Goal: Task Accomplishment & Management: Complete application form

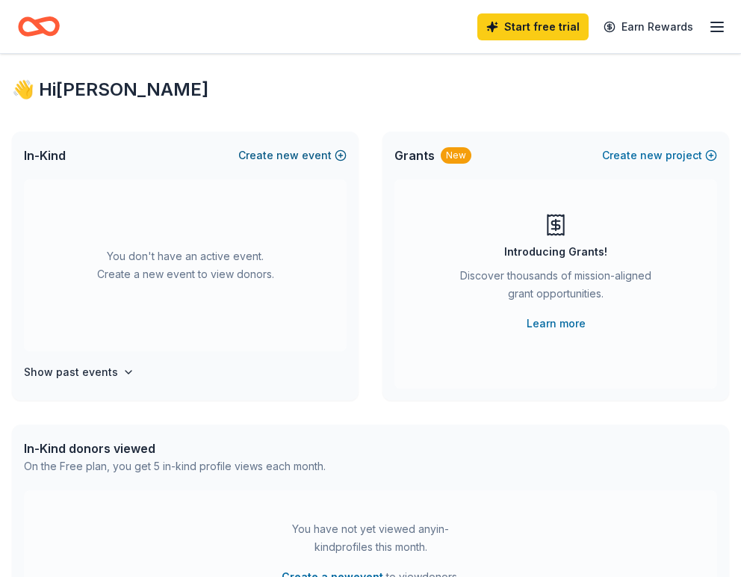
click at [309, 155] on button "Create new event" at bounding box center [292, 155] width 108 height 18
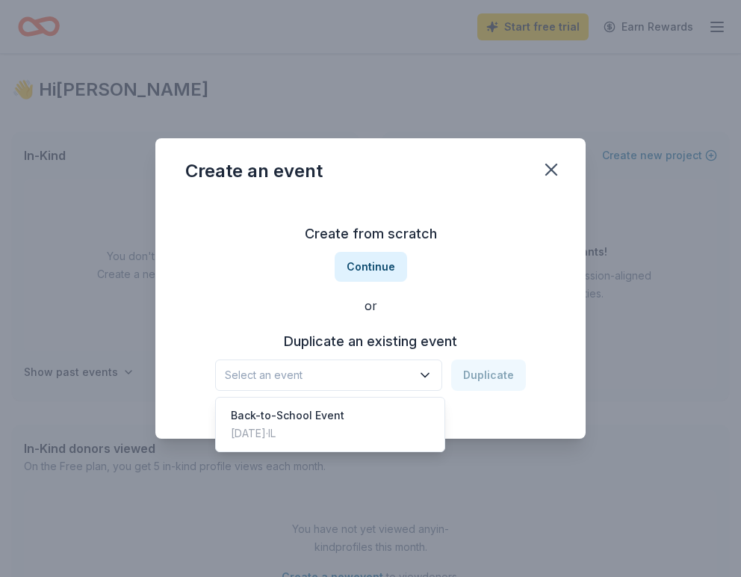
click at [405, 367] on span "Select an event" at bounding box center [318, 375] width 187 height 18
click at [378, 270] on div "Create from scratch Continue or Duplicate an existing event Select an event Dup…" at bounding box center [370, 306] width 370 height 217
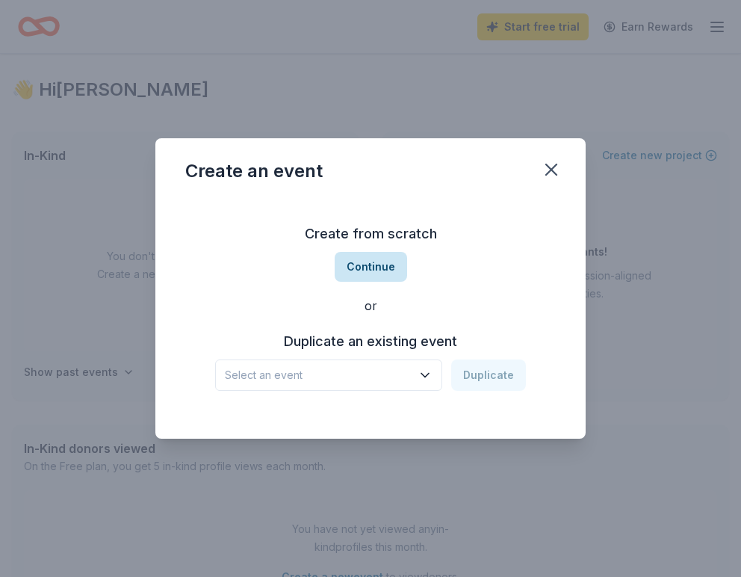
click at [368, 264] on button "Continue" at bounding box center [371, 267] width 72 height 30
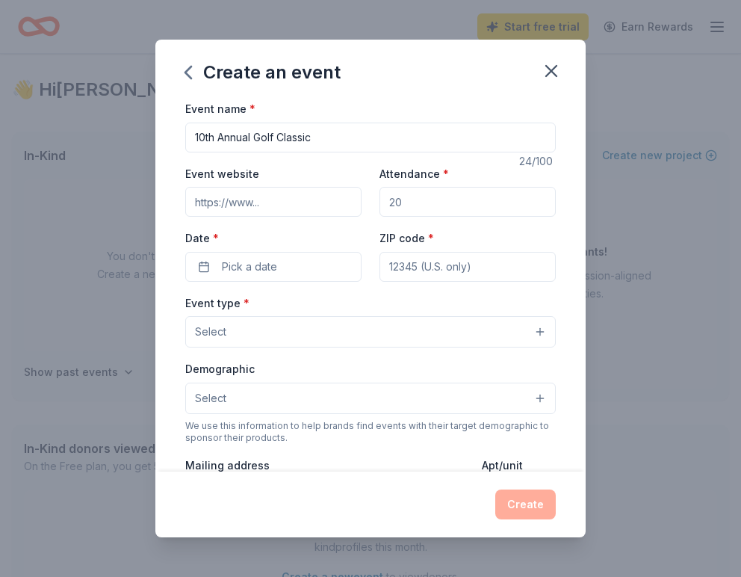
click at [259, 135] on input "10th Annual Golf Classic" at bounding box center [370, 137] width 370 height 30
type input "10th Annual Towers of Excellence Golf Classic"
click at [237, 203] on input "Event website" at bounding box center [273, 202] width 176 height 30
paste input "A Costco donation will help raise critical funds through our Golf Classic raffl…"
type input "A Costco donation will help raise critical funds through our Golf Classic raffl…"
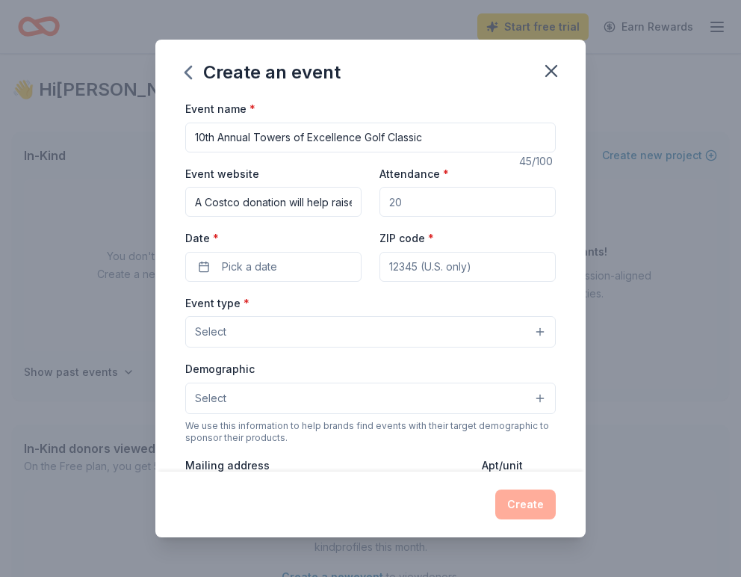
click at [260, 187] on input "A Costco donation will help raise critical funds through our Golf Classic raffl…" at bounding box center [273, 202] width 176 height 30
click at [235, 202] on input "Event website" at bounding box center [273, 202] width 176 height 30
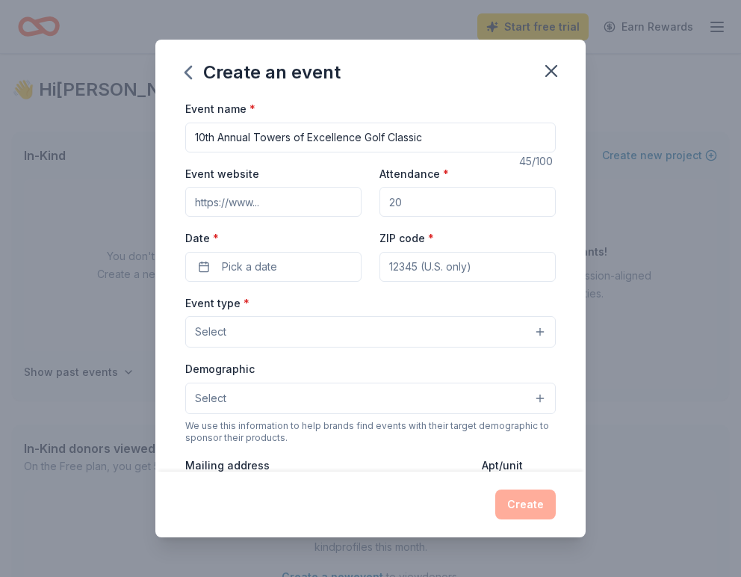
paste input "https://towersofexcellence.org"
type input "https://towersofexcellence.org"
click at [465, 209] on input "Attendance *" at bounding box center [467, 202] width 176 height 30
type input "120"
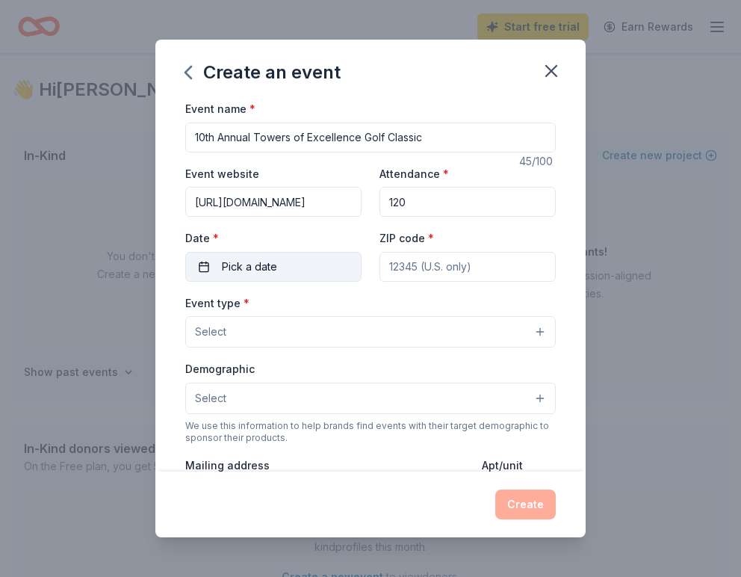
click at [292, 264] on button "Pick a date" at bounding box center [273, 267] width 176 height 30
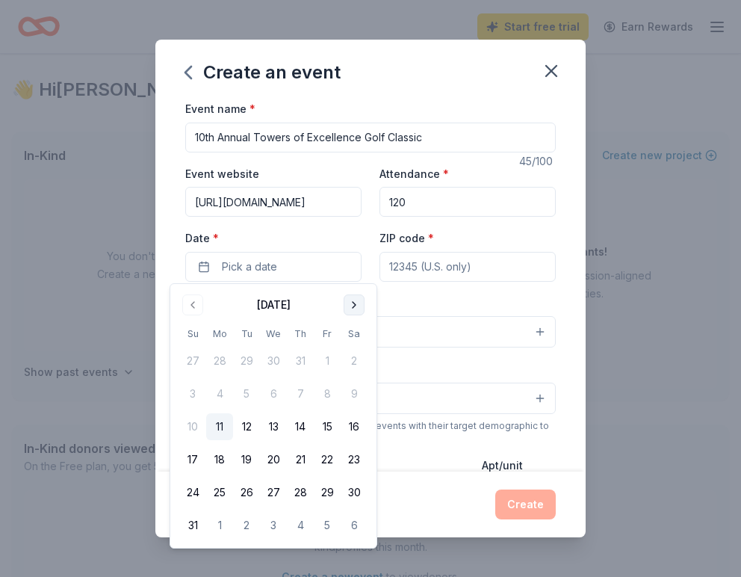
click at [352, 303] on button "Go to next month" at bounding box center [354, 304] width 21 height 21
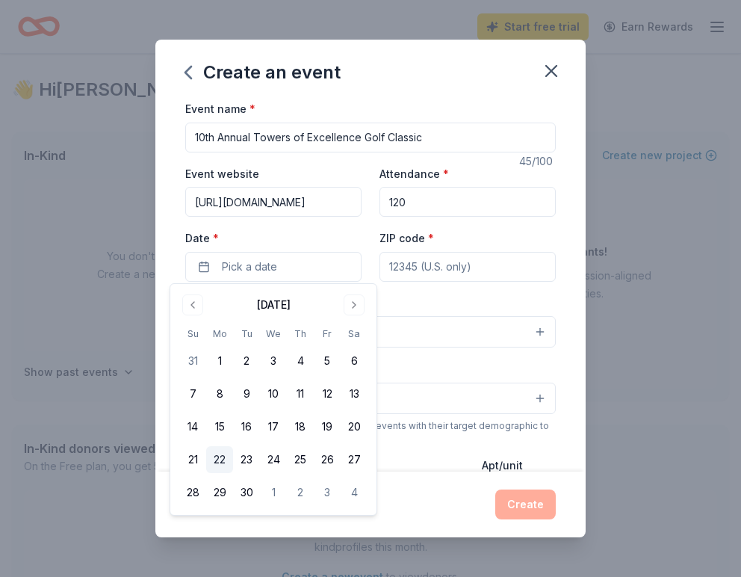
click at [219, 463] on button "22" at bounding box center [219, 459] width 27 height 27
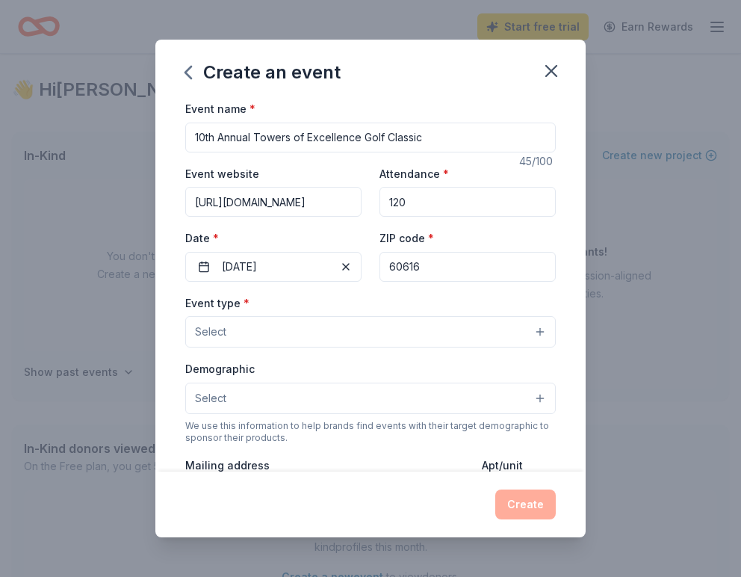
type input "60616"
click at [288, 336] on button "Select" at bounding box center [370, 331] width 370 height 31
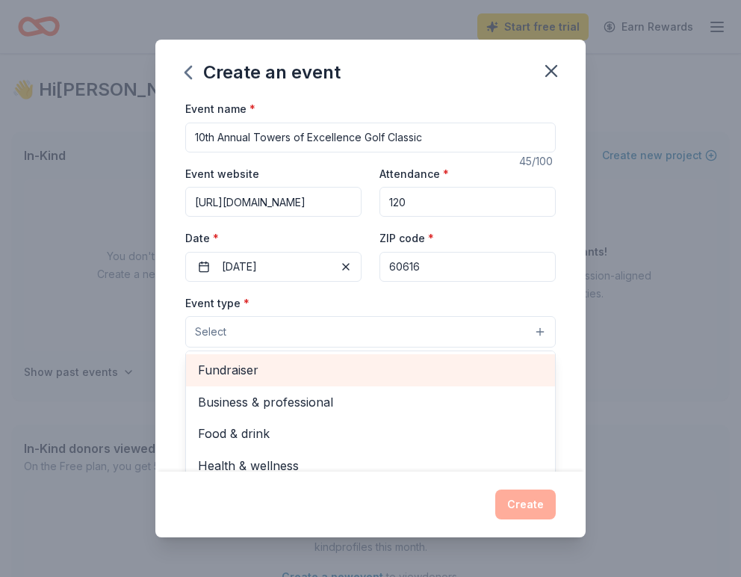
click at [287, 369] on span "Fundraiser" at bounding box center [370, 369] width 345 height 19
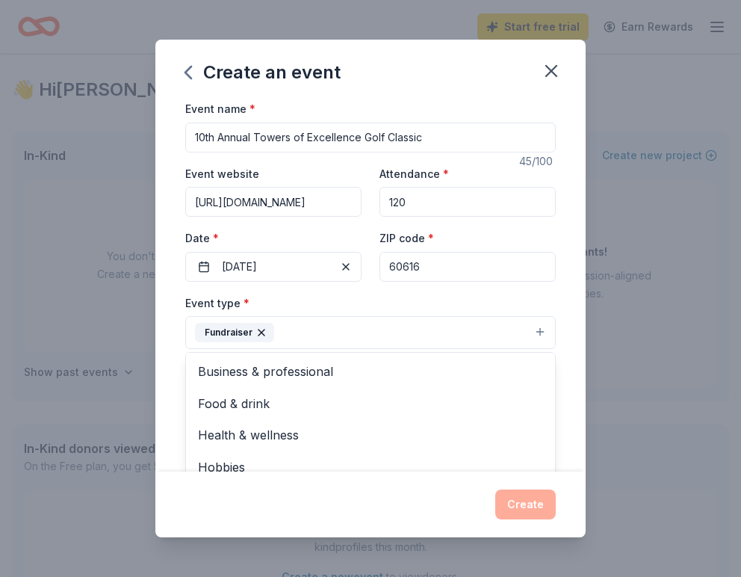
click at [348, 294] on div "Event type * Fundraiser Business & professional Food & drink Health & wellness …" at bounding box center [370, 322] width 370 height 56
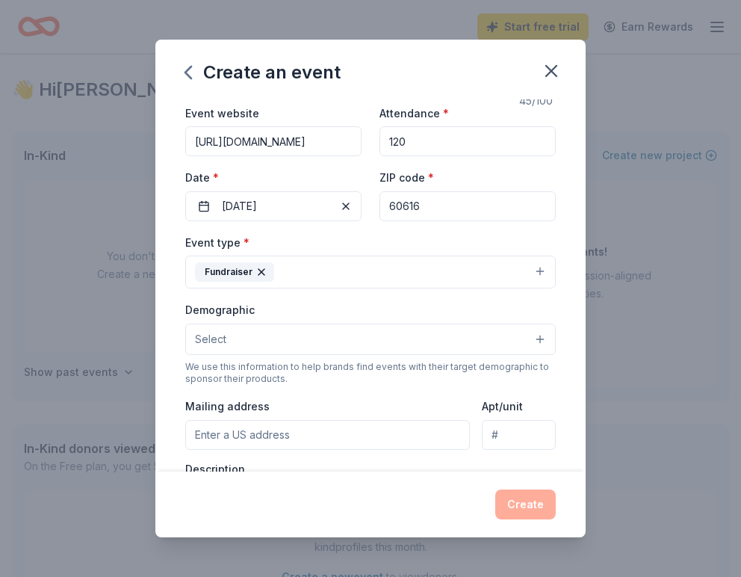
scroll to position [69, 0]
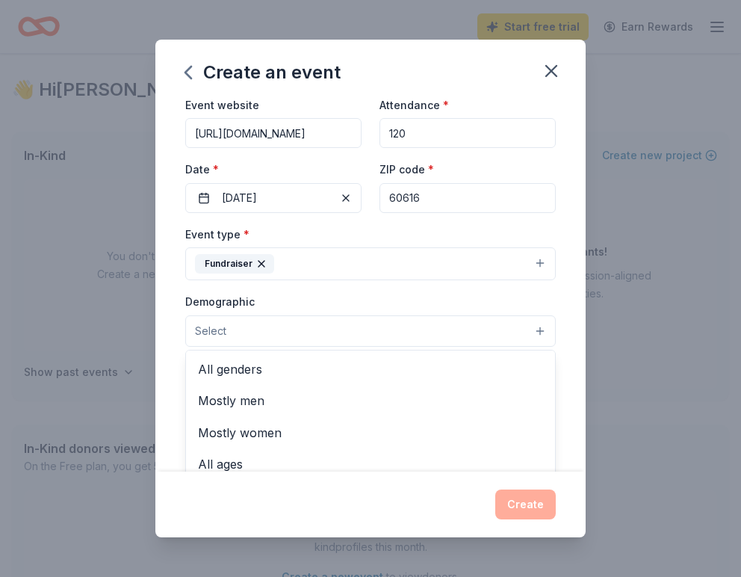
click at [306, 331] on button "Select" at bounding box center [370, 330] width 370 height 31
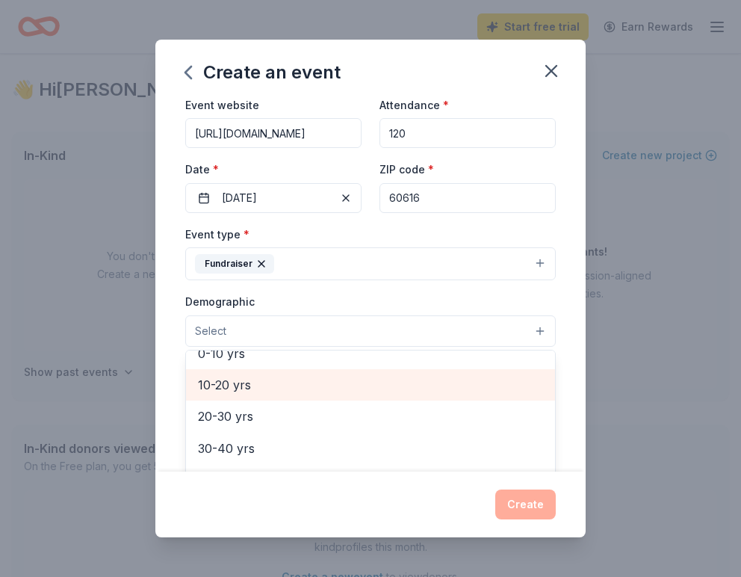
click at [287, 385] on span "10-20 yrs" at bounding box center [370, 384] width 345 height 19
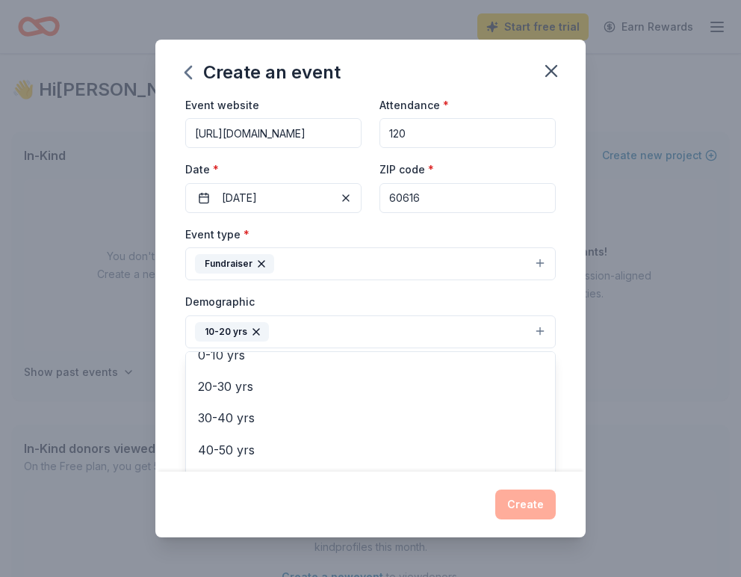
click at [323, 293] on div "Demographic 10-20 yrs All genders Mostly men Mostly women All ages 0-10 yrs 20-…" at bounding box center [370, 320] width 370 height 56
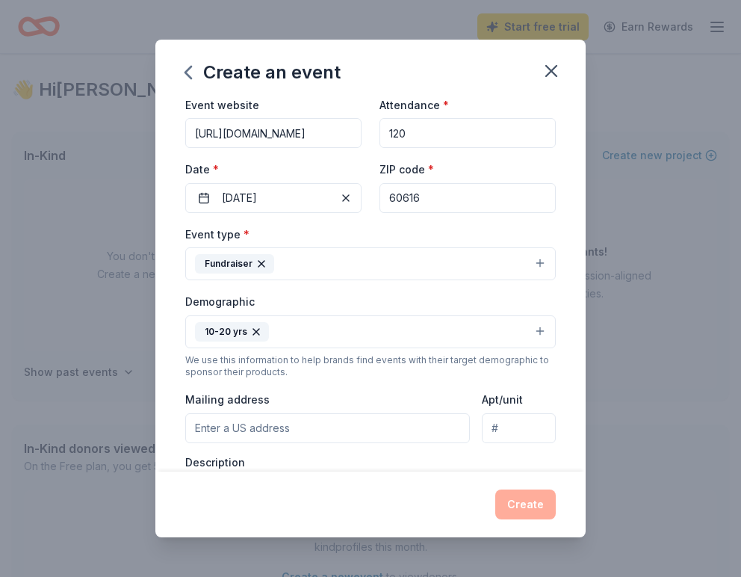
click at [302, 338] on button "10-20 yrs" at bounding box center [370, 331] width 370 height 33
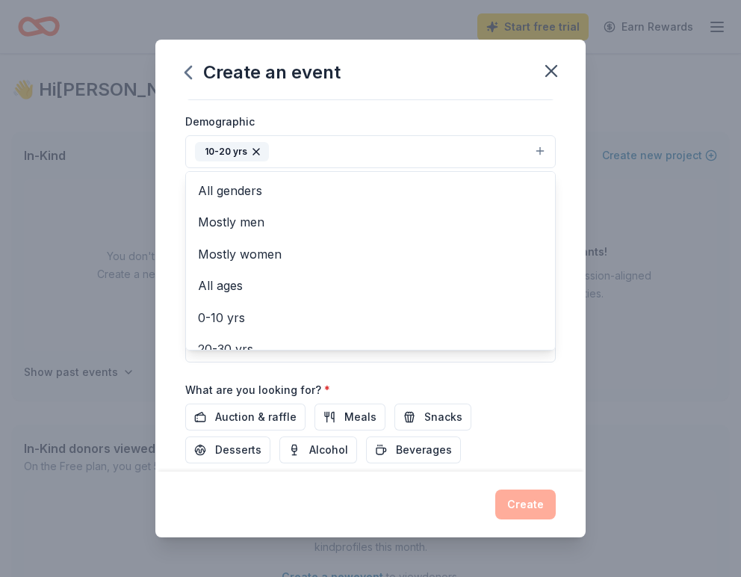
scroll to position [238, 0]
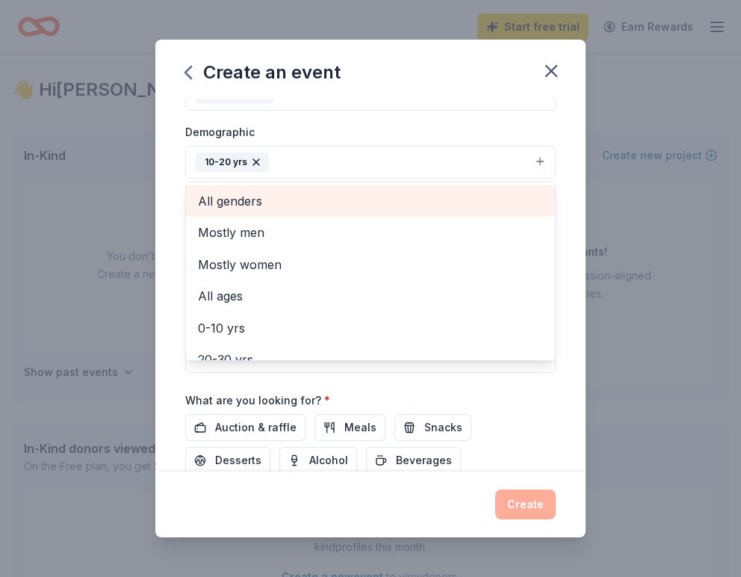
click at [262, 196] on span "All genders" at bounding box center [370, 200] width 345 height 19
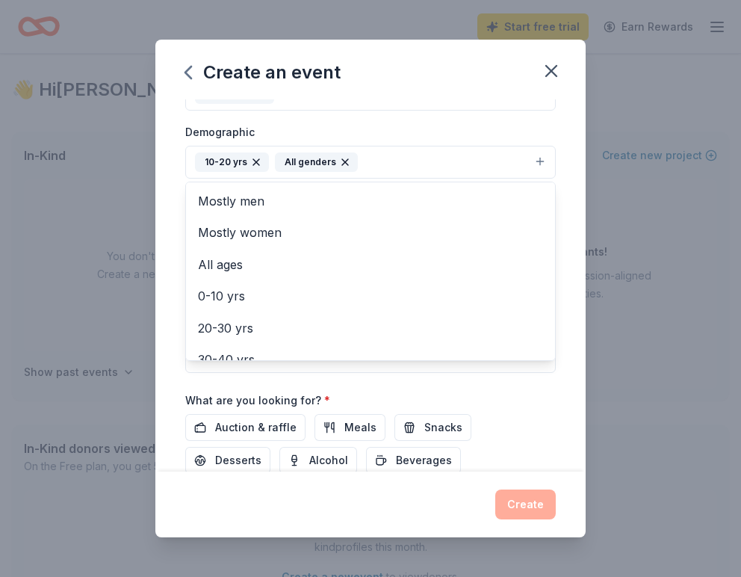
click at [453, 119] on div "Event type * Fundraiser Demographic 10-20 yrs All genders Mostly men Mostly wom…" at bounding box center [370, 213] width 370 height 317
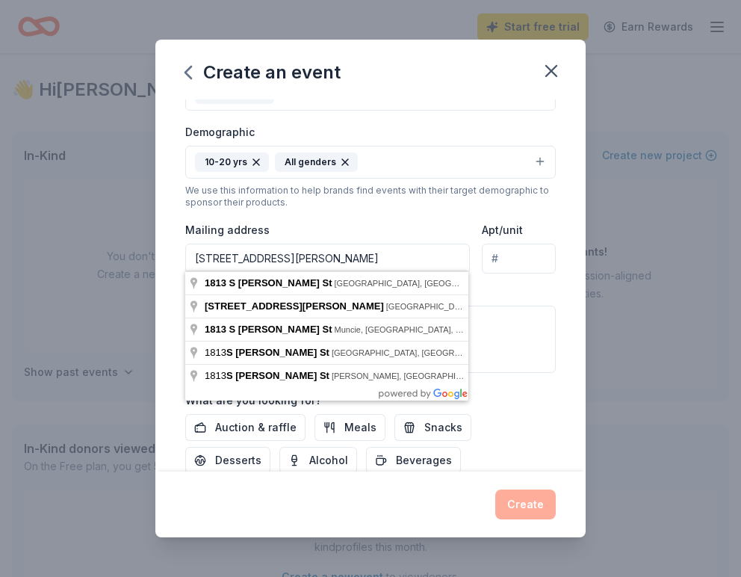
type input "1813 S Clark St"
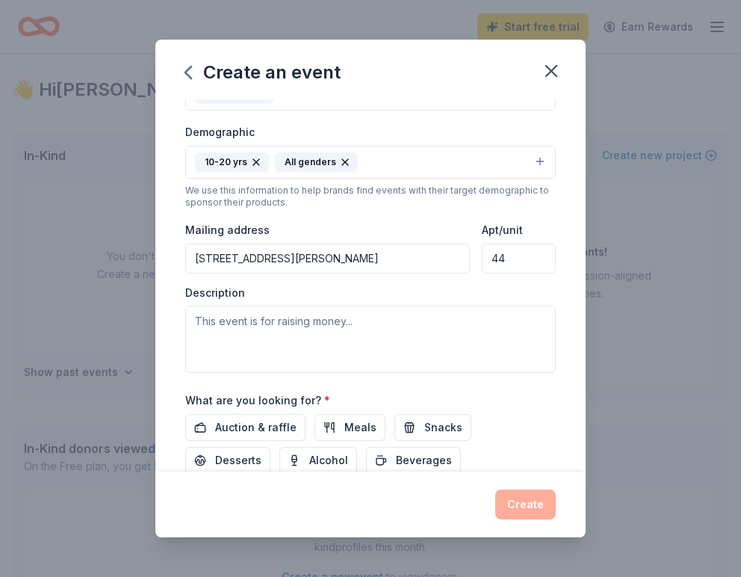
type input "44"
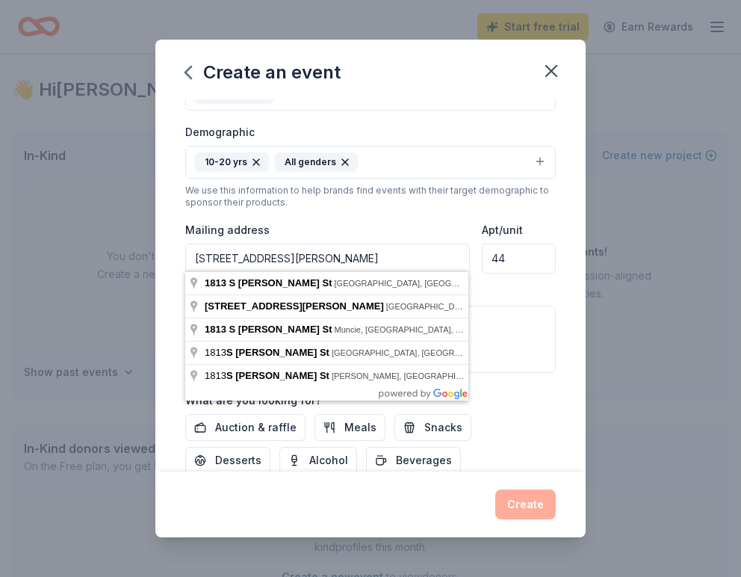
click at [288, 255] on input "1813 S Clark St" at bounding box center [327, 258] width 285 height 30
click at [152, 220] on div "Create an event Event name * 10th Annual Towers of Excellence Golf Classic 45 /…" at bounding box center [370, 288] width 741 height 577
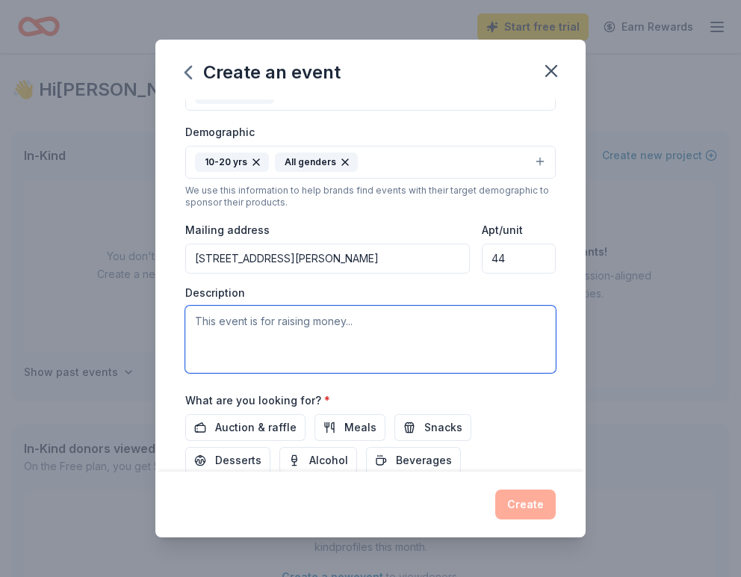
click at [297, 329] on textarea at bounding box center [370, 338] width 370 height 67
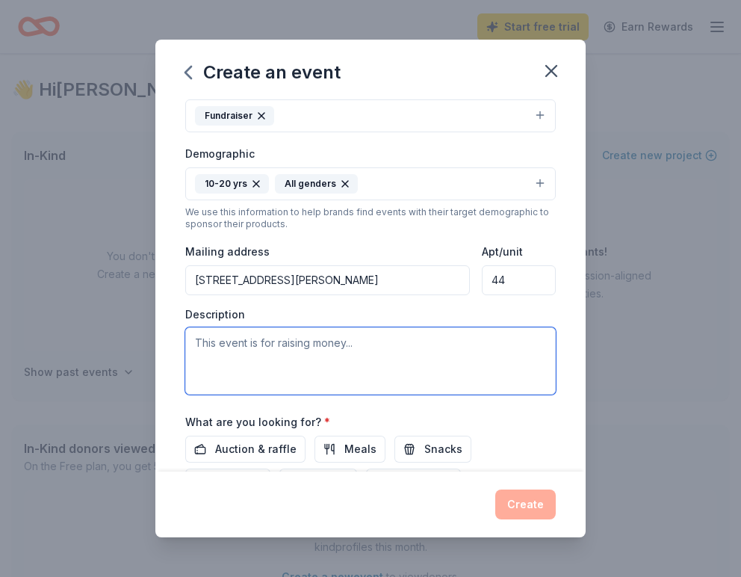
scroll to position [216, 0]
click at [220, 342] on textarea at bounding box center [370, 361] width 370 height 67
paste textarea "Impact Statement & Request Towers of Excellence is a youth mentoring organizati…"
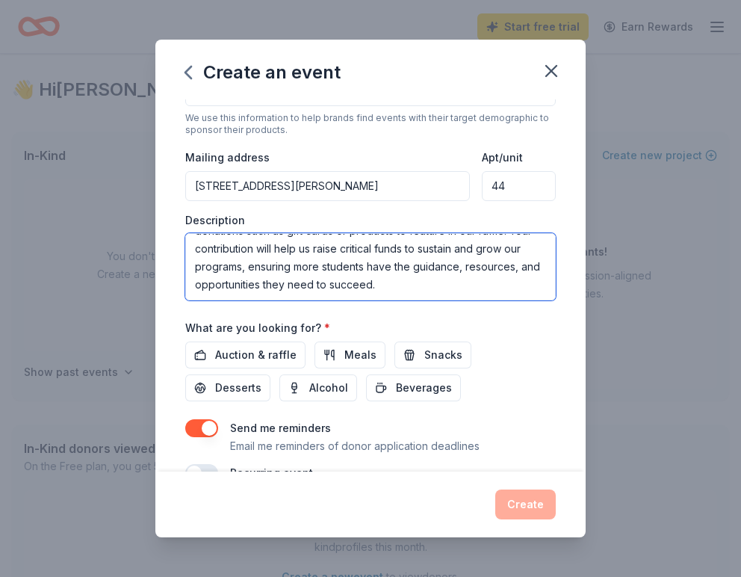
scroll to position [325, 0]
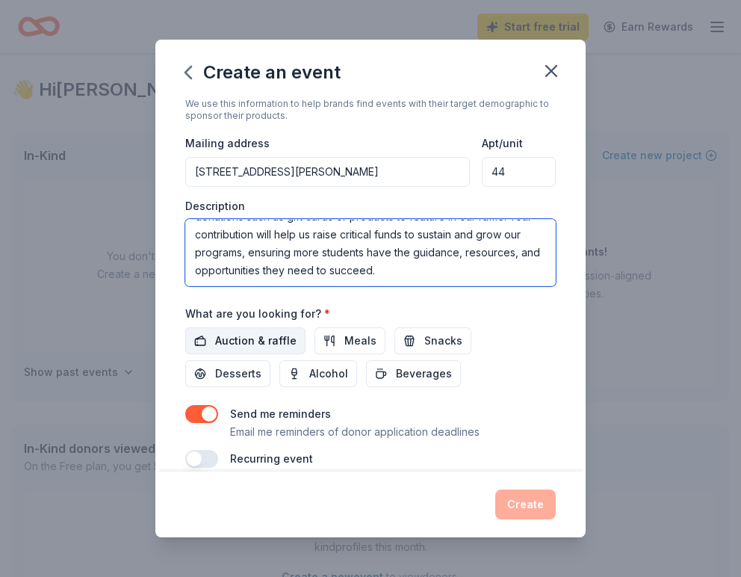
type textarea "Impact Statement & Request Towers of Excellence is a youth mentoring organizati…"
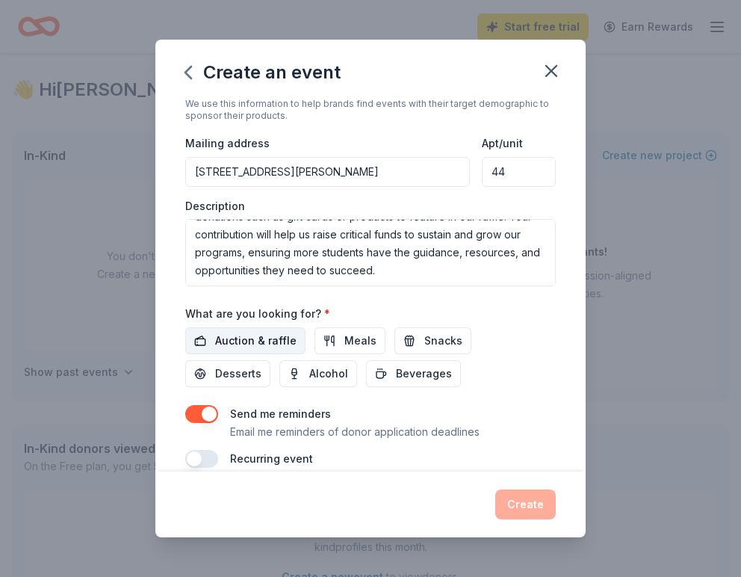
click at [248, 332] on span "Auction & raffle" at bounding box center [255, 341] width 81 height 18
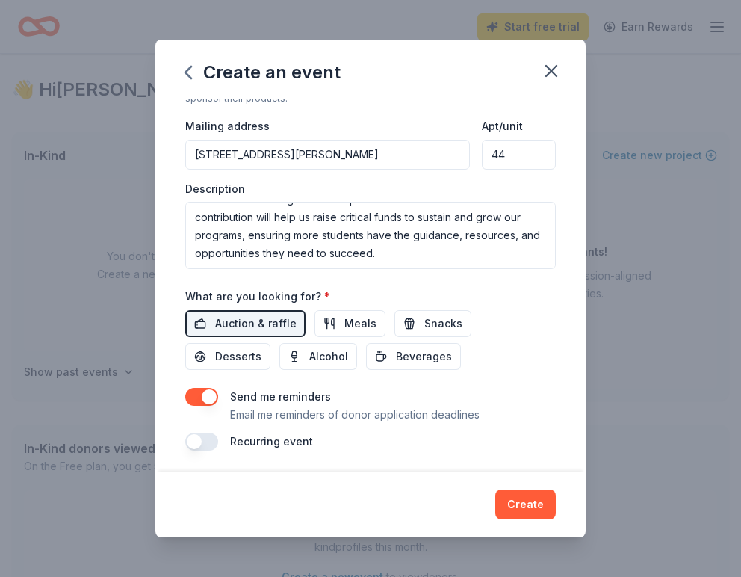
scroll to position [341, 0]
click at [532, 508] on button "Create" at bounding box center [525, 504] width 60 height 30
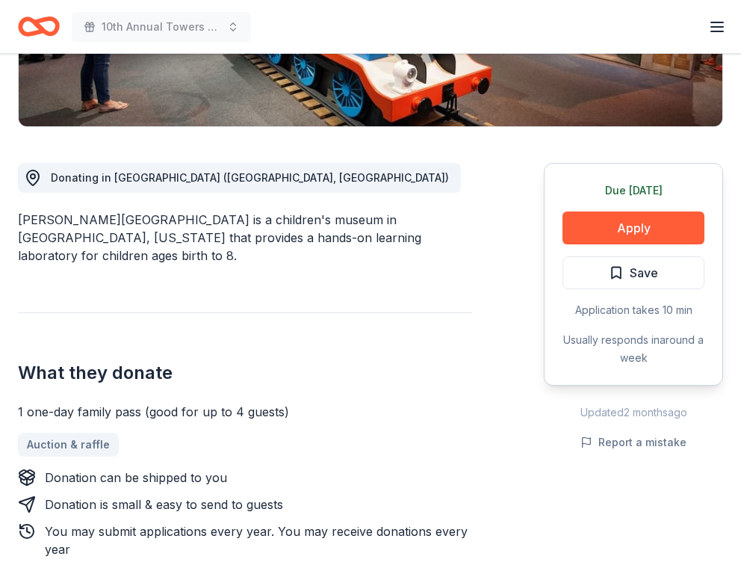
scroll to position [332, 0]
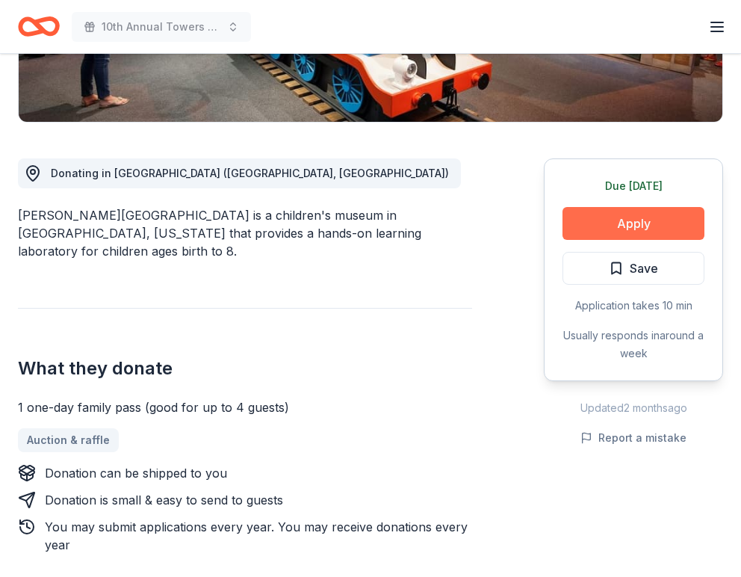
click at [618, 220] on button "Apply" at bounding box center [633, 223] width 142 height 33
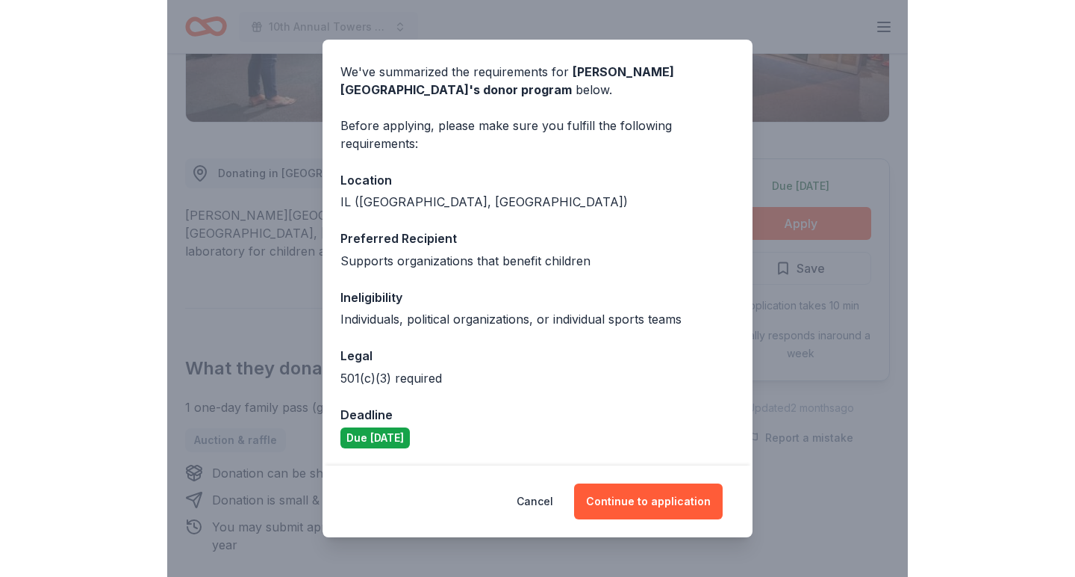
scroll to position [49, 0]
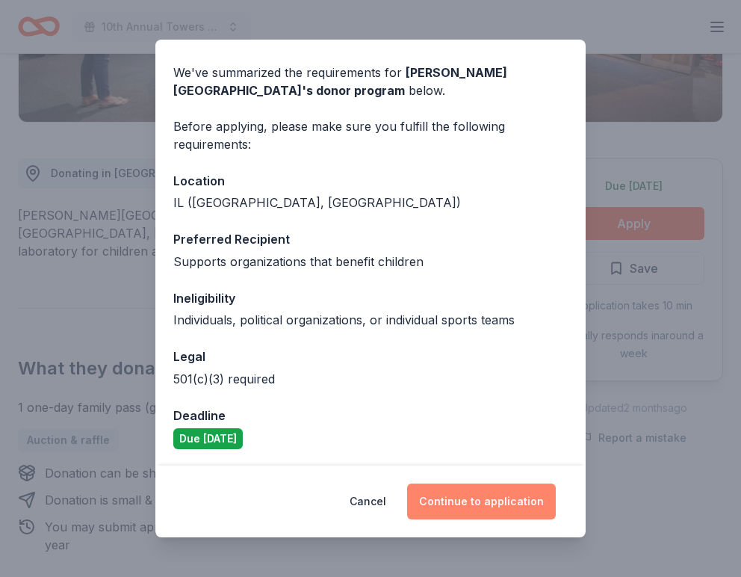
click at [499, 509] on button "Continue to application" at bounding box center [481, 501] width 149 height 36
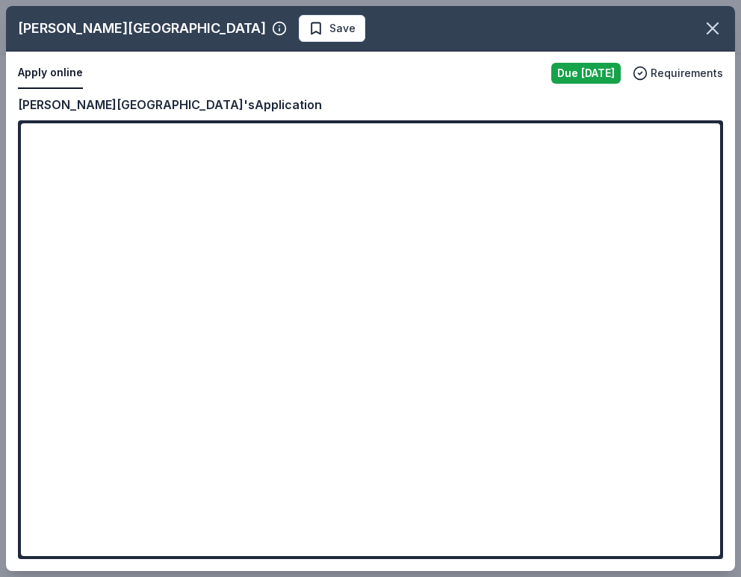
click at [168, 337] on div "Kohl Children's Museum Save Apply online Due today Requirements Copy and paste …" at bounding box center [370, 288] width 729 height 565
click at [107, 338] on div "Kohl Children's Museum Save Apply online Due today Requirements Copy and paste …" at bounding box center [370, 288] width 729 height 565
click at [76, 333] on div "Kohl Children's Museum Save Apply online Due today Requirements Copy and paste …" at bounding box center [370, 288] width 729 height 565
click at [89, 429] on div "Kohl Children's Museum Save Apply online Due today Requirements Copy and paste …" at bounding box center [370, 288] width 729 height 565
click at [88, 455] on div "Kohl Children's Museum Save Apply online Due today Requirements Copy and paste …" at bounding box center [370, 288] width 729 height 565
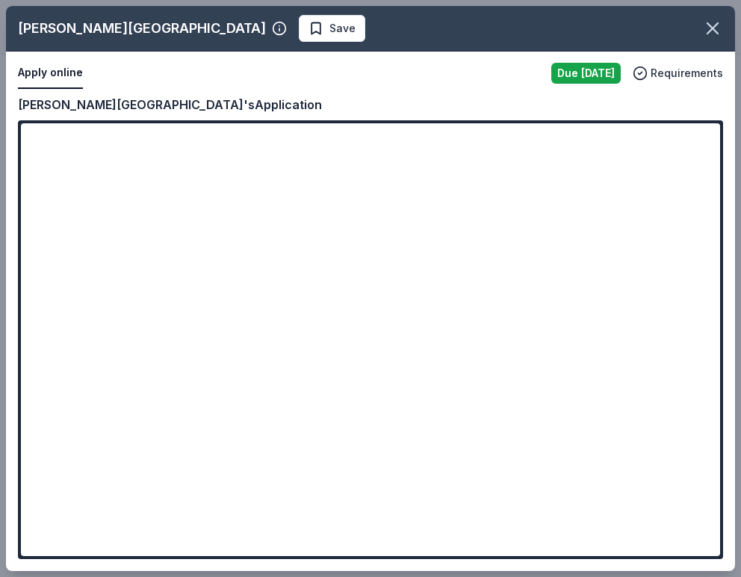
click at [102, 427] on div "Kohl Children's Museum Save Apply online Due today Requirements Copy and paste …" at bounding box center [370, 288] width 729 height 565
click at [96, 461] on div "Kohl Children's Museum Save Apply online Due today Requirements Copy and paste …" at bounding box center [370, 288] width 729 height 565
click at [171, 449] on div "Kohl Children's Museum Save Apply online Due today Requirements Copy and paste …" at bounding box center [370, 288] width 729 height 565
click at [172, 430] on div "Kohl Children's Museum Save Apply online Due today Requirements Copy and paste …" at bounding box center [370, 288] width 729 height 565
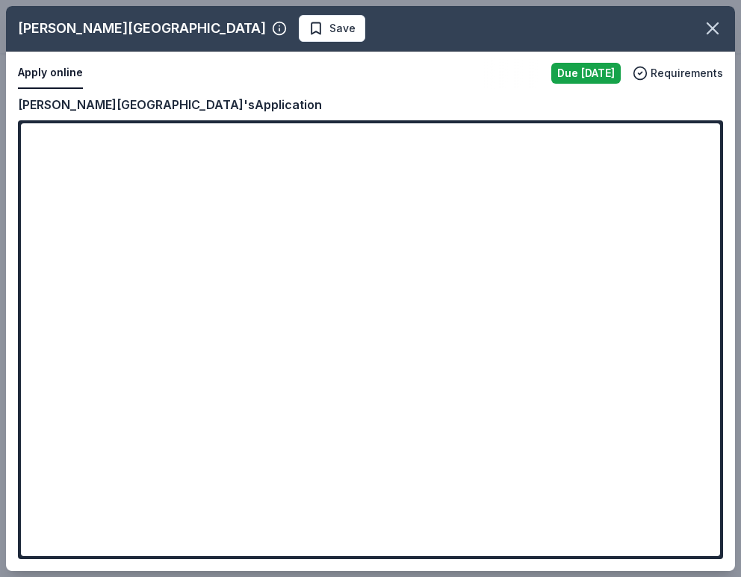
click at [172, 430] on div "Kohl Children's Museum Save Apply online Due today Requirements Copy and paste …" at bounding box center [370, 288] width 729 height 565
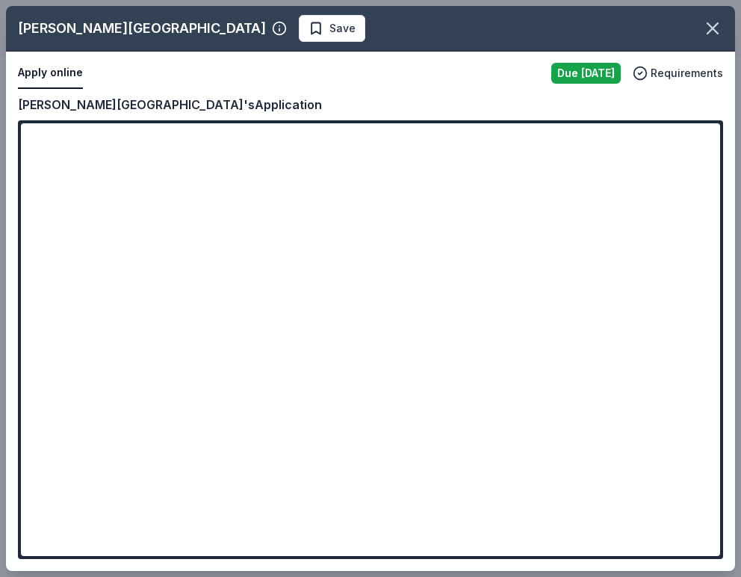
click at [172, 430] on div "Kohl Children's Museum Save Apply online Due today Requirements Copy and paste …" at bounding box center [370, 288] width 729 height 565
click at [114, 441] on div "Kohl Children's Museum Save Apply online Due today Requirements Copy and paste …" at bounding box center [370, 288] width 729 height 565
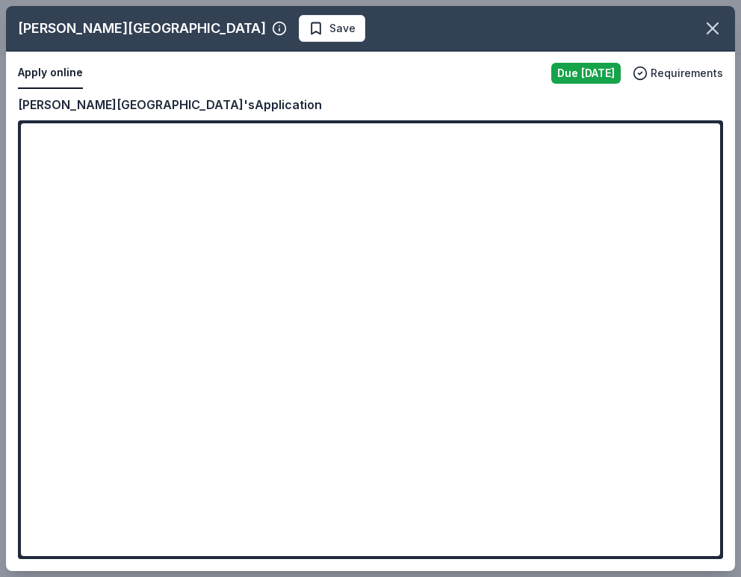
click at [114, 441] on div "Kohl Children's Museum Save Apply online Due today Requirements Copy and paste …" at bounding box center [370, 288] width 729 height 565
click at [403, 274] on div "Kohl Children's Museum Save Apply online Due today Requirements Copy and paste …" at bounding box center [370, 288] width 729 height 565
click at [12, 238] on div "Kohl Children's Museum Save Apply online Due today Requirements Copy and paste …" at bounding box center [370, 288] width 729 height 565
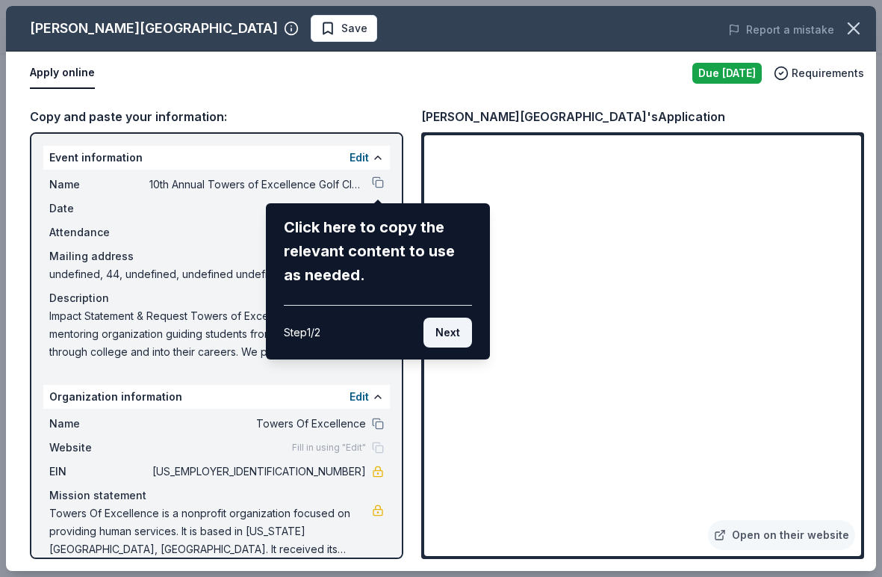
click at [447, 334] on button "Next" at bounding box center [447, 332] width 49 height 30
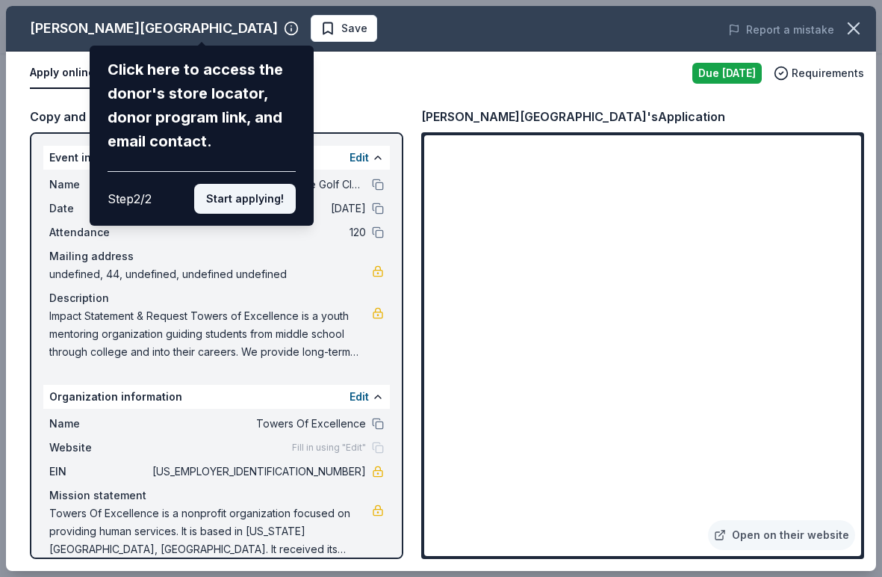
click at [226, 184] on button "Start applying!" at bounding box center [245, 199] width 102 height 30
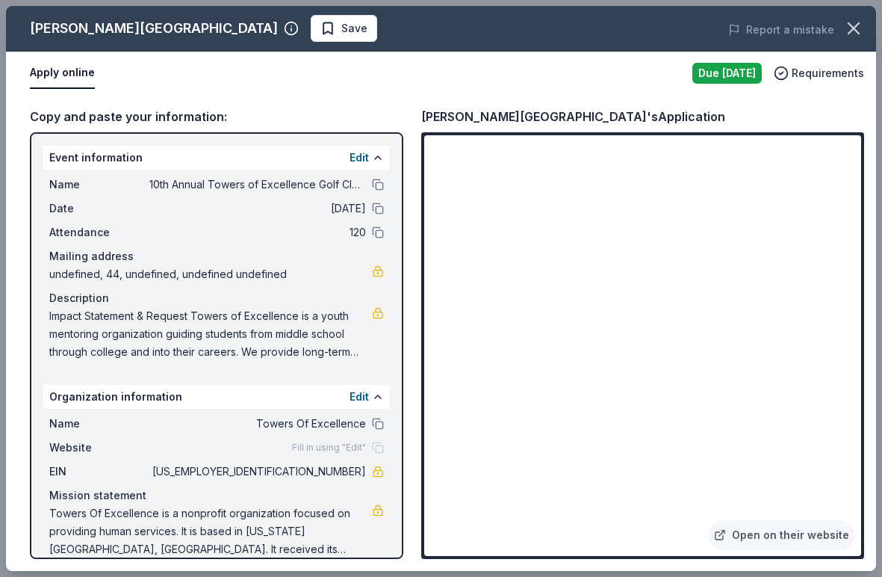
click at [514, 353] on div "Kohl Children's Museum Save Report a mistake Apply online Due today Requirement…" at bounding box center [441, 288] width 870 height 565
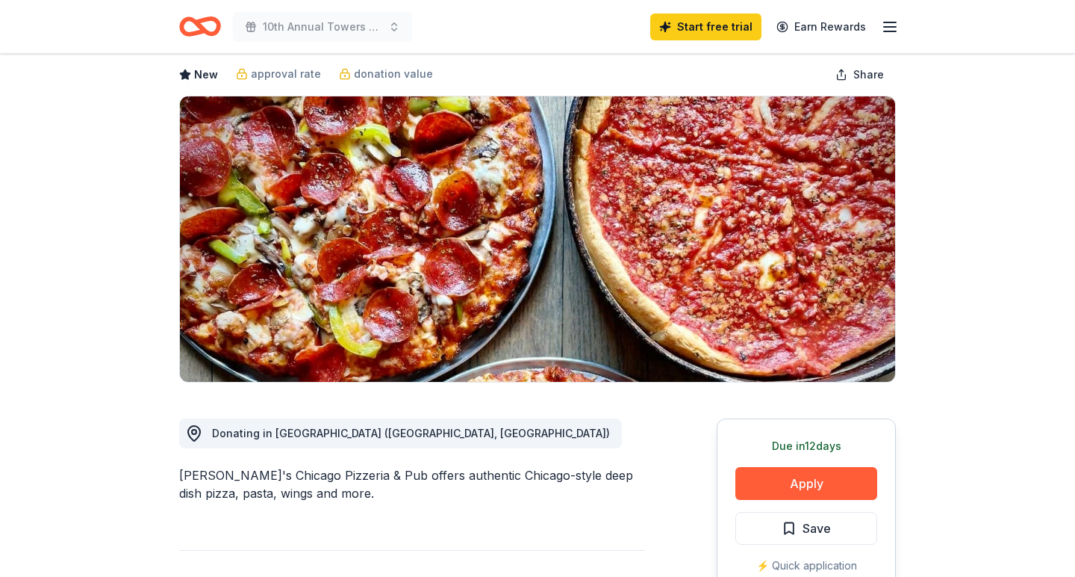
scroll to position [110, 0]
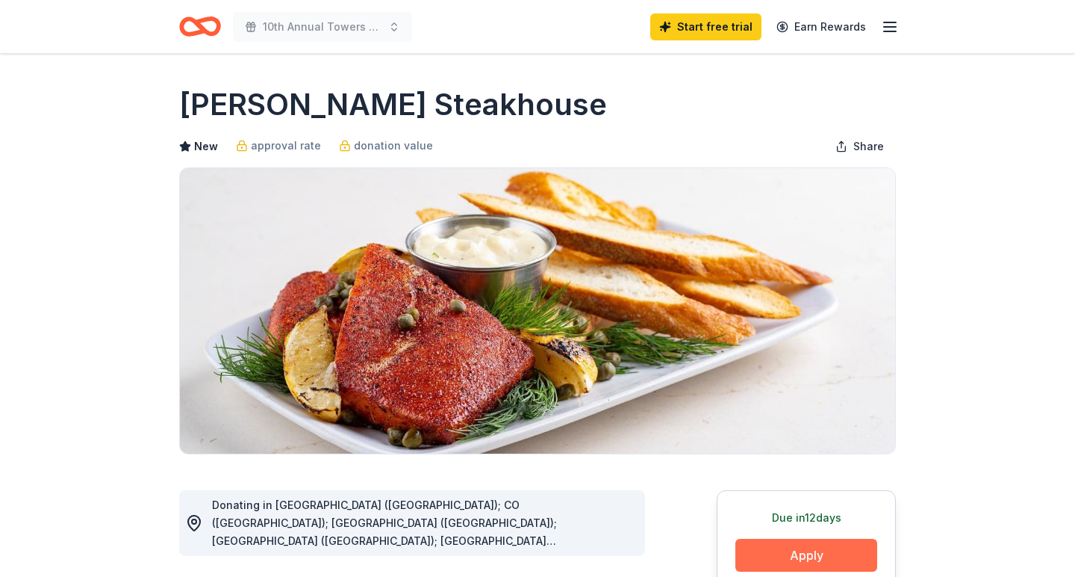
click at [819, 556] on button "Apply" at bounding box center [807, 554] width 142 height 33
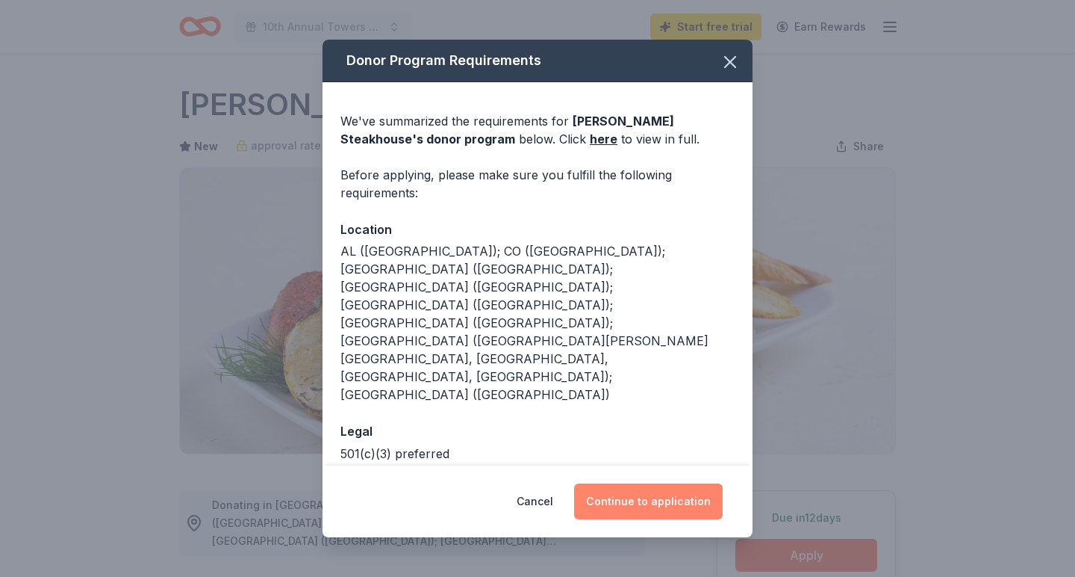
click at [633, 489] on button "Continue to application" at bounding box center [648, 501] width 149 height 36
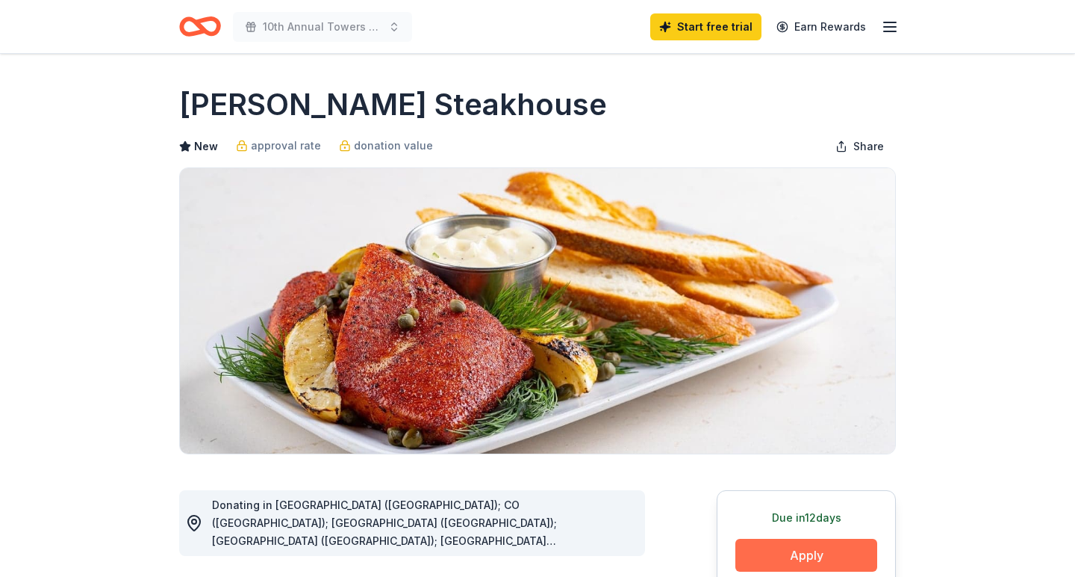
click at [824, 551] on button "Apply" at bounding box center [807, 554] width 142 height 33
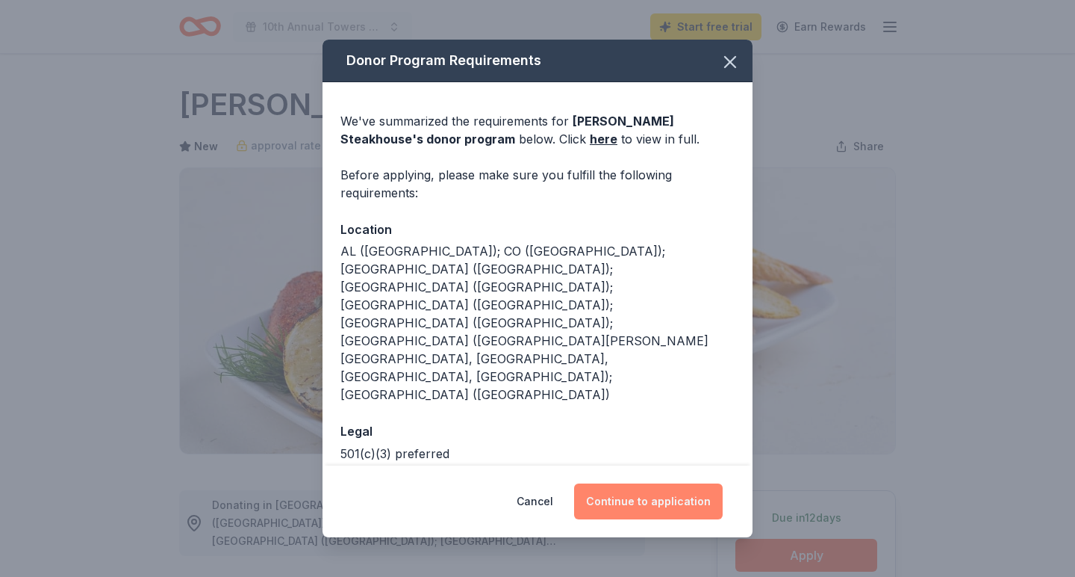
click at [673, 487] on button "Continue to application" at bounding box center [648, 501] width 149 height 36
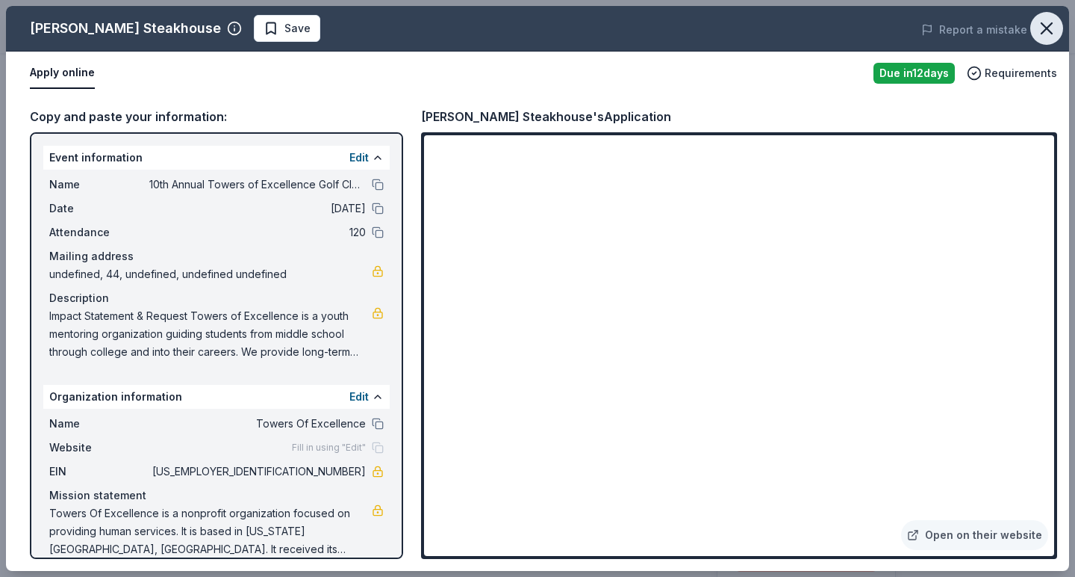
click at [1052, 36] on icon "button" at bounding box center [1047, 28] width 21 height 21
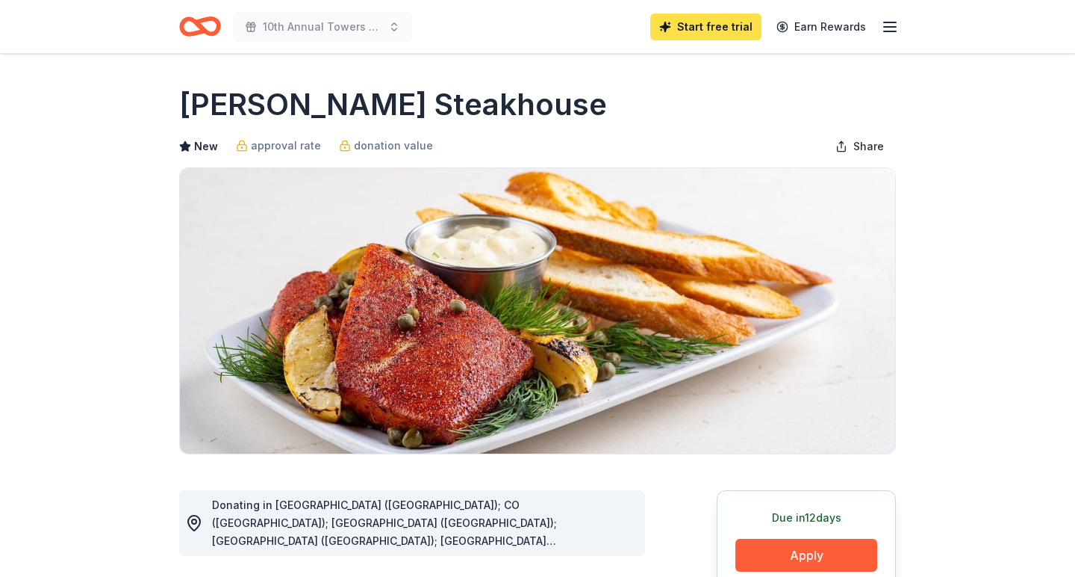
click at [726, 28] on link "Start free trial" at bounding box center [706, 26] width 111 height 27
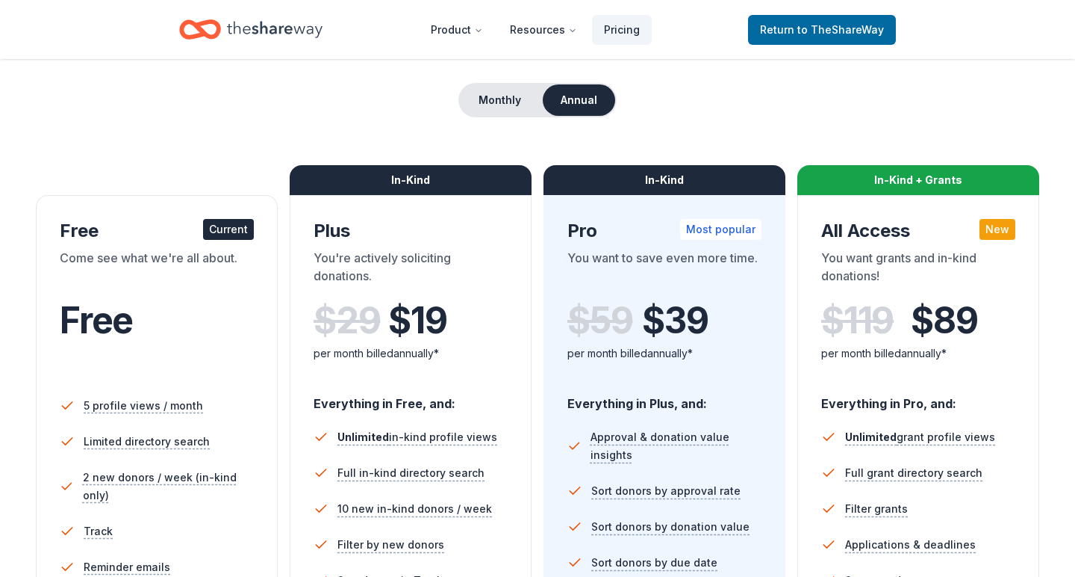
scroll to position [127, 0]
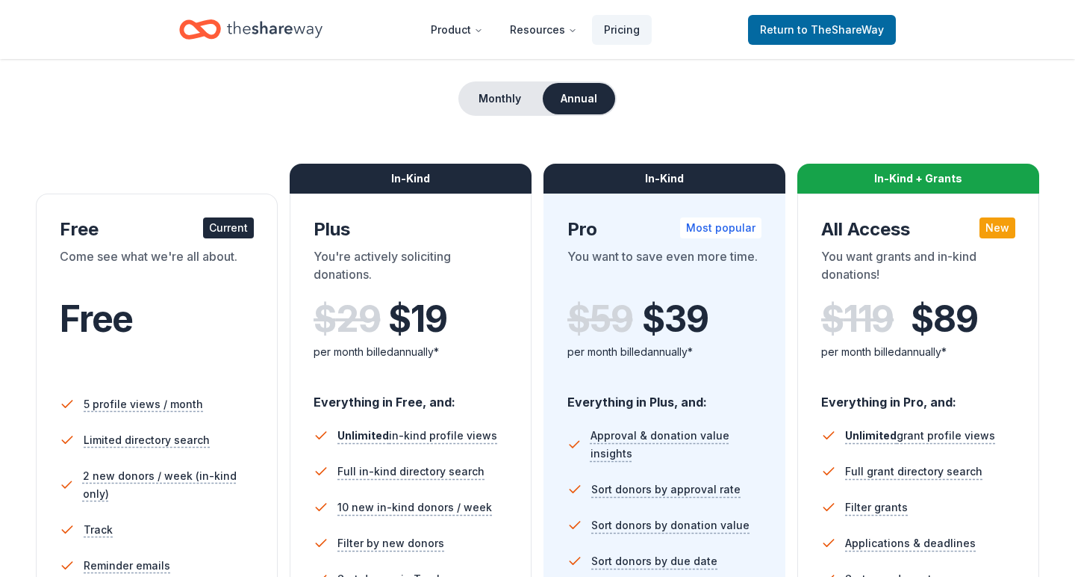
click at [593, 101] on button "Annual" at bounding box center [579, 98] width 72 height 31
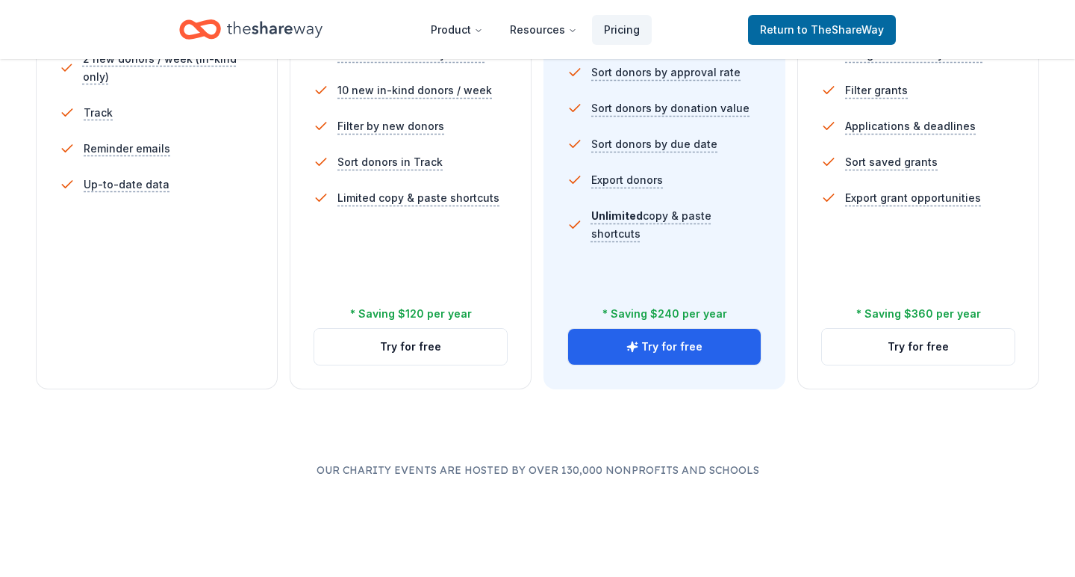
scroll to position [552, 0]
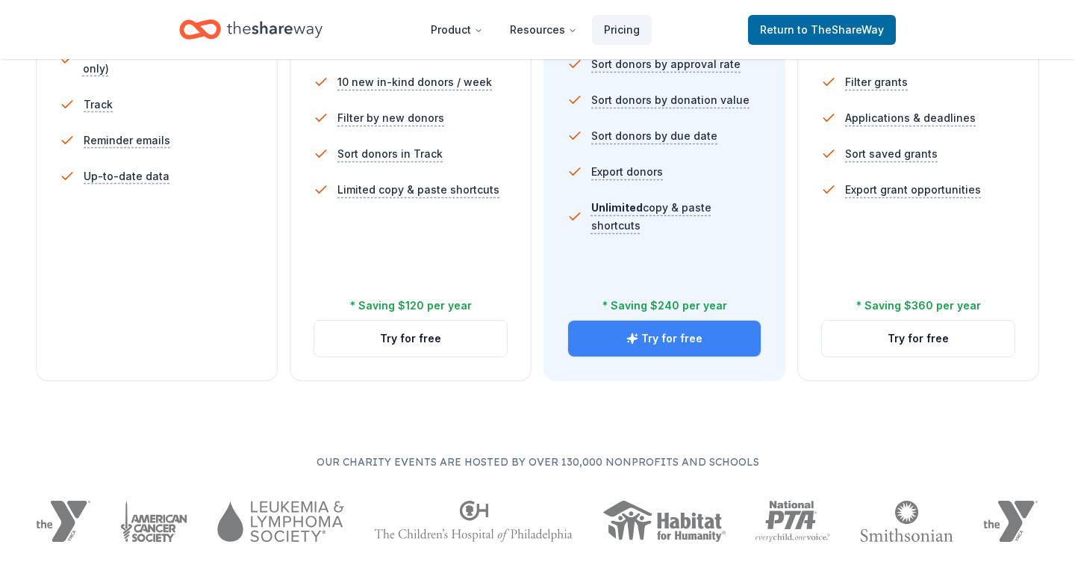
click at [664, 343] on button "Try for free" at bounding box center [664, 338] width 193 height 36
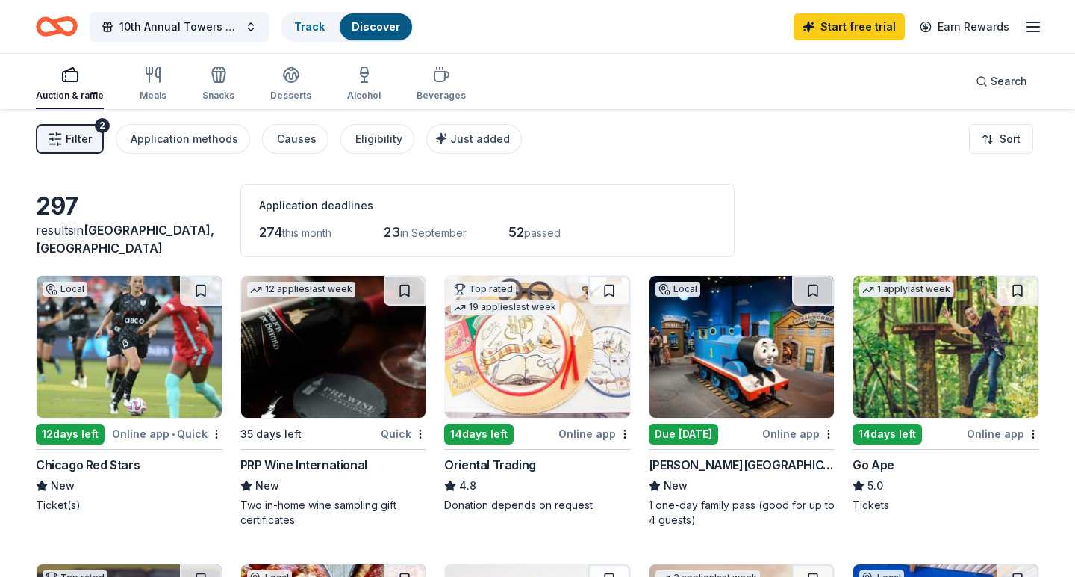
click at [1034, 27] on line "button" at bounding box center [1034, 27] width 12 height 0
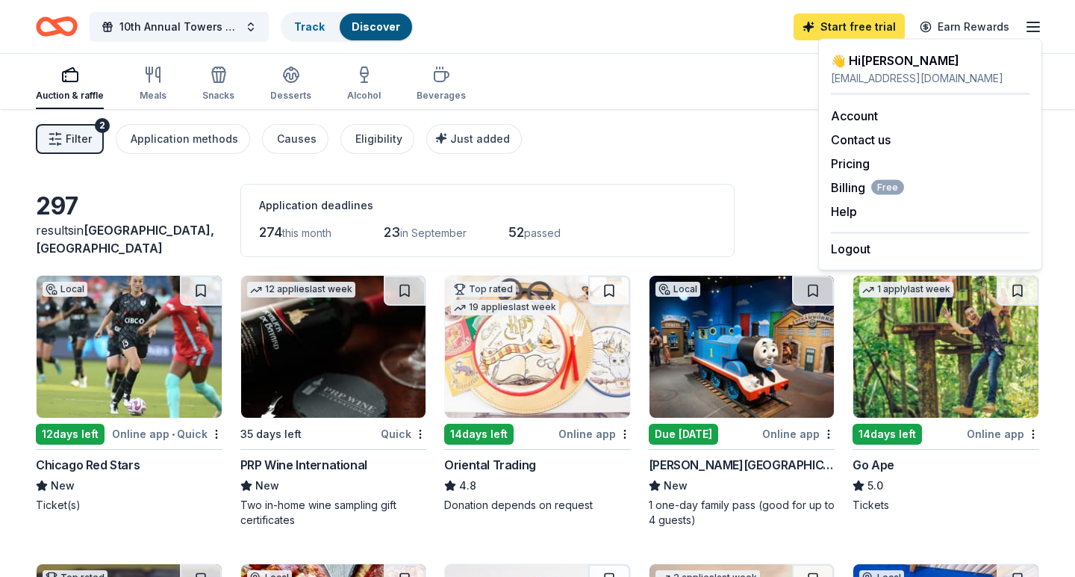
click at [848, 27] on link "Start free trial" at bounding box center [849, 26] width 111 height 27
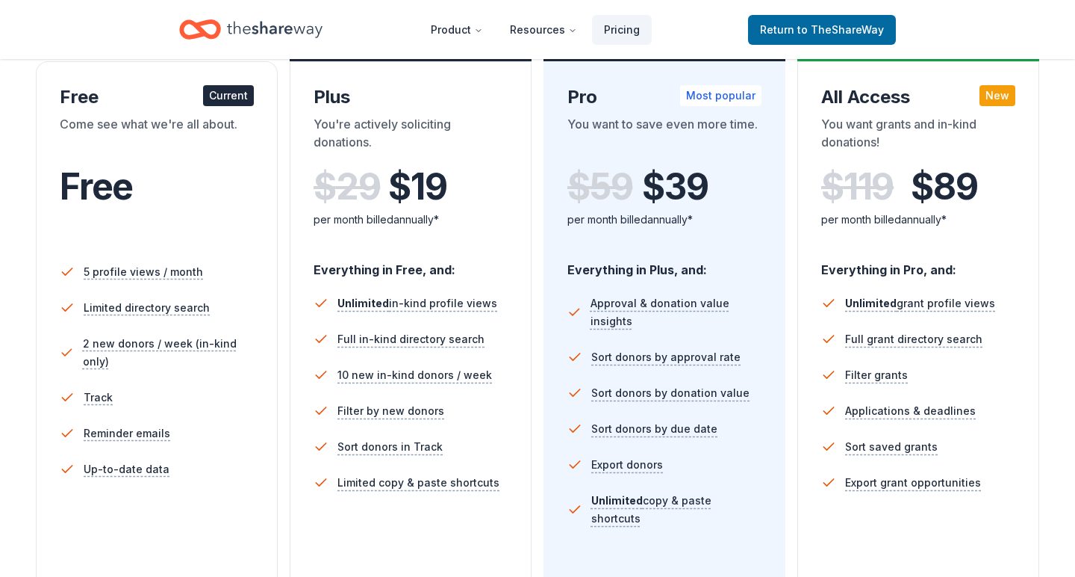
click at [192, 165] on div "Free" at bounding box center [157, 202] width 194 height 91
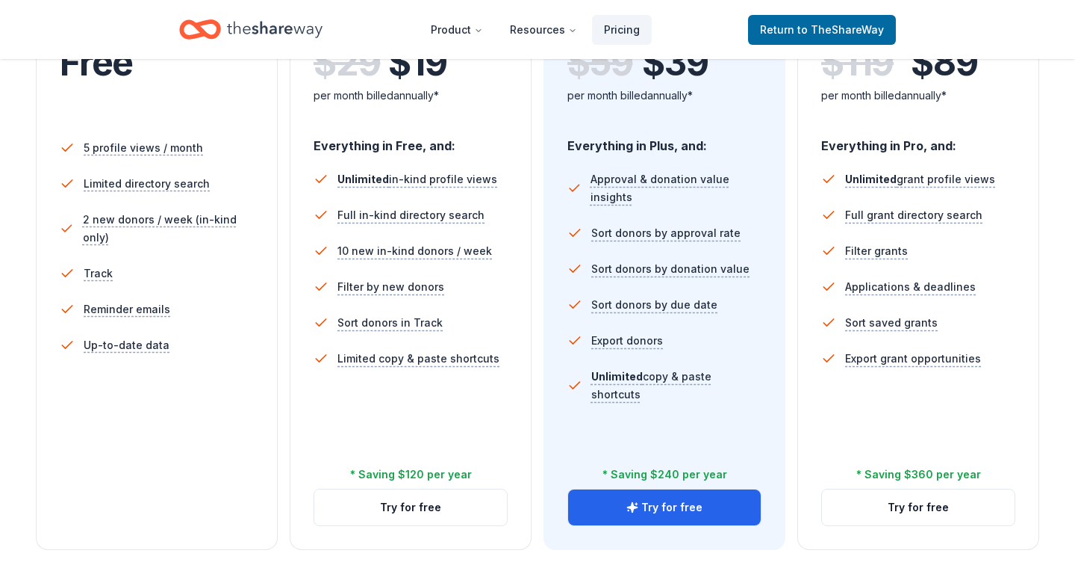
scroll to position [385, 0]
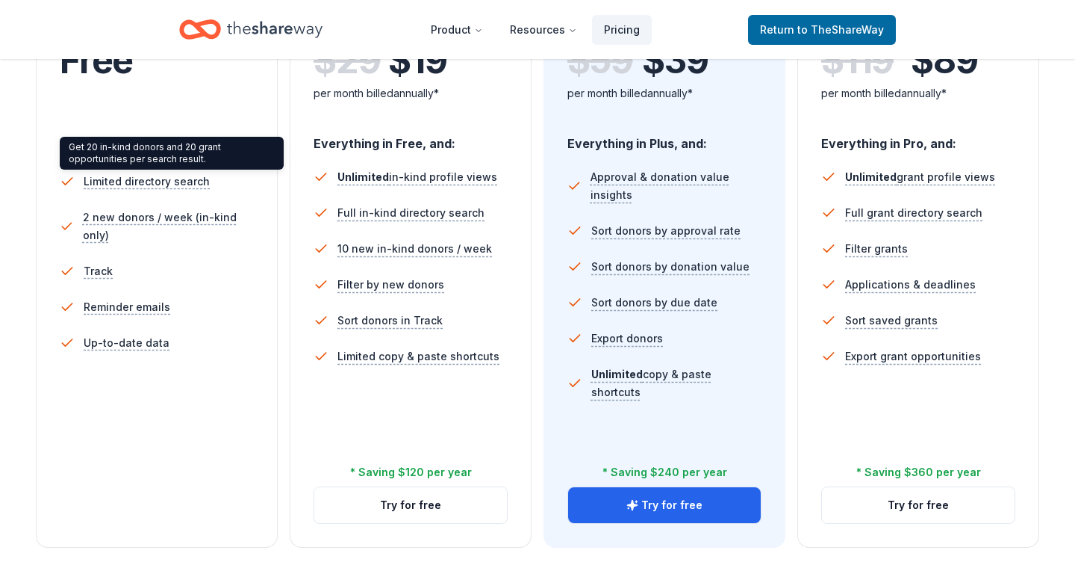
click at [170, 297] on li "Reminder emails" at bounding box center [157, 307] width 194 height 36
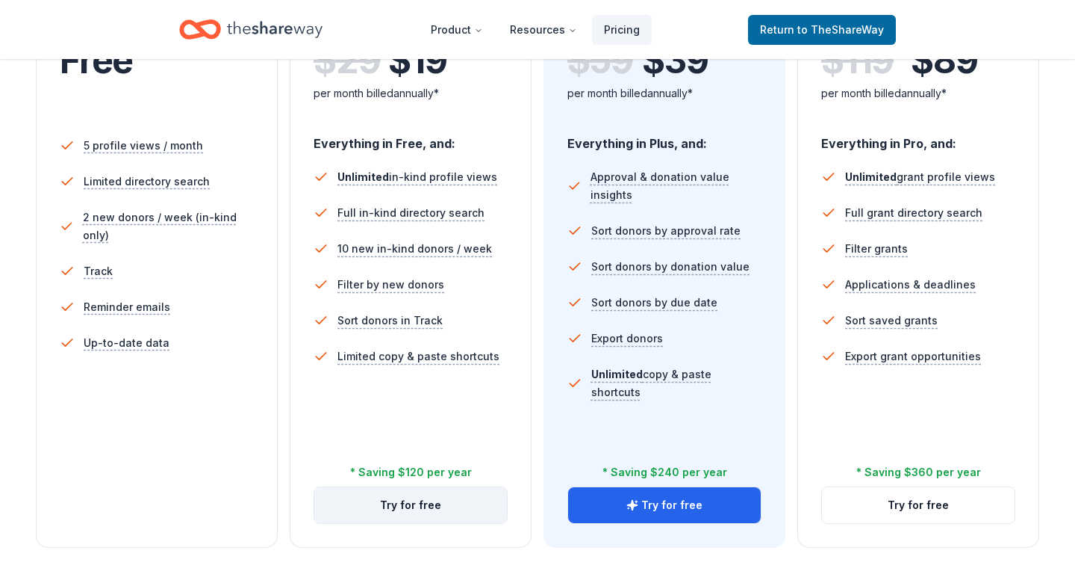
click at [391, 503] on button "Try for free" at bounding box center [410, 505] width 193 height 36
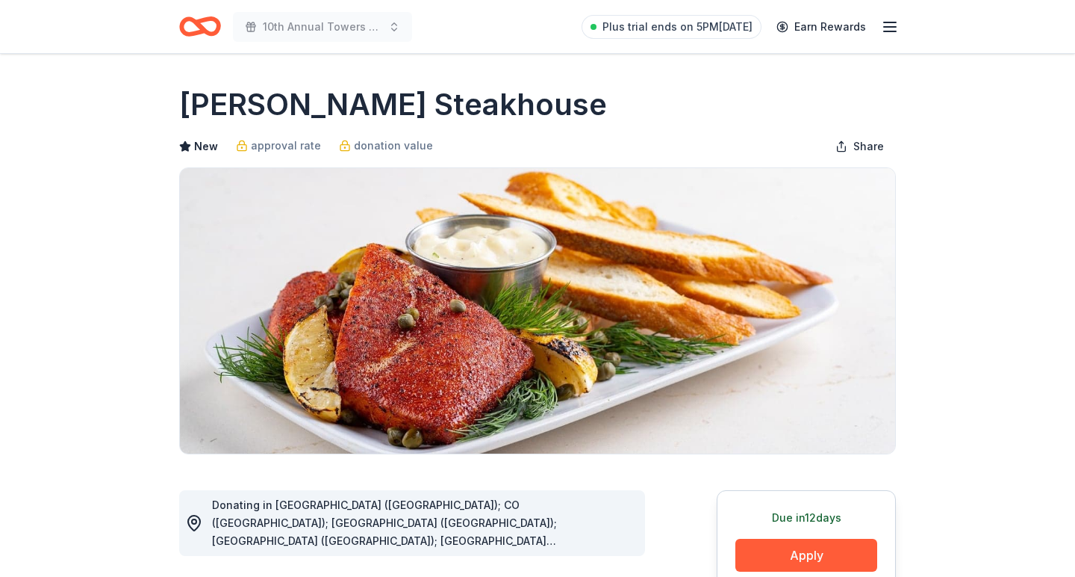
click at [886, 24] on icon "button" at bounding box center [890, 27] width 18 height 18
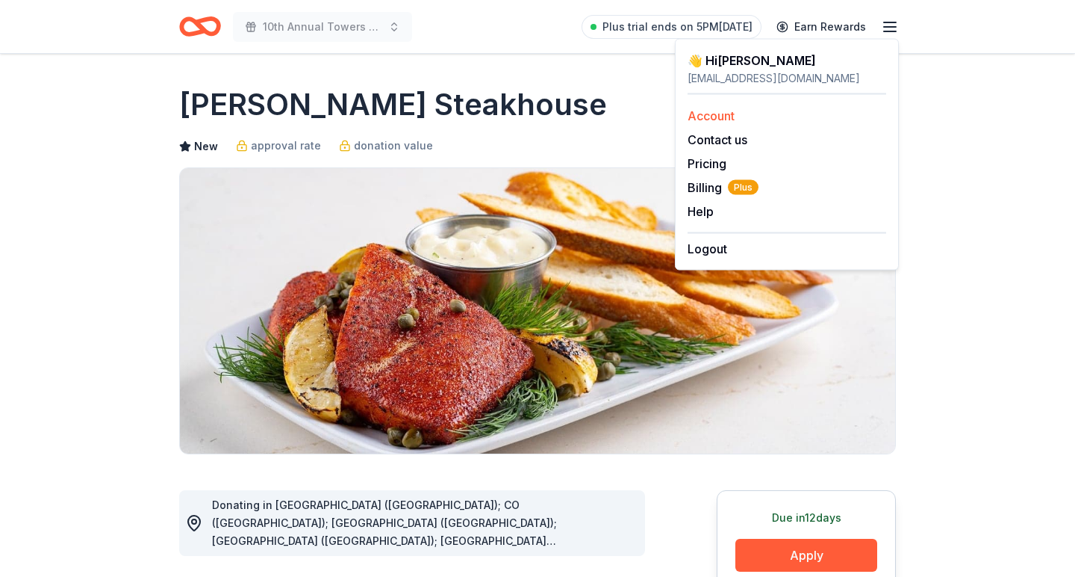
click at [725, 118] on link "Account" at bounding box center [711, 115] width 47 height 15
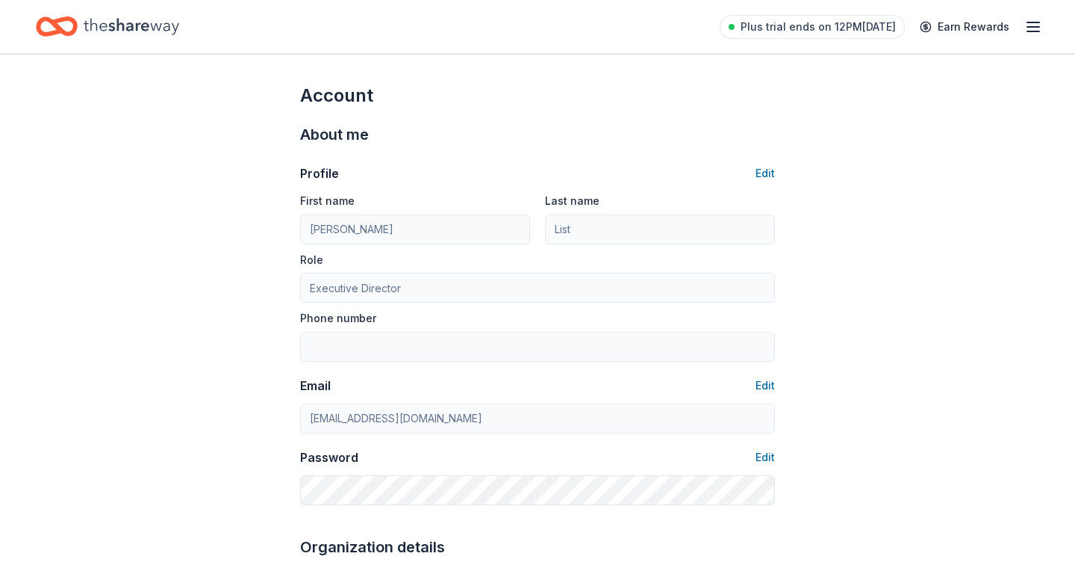
click at [727, 112] on div "About me Profile Edit First name Katherine Last name List Role Executive Direct…" at bounding box center [537, 314] width 475 height 412
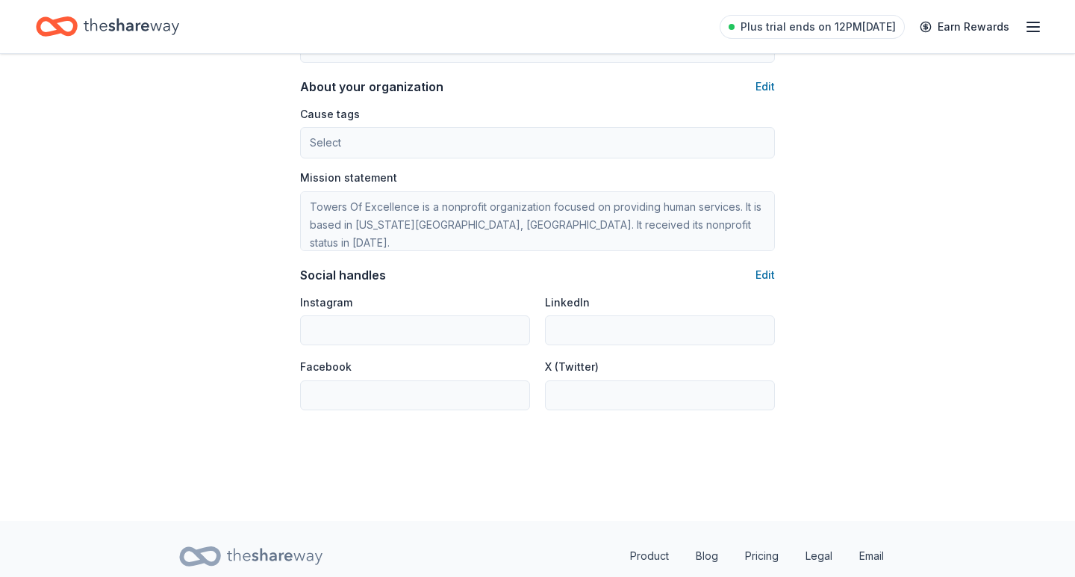
scroll to position [867, 0]
click at [373, 397] on input "Facebook" at bounding box center [415, 394] width 230 height 30
click at [361, 301] on div "Instagram" at bounding box center [415, 318] width 230 height 53
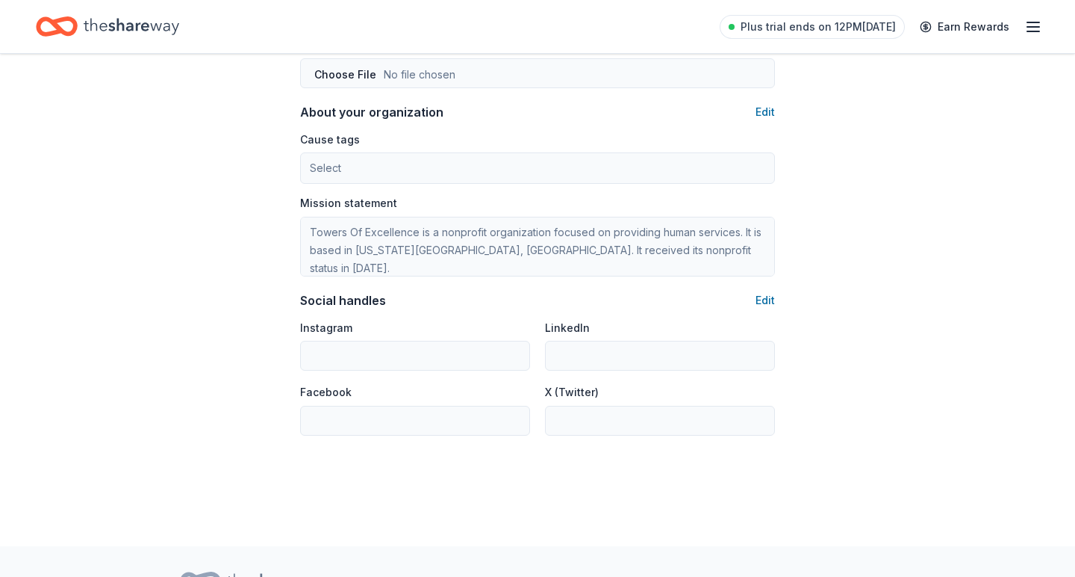
scroll to position [842, 0]
click at [772, 111] on button "Edit" at bounding box center [765, 111] width 19 height 18
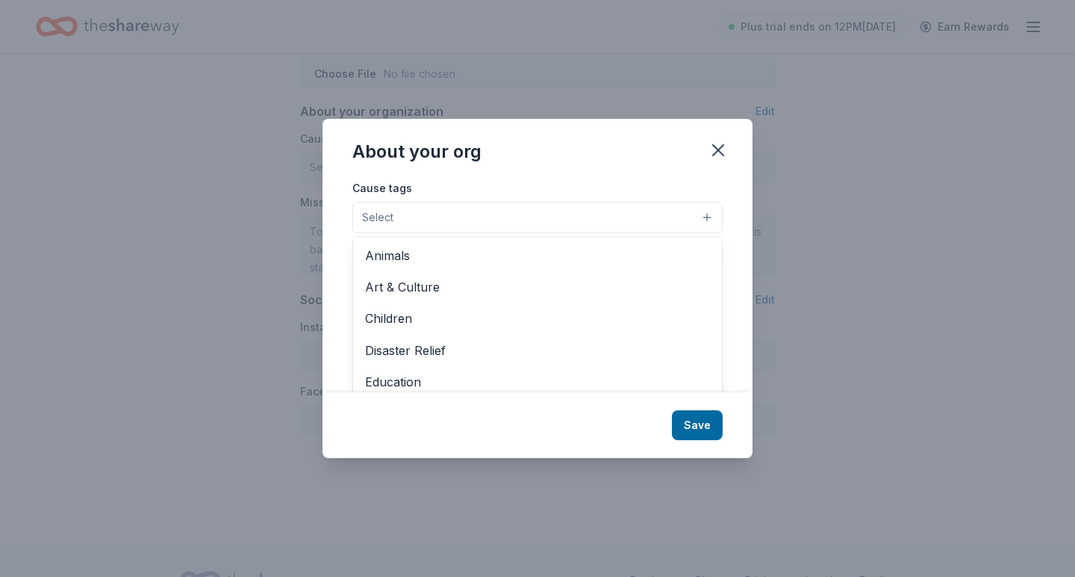
click at [682, 214] on button "Select" at bounding box center [538, 217] width 370 height 31
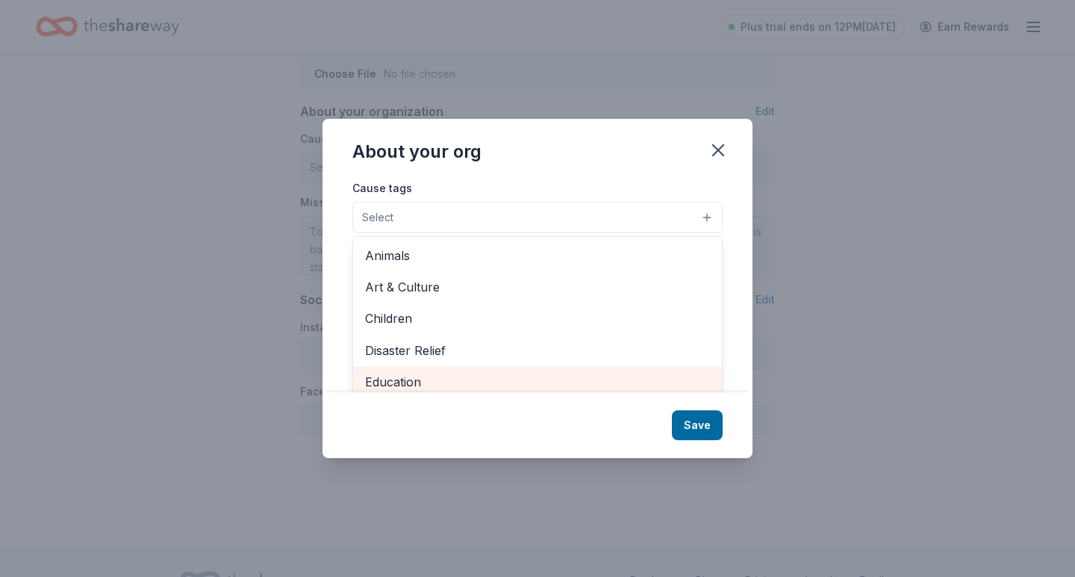
scroll to position [4, 0]
click at [415, 377] on span "Education" at bounding box center [537, 376] width 345 height 19
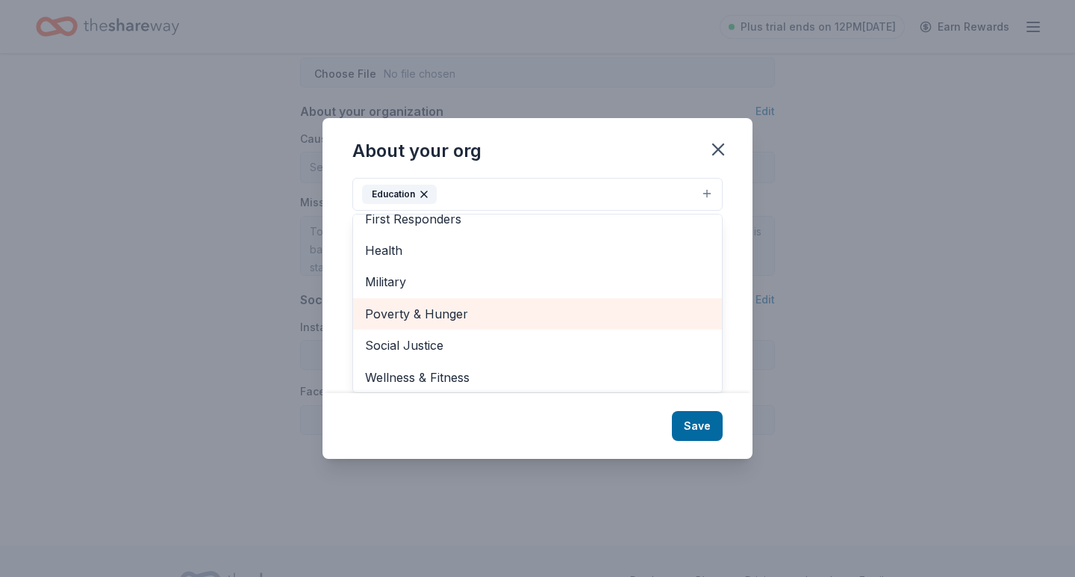
scroll to position [23, 0]
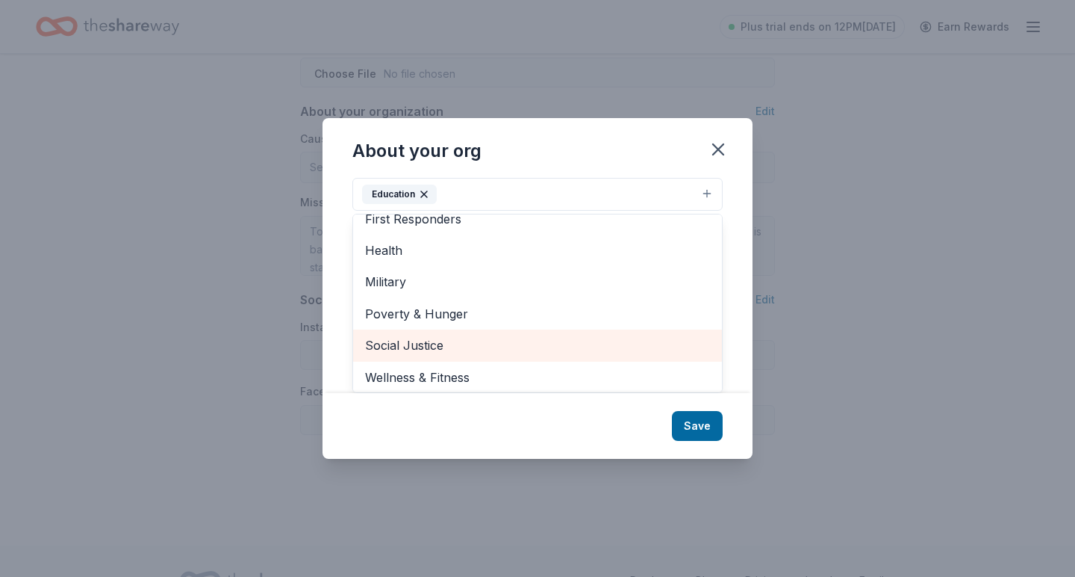
click at [463, 339] on span "Social Justice" at bounding box center [537, 344] width 345 height 19
click at [459, 343] on span "Poverty & Hunger" at bounding box center [537, 344] width 345 height 19
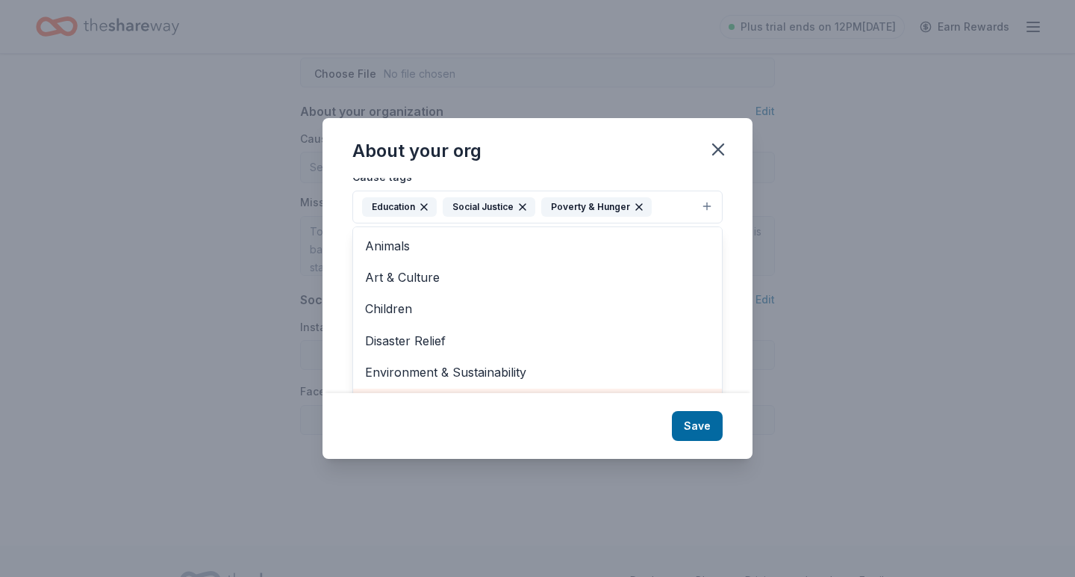
scroll to position [9, 0]
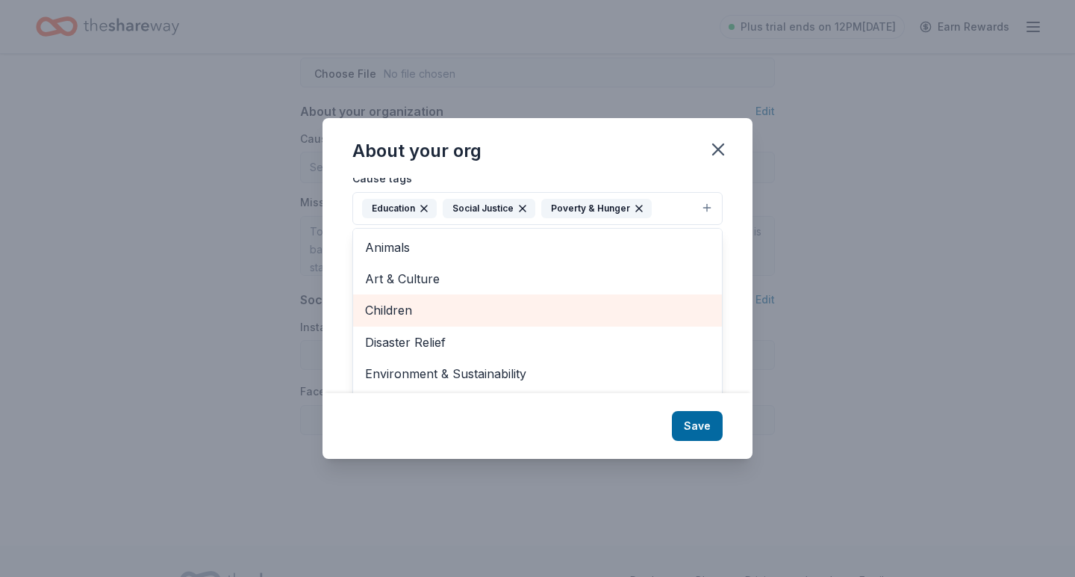
click at [438, 302] on span "Children" at bounding box center [537, 309] width 345 height 19
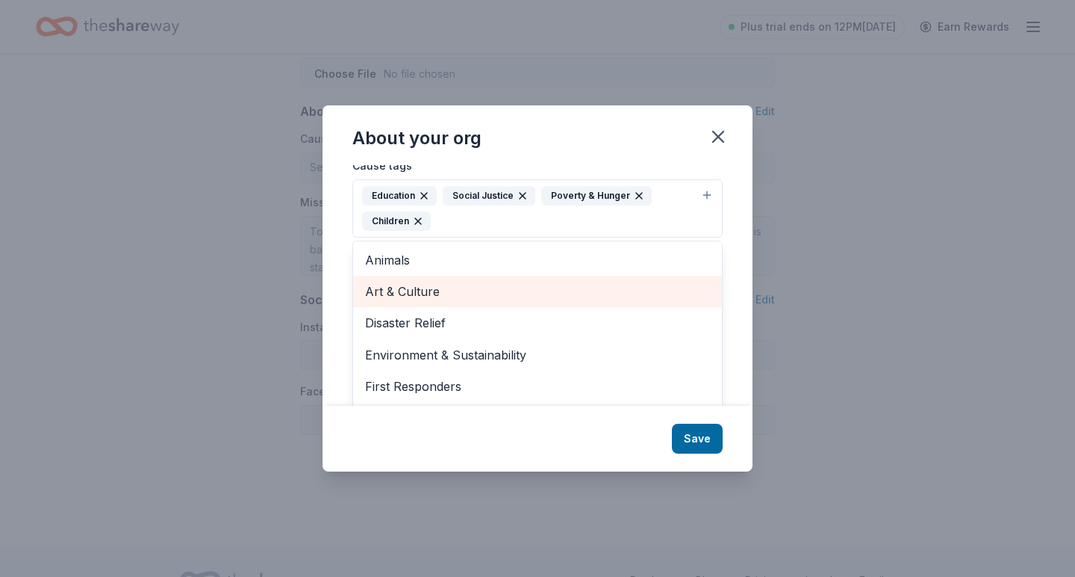
click at [400, 285] on span "Art & Culture" at bounding box center [537, 291] width 345 height 19
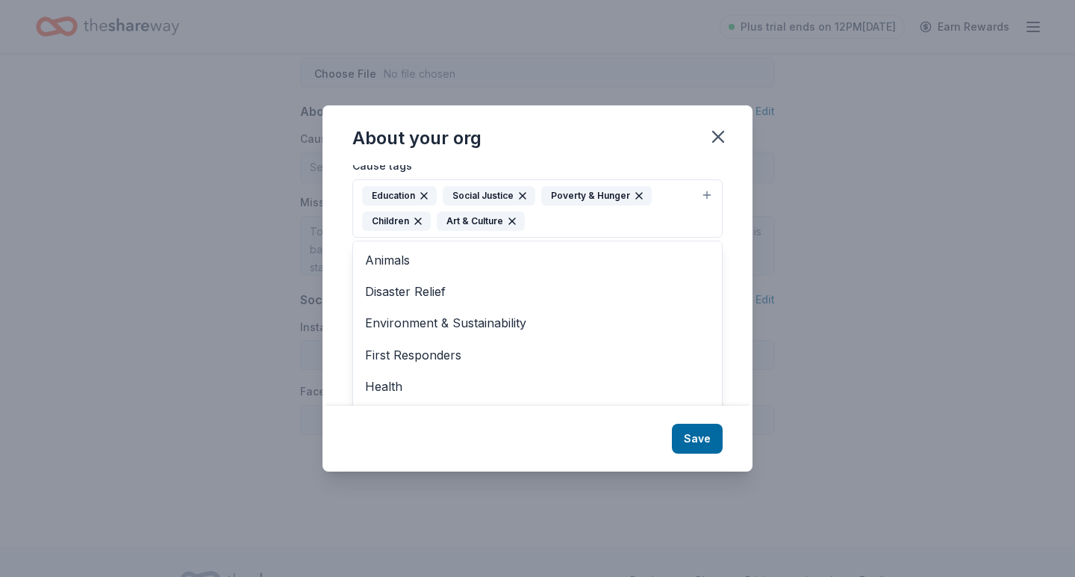
click at [690, 436] on div "About your org Cause tags Education Social Justice Poverty & Hunger Children Ar…" at bounding box center [538, 288] width 430 height 366
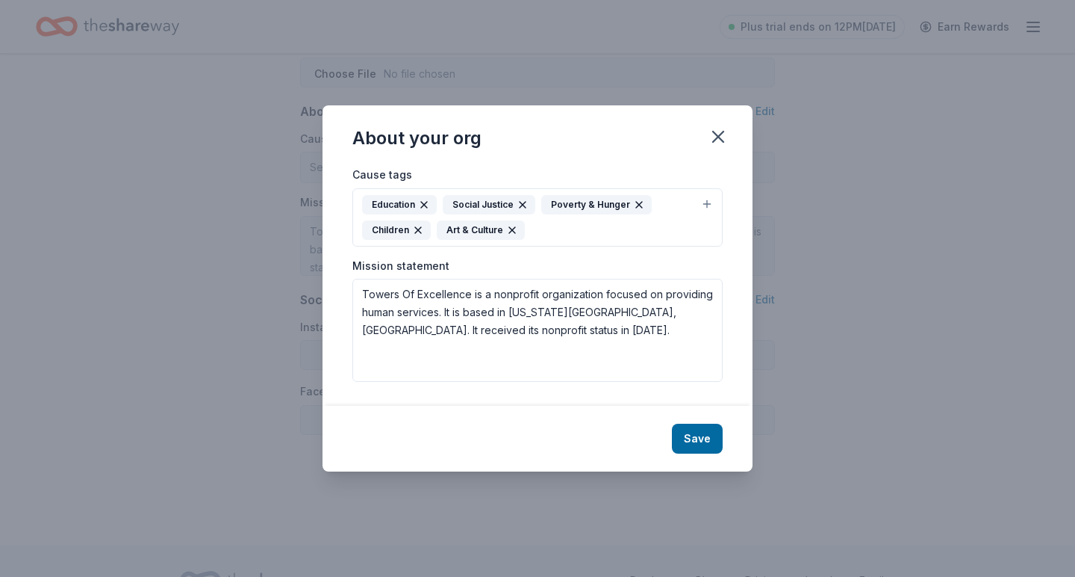
scroll to position [0, 0]
drag, startPoint x: 512, startPoint y: 337, endPoint x: 342, endPoint y: 290, distance: 176.7
click at [342, 290] on div "Cause tags Education Social Justice Poverty & Hunger Children Art & Culture Mis…" at bounding box center [538, 285] width 430 height 240
paste textarea ""At Towers of Excellence, we are committed to empowering underserved youth thro…"
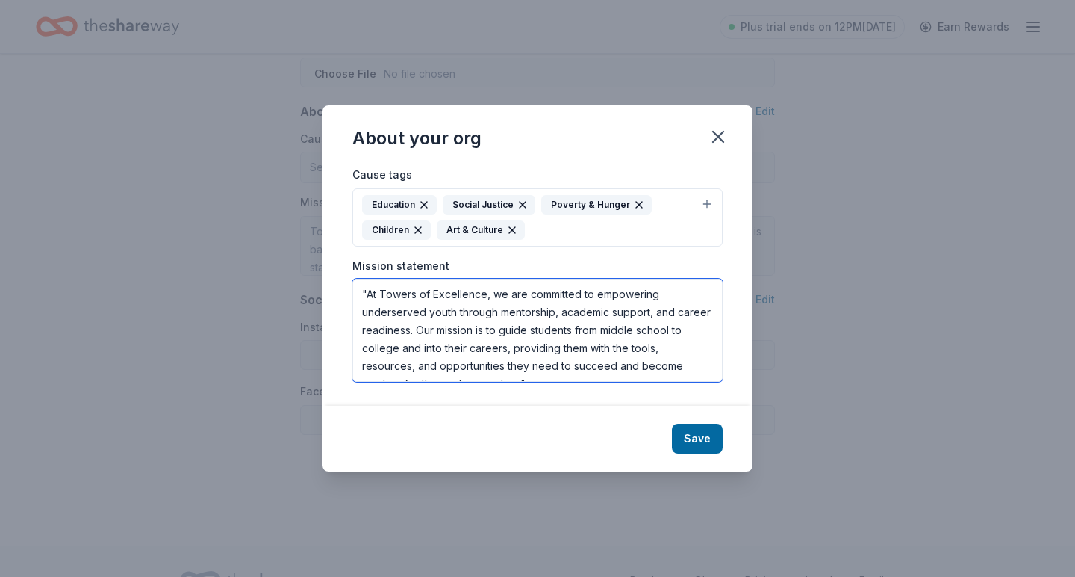
scroll to position [10, 0]
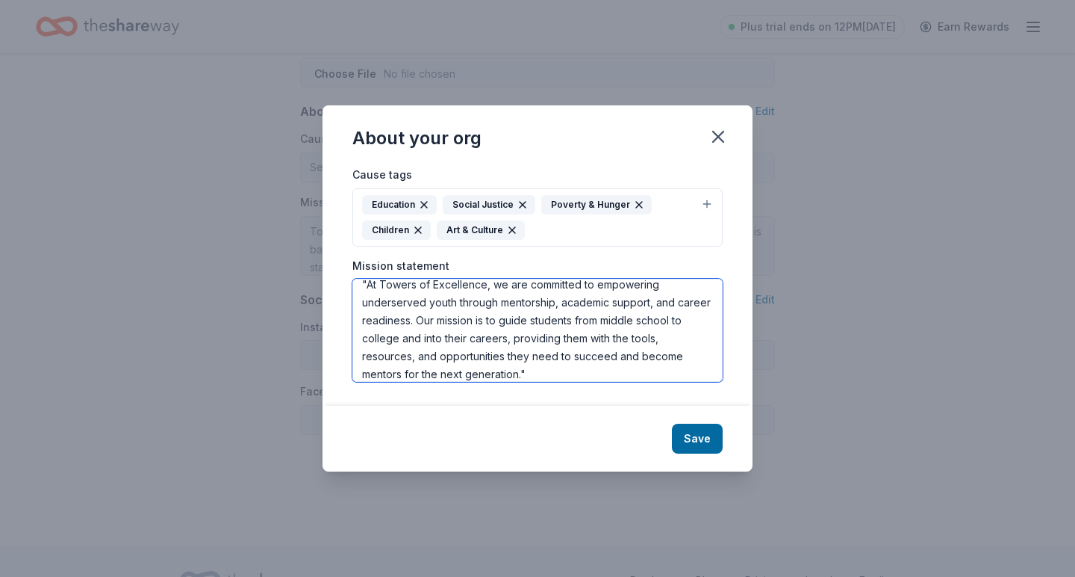
click at [368, 284] on textarea ""At Towers of Excellence, we are committed to empowering underserved youth thro…" at bounding box center [538, 330] width 370 height 103
click at [549, 380] on textarea "At Towers of Excellence, we are committed to empowering underserved youth throu…" at bounding box center [538, 330] width 370 height 103
type textarea "At Towers of Excellence, we are committed to empowering underserved youth throu…"
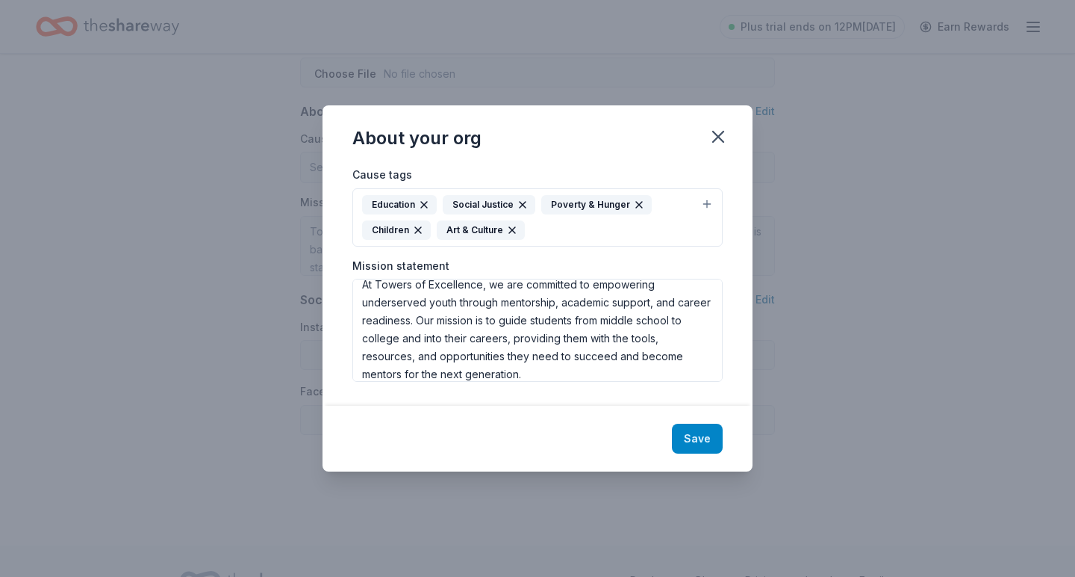
click at [701, 434] on button "Save" at bounding box center [697, 438] width 51 height 30
type textarea "At Towers of Excellence, we are committed to empowering underserved youth throu…"
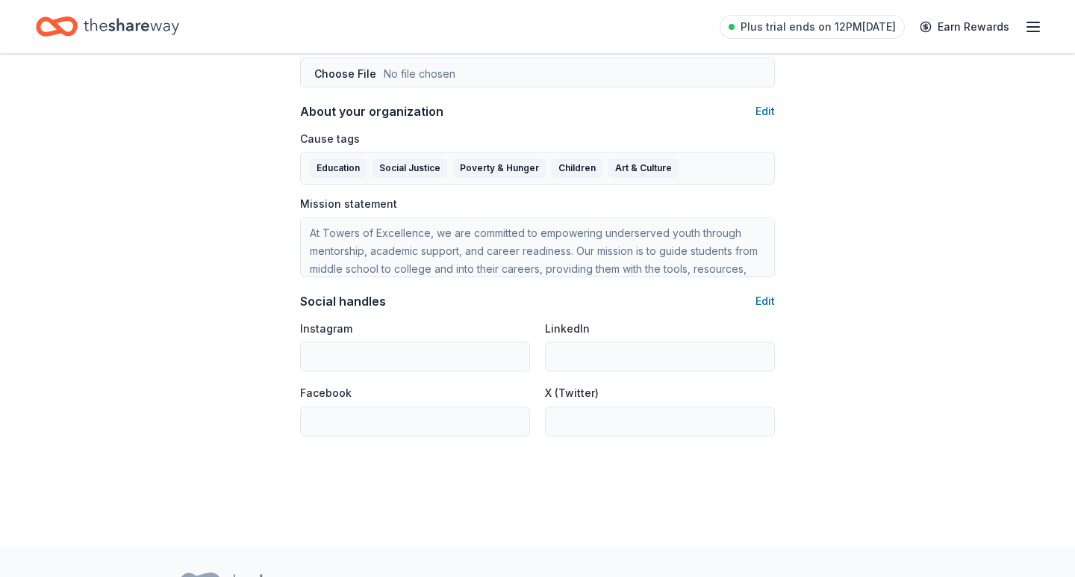
click at [424, 337] on div "Instagram" at bounding box center [415, 345] width 230 height 53
click at [763, 293] on button "Edit" at bounding box center [765, 301] width 19 height 18
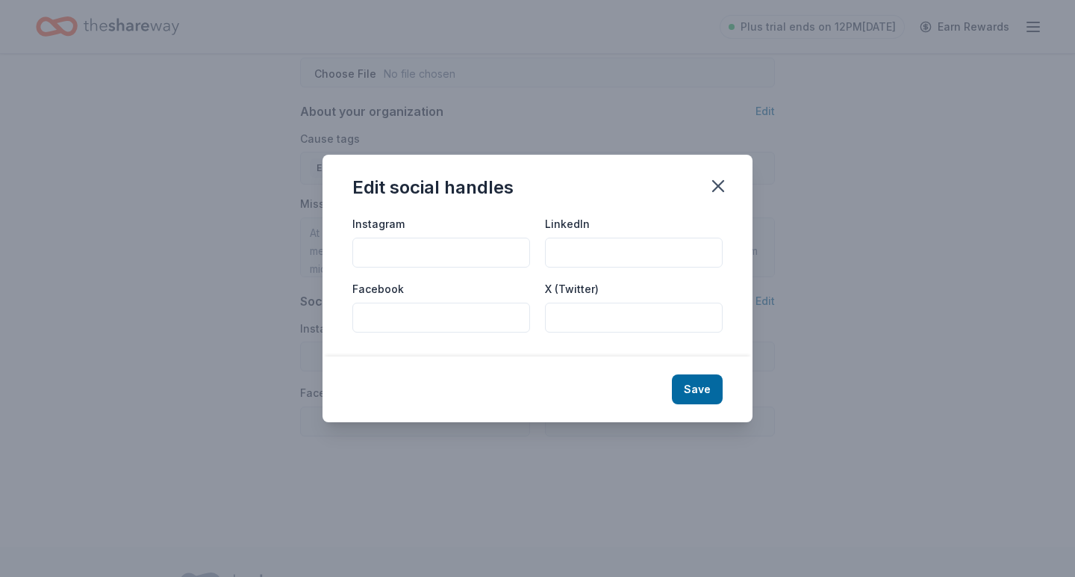
click at [434, 249] on input "Instagram" at bounding box center [442, 253] width 178 height 30
type input "@"
click at [403, 253] on input "Instagram" at bounding box center [442, 253] width 178 height 30
paste input "https://www.instagram.com/towersofexcellence/"
type input "https://www.instagram.com/towersofexcellence/"
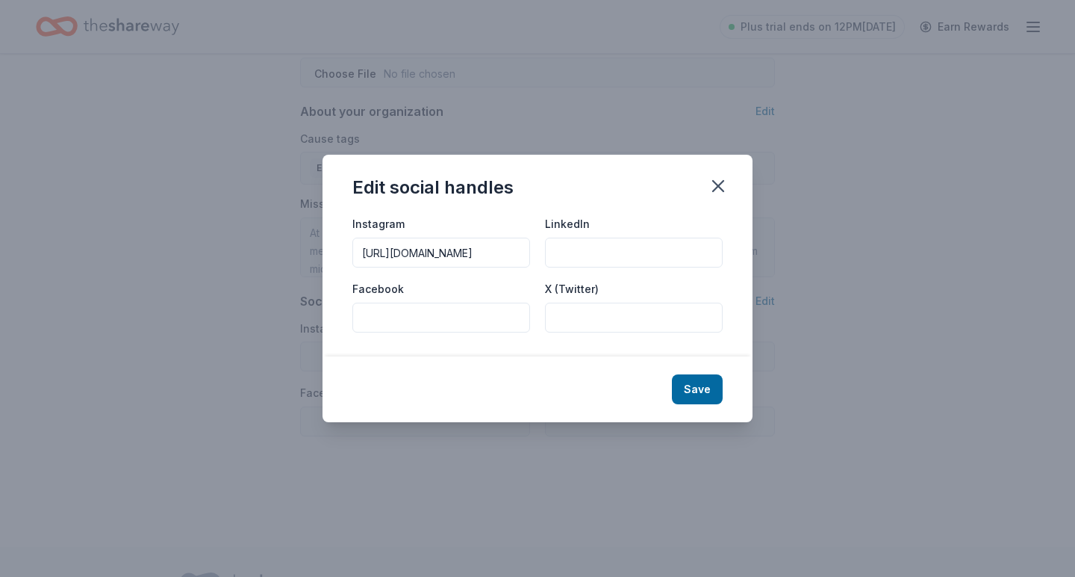
click at [604, 261] on input "LinkedIn" at bounding box center [634, 253] width 178 height 30
paste input "https://www.linkedin.com/company/towersofexcellence/"
type input "https://www.linkedin.com/company/towersofexcellence/"
click at [473, 306] on input "Facebook" at bounding box center [442, 317] width 178 height 30
click at [400, 322] on input "Facebook" at bounding box center [442, 317] width 178 height 30
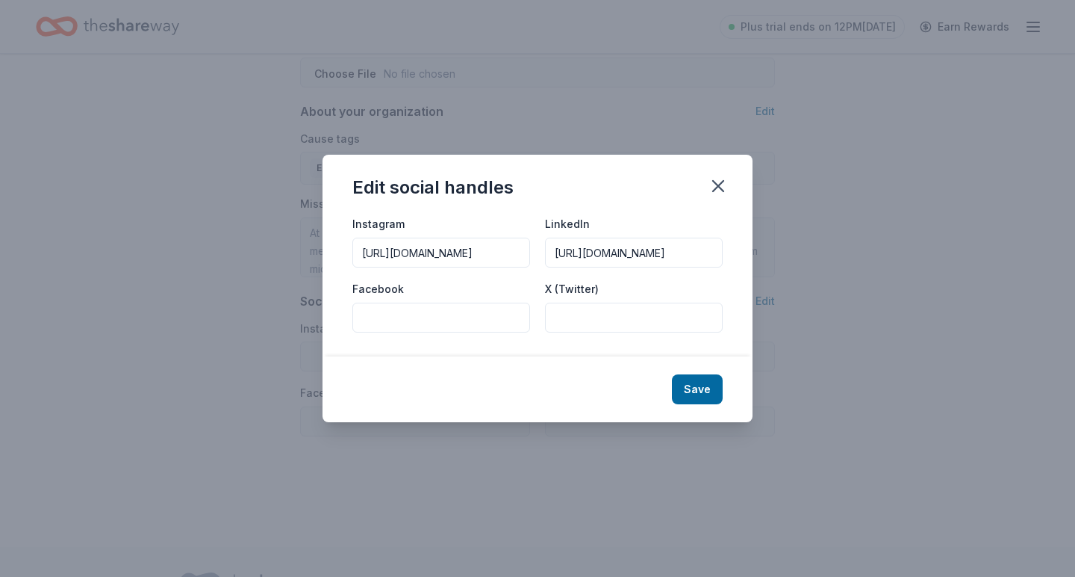
paste input "https://www.facebook.com/towersofexcellence/"
type input "https://www.facebook.com/towersofexcellence/"
click at [692, 389] on button "Save" at bounding box center [697, 389] width 51 height 30
type input "https://www.instagram.com/towersofexcellence/"
type input "https://www.linkedin.com/company/towersofexcellence/"
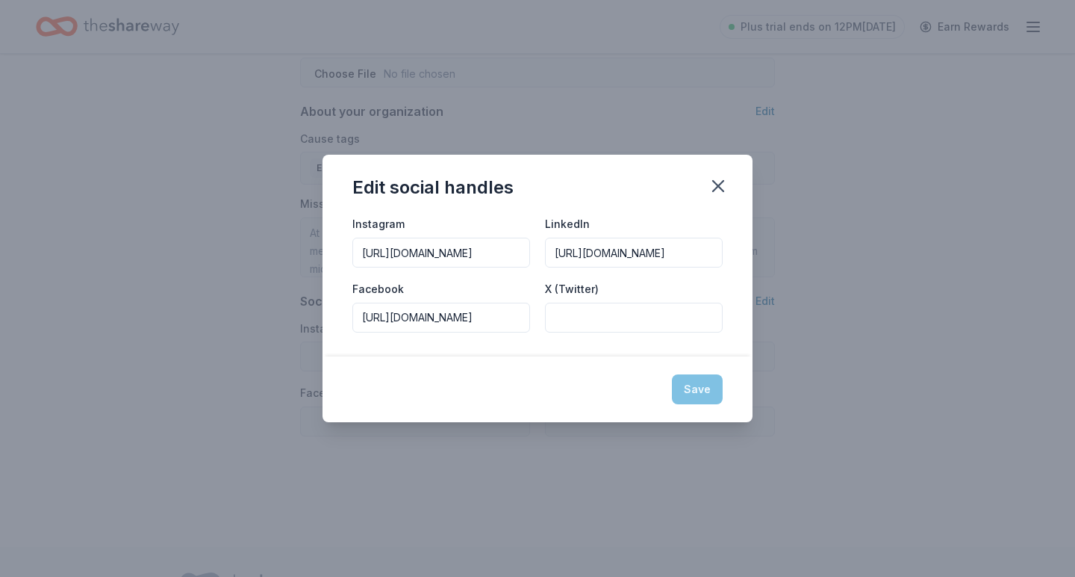
type input "https://www.facebook.com/towersofexcellence/"
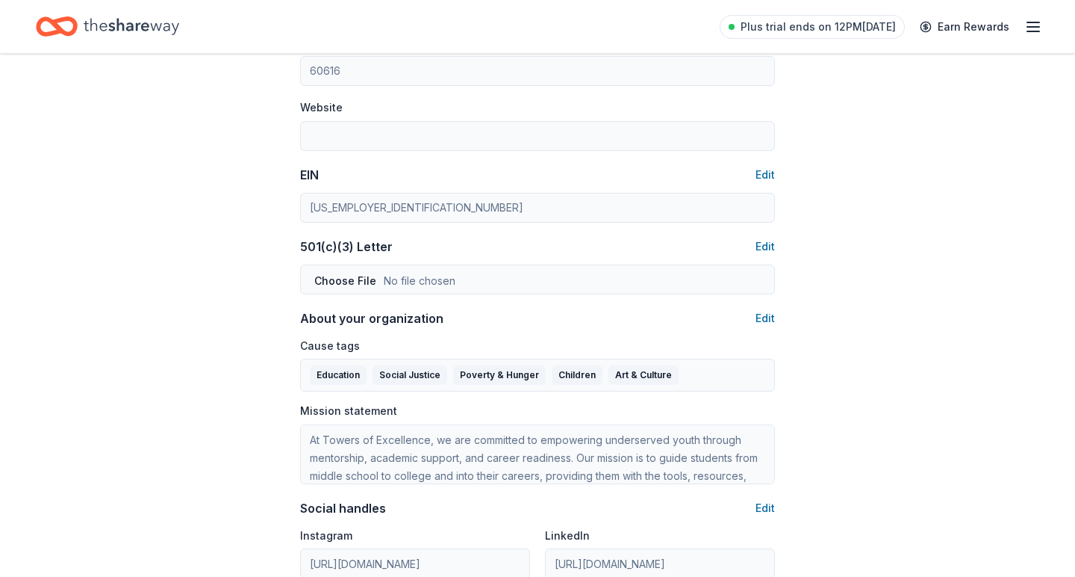
scroll to position [618, 0]
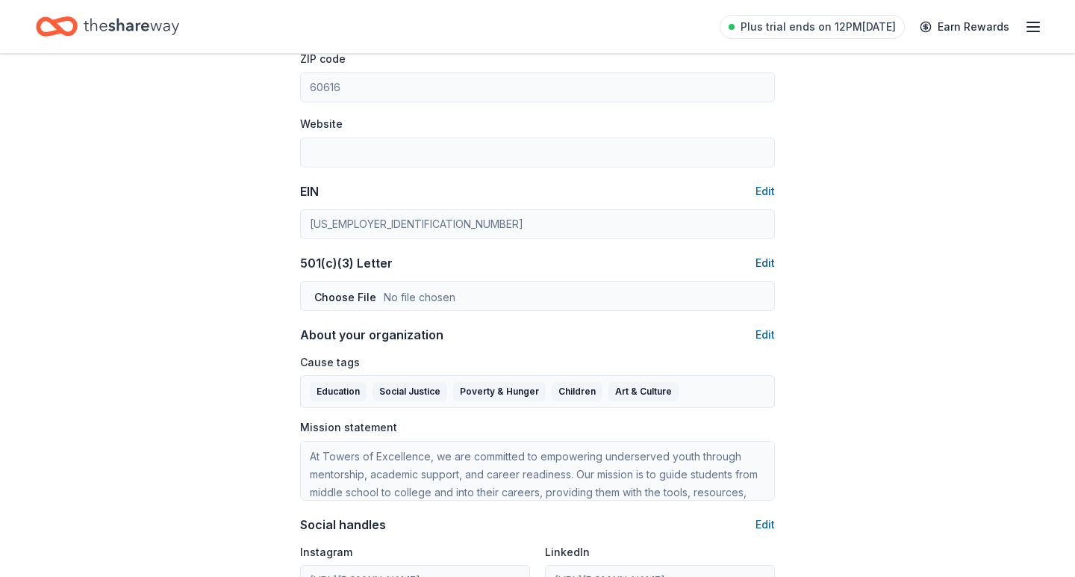
click at [771, 254] on button "Edit" at bounding box center [765, 263] width 19 height 18
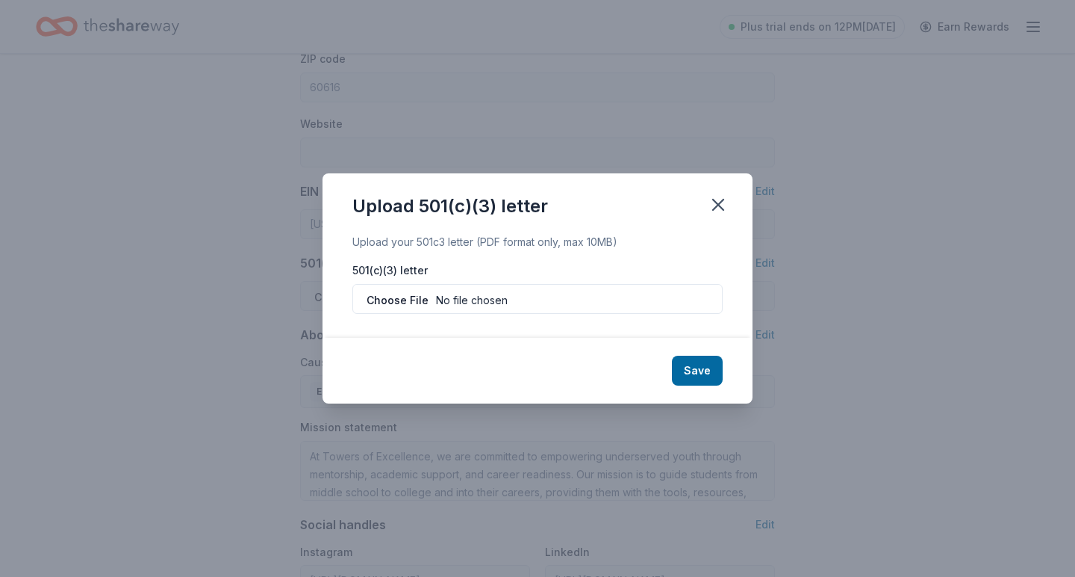
click at [466, 303] on input "file" at bounding box center [538, 299] width 370 height 30
type input "C:\fakepath\IRS Public Charity.pdf"
click at [701, 367] on button "Save" at bounding box center [697, 371] width 51 height 30
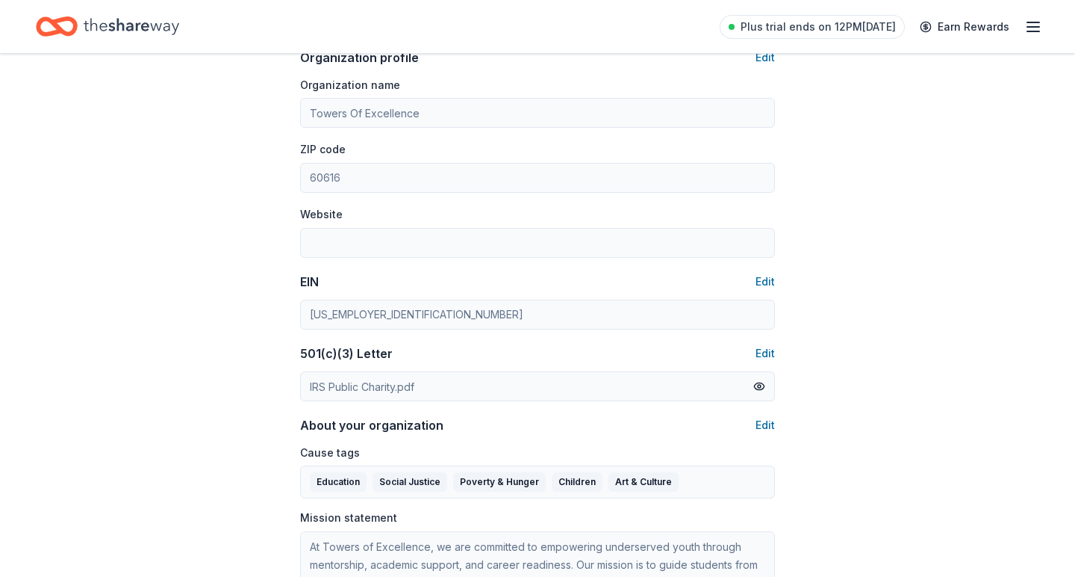
click at [618, 195] on div "Organization name Towers Of Excellence ZIP code 60616 Website" at bounding box center [537, 166] width 475 height 182
click at [603, 248] on input "Website" at bounding box center [537, 244] width 475 height 30
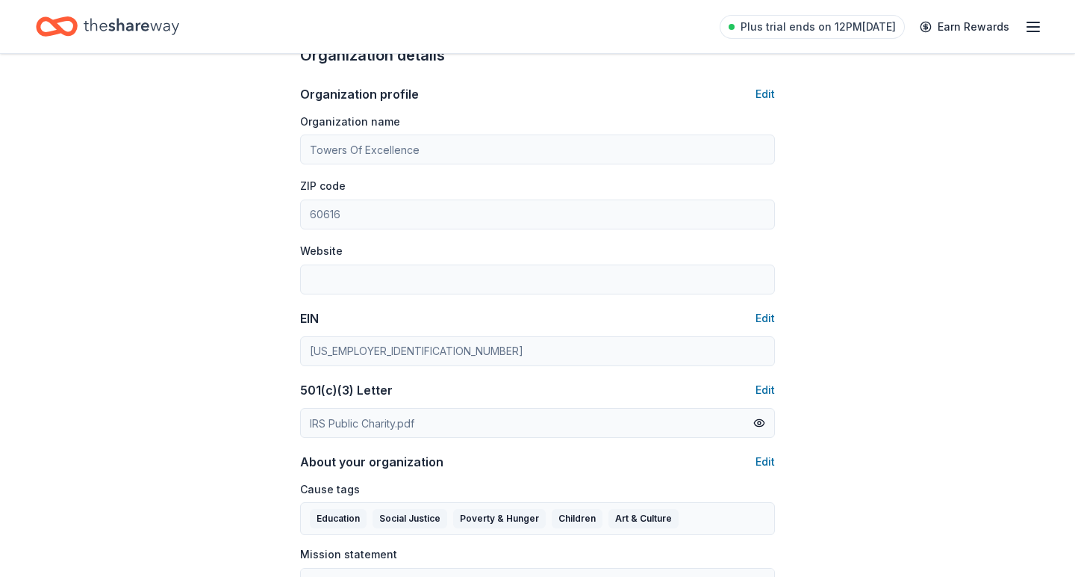
scroll to position [490, 0]
click at [769, 89] on button "Edit" at bounding box center [765, 96] width 19 height 18
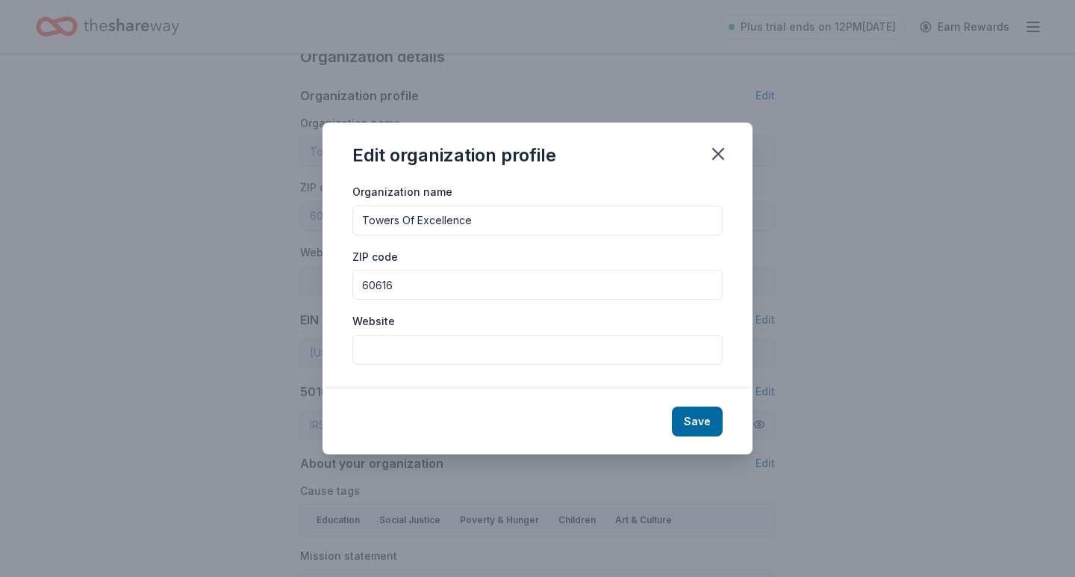
click at [509, 339] on input "Website" at bounding box center [538, 350] width 370 height 30
click at [379, 338] on input "Website" at bounding box center [538, 350] width 370 height 30
paste input "[URL][DOMAIN_NAME]"
type input "[URL][DOMAIN_NAME]"
click at [707, 420] on button "Save" at bounding box center [697, 421] width 51 height 30
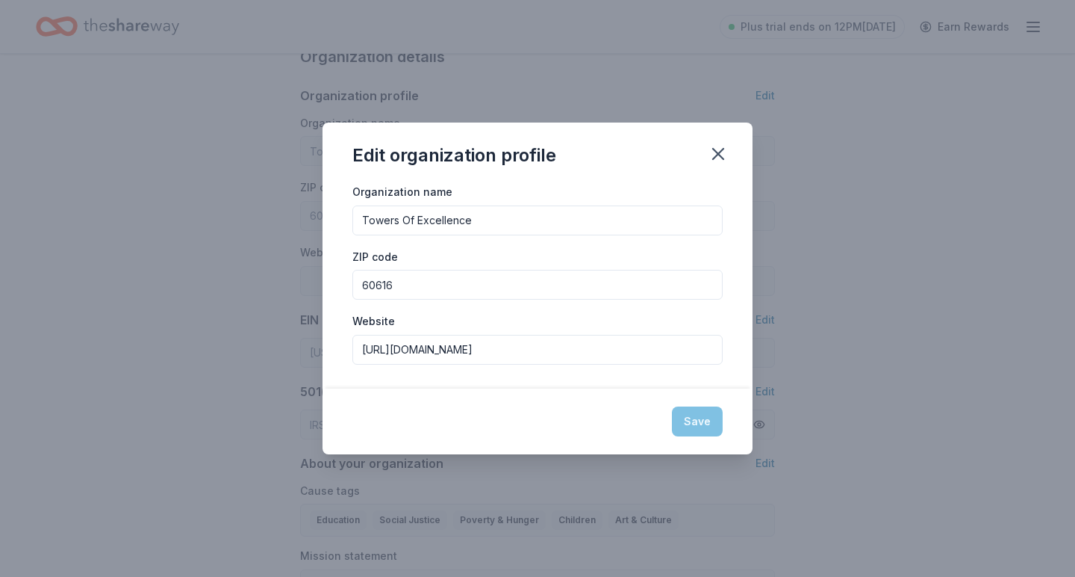
type input "[URL][DOMAIN_NAME]"
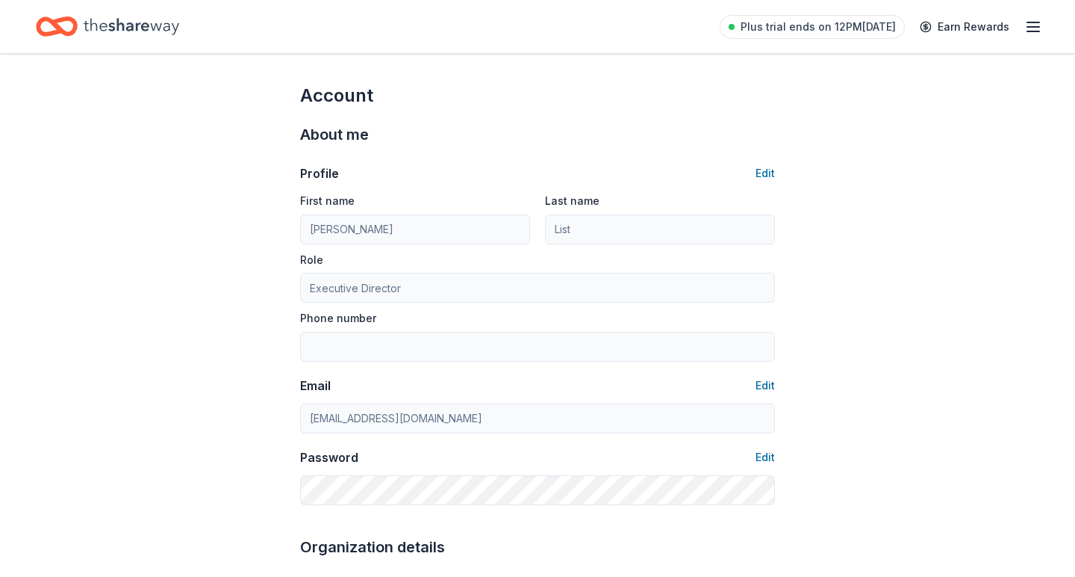
scroll to position [0, 0]
click at [769, 172] on button "Edit" at bounding box center [765, 173] width 19 height 18
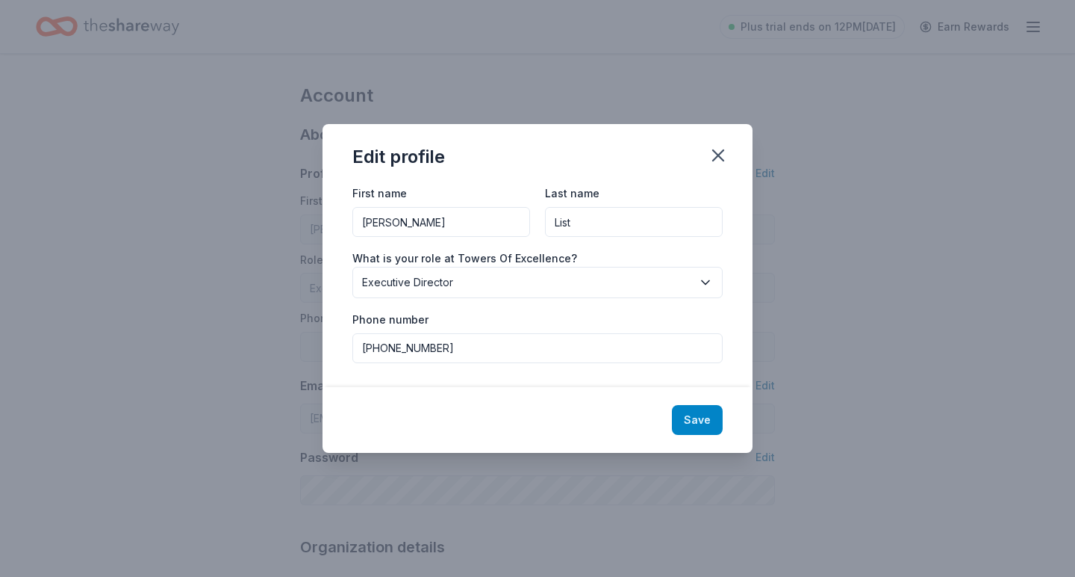
type input "312-523-1817"
click at [707, 415] on button "Save" at bounding box center [697, 420] width 51 height 30
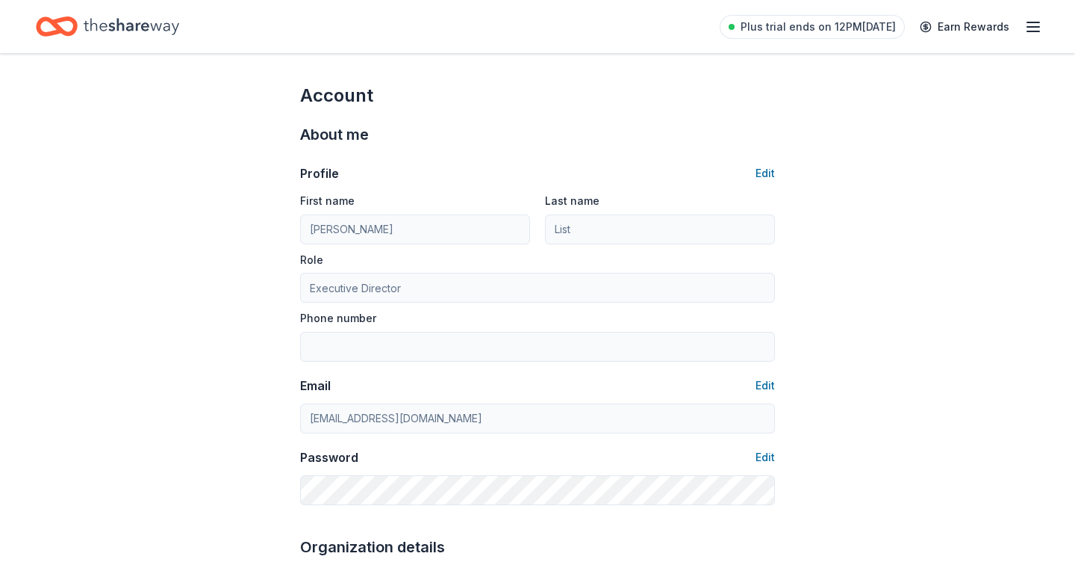
type input "312-523-1817"
click at [1031, 28] on icon "button" at bounding box center [1034, 27] width 18 height 18
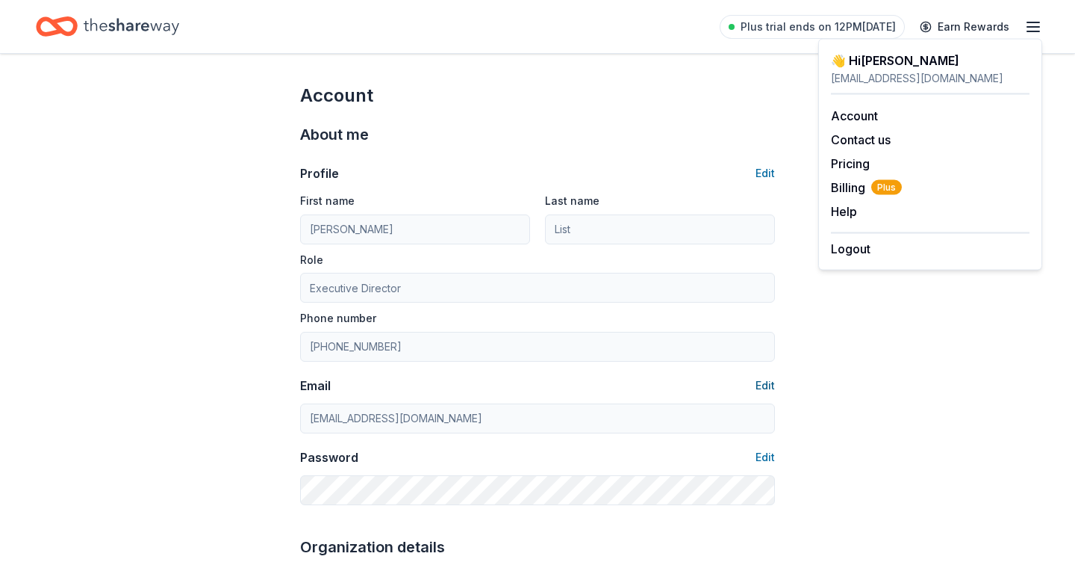
click at [763, 385] on button "Edit" at bounding box center [765, 385] width 19 height 18
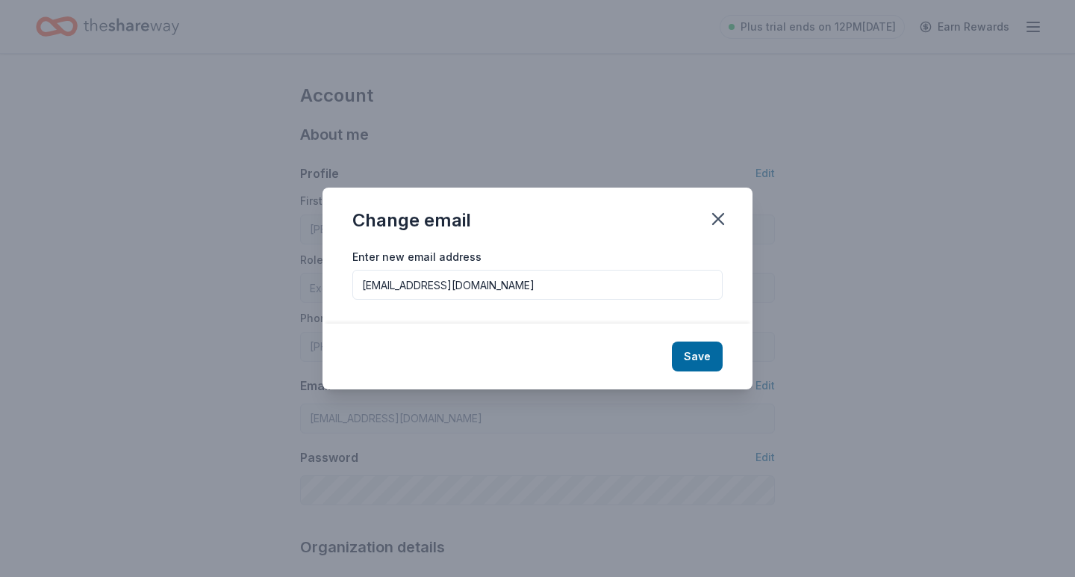
click at [523, 285] on input "kmlist11@gmail.com" at bounding box center [538, 285] width 370 height 30
click at [718, 214] on icon "button" at bounding box center [718, 218] width 21 height 21
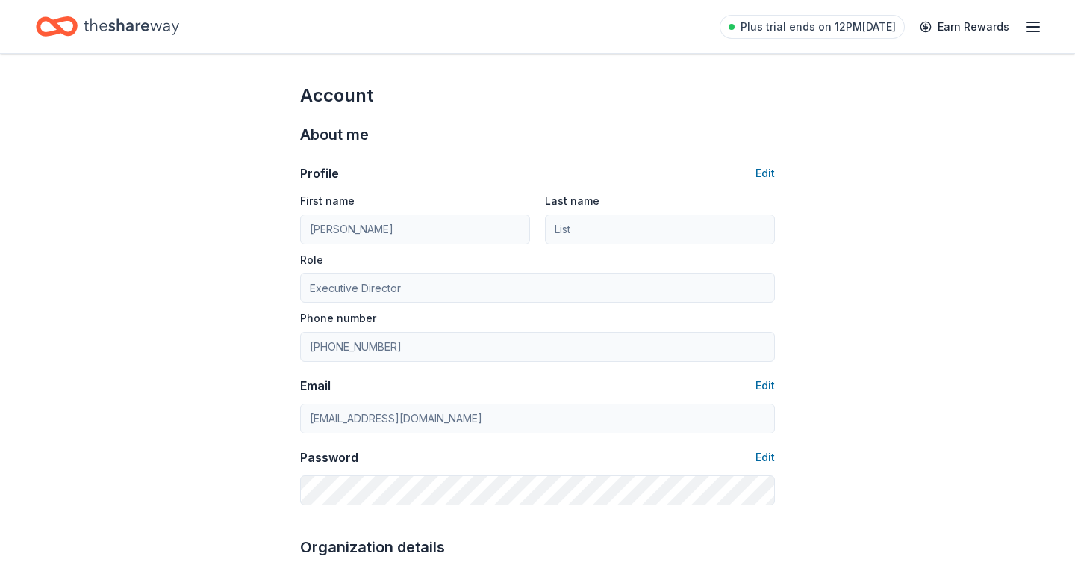
click at [1044, 27] on div "Plus trial ends on 12PM, 8/18 Earn Rewards" at bounding box center [537, 26] width 1075 height 53
click at [1034, 27] on line "button" at bounding box center [1034, 27] width 12 height 0
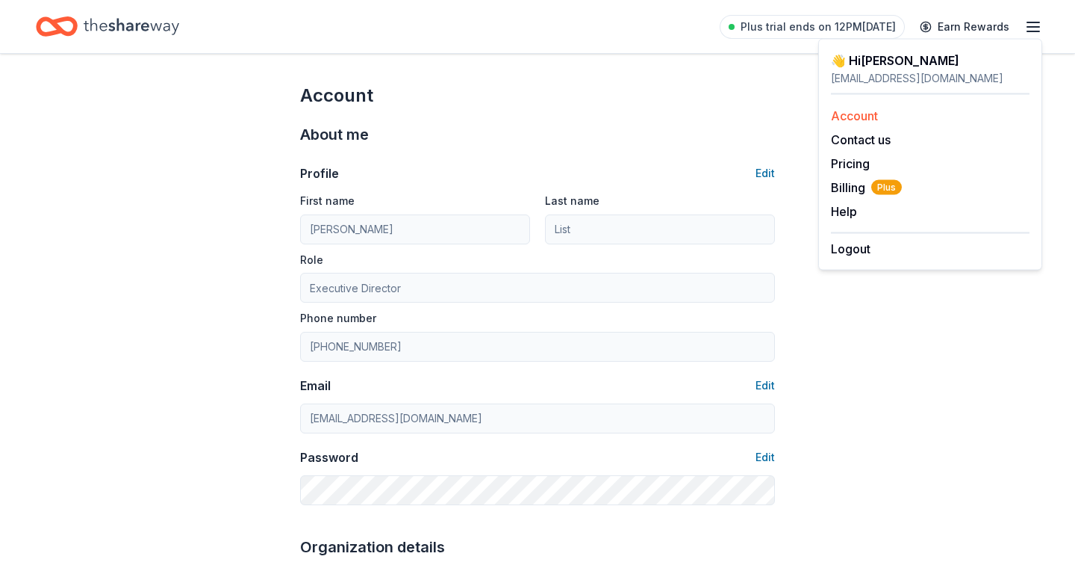
click at [859, 118] on link "Account" at bounding box center [854, 115] width 47 height 15
click at [854, 141] on button "Contact us" at bounding box center [861, 140] width 60 height 18
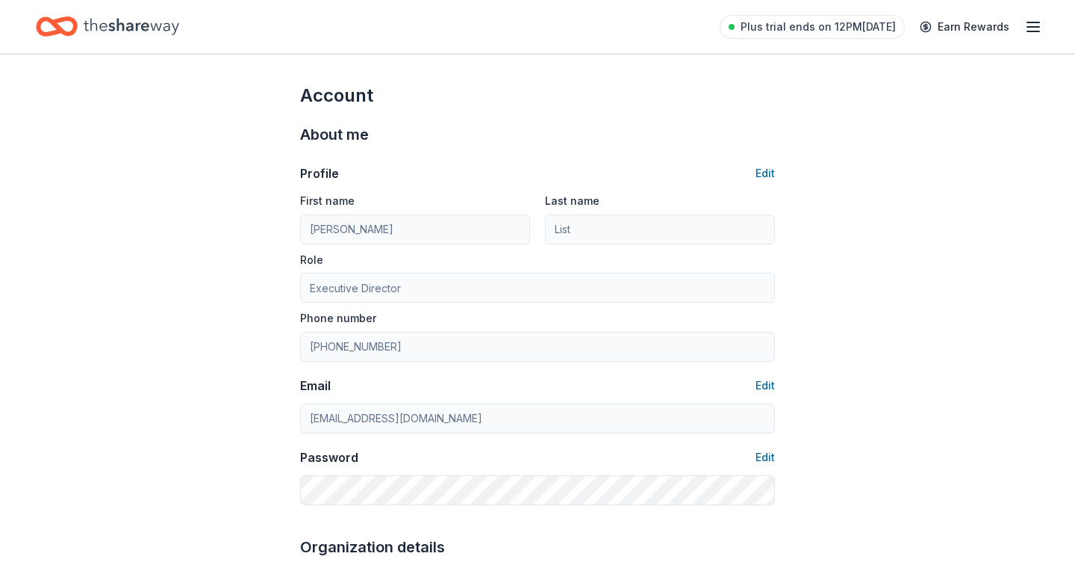
click at [154, 23] on icon "Home" at bounding box center [132, 26] width 96 height 31
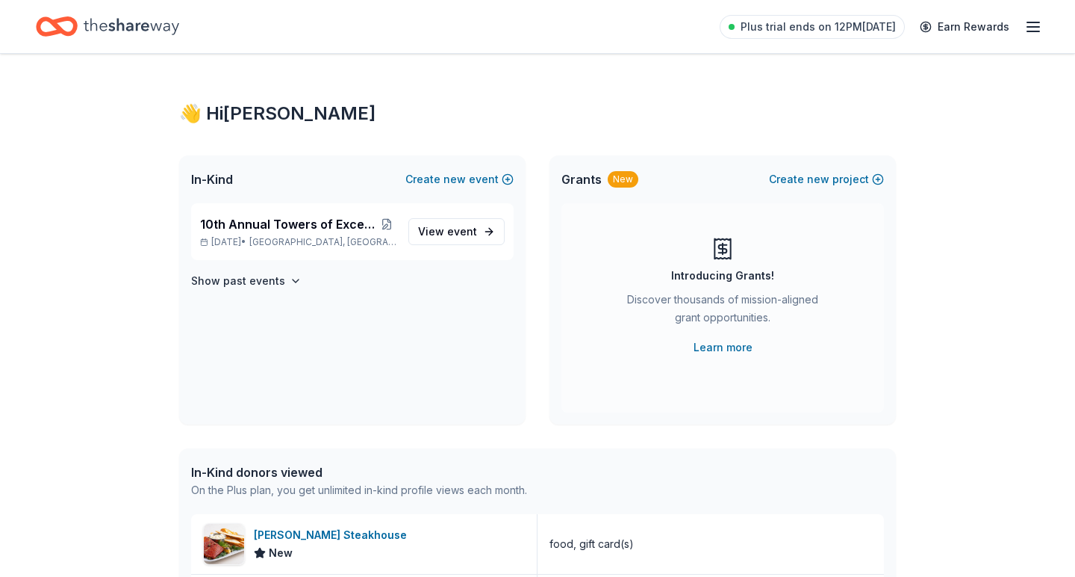
click at [119, 28] on icon "Home" at bounding box center [132, 26] width 96 height 16
click at [115, 25] on icon "Home" at bounding box center [132, 26] width 96 height 31
click at [1027, 34] on icon "button" at bounding box center [1034, 27] width 18 height 18
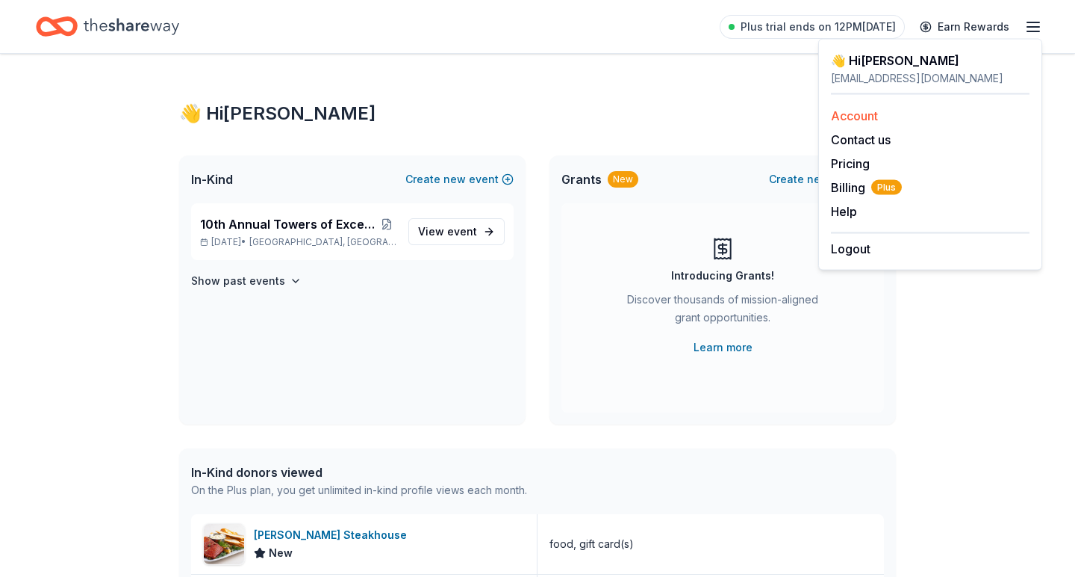
click at [878, 119] on link "Account" at bounding box center [854, 115] width 47 height 15
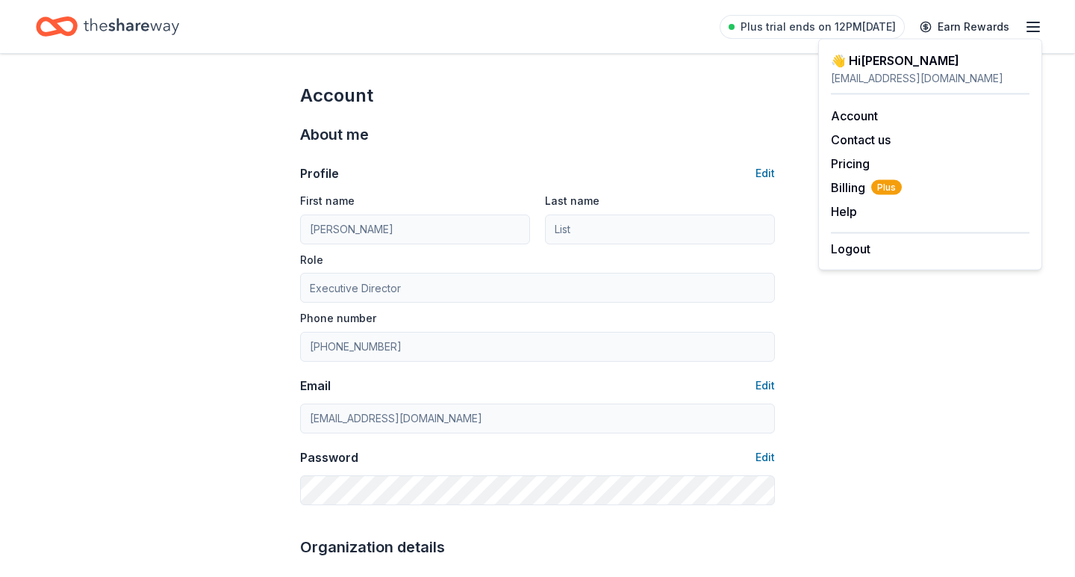
click at [143, 22] on icon "Home" at bounding box center [132, 26] width 96 height 31
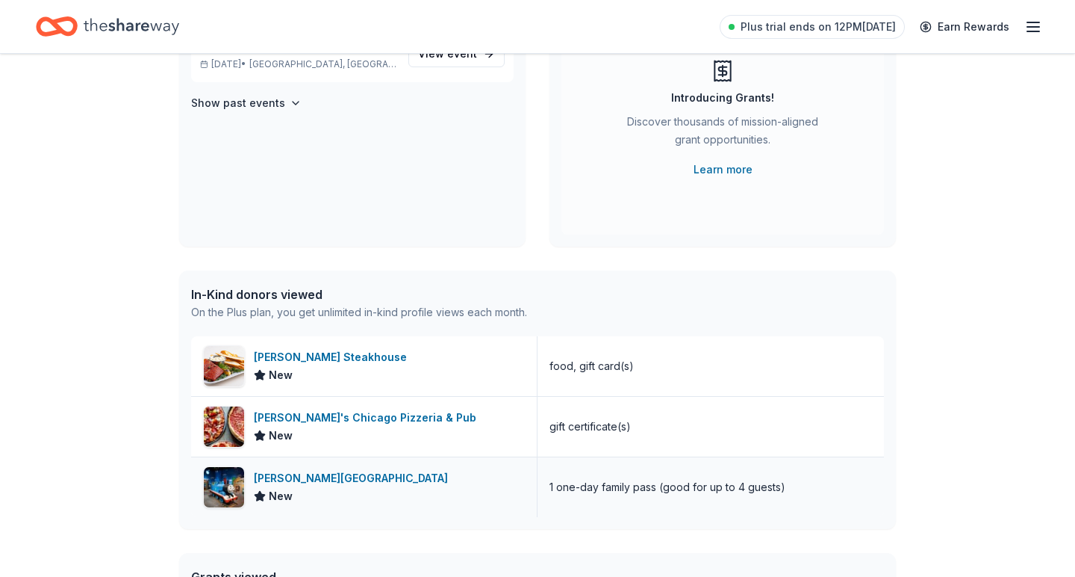
scroll to position [137, 0]
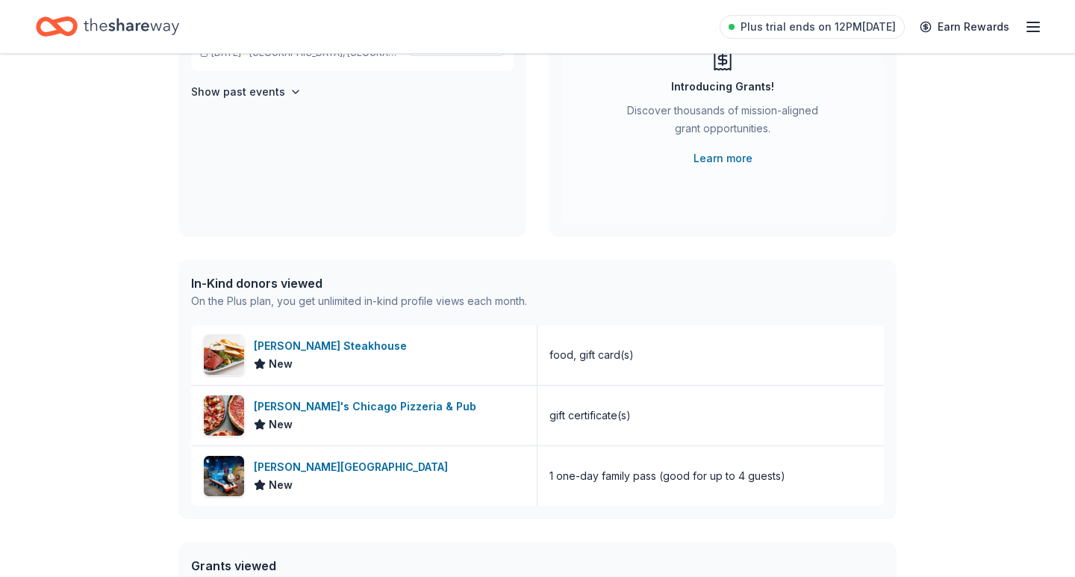
click at [372, 297] on div "On the Plus plan, you get unlimited in-kind profile views each month." at bounding box center [359, 301] width 336 height 18
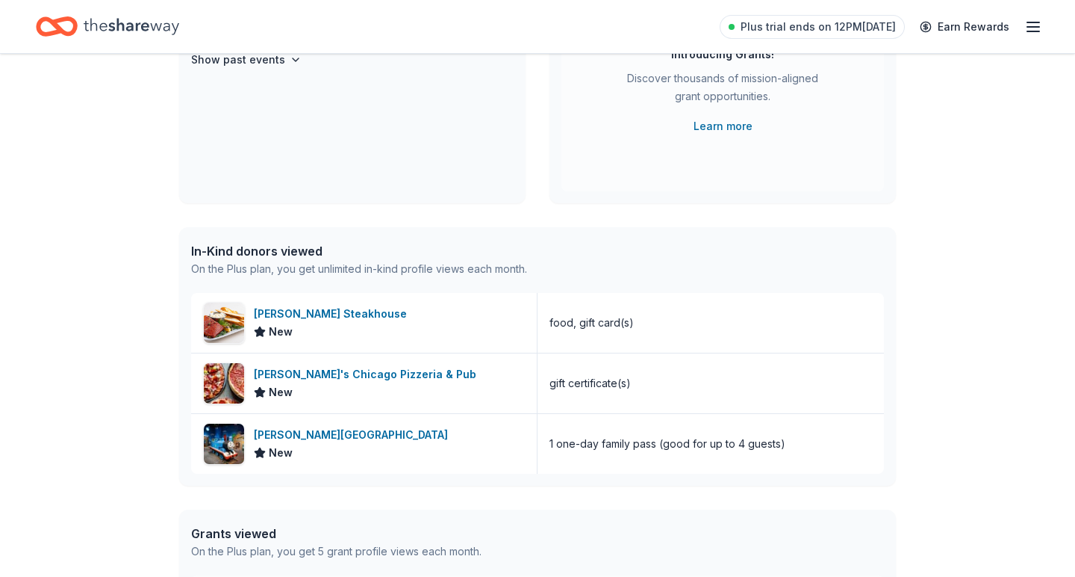
scroll to position [237, 0]
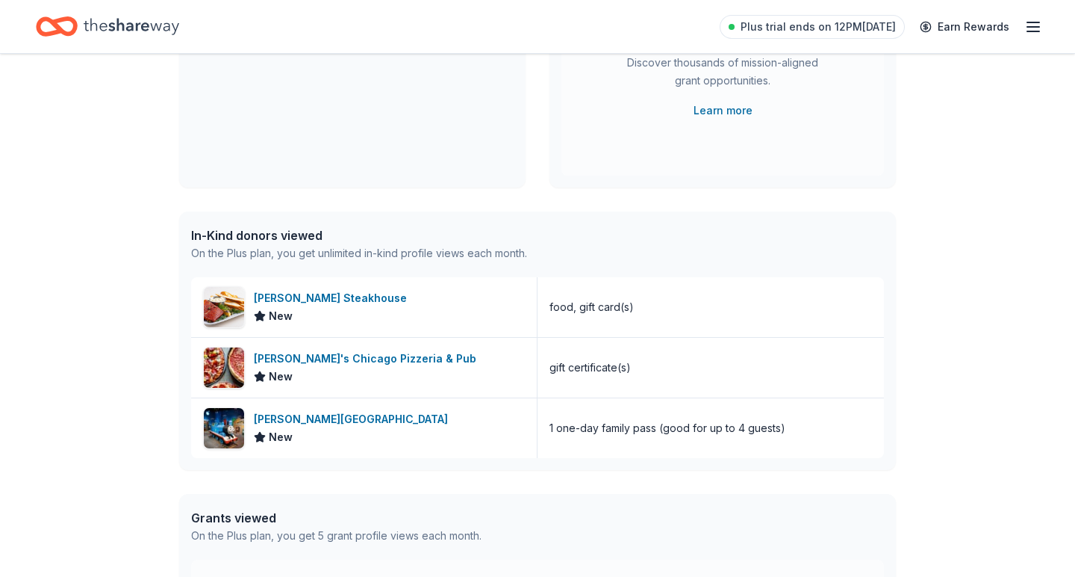
click at [403, 248] on div "On the Plus plan, you get unlimited in-kind profile views each month." at bounding box center [359, 253] width 336 height 18
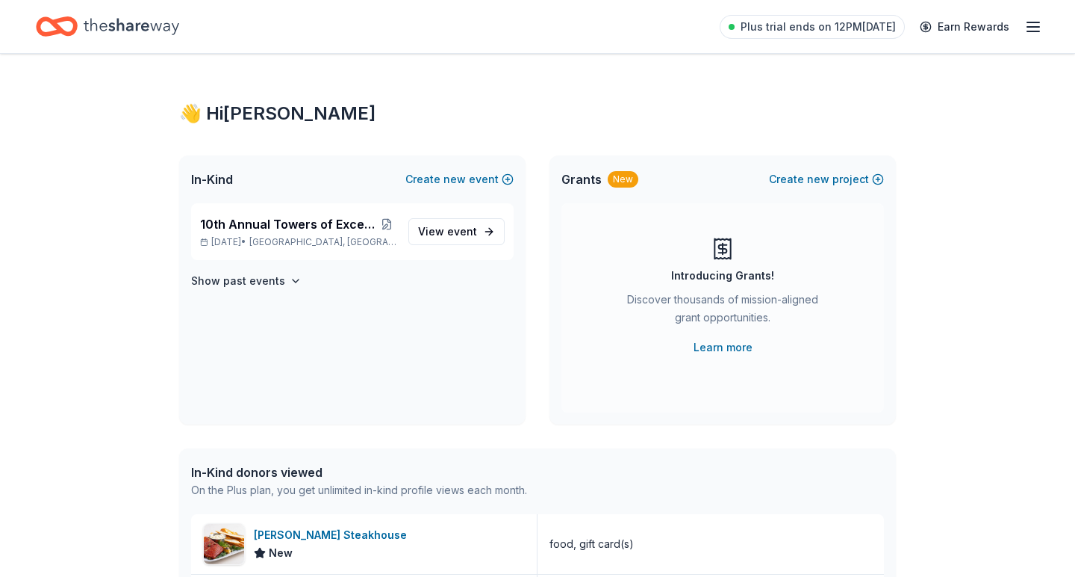
scroll to position [0, 0]
click at [455, 223] on span "View event" at bounding box center [447, 232] width 59 height 18
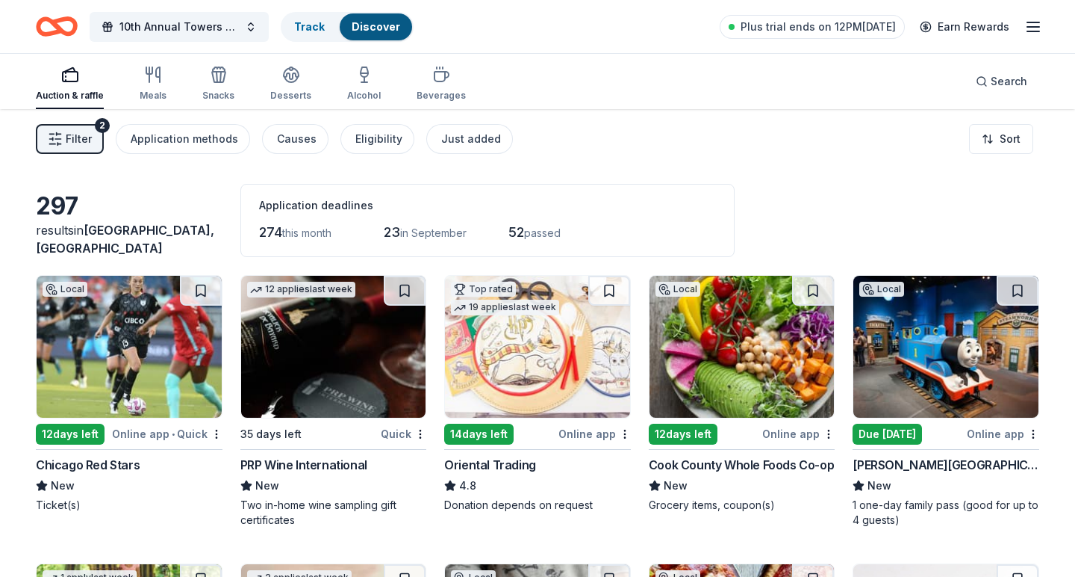
click at [316, 348] on img at bounding box center [333, 347] width 185 height 142
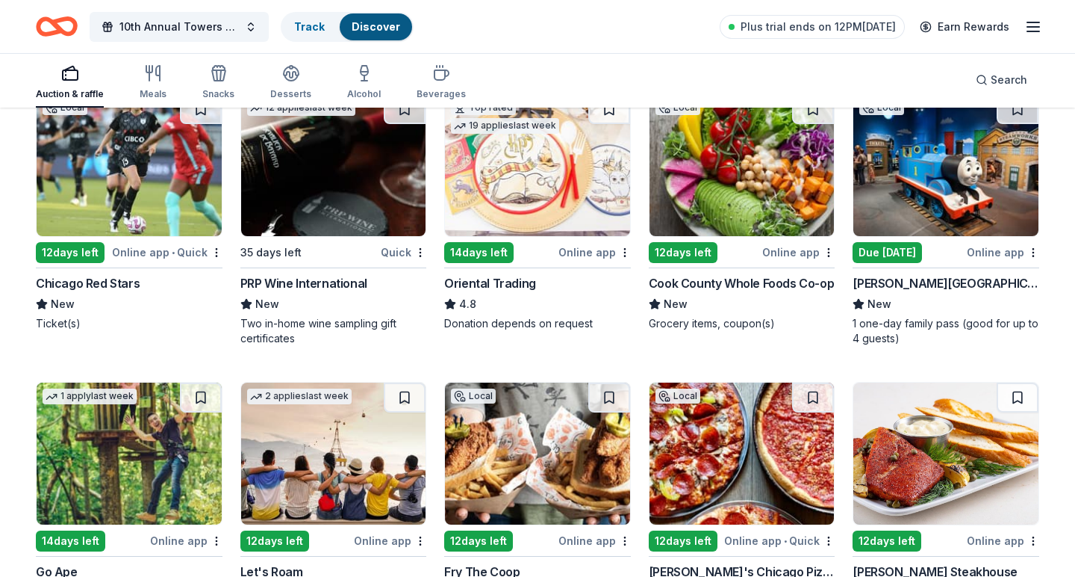
scroll to position [184, 0]
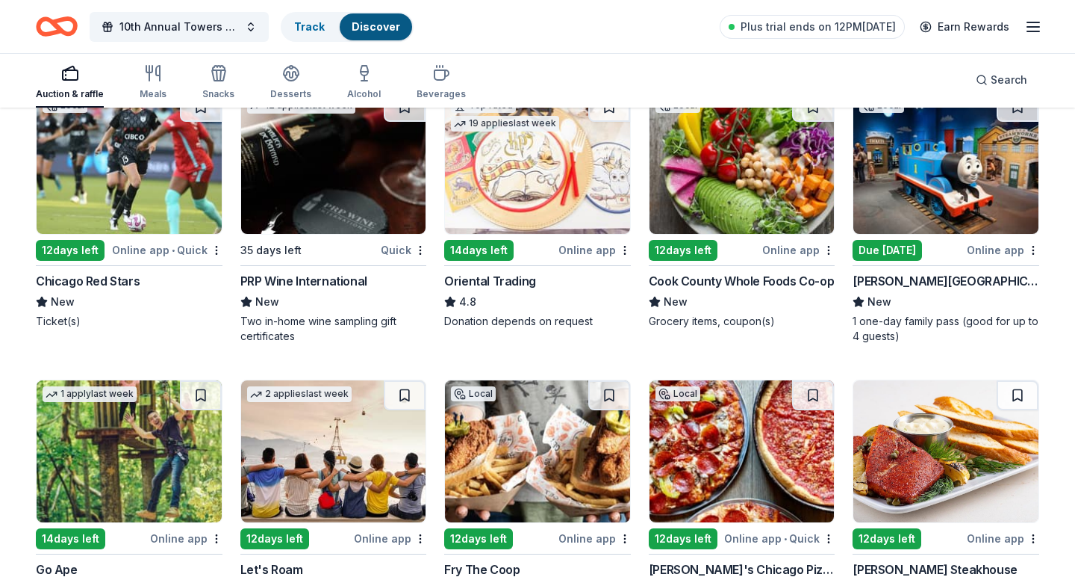
click at [782, 178] on img at bounding box center [742, 163] width 185 height 142
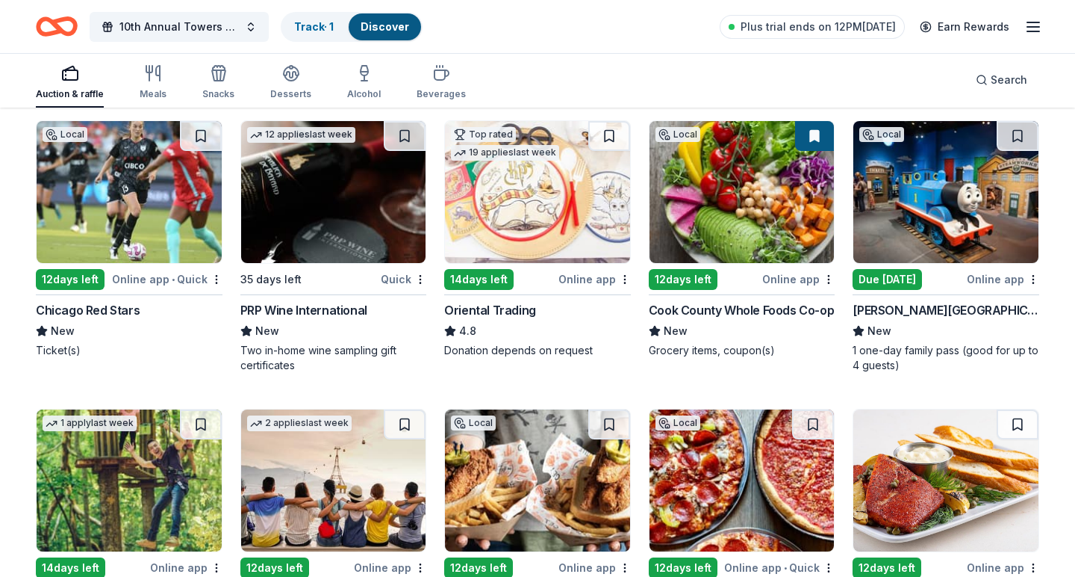
scroll to position [143, 0]
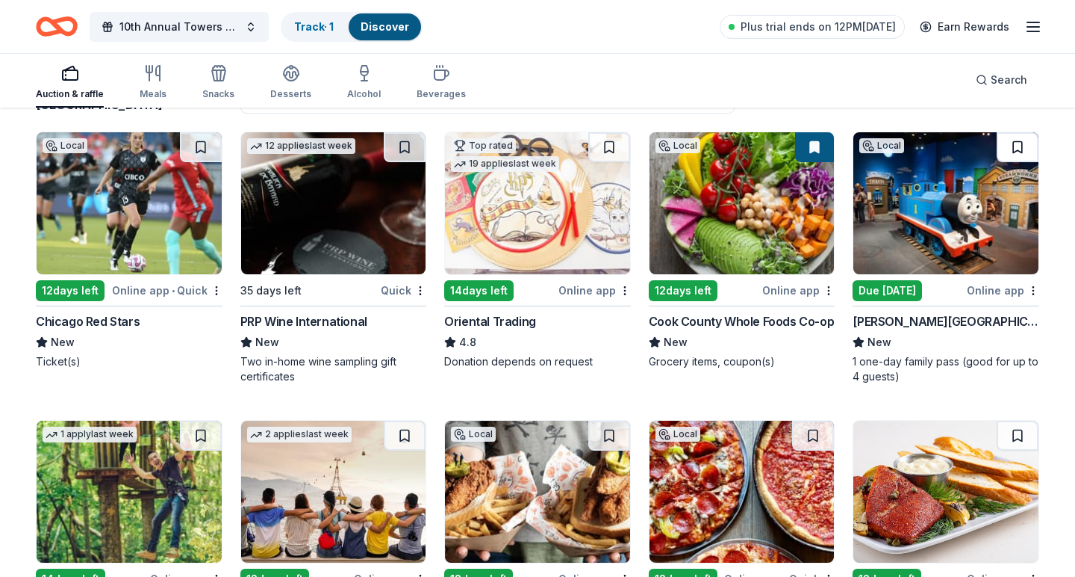
click at [1018, 149] on button at bounding box center [1018, 147] width 42 height 30
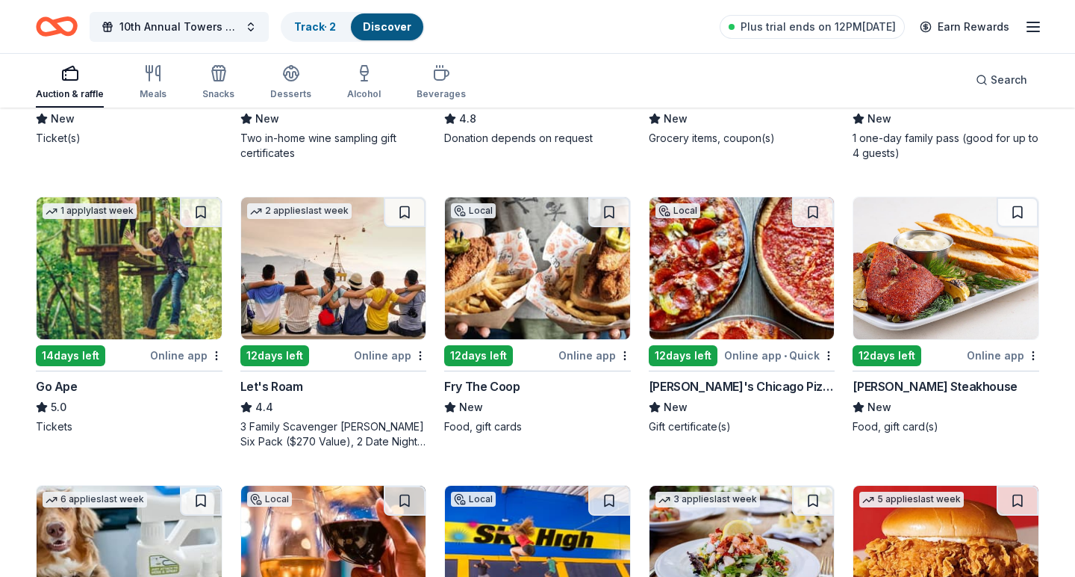
scroll to position [376, 0]
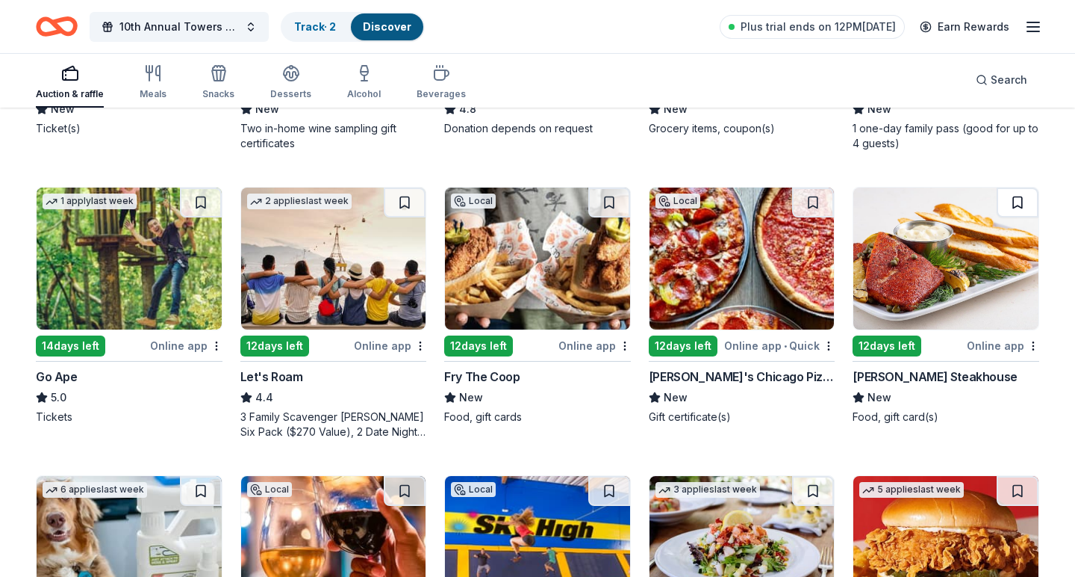
click at [1020, 200] on button at bounding box center [1018, 202] width 42 height 30
click at [396, 29] on link "Discover" at bounding box center [387, 26] width 49 height 13
click at [317, 22] on link "Track · 3" at bounding box center [315, 26] width 42 height 13
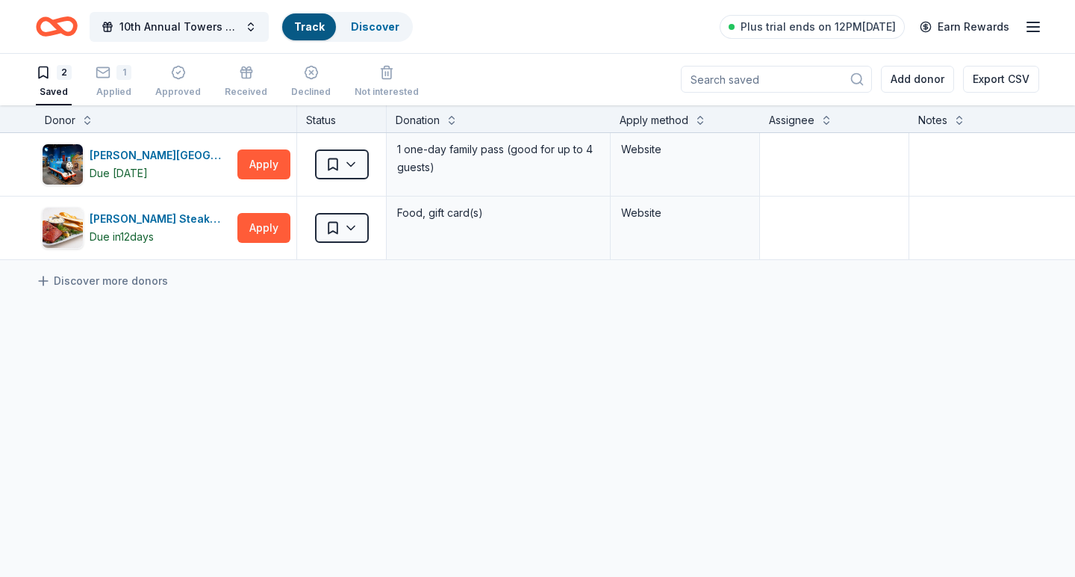
scroll to position [1, 0]
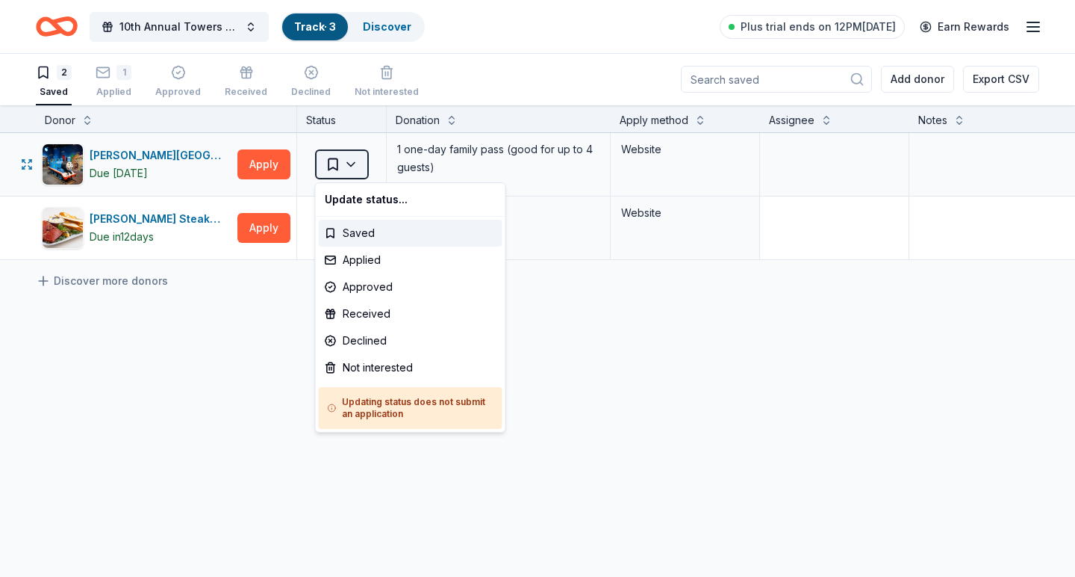
click at [356, 164] on html "10% 10th Annual Towers of Excellence Golf Classic Track · 3 Discover Plus trial…" at bounding box center [537, 287] width 1075 height 577
click at [376, 258] on div "Applied" at bounding box center [411, 259] width 184 height 27
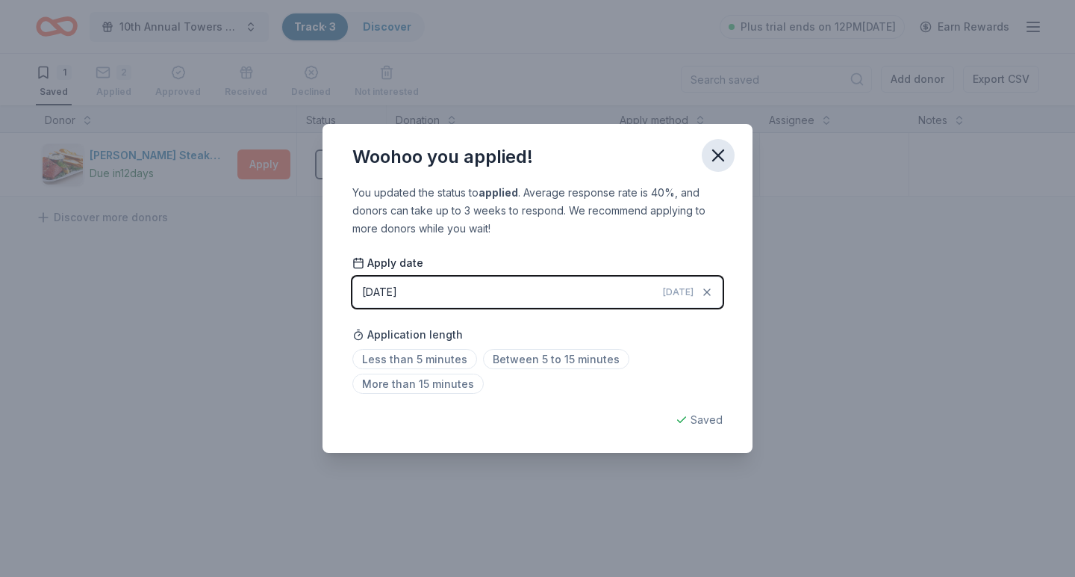
click at [719, 149] on icon "button" at bounding box center [718, 155] width 21 height 21
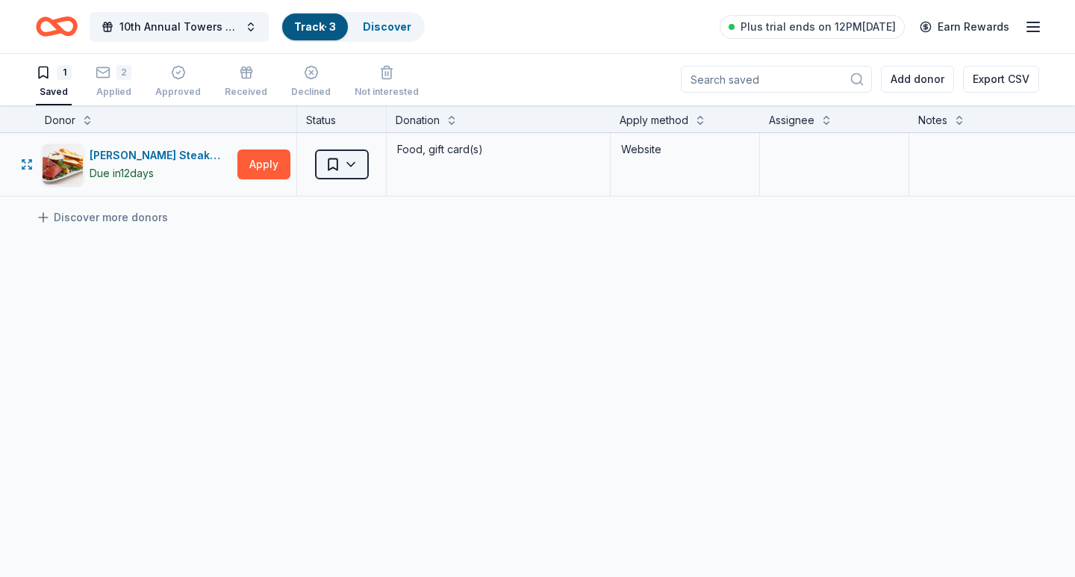
click at [349, 164] on html "10% 10th Annual Towers of Excellence Golf Classic Track · 3 Discover Plus trial…" at bounding box center [537, 287] width 1075 height 577
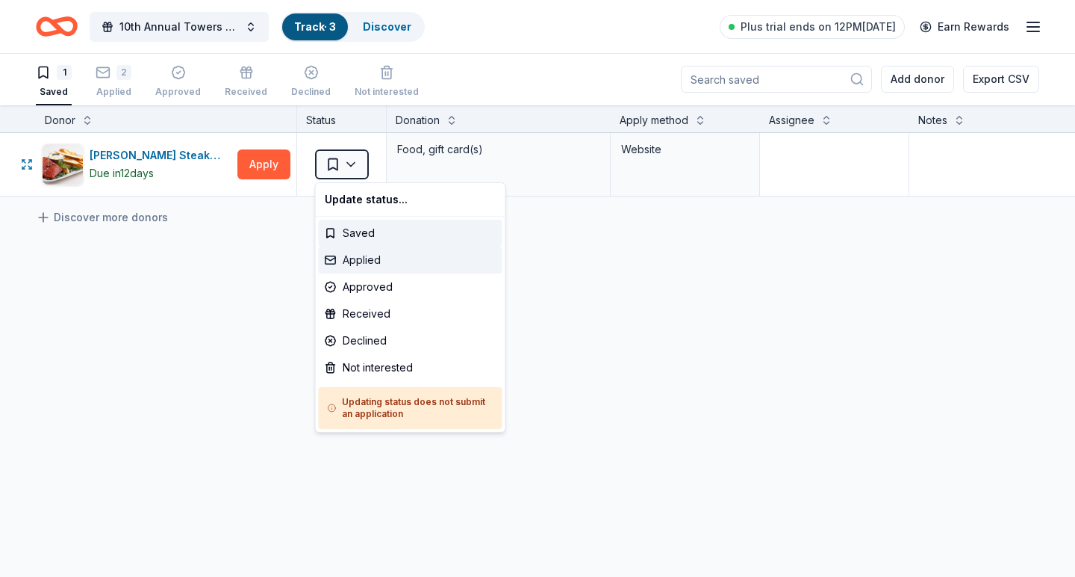
click at [388, 264] on div "Applied" at bounding box center [411, 259] width 184 height 27
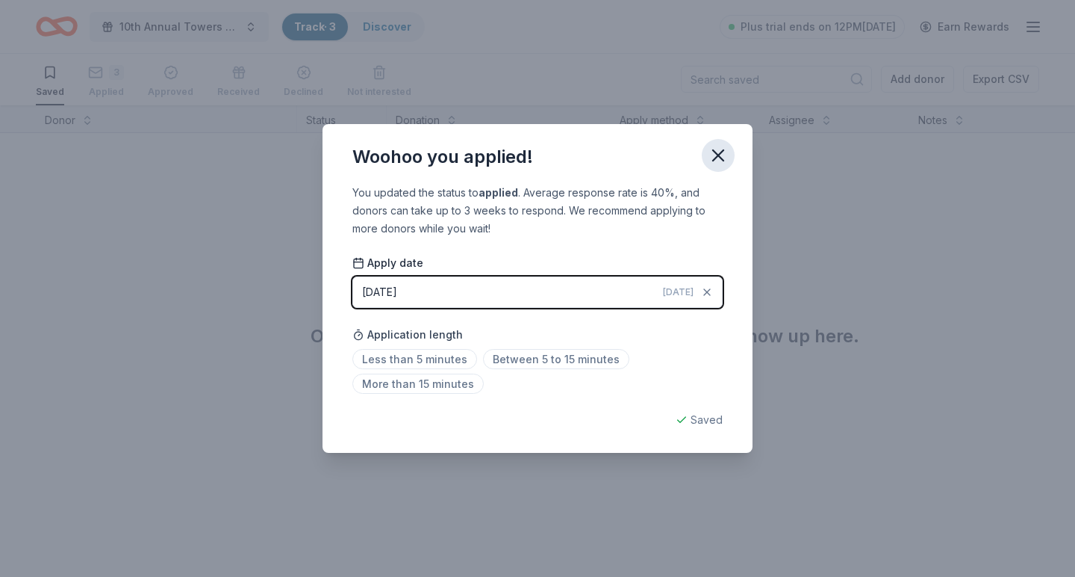
click at [717, 154] on icon "button" at bounding box center [718, 155] width 10 height 10
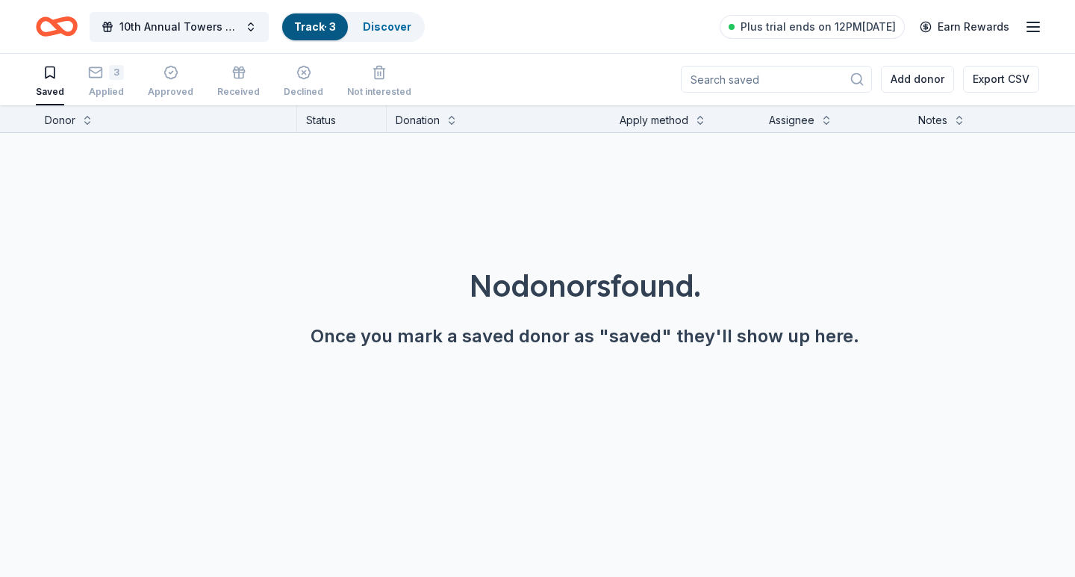
click at [63, 19] on icon "Home" at bounding box center [63, 26] width 23 height 15
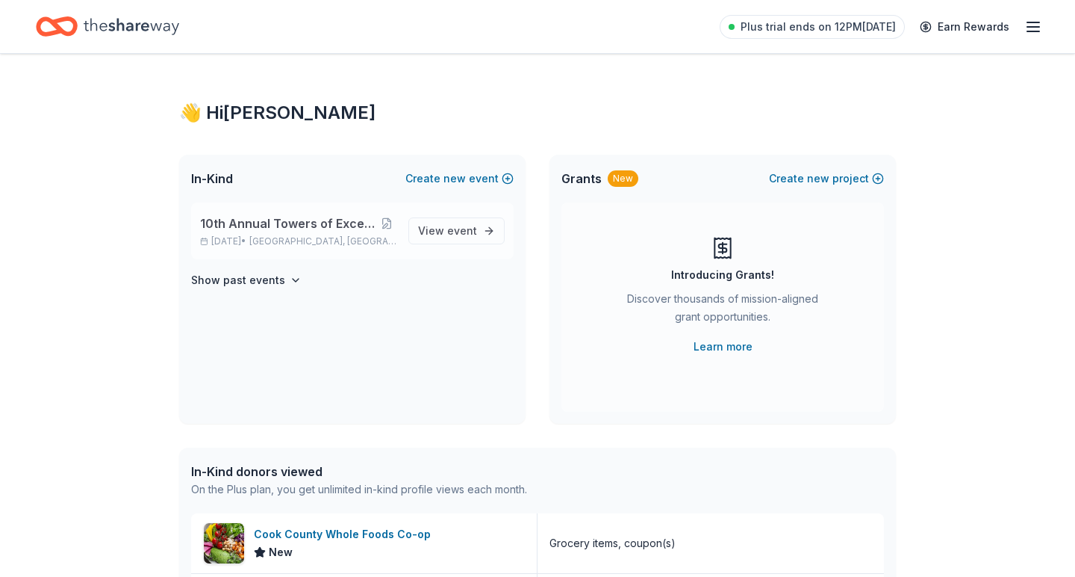
click at [269, 217] on span "10th Annual Towers of Excellence Golf Classic" at bounding box center [288, 223] width 177 height 18
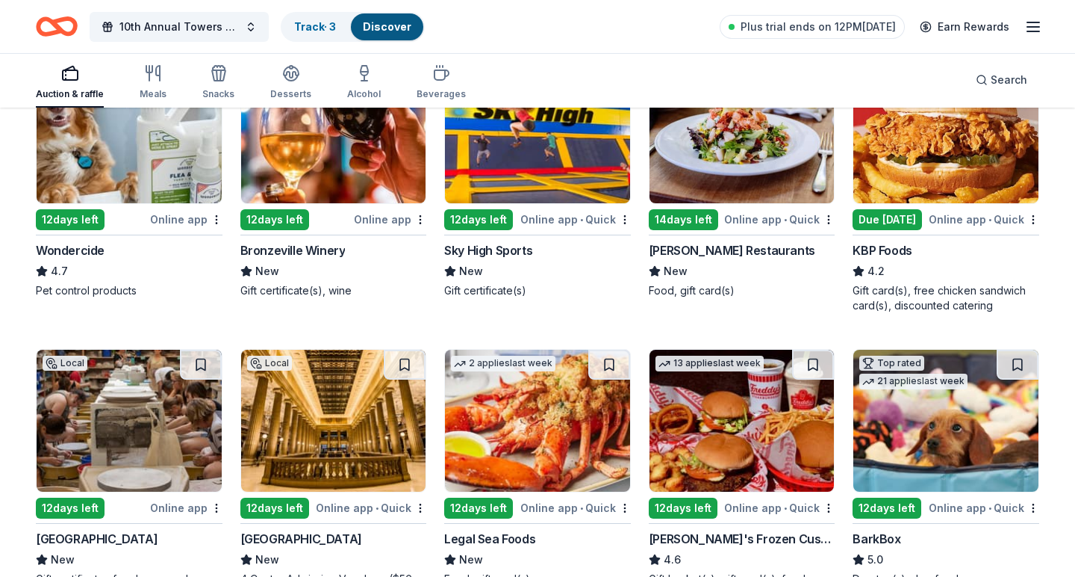
scroll to position [792, 0]
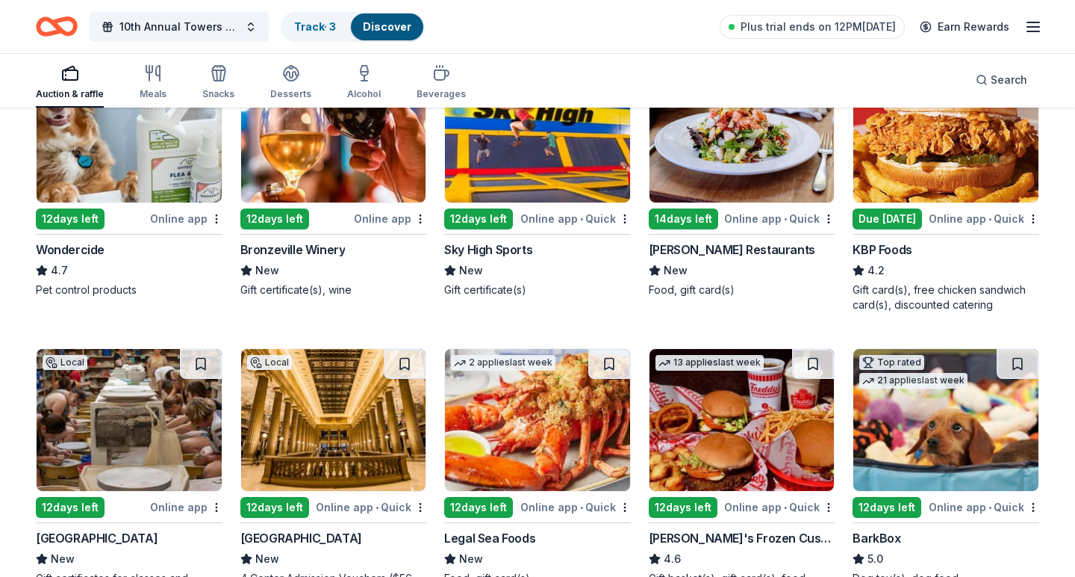
click at [534, 162] on img at bounding box center [537, 131] width 185 height 142
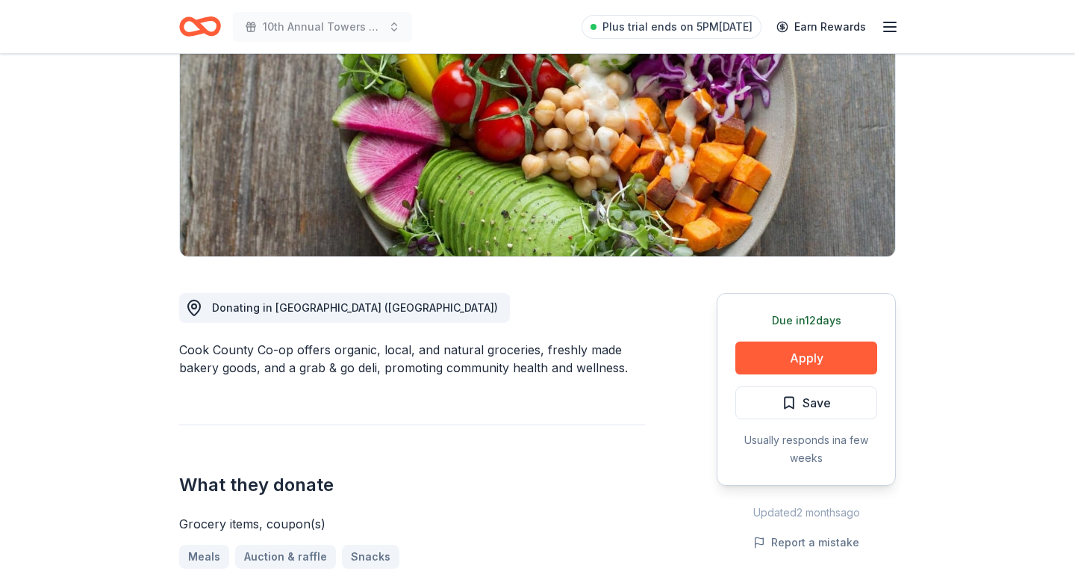
scroll to position [219, 0]
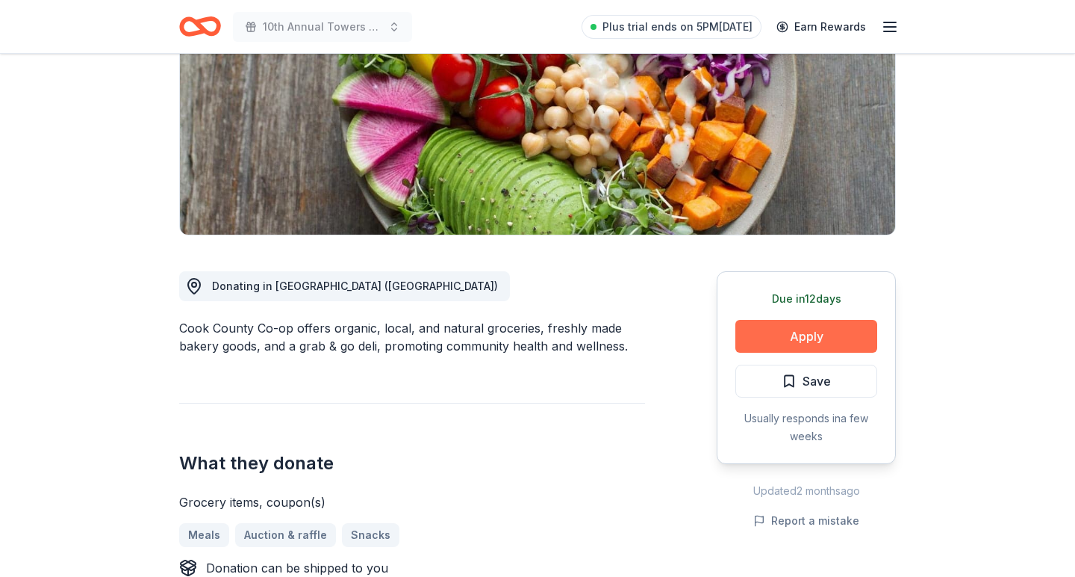
click at [816, 335] on button "Apply" at bounding box center [807, 336] width 142 height 33
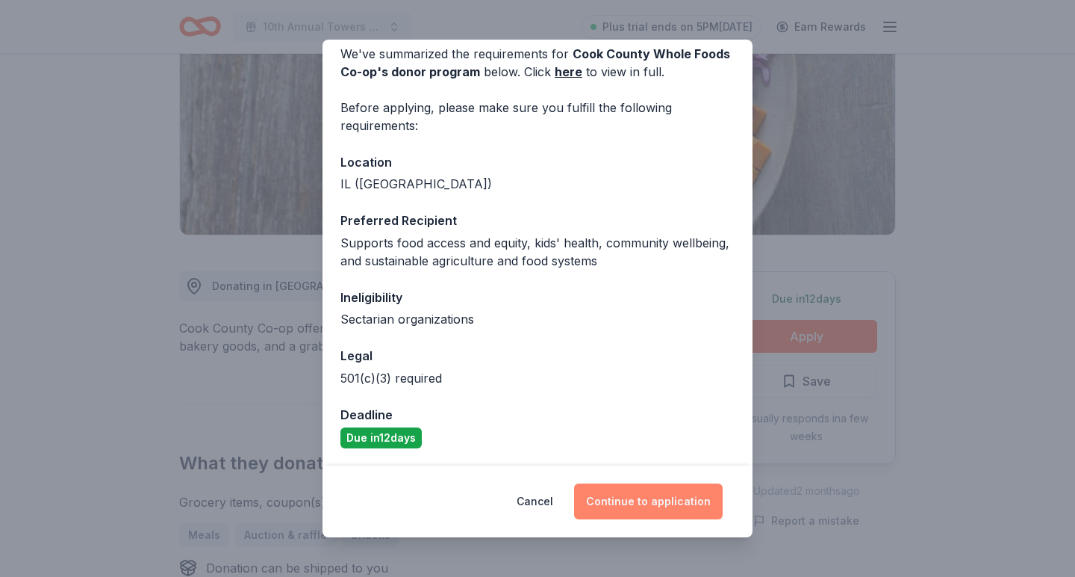
scroll to position [66, 0]
click at [673, 503] on button "Continue to application" at bounding box center [648, 501] width 149 height 36
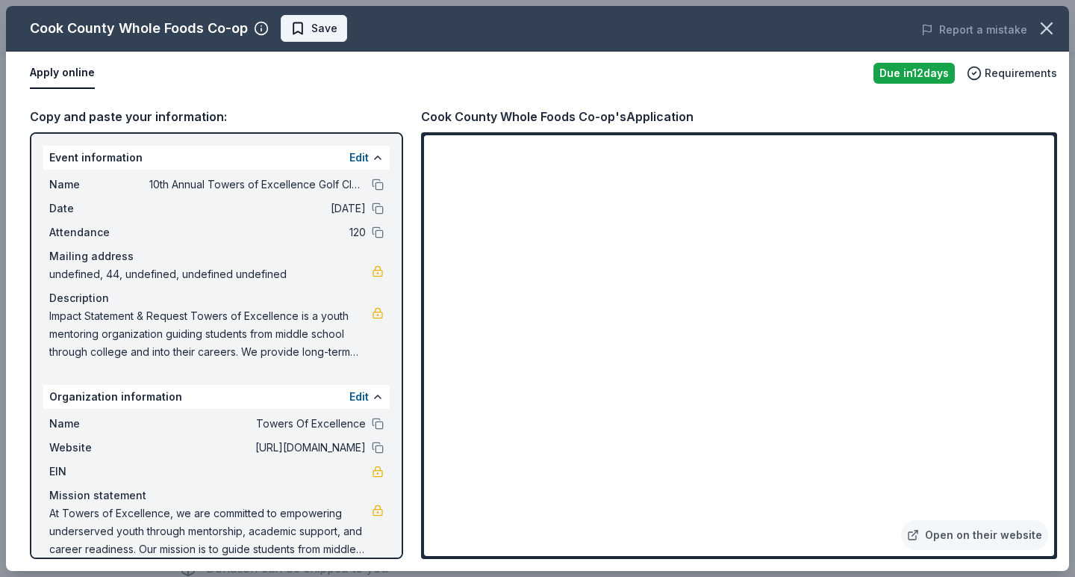
click at [298, 27] on span "Save" at bounding box center [314, 28] width 47 height 18
click at [352, 19] on body "10th Annual Towers of Excellence Golf Classic Plus trial ends on 5PM[DATE] Earn…" at bounding box center [537, 69] width 1075 height 577
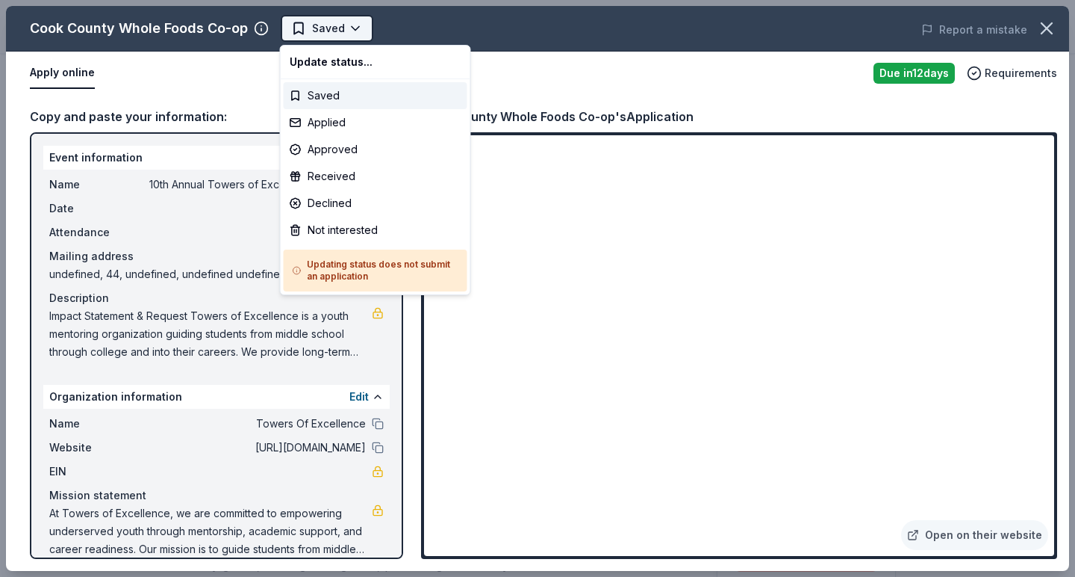
scroll to position [0, 0]
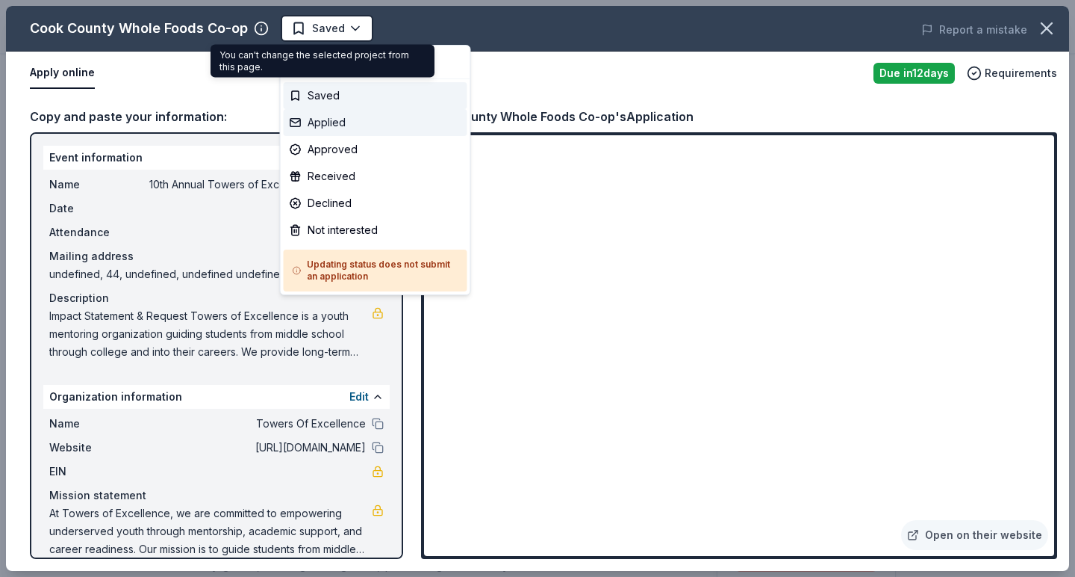
click at [342, 125] on div "Applied" at bounding box center [376, 122] width 184 height 27
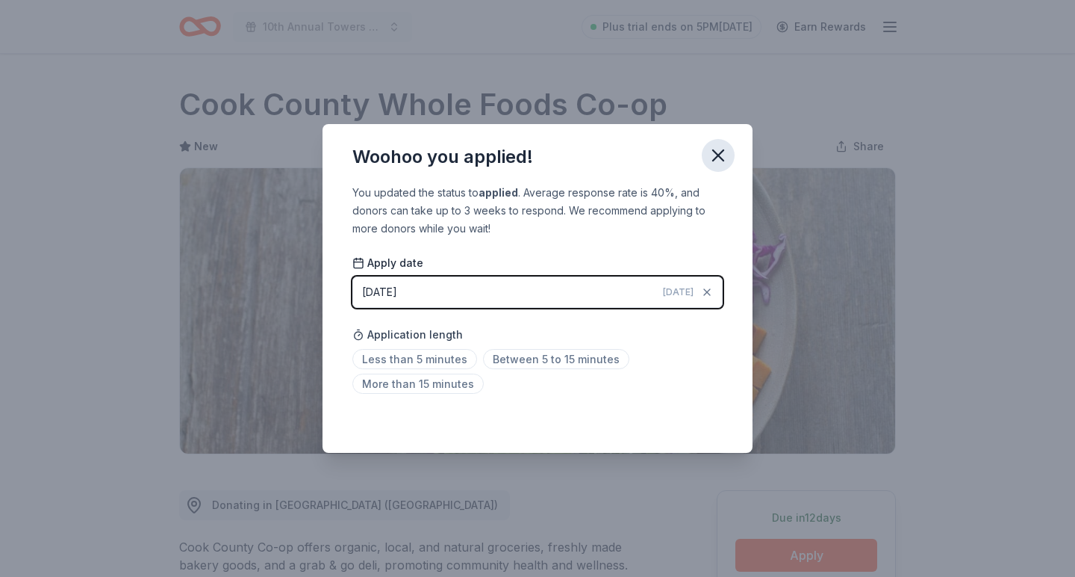
click at [720, 158] on icon "button" at bounding box center [718, 155] width 21 height 21
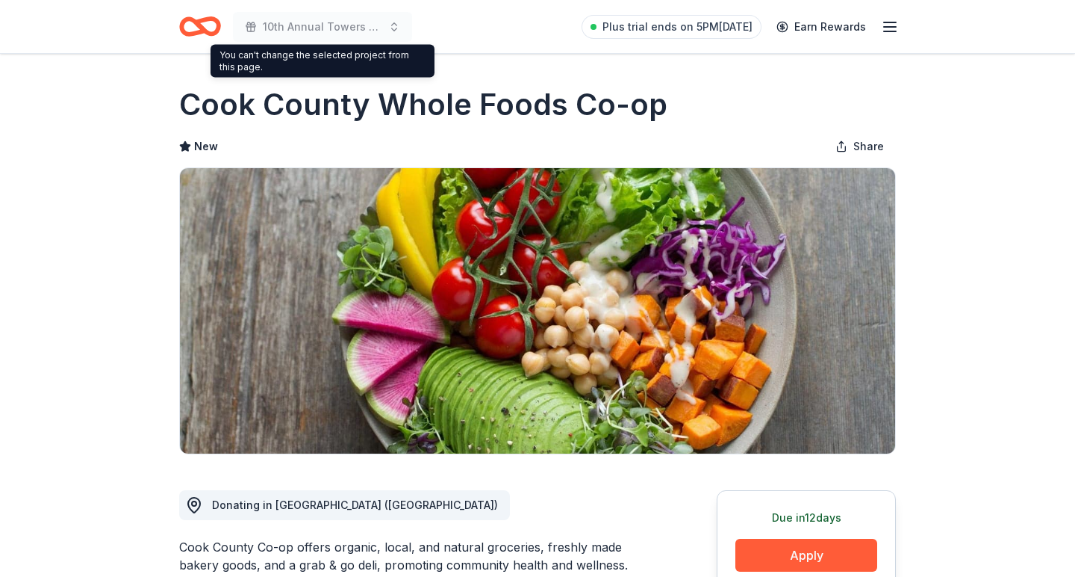
click at [308, 24] on span "10th Annual Towers of Excellence Golf Classic" at bounding box center [322, 27] width 119 height 18
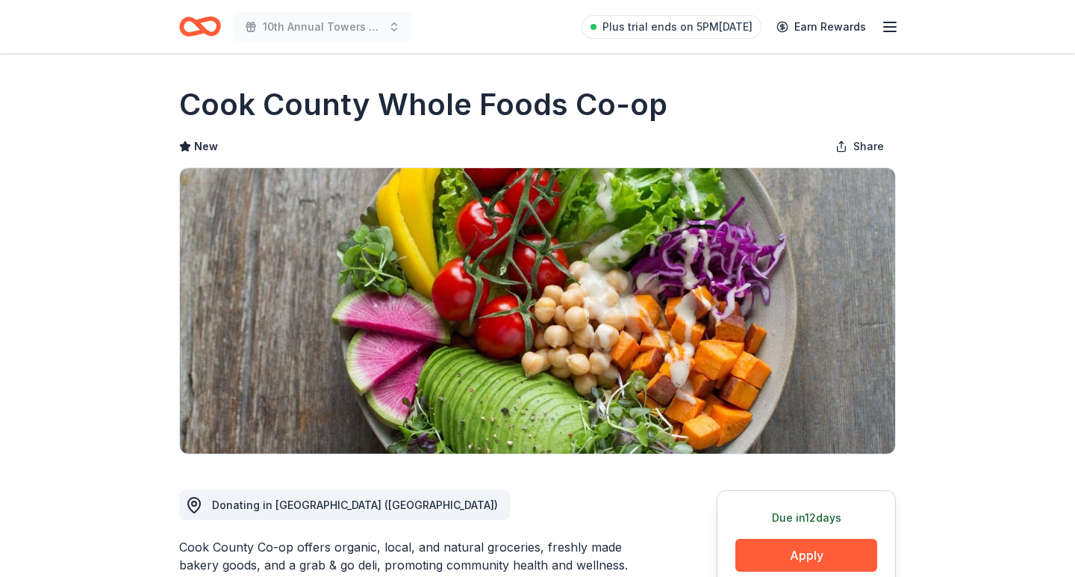
click at [196, 25] on icon "Home" at bounding box center [207, 26] width 23 height 15
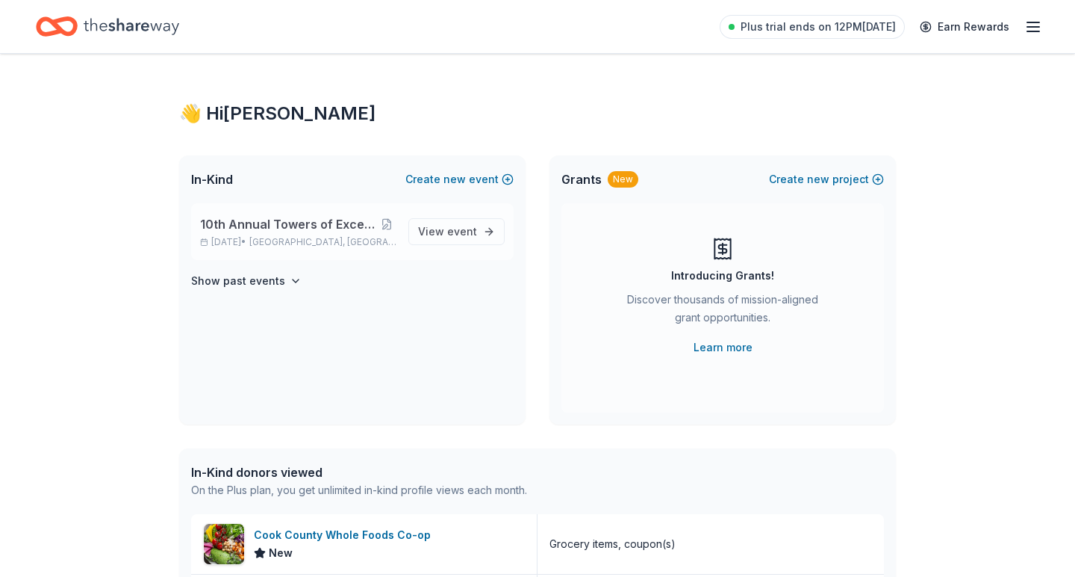
click at [317, 227] on span "10th Annual Towers of Excellence Golf Classic" at bounding box center [288, 224] width 177 height 18
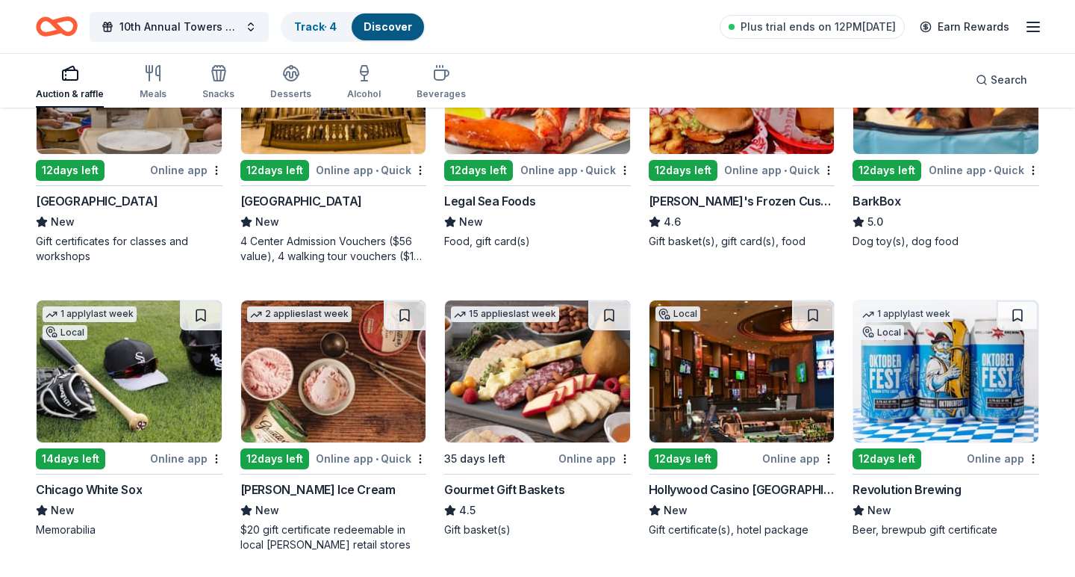
scroll to position [1129, 0]
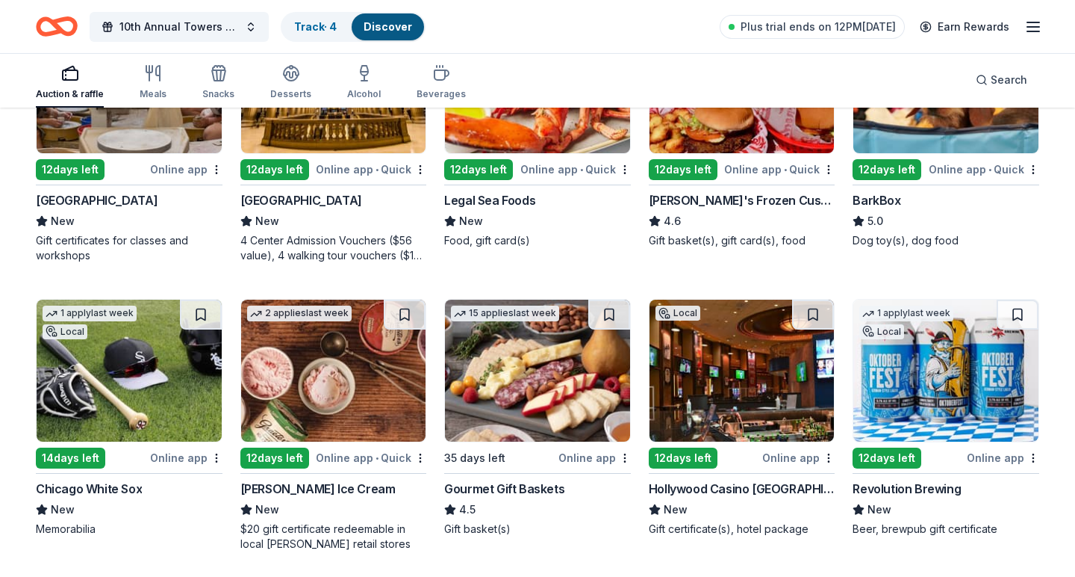
click at [139, 412] on img at bounding box center [129, 370] width 185 height 142
click at [59, 27] on icon "Home" at bounding box center [63, 26] width 23 height 15
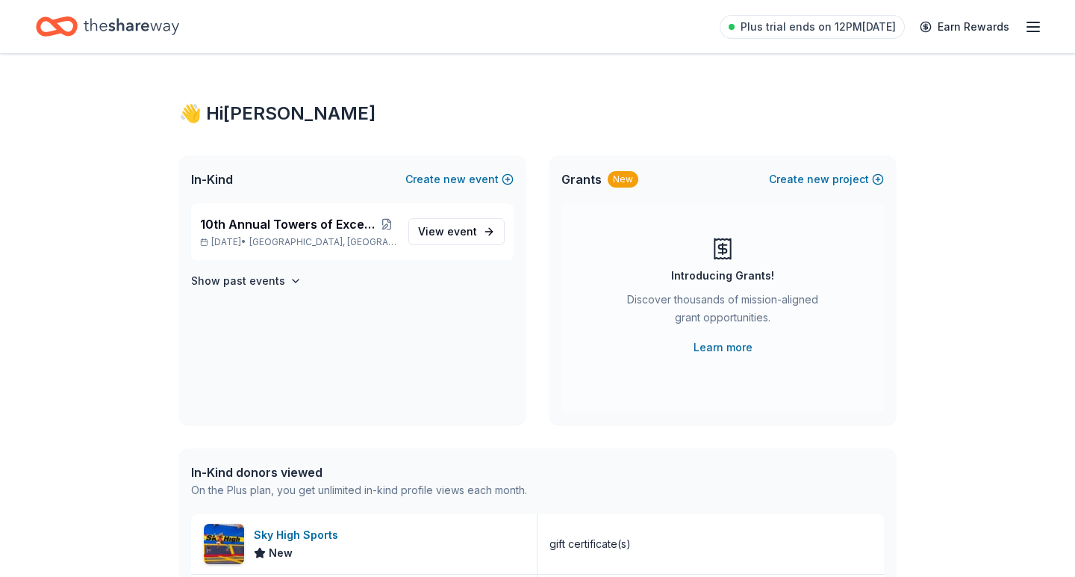
click at [1022, 30] on div "Plus trial ends on 12PM, 8/18 Earn Rewards" at bounding box center [881, 26] width 323 height 35
click at [1031, 30] on icon "button" at bounding box center [1034, 27] width 18 height 18
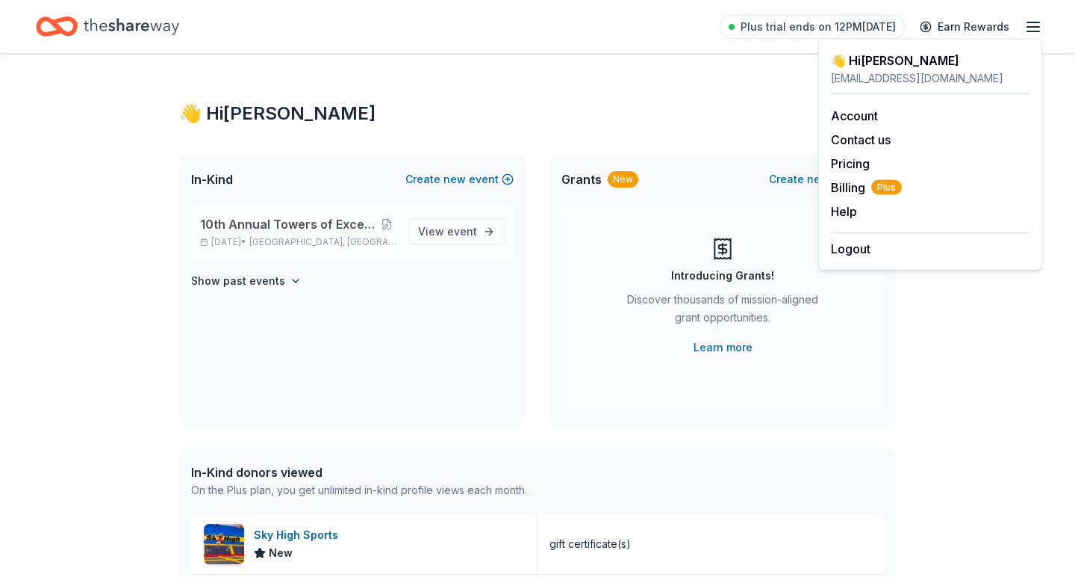
click at [331, 227] on span "10th Annual Towers of Excellence Golf Classic" at bounding box center [288, 224] width 177 height 18
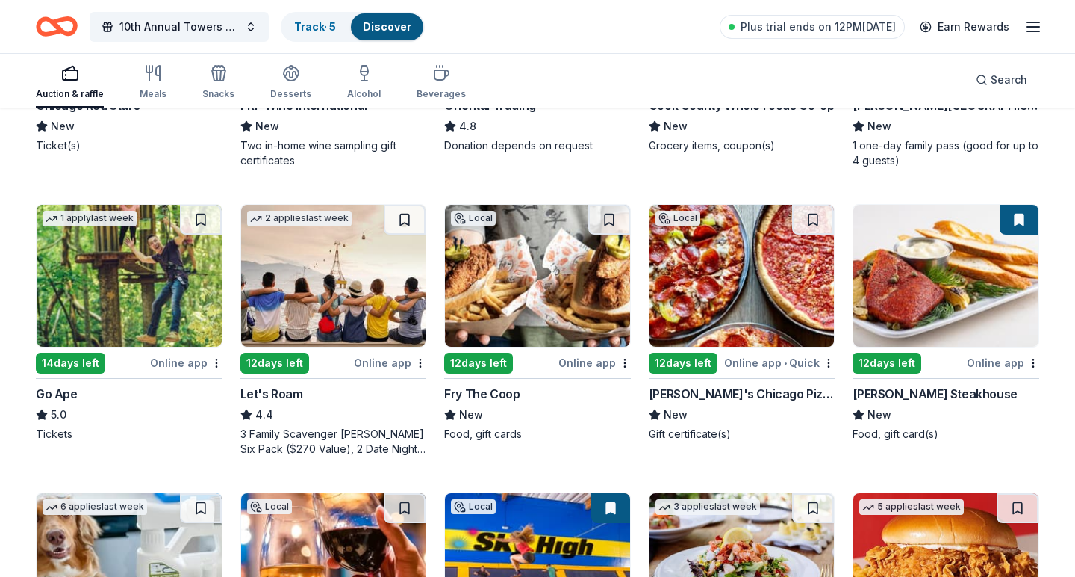
scroll to position [361, 0]
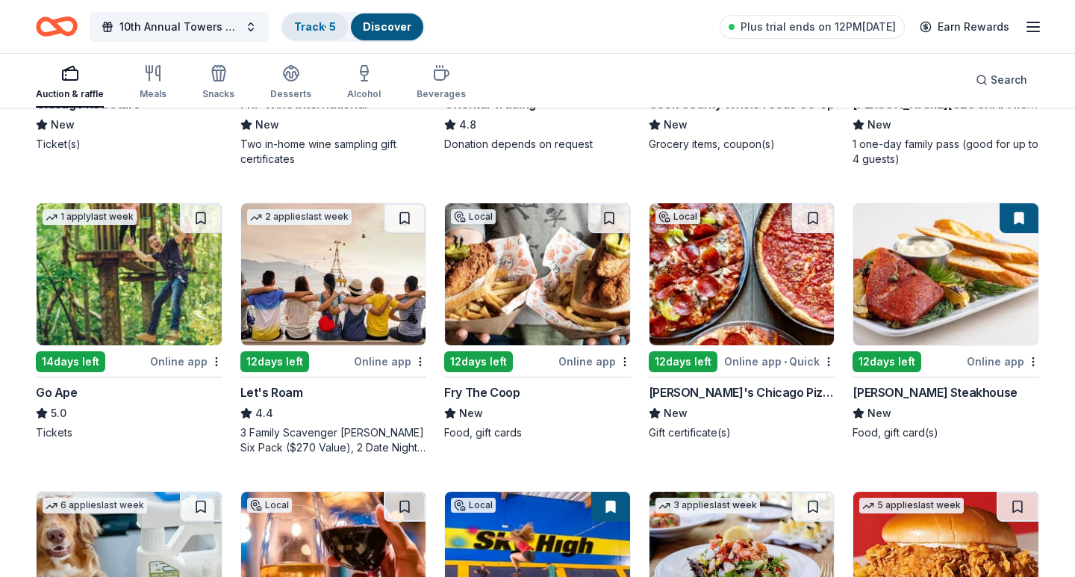
click at [321, 24] on link "Track · 5" at bounding box center [315, 26] width 42 height 13
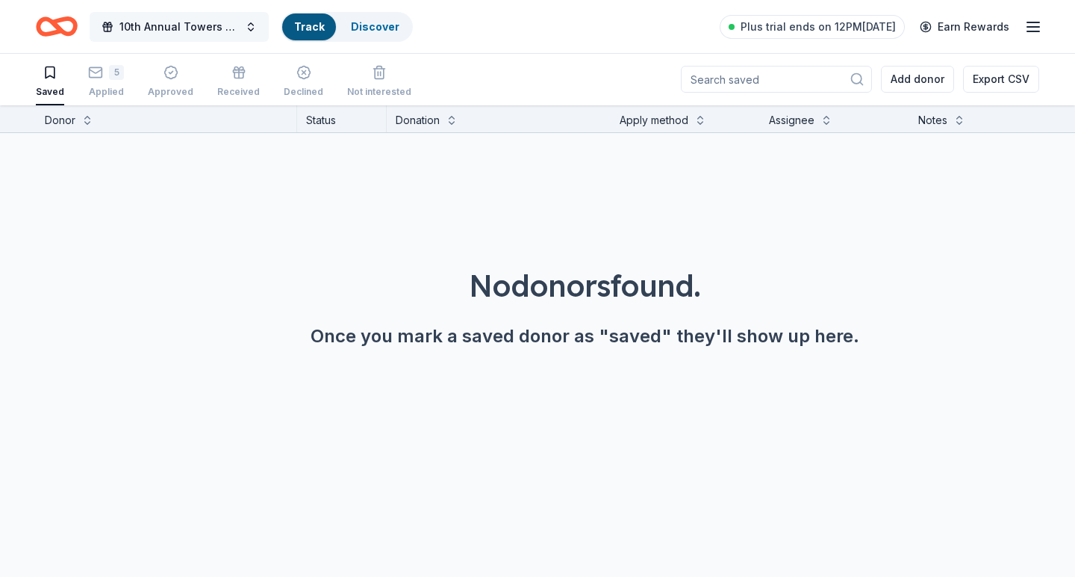
scroll to position [1, 0]
click at [53, 82] on div "Saved" at bounding box center [50, 81] width 28 height 33
click at [180, 30] on span "10th Annual Towers of Excellence Golf Classic" at bounding box center [178, 27] width 119 height 18
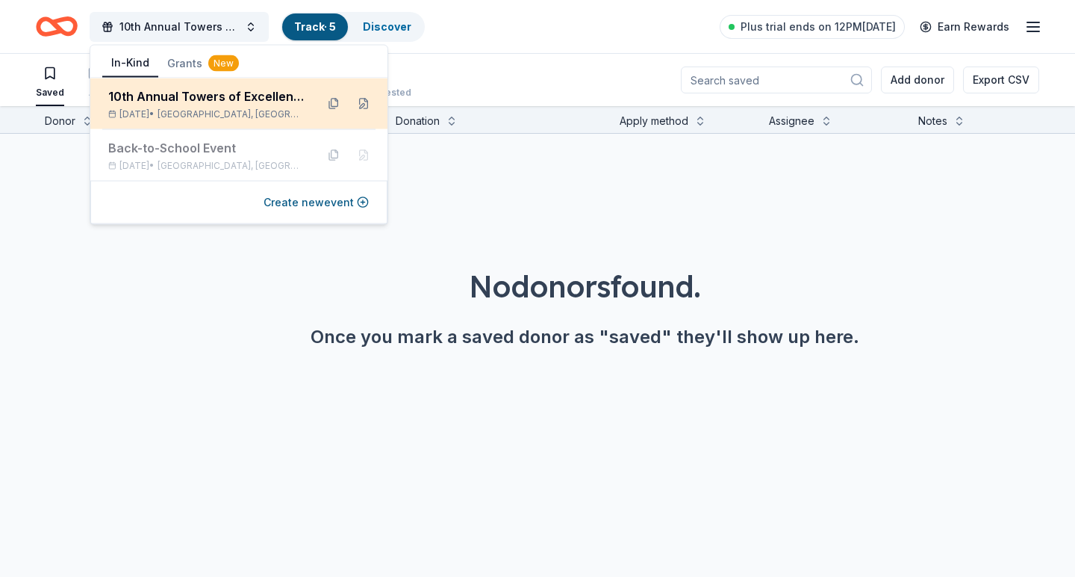
click at [178, 104] on div "10th Annual Towers of Excellence Golf Classic" at bounding box center [206, 96] width 196 height 18
click at [240, 93] on div "10th Annual Towers of Excellence Golf Classic" at bounding box center [206, 96] width 196 height 18
click at [363, 108] on button at bounding box center [364, 104] width 24 height 24
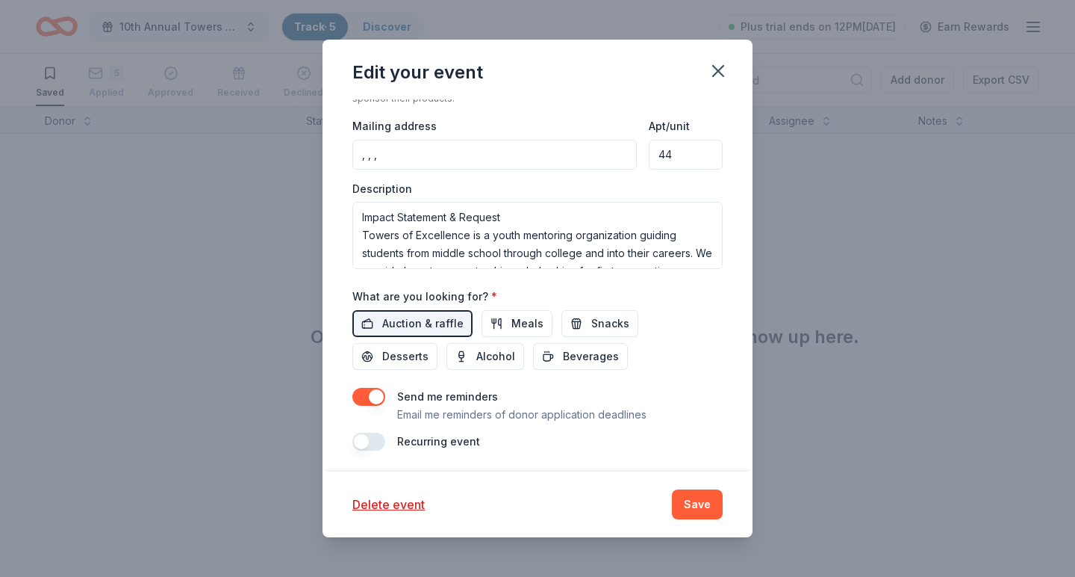
scroll to position [434, 0]
click at [718, 77] on icon "button" at bounding box center [718, 70] width 21 height 21
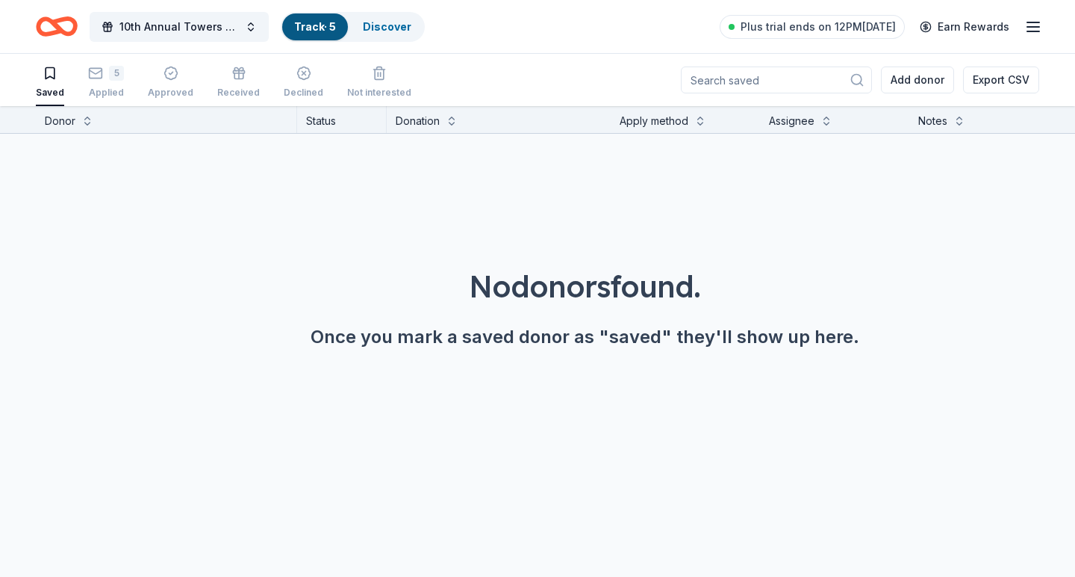
click at [60, 21] on icon "Home" at bounding box center [63, 26] width 23 height 15
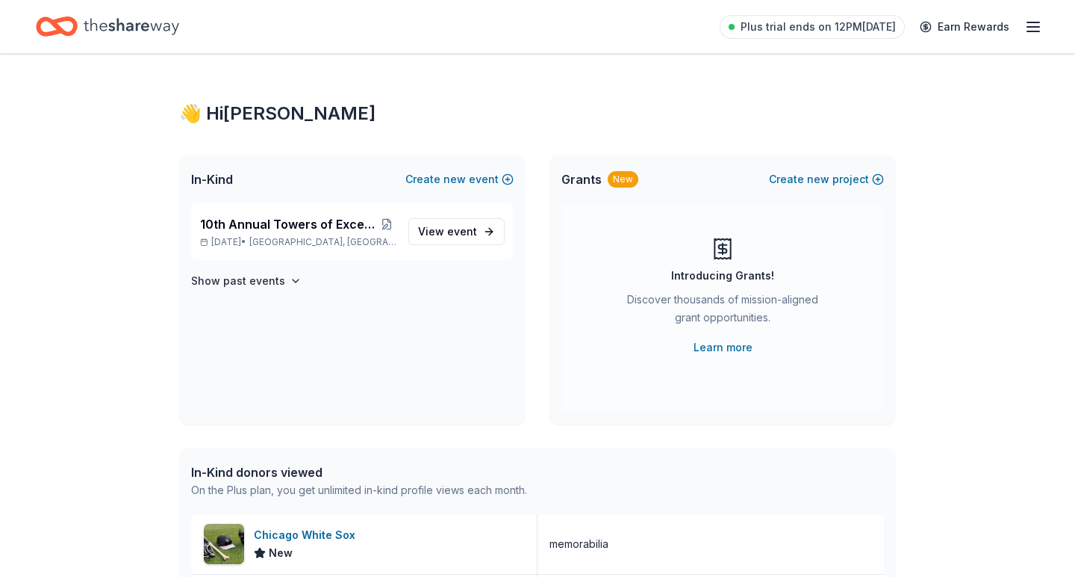
click at [399, 31] on div "Plus trial ends on 12PM, 8/18 Earn Rewards" at bounding box center [538, 26] width 1004 height 35
click at [295, 243] on span "Chicago, IL" at bounding box center [322, 242] width 147 height 12
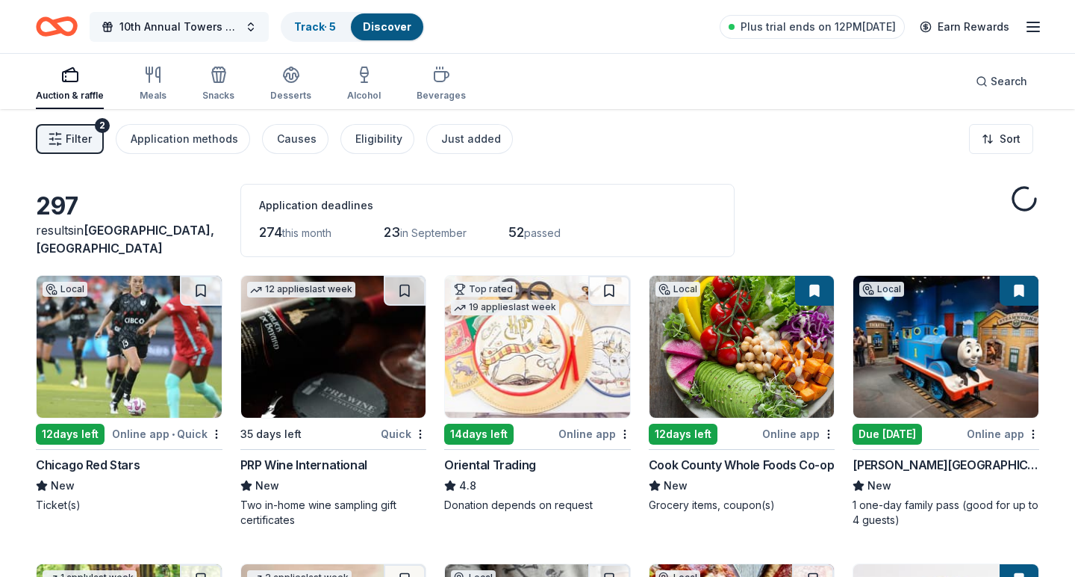
click at [201, 24] on span "10th Annual Towers of Excellence Golf Classic" at bounding box center [178, 27] width 119 height 18
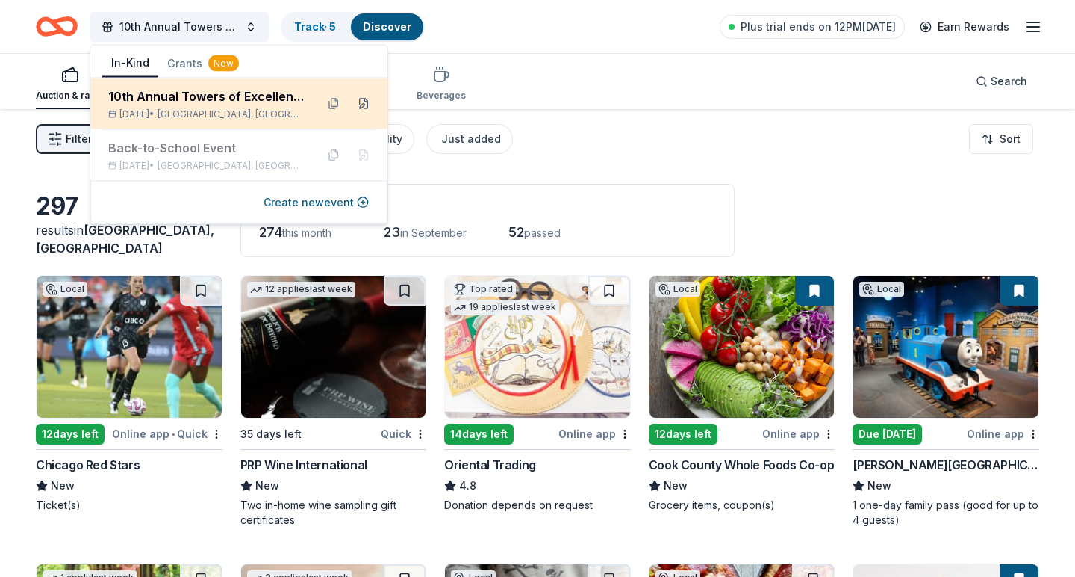
click at [365, 104] on button at bounding box center [364, 104] width 24 height 24
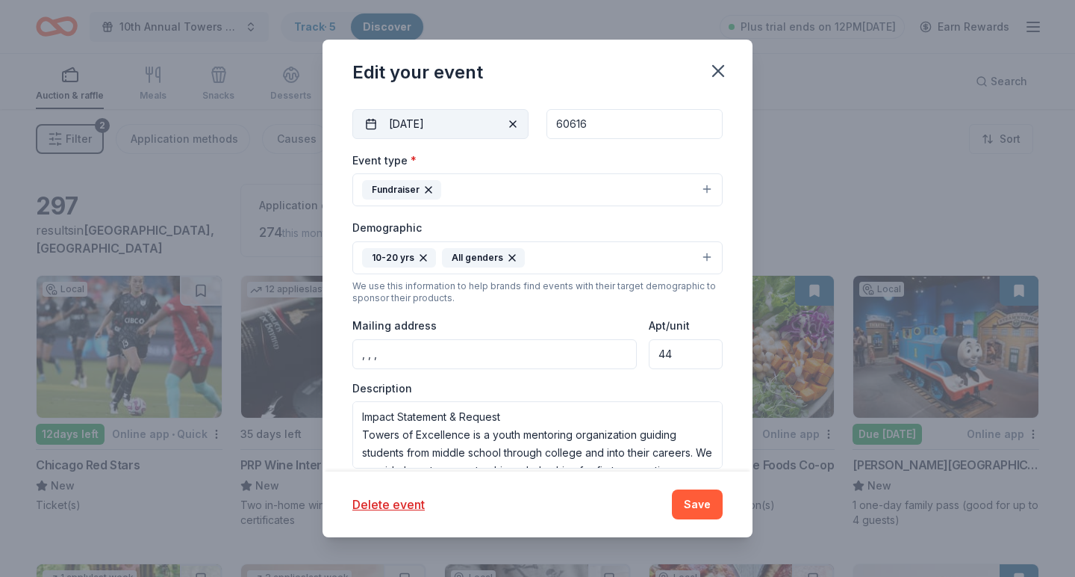
scroll to position [252, 0]
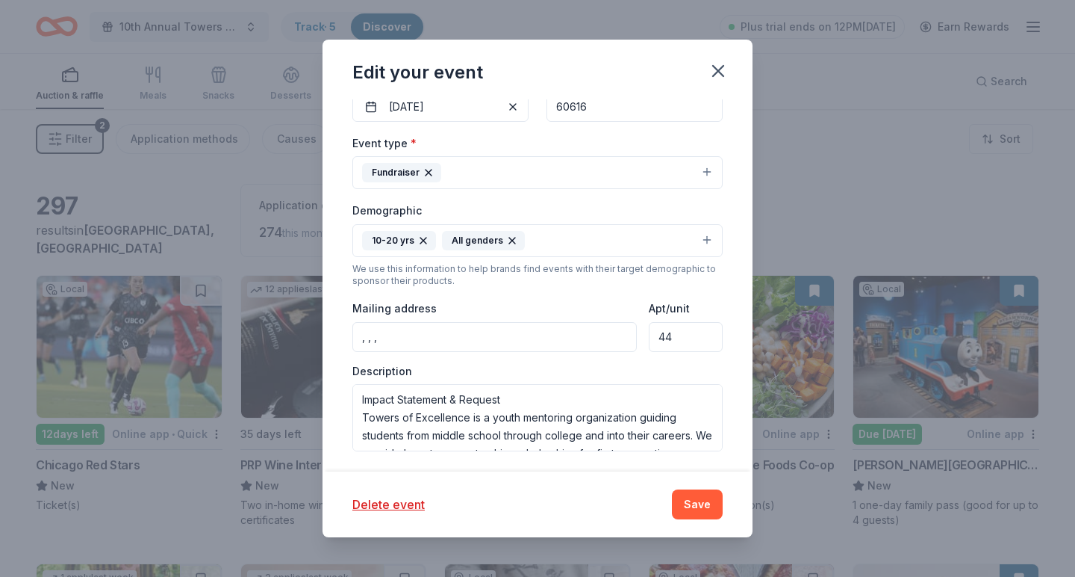
click at [449, 332] on input ", , ," at bounding box center [495, 337] width 285 height 30
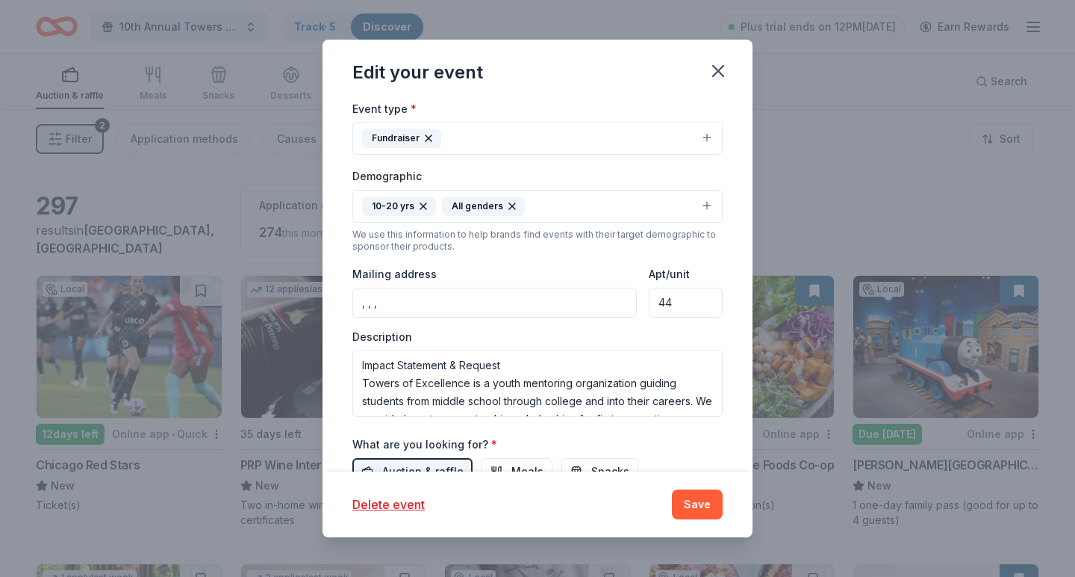
scroll to position [289, 0]
type input ","
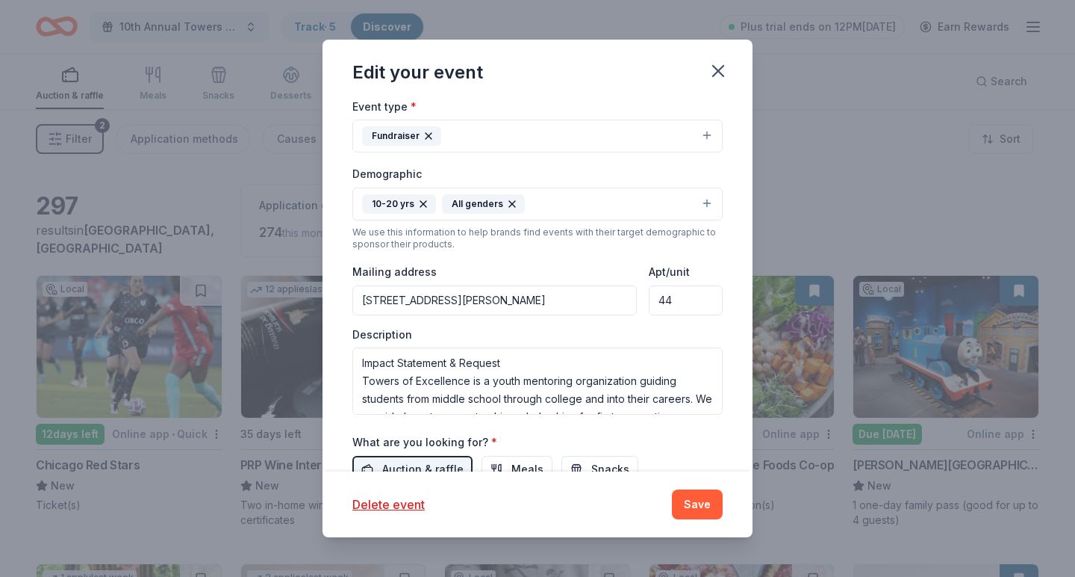
type input "1813 South Clark Street, Chicago, IL, 60616"
click at [690, 503] on button "Save" at bounding box center [697, 504] width 51 height 30
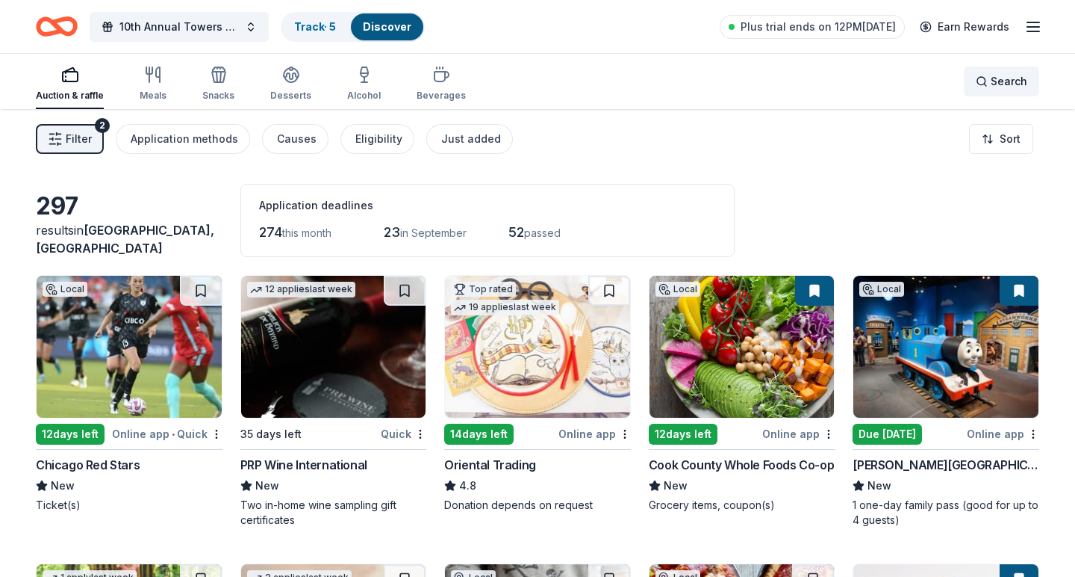
click at [984, 77] on div "Search" at bounding box center [1002, 81] width 52 height 18
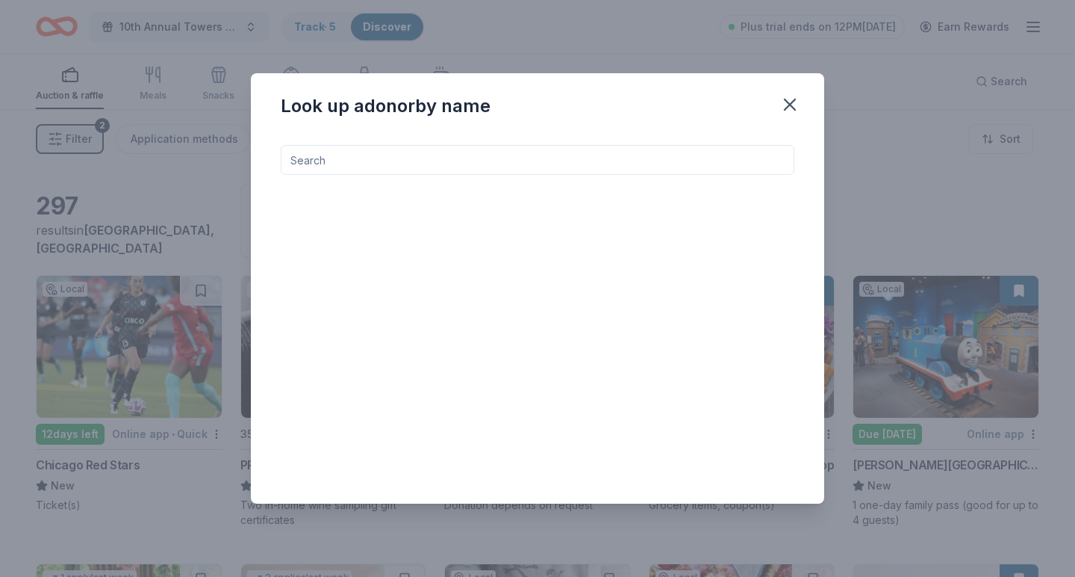
click at [534, 160] on input at bounding box center [538, 160] width 514 height 30
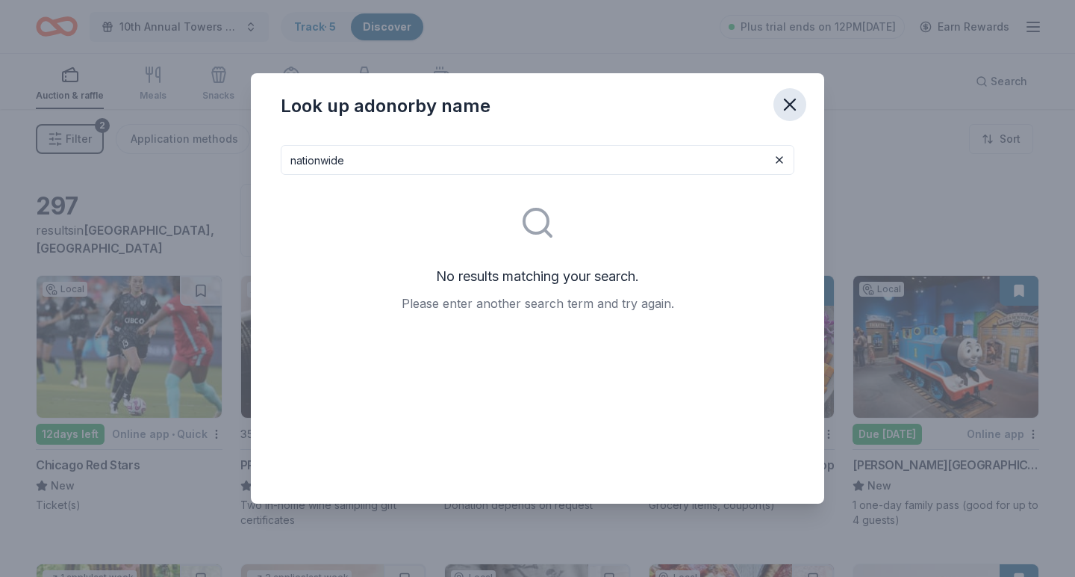
type input "nationwide"
click at [793, 102] on icon "button" at bounding box center [790, 104] width 10 height 10
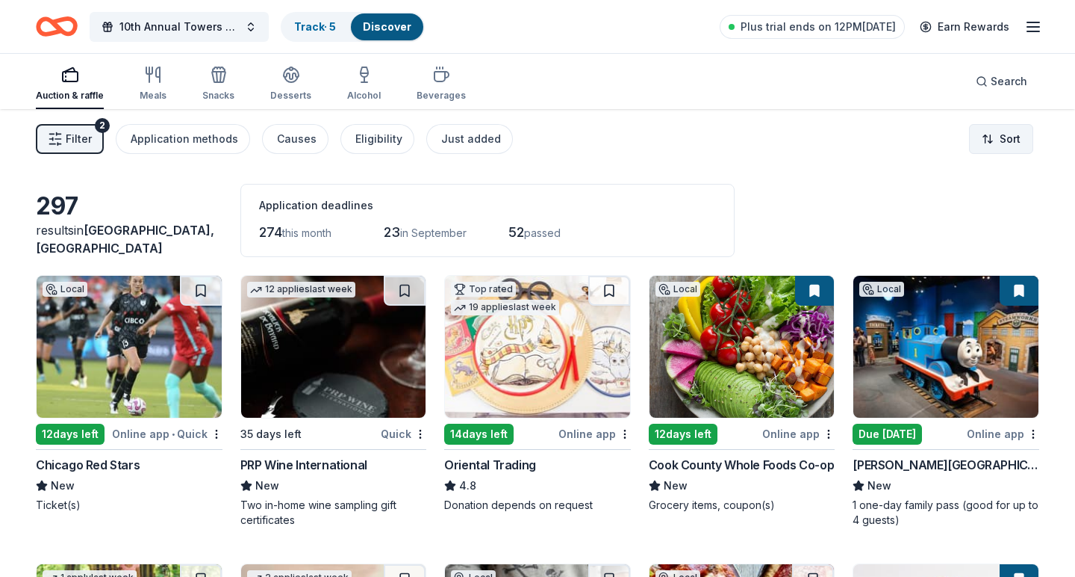
click at [984, 125] on html "10th Annual Towers of Excellence Golf Classic Track · 5 Discover Plus trial end…" at bounding box center [537, 288] width 1075 height 577
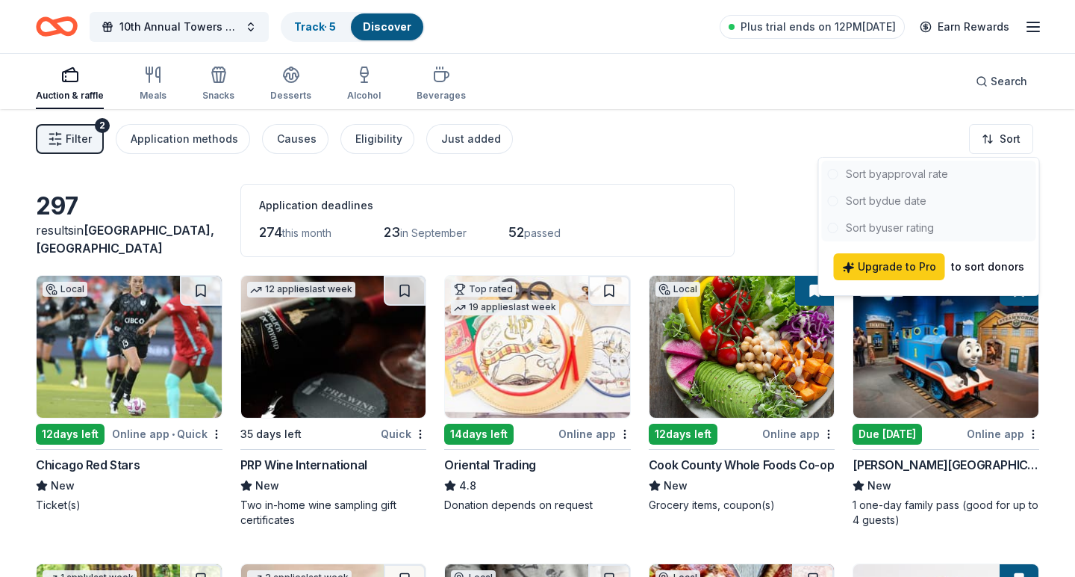
click at [818, 161] on html "10th Annual Towers of Excellence Golf Classic Track · 5 Discover Plus trial end…" at bounding box center [537, 288] width 1075 height 577
click at [689, 115] on html "10th Annual Towers of Excellence Golf Classic Track · 5 Discover Plus trial end…" at bounding box center [537, 288] width 1075 height 577
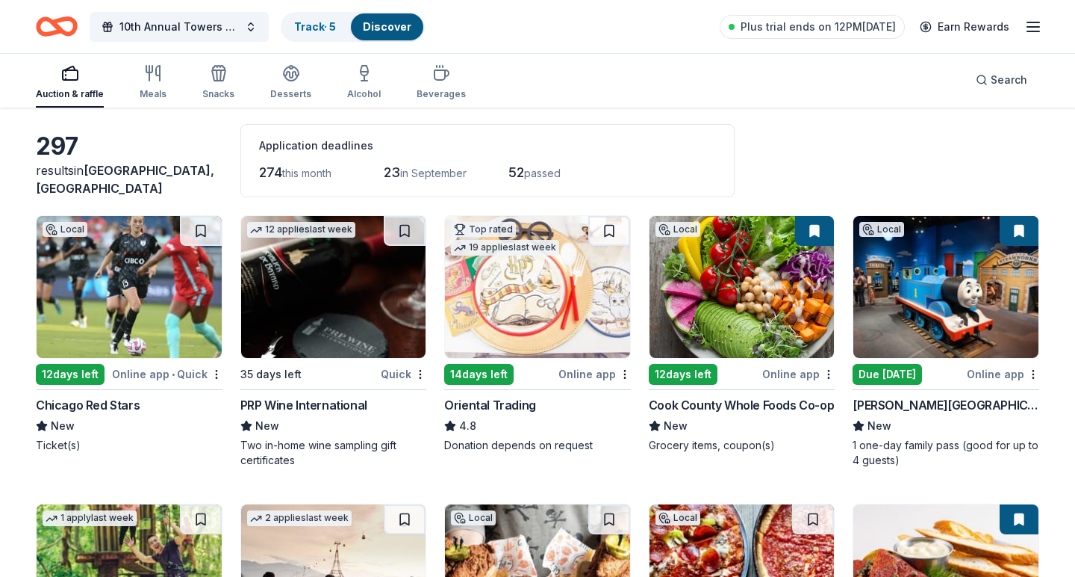
scroll to position [65, 0]
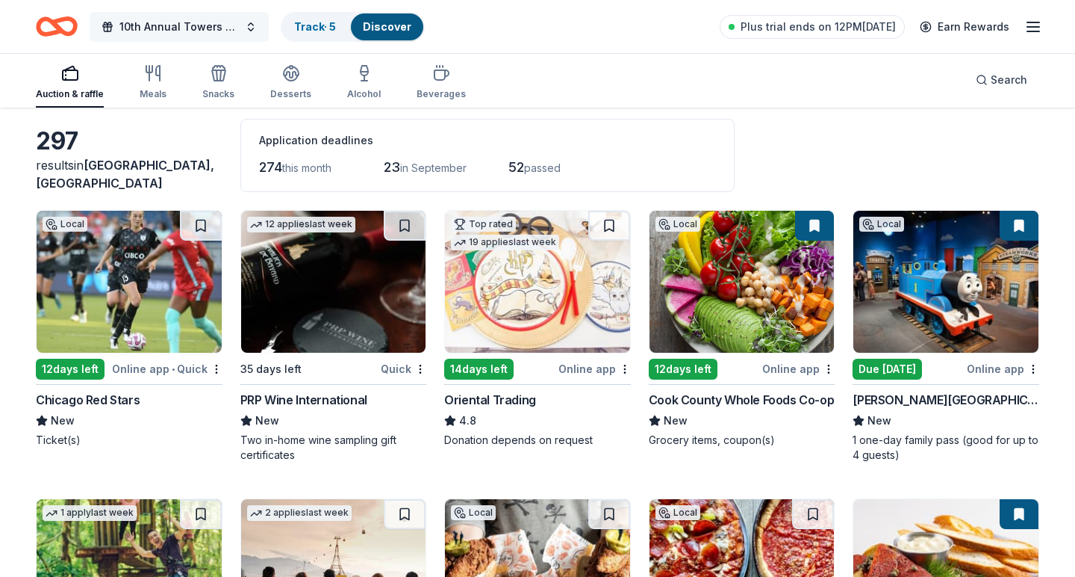
click at [168, 20] on span "10th Annual Towers of Excellence Golf Classic" at bounding box center [178, 27] width 119 height 18
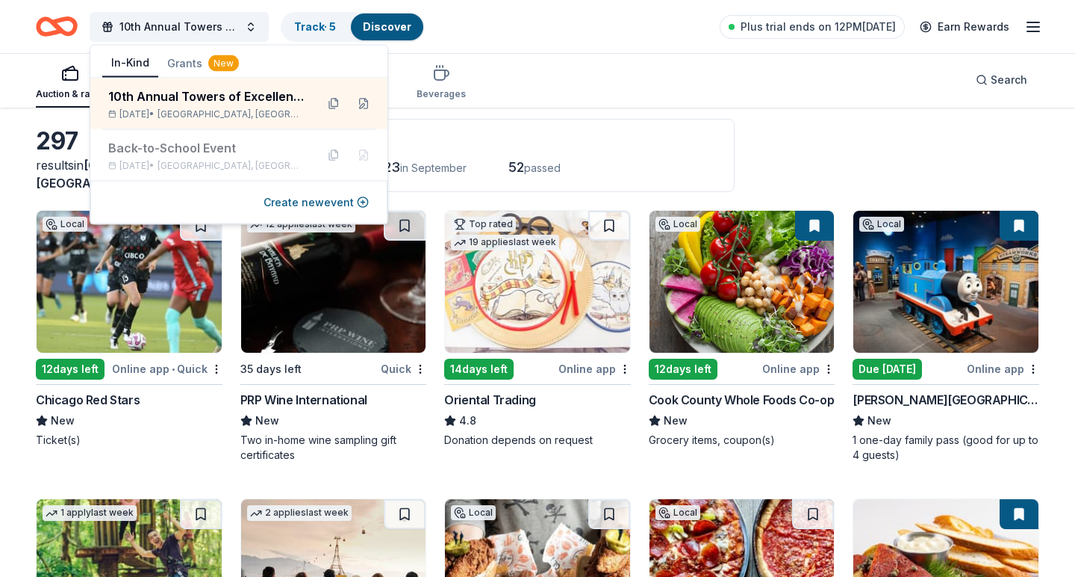
click at [51, 156] on div "297" at bounding box center [129, 141] width 187 height 30
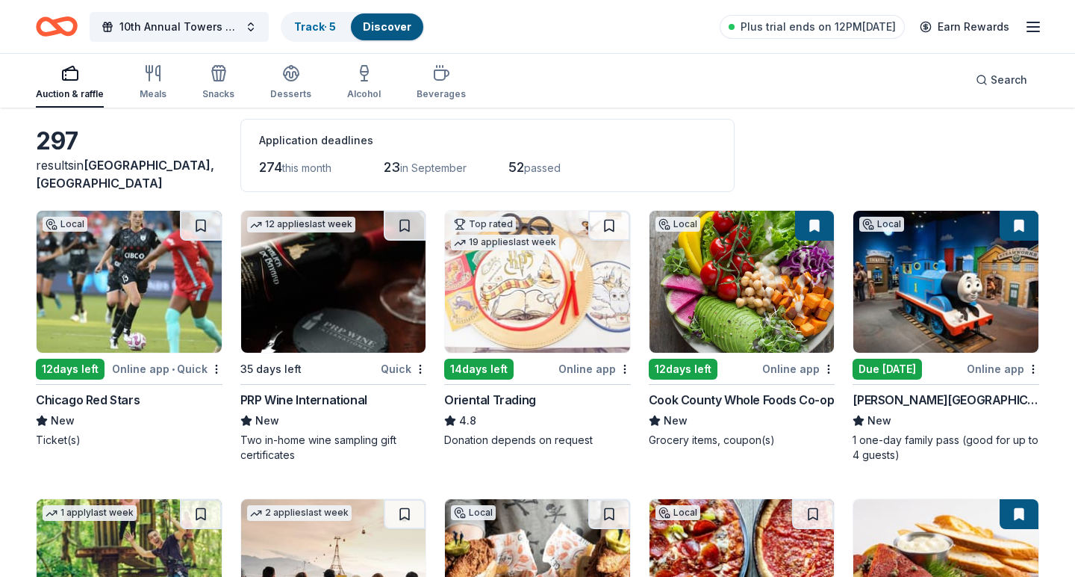
click at [62, 84] on div "Auction & raffle" at bounding box center [70, 82] width 68 height 36
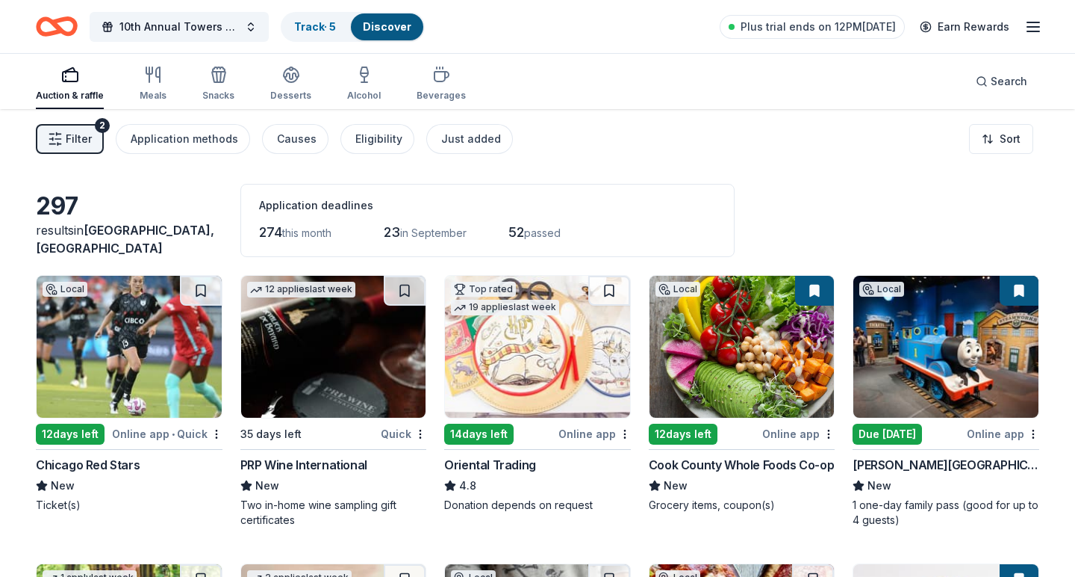
click at [66, 142] on span "Filter" at bounding box center [79, 139] width 26 height 18
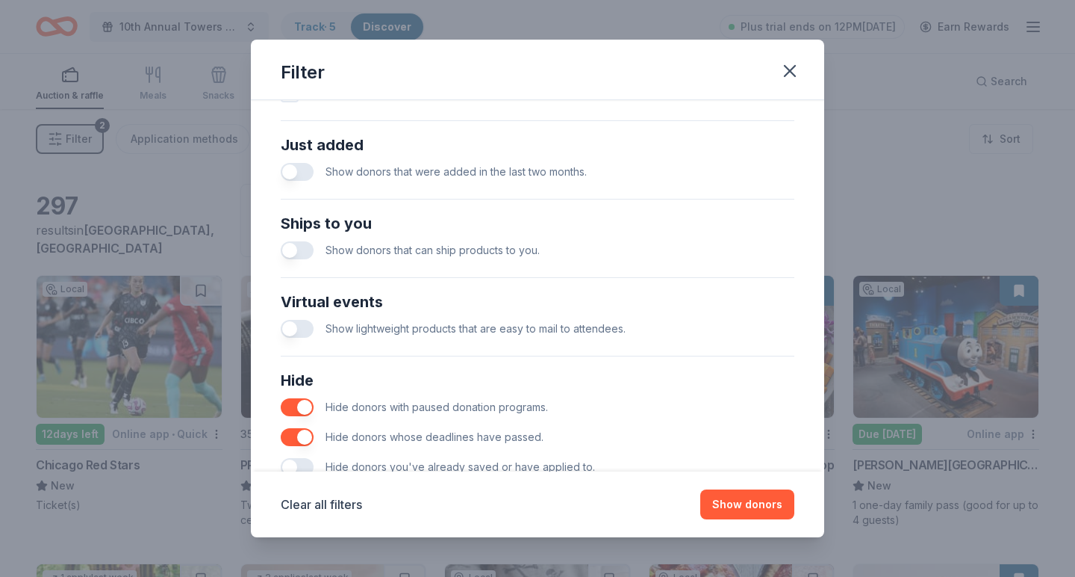
scroll to position [563, 0]
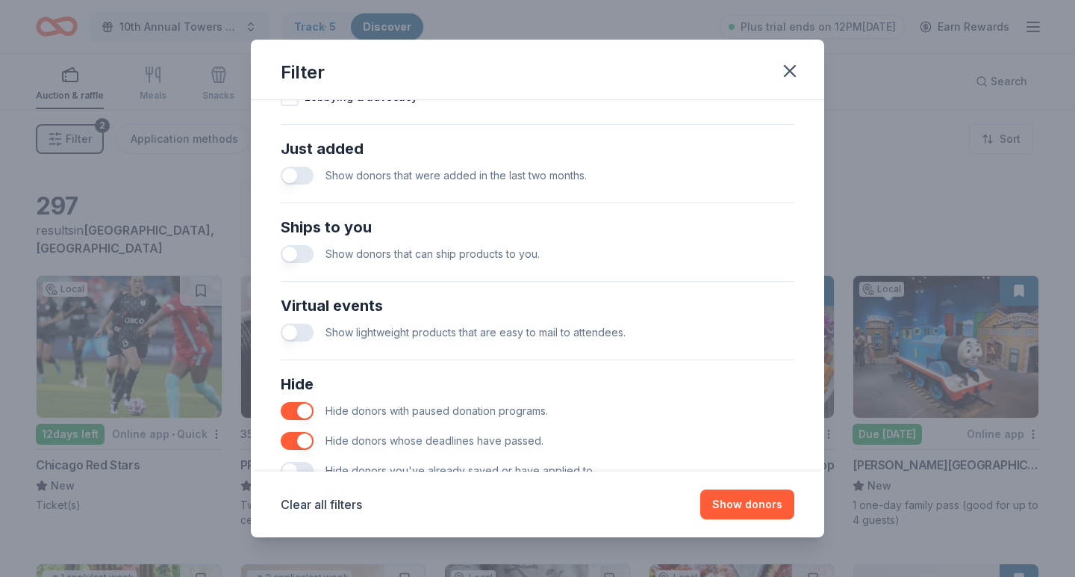
click at [295, 250] on button "button" at bounding box center [297, 254] width 33 height 18
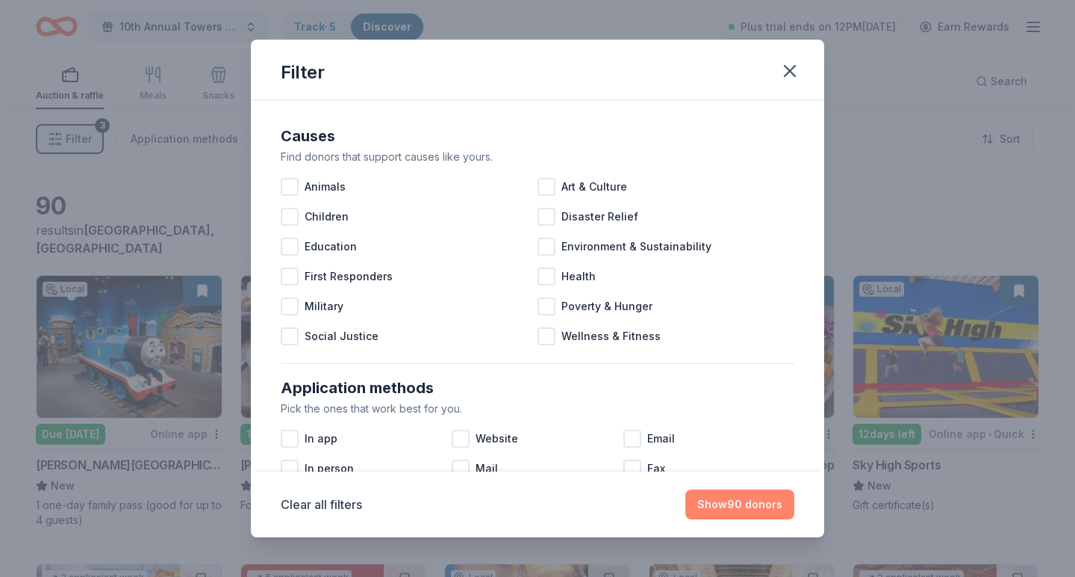
click at [733, 508] on button "Show 90 donors" at bounding box center [740, 504] width 109 height 30
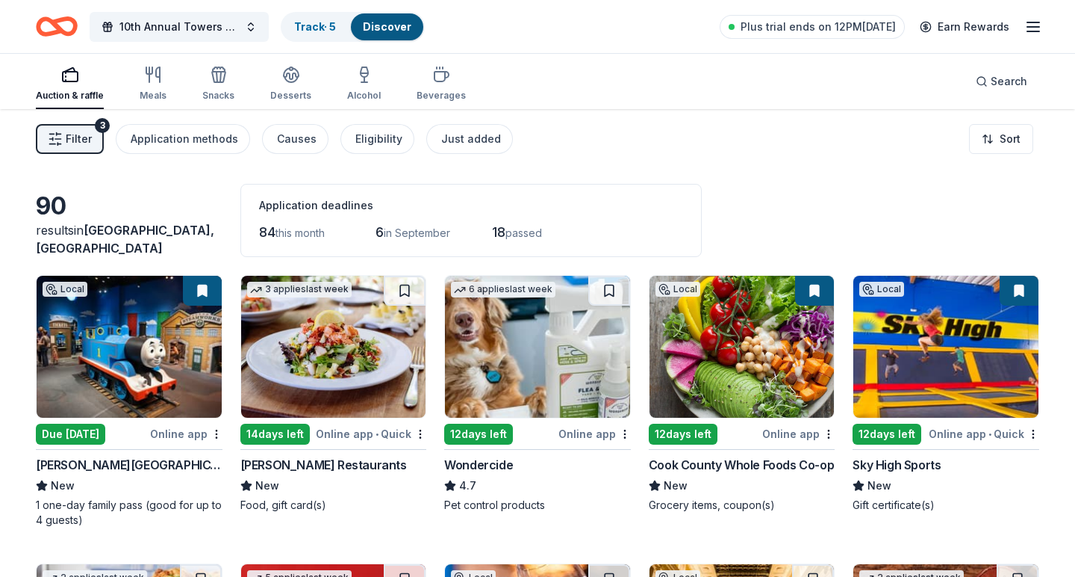
click at [114, 250] on span "Chicago, IL" at bounding box center [125, 239] width 178 height 33
click at [54, 221] on div "90" at bounding box center [129, 206] width 187 height 30
click at [71, 136] on span "Filter" at bounding box center [79, 139] width 26 height 18
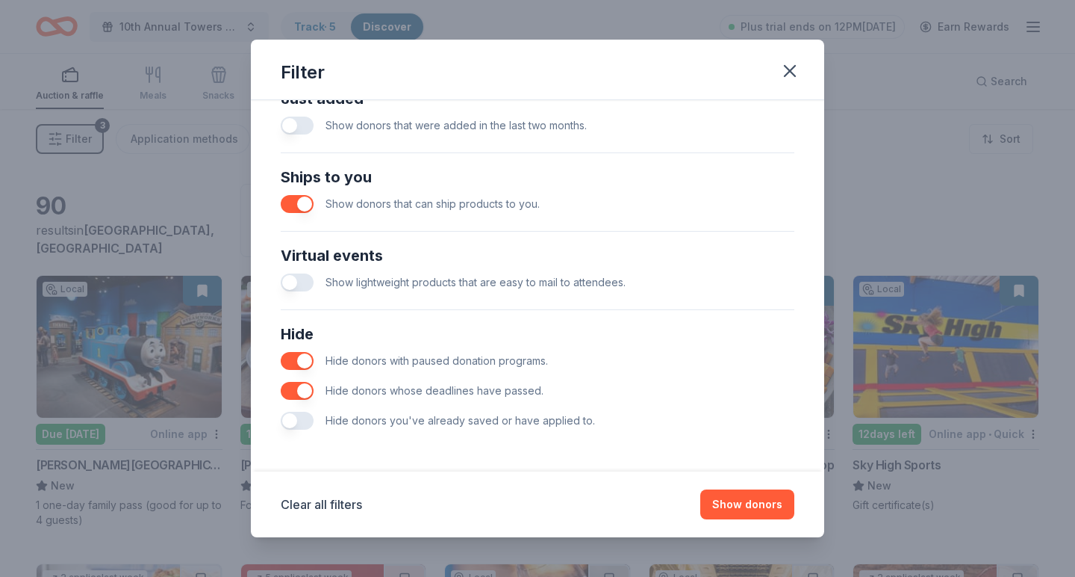
scroll to position [613, 0]
click at [300, 506] on button "Clear all filters" at bounding box center [321, 504] width 81 height 18
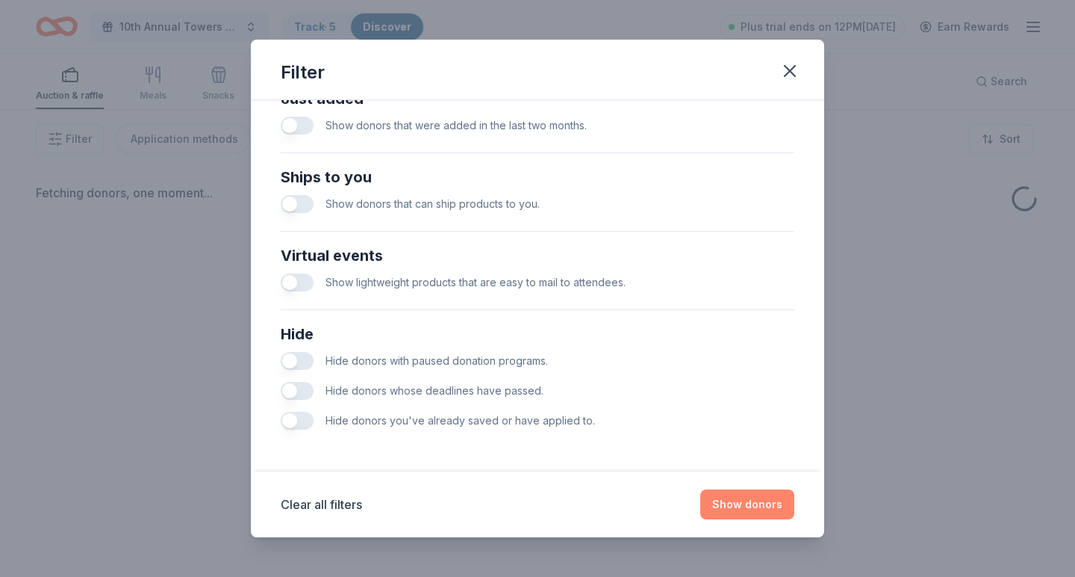
click at [766, 506] on button "Show donors" at bounding box center [748, 504] width 94 height 30
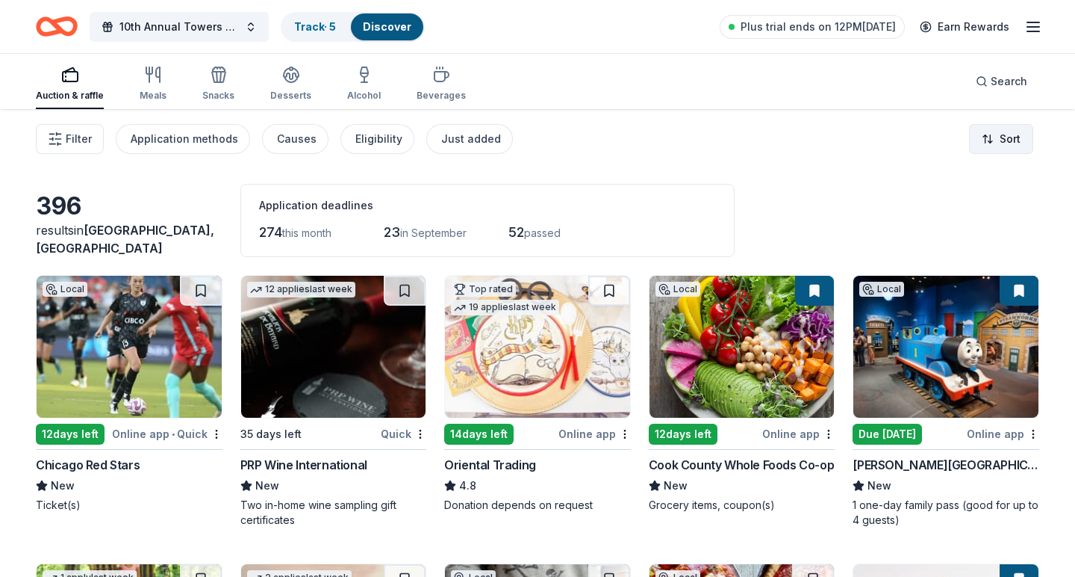
click at [1005, 137] on html "10th Annual Towers of Excellence Golf Classic Track · 5 Discover Plus trial end…" at bounding box center [537, 288] width 1075 height 577
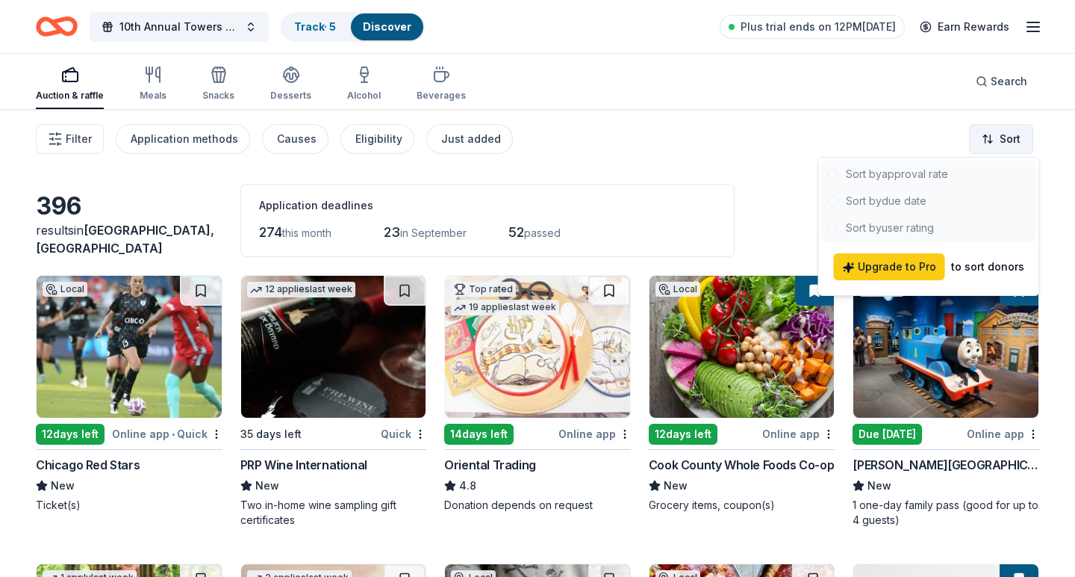
click at [1005, 137] on html "10th Annual Towers of Excellence Golf Classic Track · 5 Discover Plus trial end…" at bounding box center [537, 288] width 1075 height 577
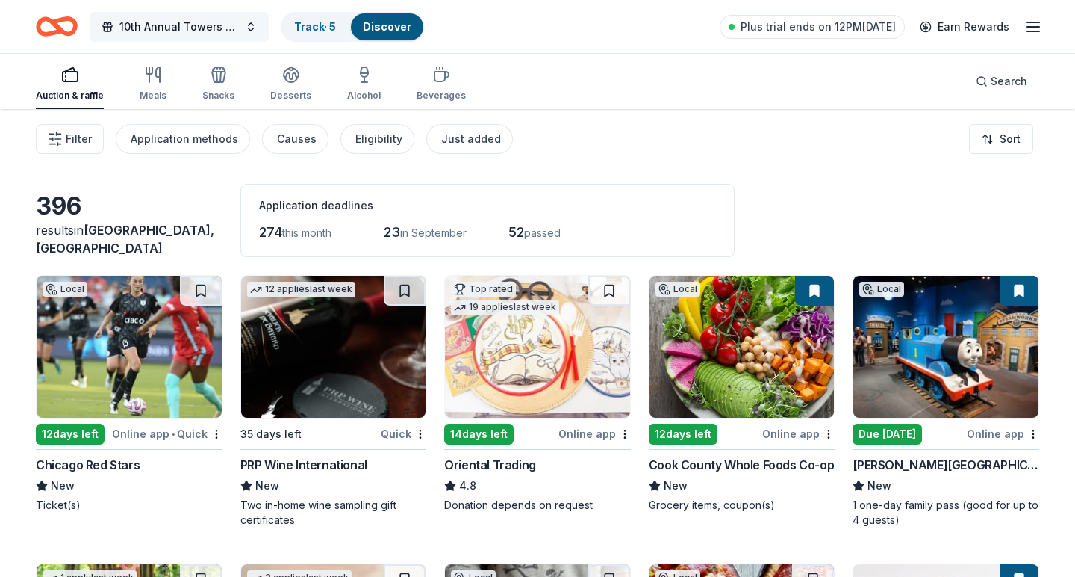
click at [201, 26] on span "10th Annual Towers of Excellence Golf Classic" at bounding box center [178, 27] width 119 height 18
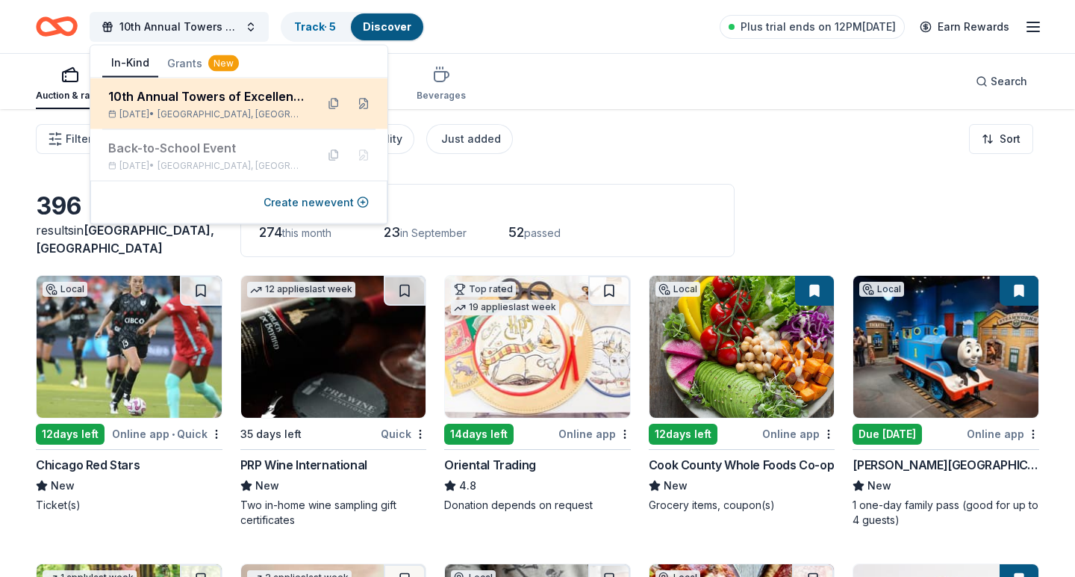
click at [220, 115] on span "Chicago, IL" at bounding box center [231, 114] width 146 height 12
click at [365, 105] on button at bounding box center [364, 104] width 24 height 24
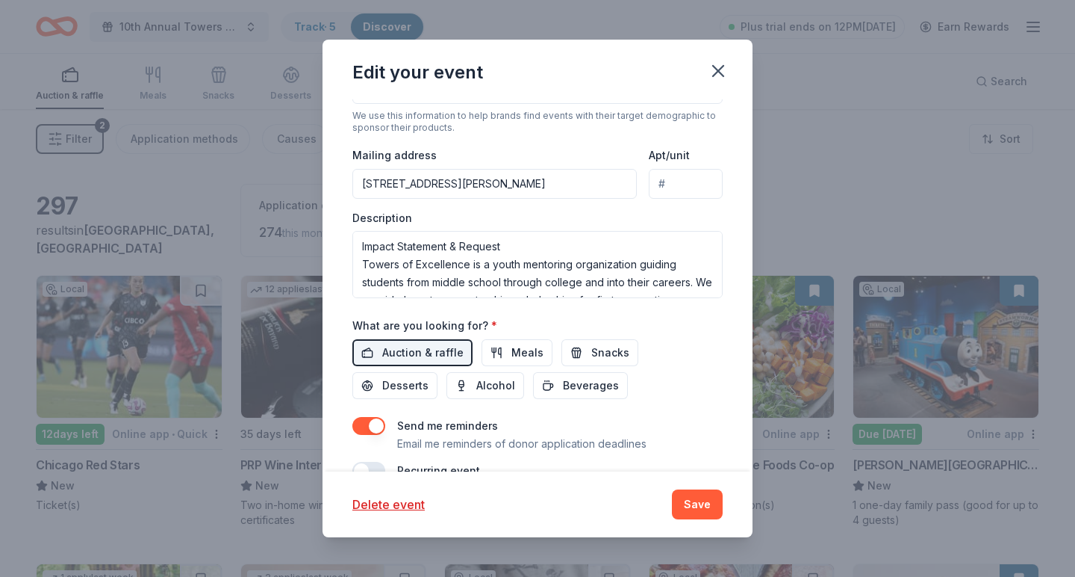
scroll to position [406, 0]
click at [603, 187] on input "1813 South Clark Street, Chicago, IL, 60616" at bounding box center [495, 183] width 285 height 30
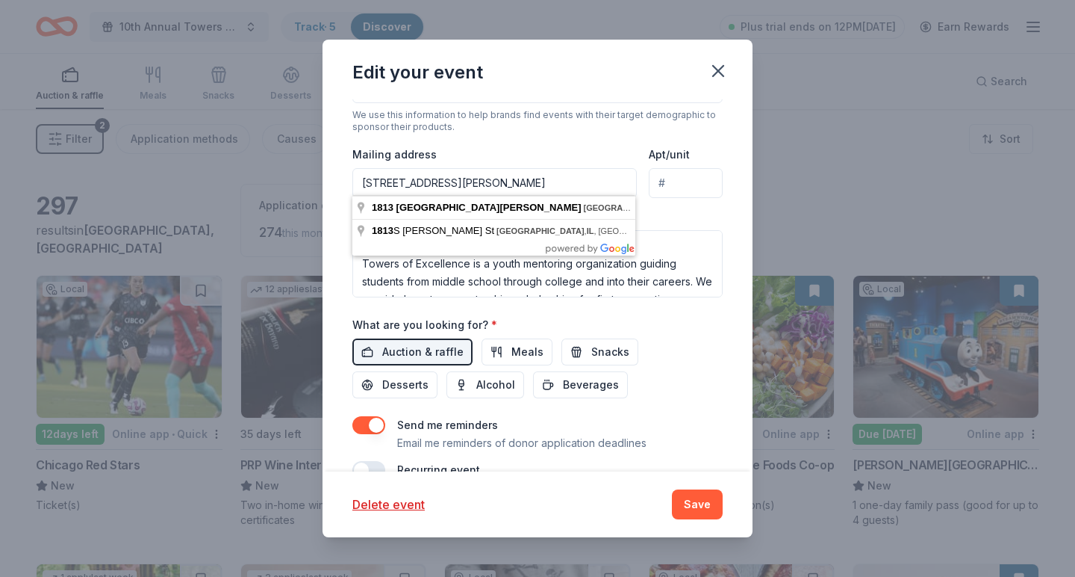
click at [603, 187] on input "1813 South Clark Street, Chicago, IL, 60616" at bounding box center [495, 183] width 285 height 30
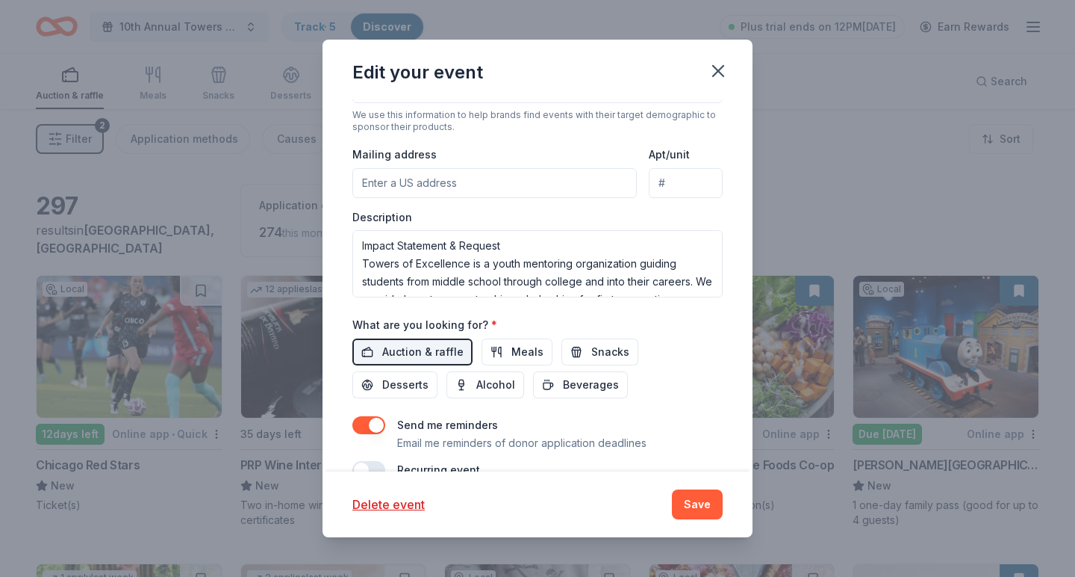
click at [712, 172] on input "Apt/unit" at bounding box center [686, 183] width 74 height 30
click at [702, 501] on button "Save" at bounding box center [697, 504] width 51 height 30
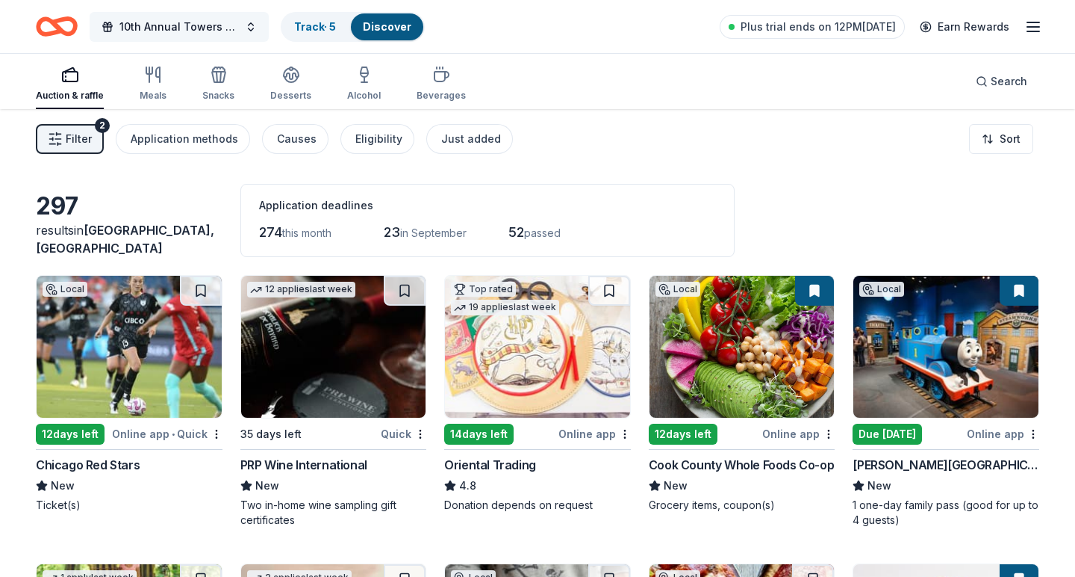
click at [179, 26] on button "10th Annual Towers of Excellence Golf Classic" at bounding box center [179, 27] width 179 height 30
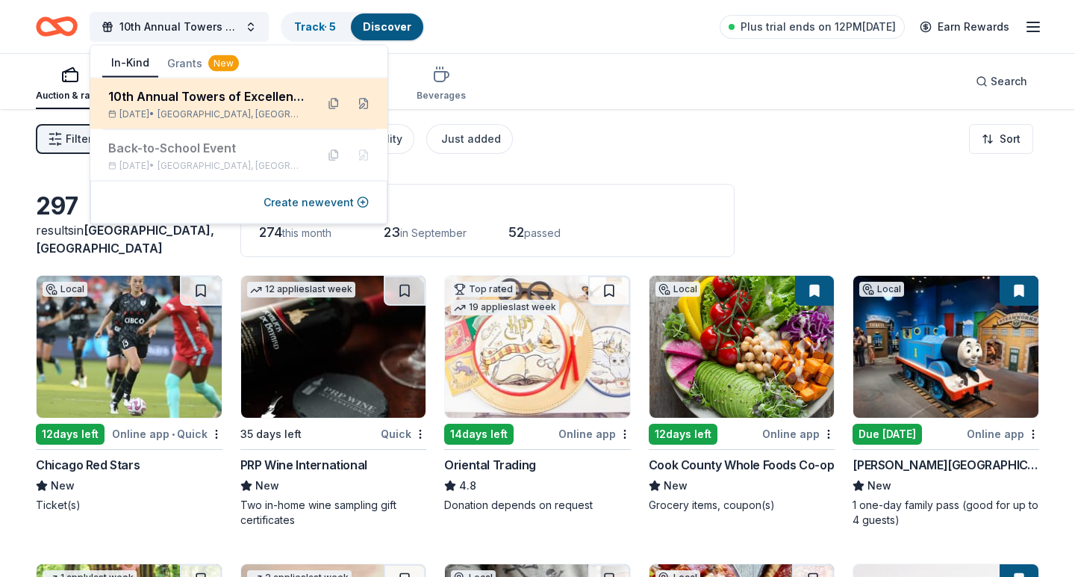
click at [222, 105] on div "10th Annual Towers of Excellence Golf Classic" at bounding box center [206, 96] width 196 height 18
click at [364, 108] on button at bounding box center [364, 104] width 24 height 24
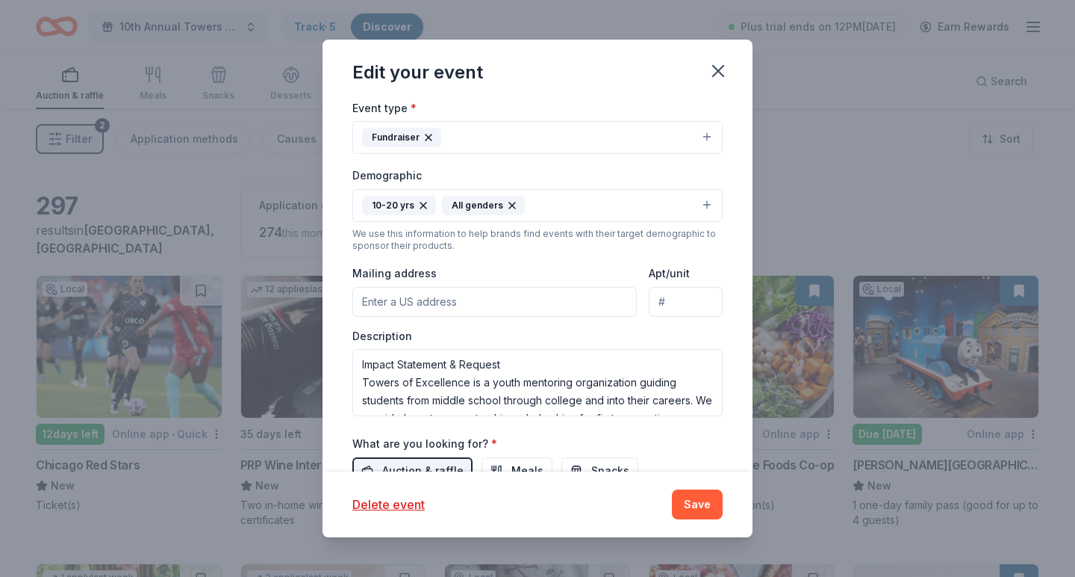
scroll to position [290, 0]
click at [471, 302] on input "Mailing address" at bounding box center [495, 300] width 285 height 30
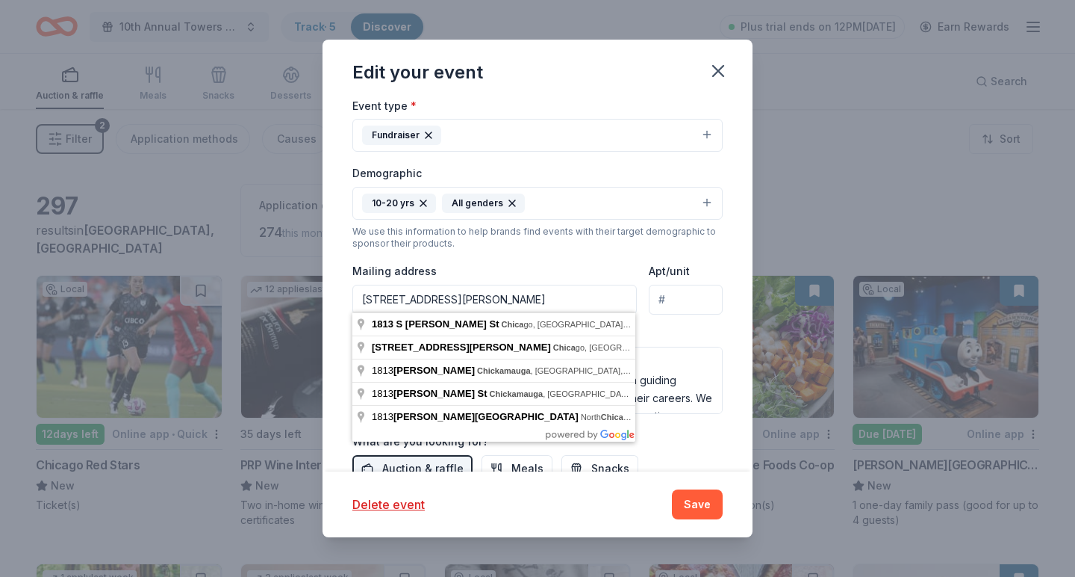
click at [0, 0] on div at bounding box center [0, 0] width 0 height 0
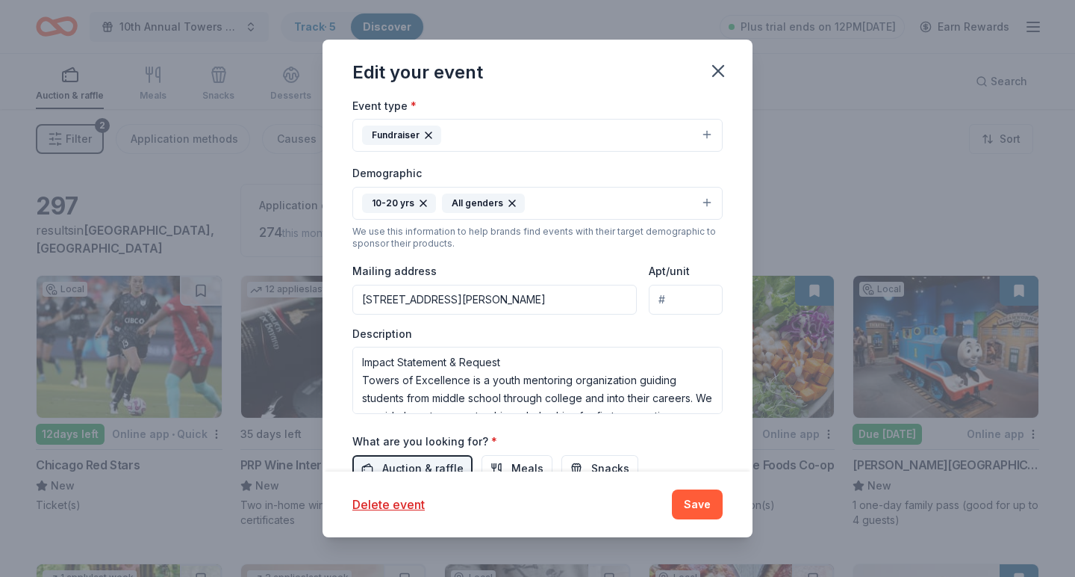
click at [497, 300] on input "1813 S CLARK ST chica" at bounding box center [495, 300] width 285 height 30
click at [0, 0] on div at bounding box center [0, 0] width 0 height 0
click at [471, 298] on input "1813 S CLARK ST c" at bounding box center [495, 300] width 285 height 30
click at [0, 0] on div at bounding box center [0, 0] width 0 height 0
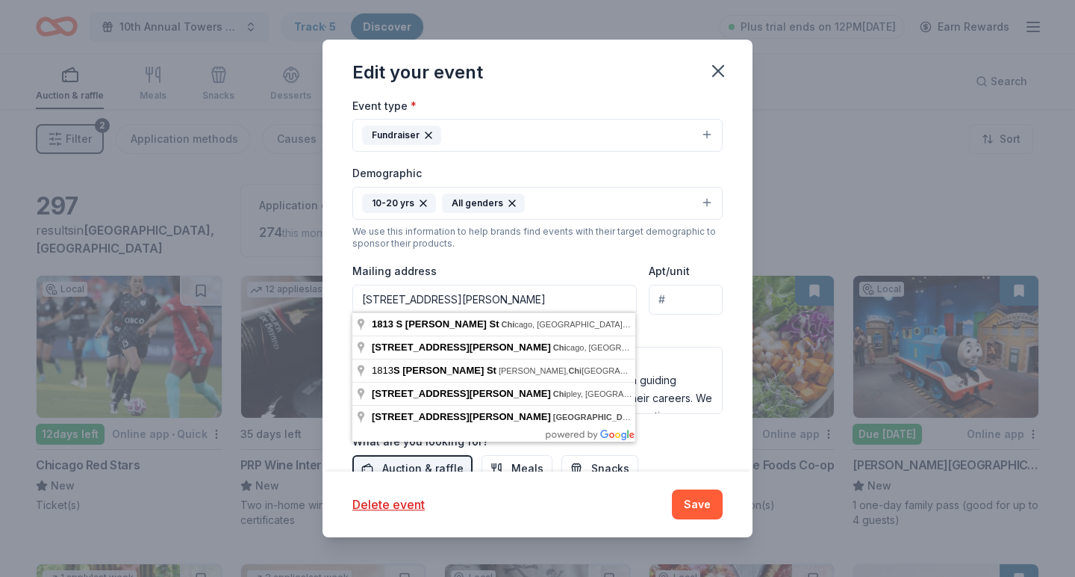
click at [469, 300] on input "1813 S CLARK ST chi" at bounding box center [495, 300] width 285 height 30
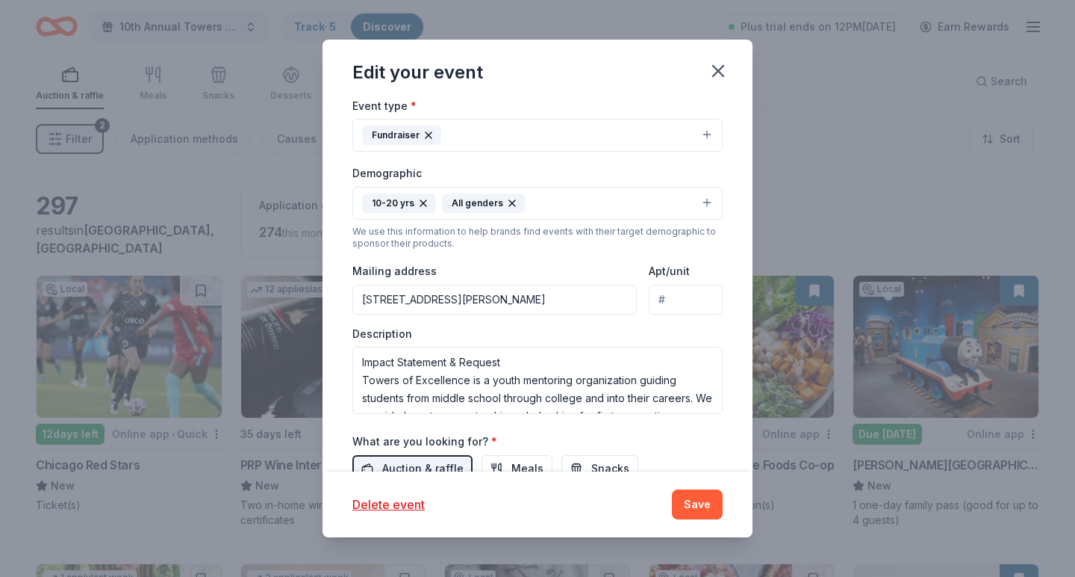
click at [410, 297] on input "1813 North Clark Street, Chicago, IL, 60614" at bounding box center [495, 300] width 285 height 30
click at [577, 295] on input "1813 south Clark Street, Chicago, IL, 60614" at bounding box center [495, 300] width 285 height 30
click at [0, 0] on div at bounding box center [0, 0] width 0 height 0
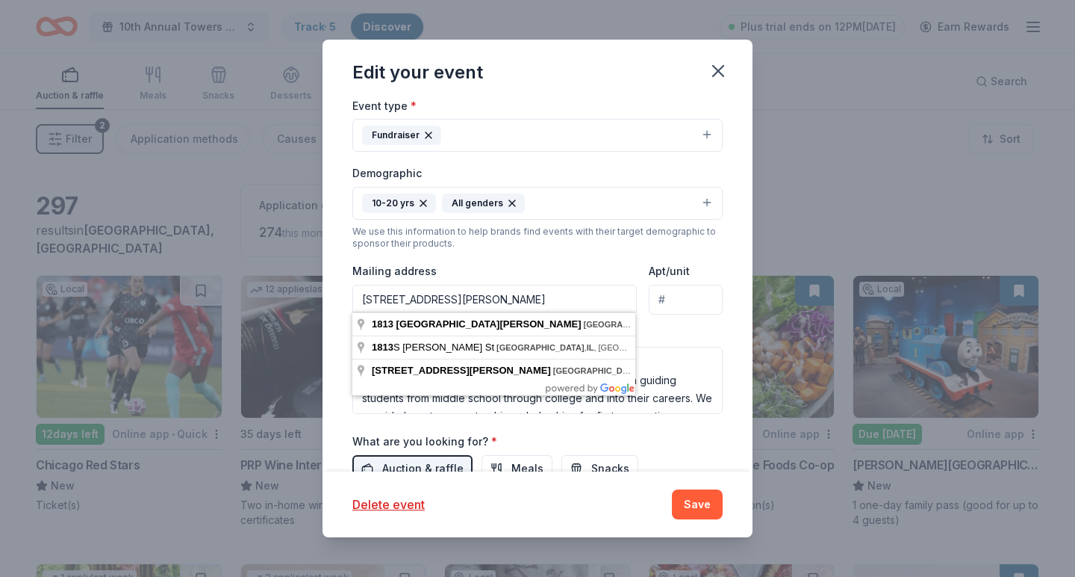
click at [583, 301] on input "1813 south Clark Street, Chicago, IL, 6061" at bounding box center [495, 300] width 285 height 30
type input "1813 south Clark Street, Chicago, IL, 60616"
click at [0, 0] on div at bounding box center [0, 0] width 0 height 0
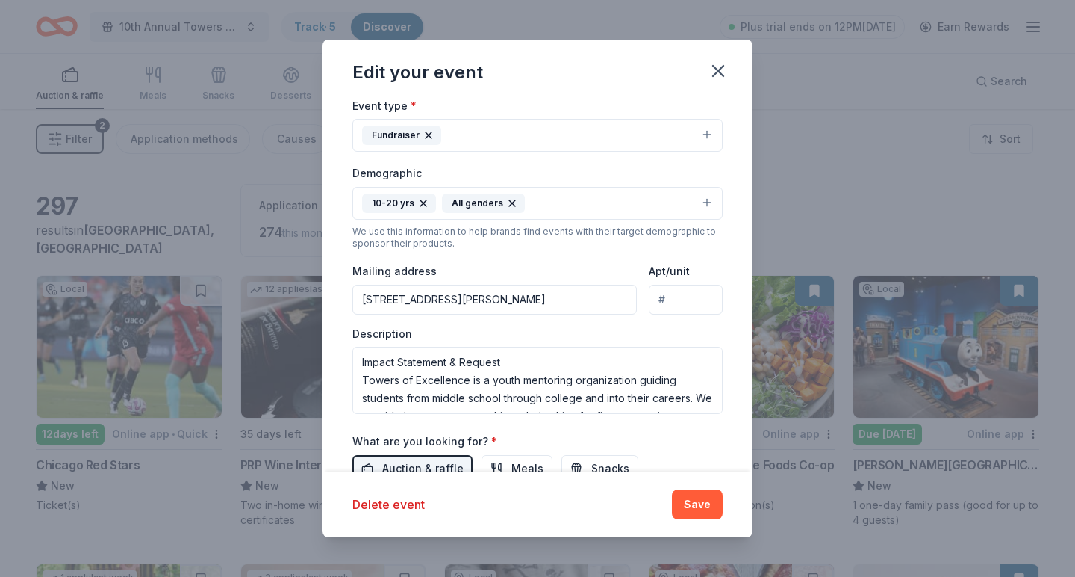
click at [672, 299] on input "Apt/unit" at bounding box center [686, 300] width 74 height 30
type input "44"
click at [700, 499] on button "Save" at bounding box center [697, 504] width 51 height 30
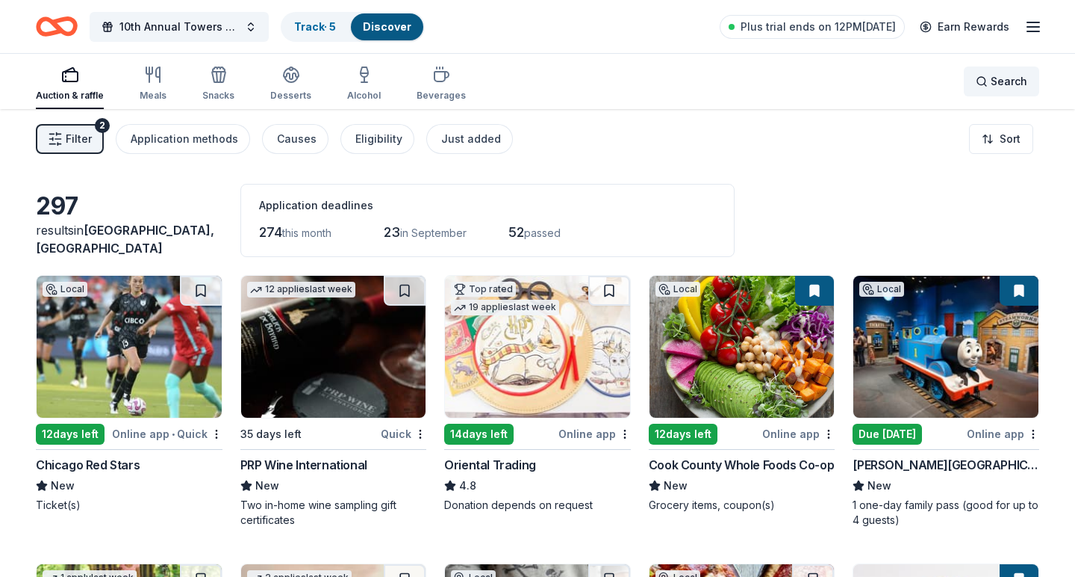
click at [982, 81] on div "Search" at bounding box center [1002, 81] width 52 height 18
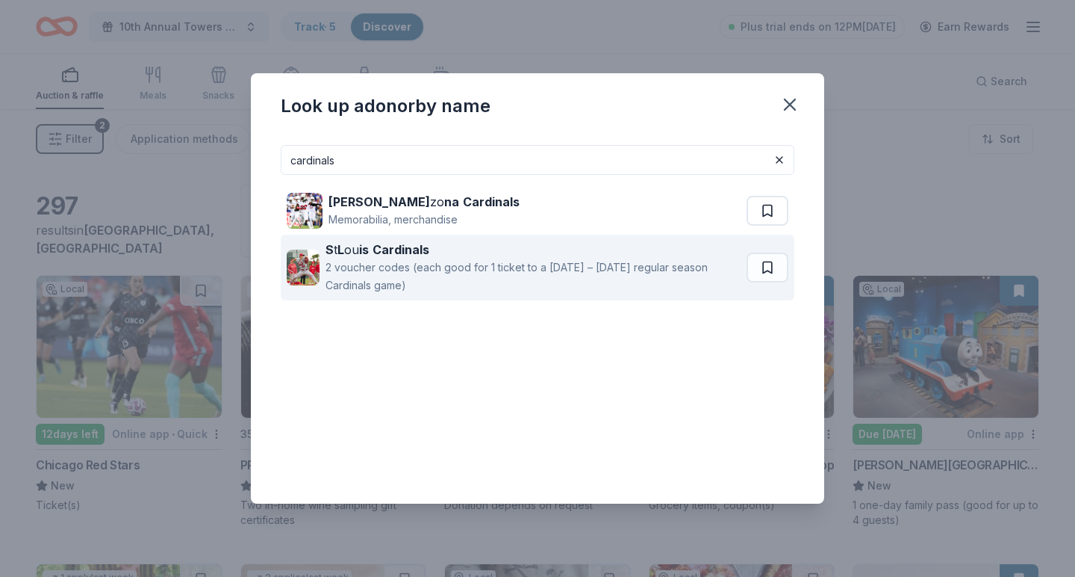
type input "cardinals"
click at [409, 264] on div "2 voucher codes (each good for 1 ticket to a Monday – Thursday regular season C…" at bounding box center [533, 276] width 415 height 36
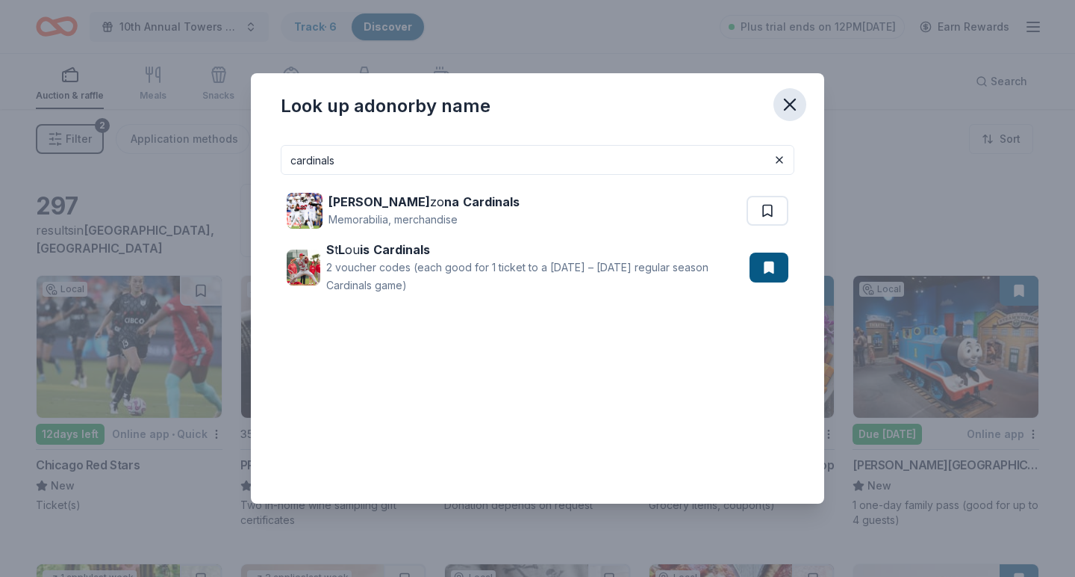
click at [785, 106] on icon "button" at bounding box center [790, 104] width 21 height 21
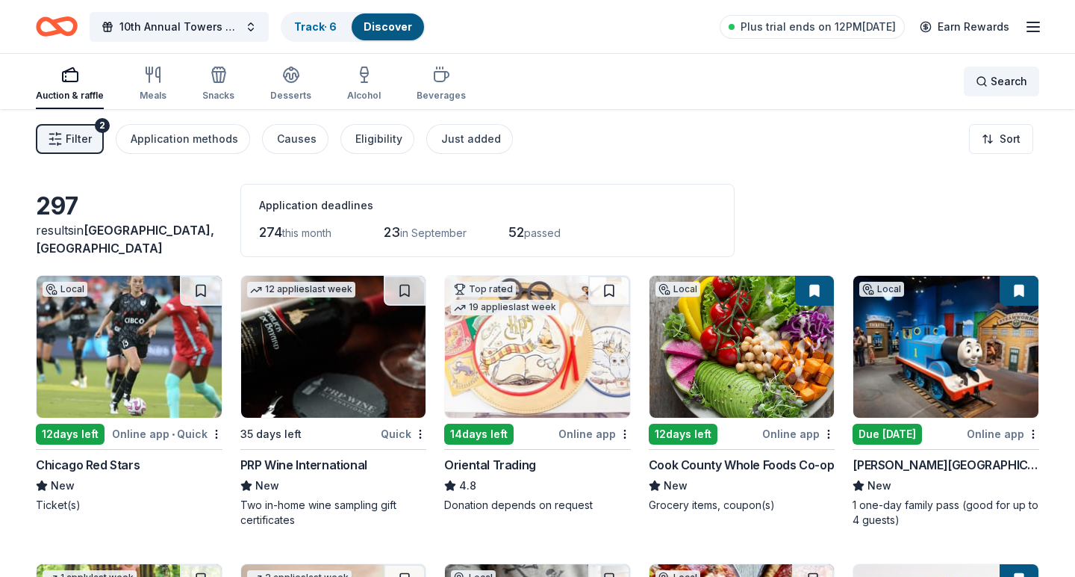
click at [981, 74] on div "Search" at bounding box center [1002, 81] width 52 height 18
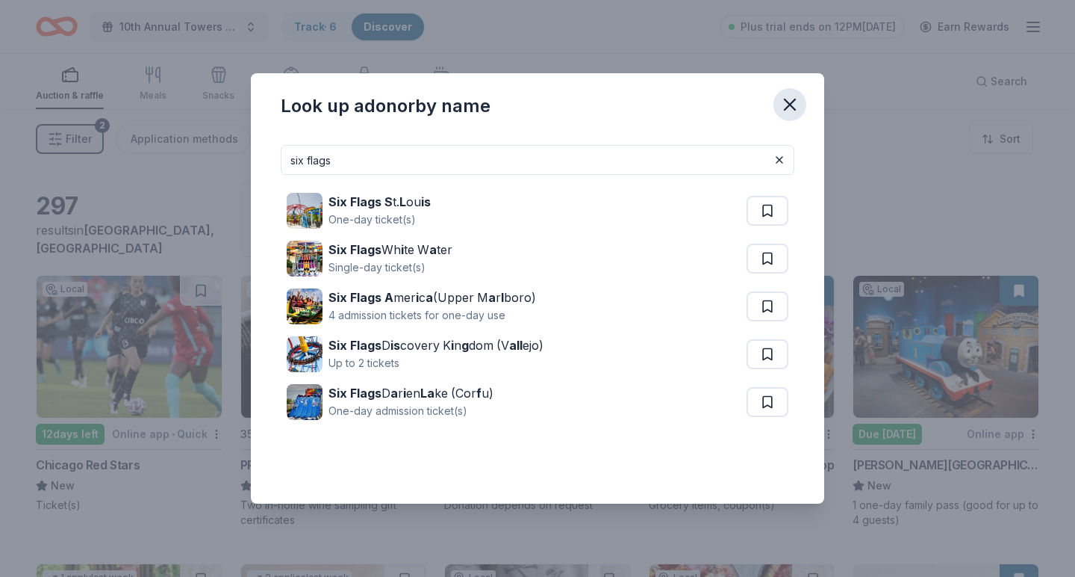
type input "six flags"
click at [786, 108] on icon "button" at bounding box center [790, 104] width 10 height 10
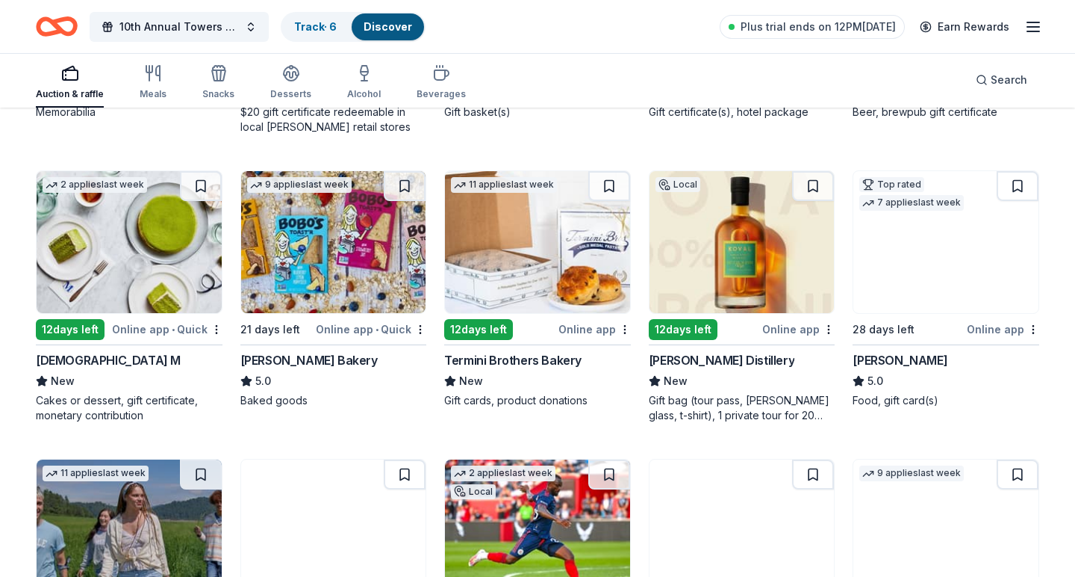
scroll to position [1566, 0]
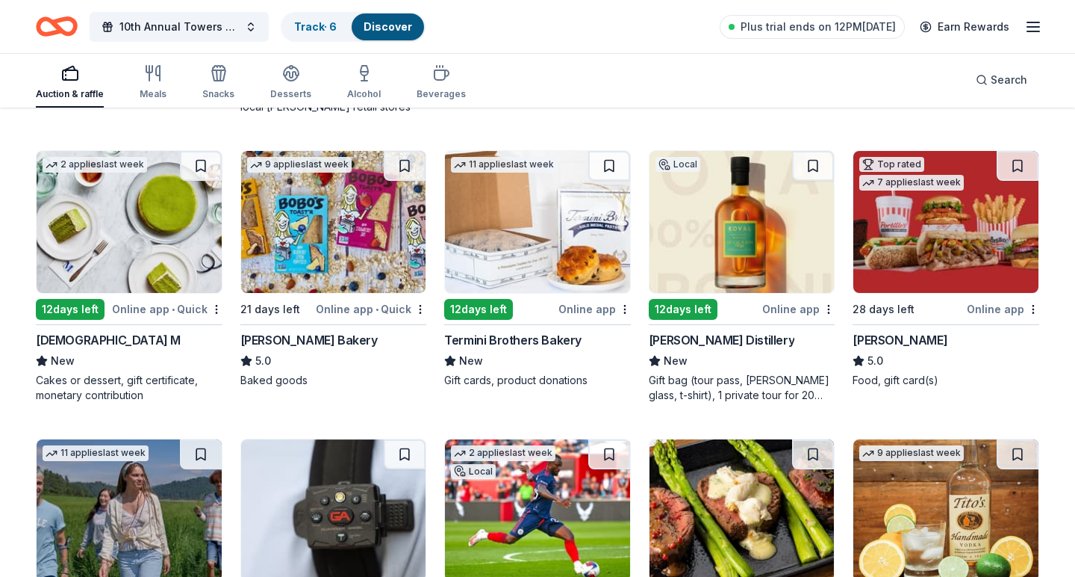
click at [719, 226] on img at bounding box center [742, 222] width 185 height 142
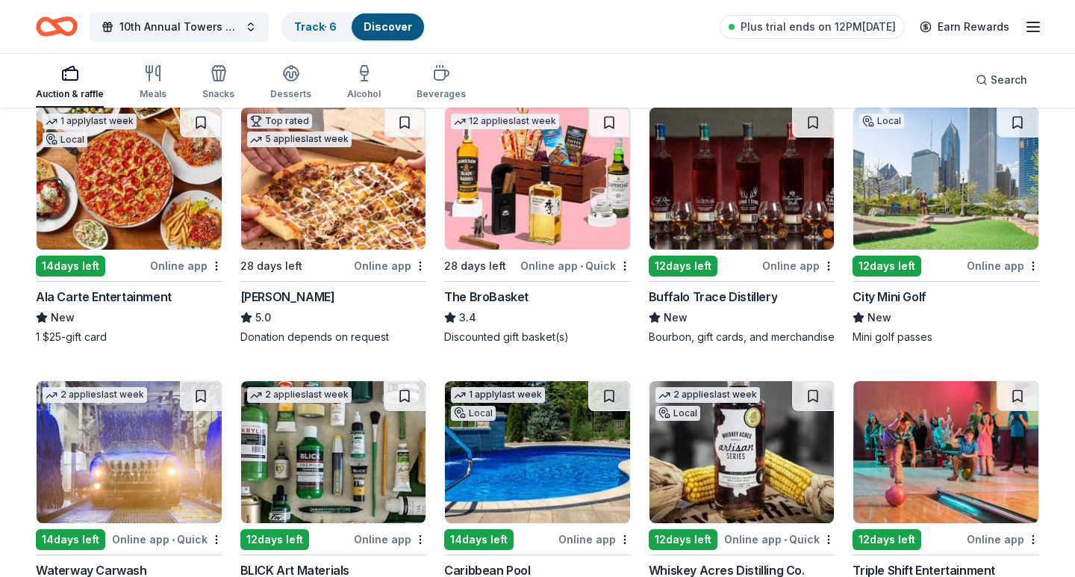
scroll to position [2460, 0]
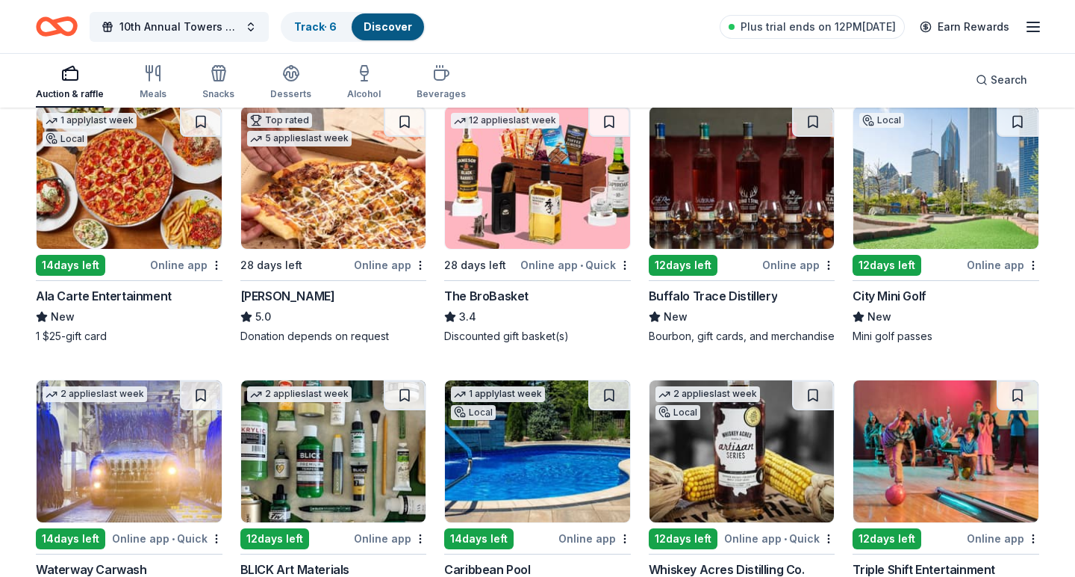
click at [477, 228] on img at bounding box center [537, 178] width 185 height 142
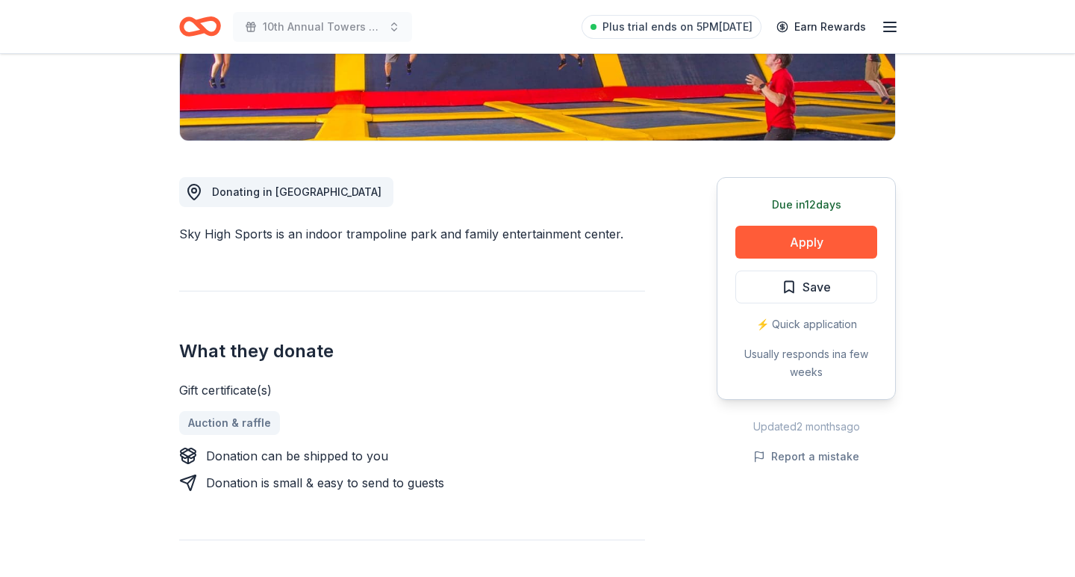
scroll to position [354, 0]
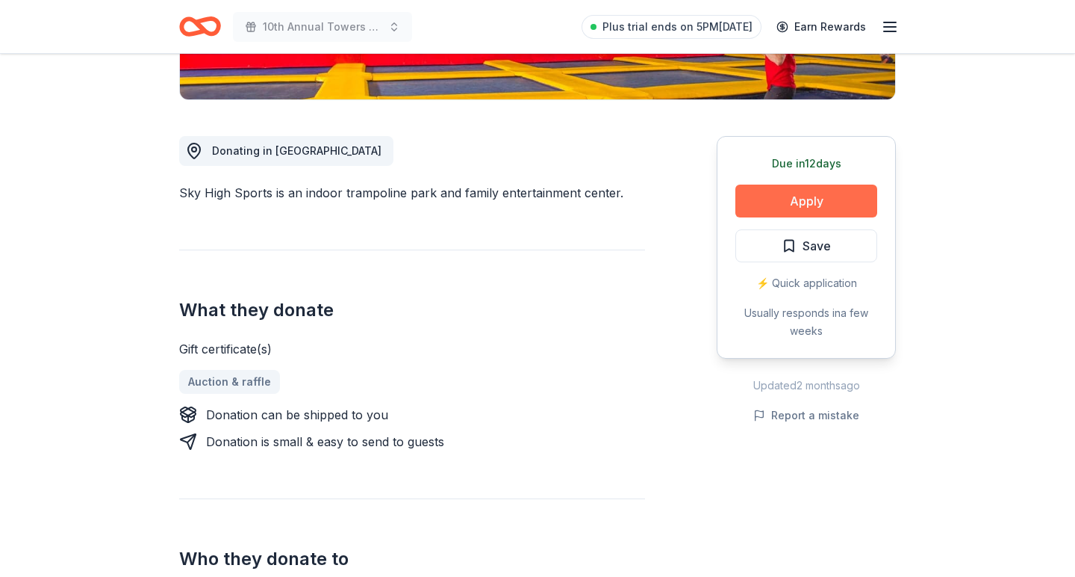
click at [786, 205] on button "Apply" at bounding box center [807, 200] width 142 height 33
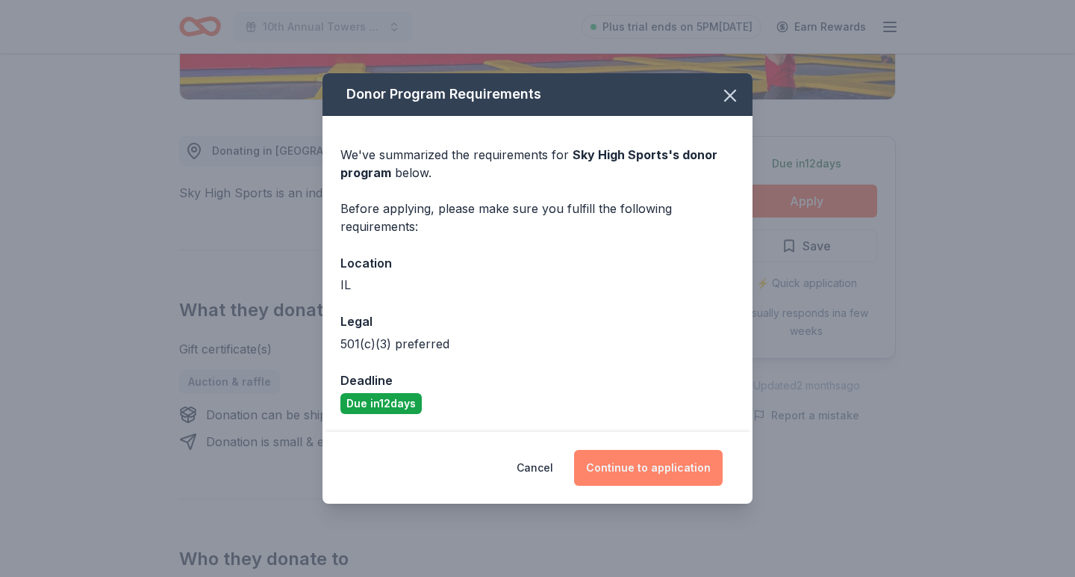
click at [659, 463] on button "Continue to application" at bounding box center [648, 468] width 149 height 36
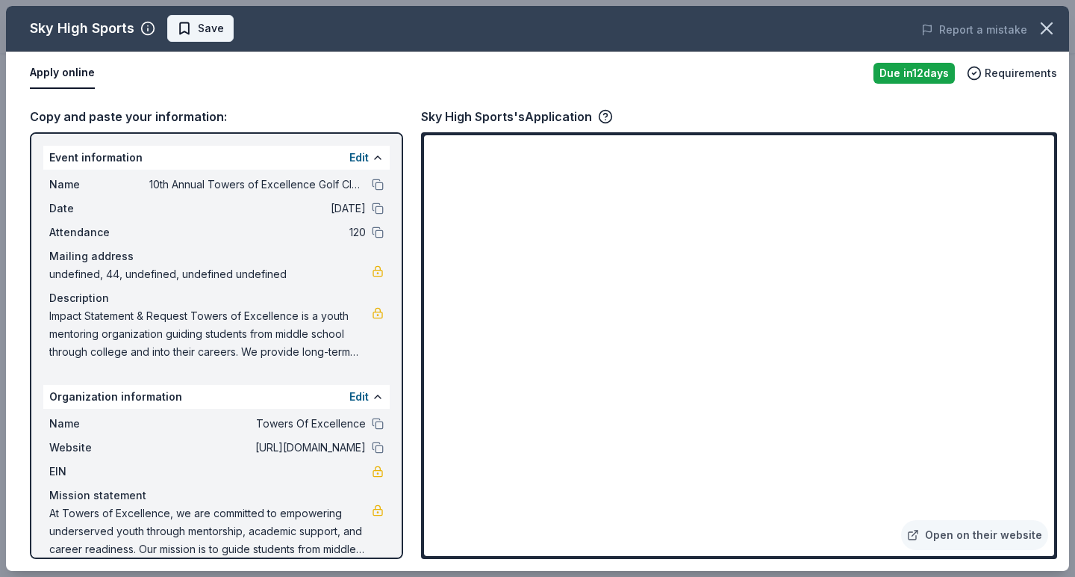
click at [205, 25] on span "Save" at bounding box center [211, 28] width 26 height 18
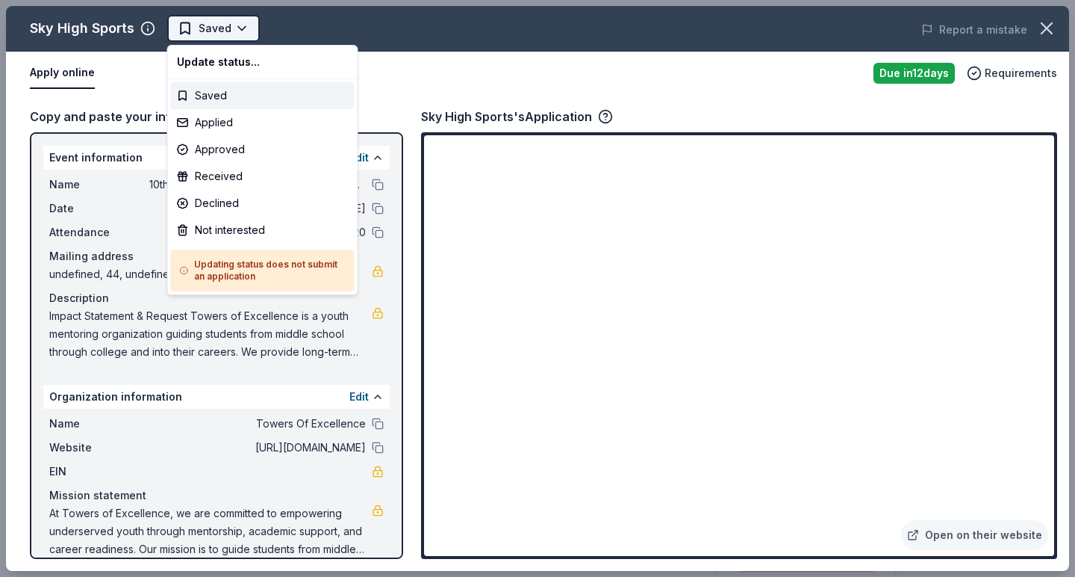
scroll to position [0, 0]
click at [233, 122] on div "Applied" at bounding box center [263, 122] width 184 height 27
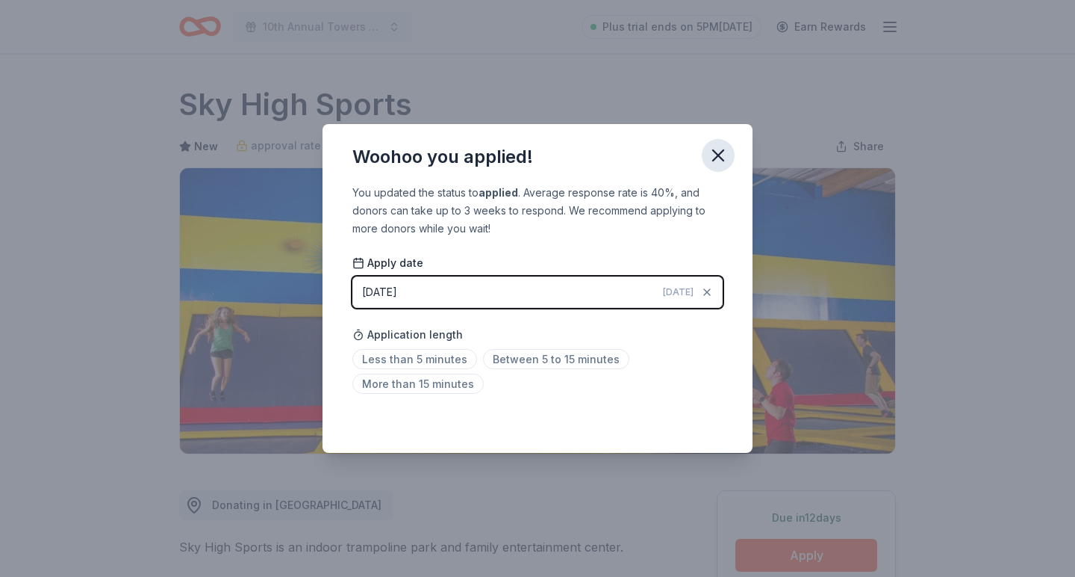
click at [723, 160] on icon "button" at bounding box center [718, 155] width 10 height 10
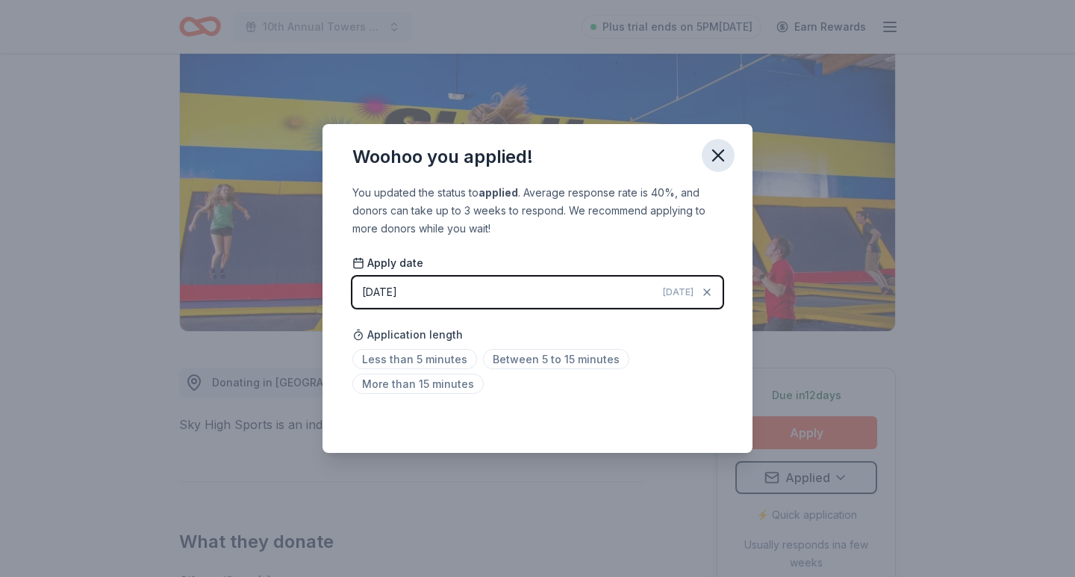
scroll to position [135, 0]
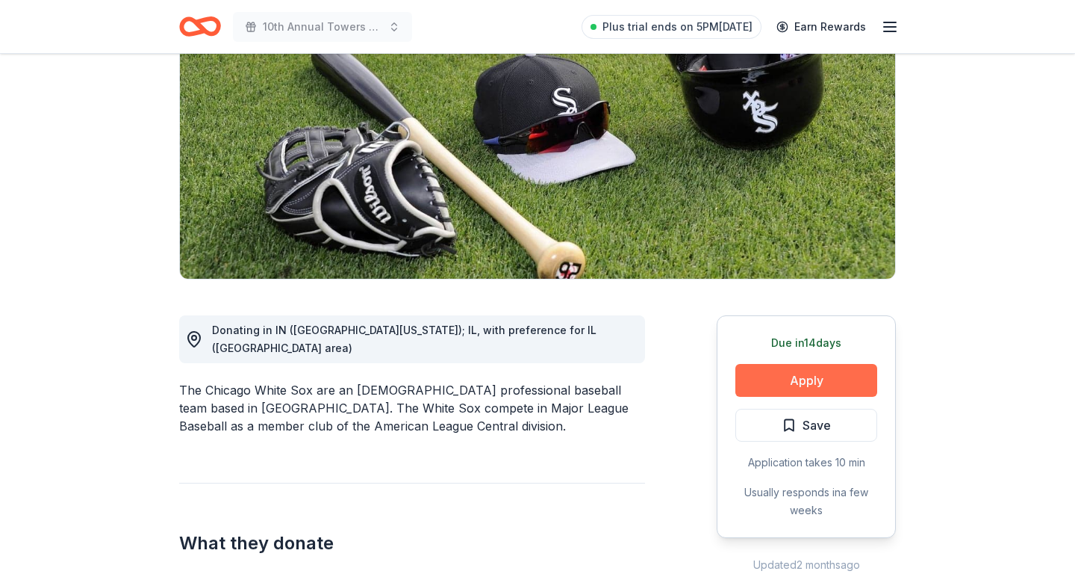
scroll to position [181, 0]
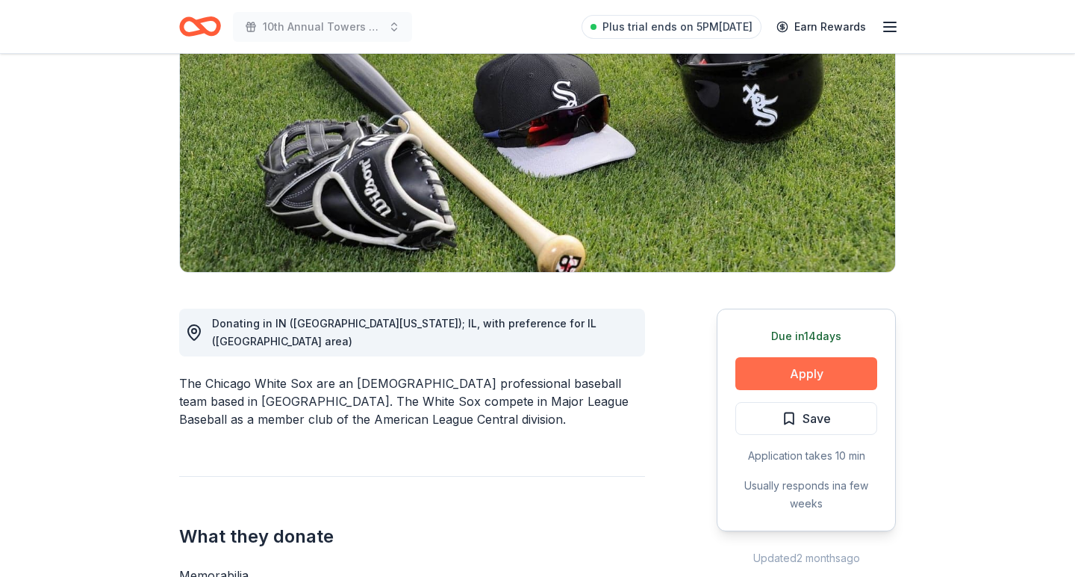
click at [801, 378] on button "Apply" at bounding box center [807, 373] width 142 height 33
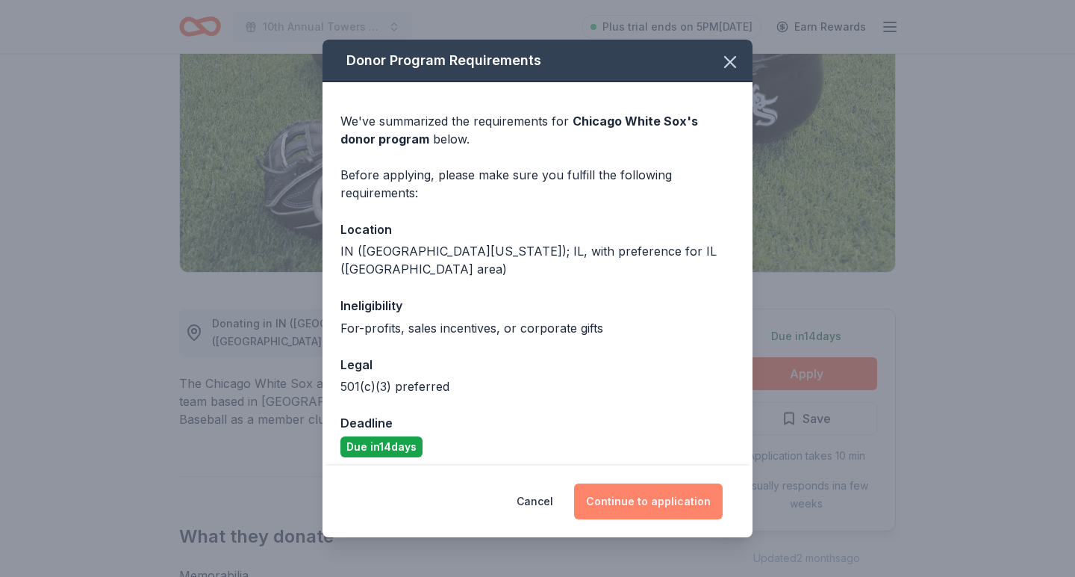
click at [641, 498] on button "Continue to application" at bounding box center [648, 501] width 149 height 36
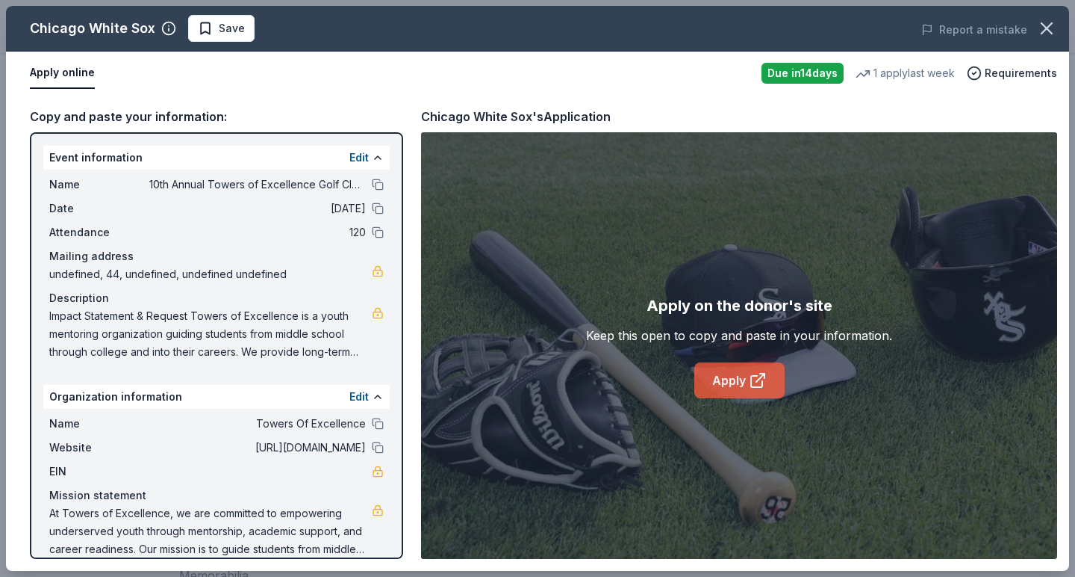
click at [726, 382] on link "Apply" at bounding box center [740, 380] width 90 height 36
click at [234, 35] on span "Save" at bounding box center [232, 28] width 26 height 18
click at [254, 26] on body "10th Annual Towers of Excellence Golf Classic Plus trial ends on 5PM[DATE] Earn…" at bounding box center [537, 107] width 1075 height 577
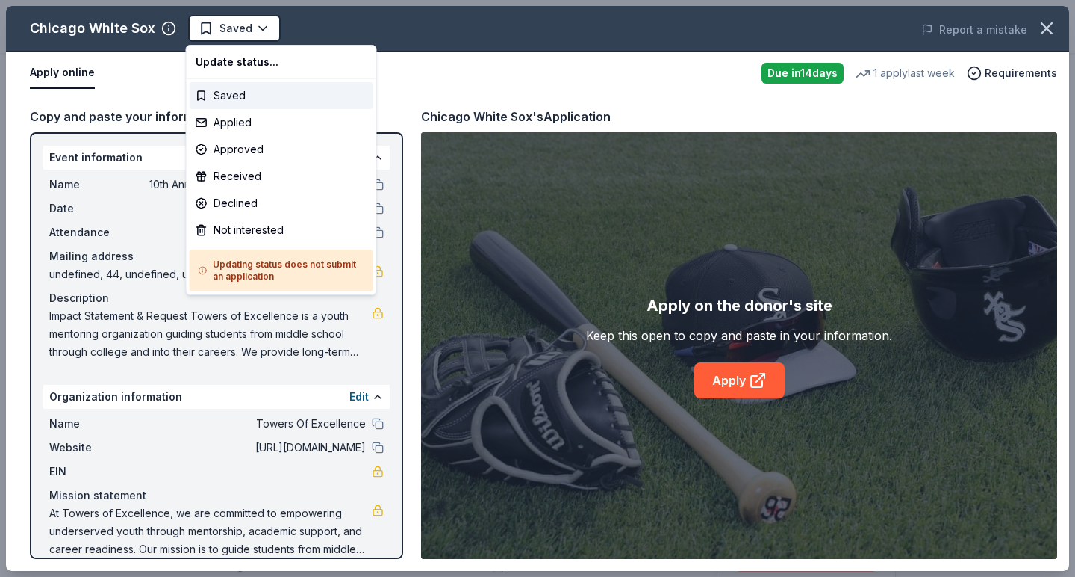
scroll to position [0, 0]
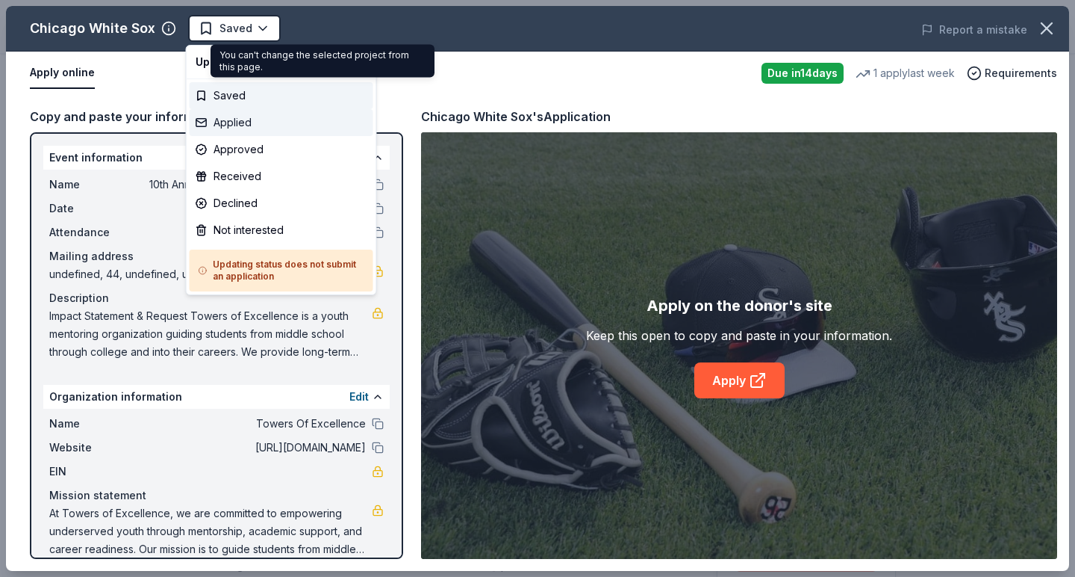
click at [243, 124] on div "Applied" at bounding box center [282, 122] width 184 height 27
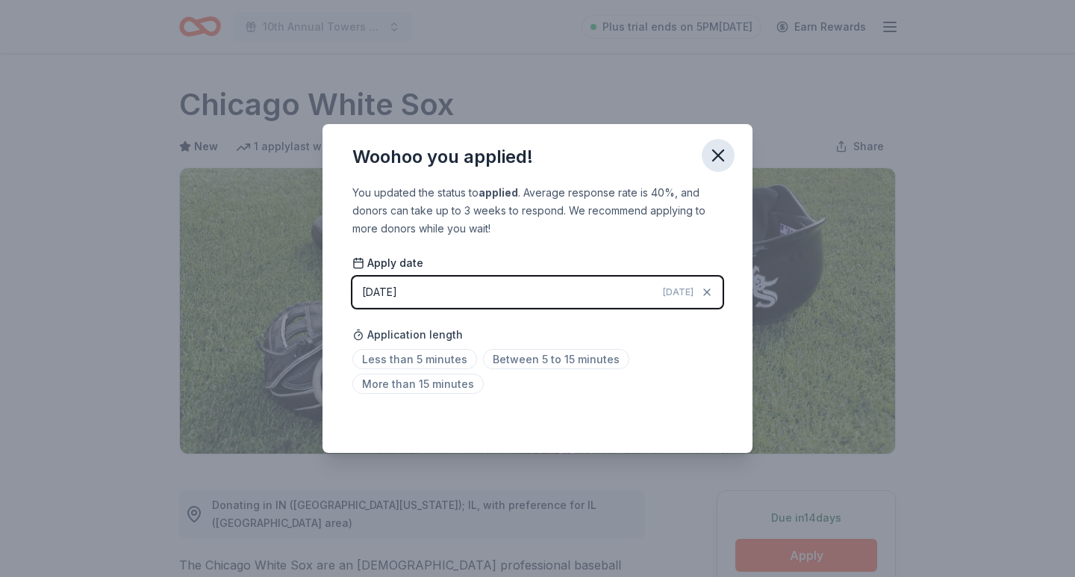
click at [713, 161] on icon "button" at bounding box center [718, 155] width 21 height 21
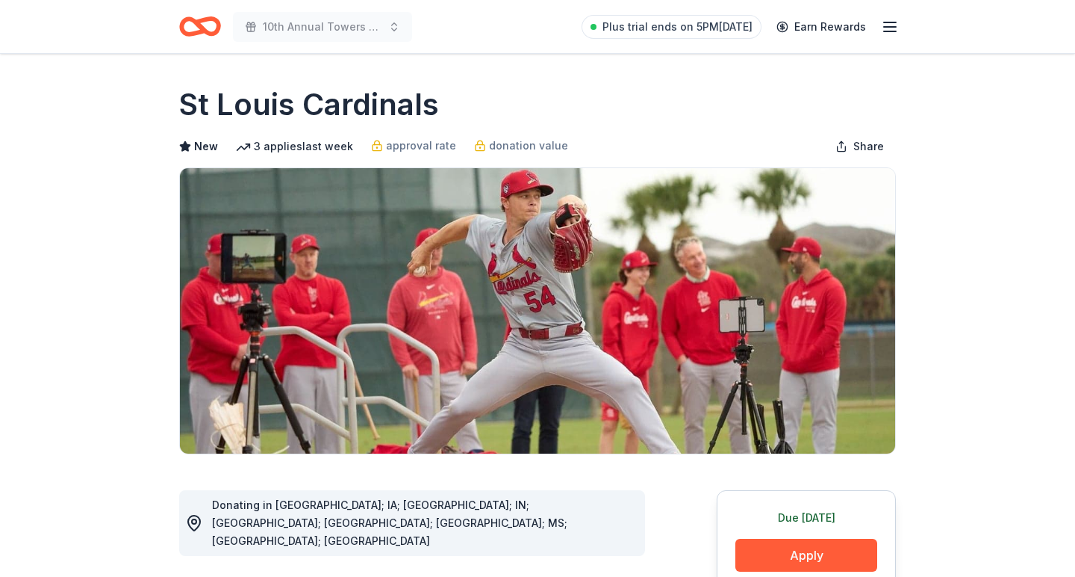
scroll to position [79, 0]
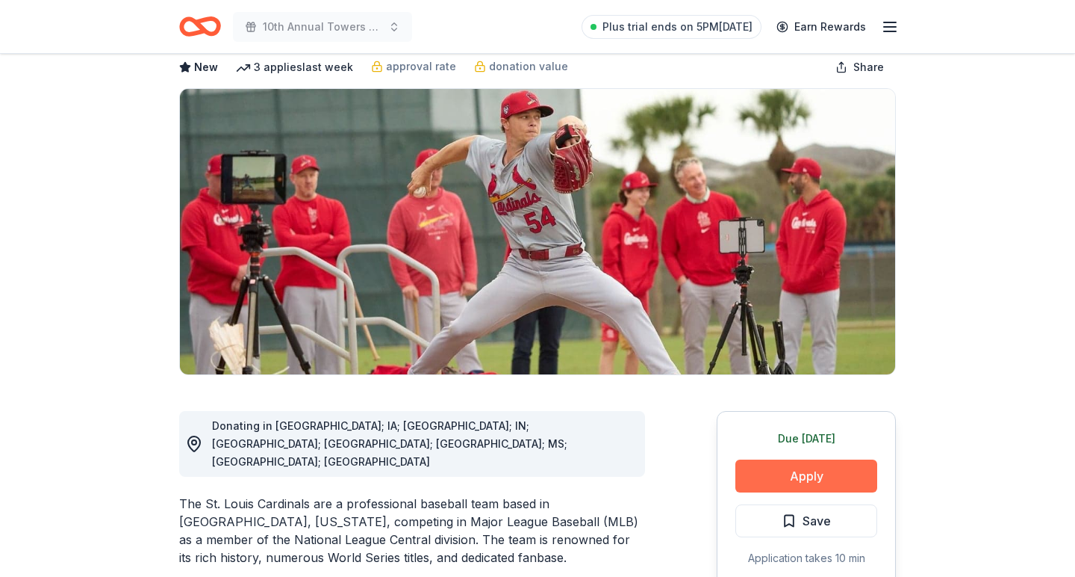
click at [788, 469] on button "Apply" at bounding box center [807, 475] width 142 height 33
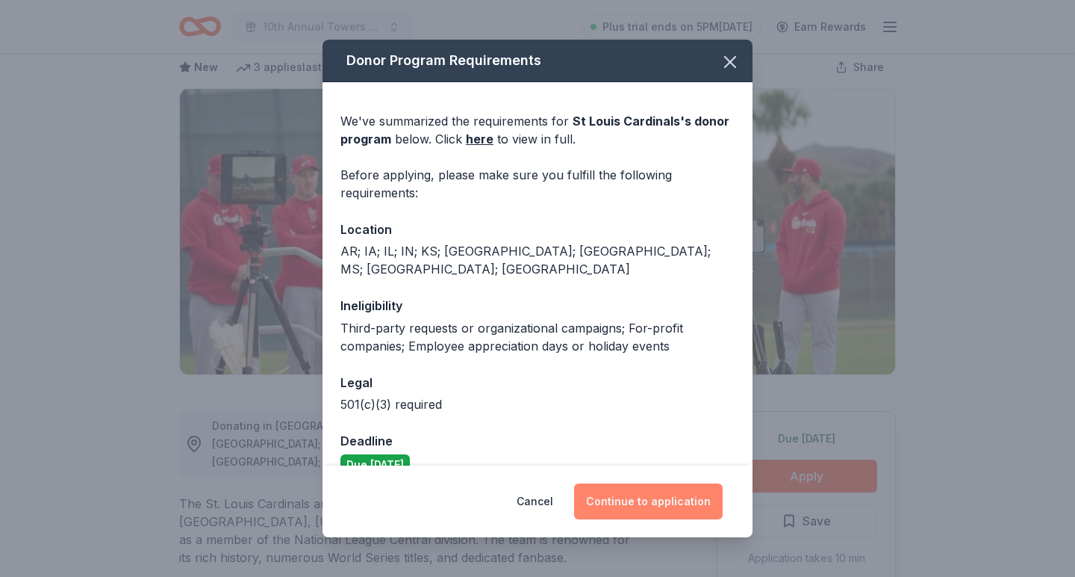
click at [640, 497] on button "Continue to application" at bounding box center [648, 501] width 149 height 36
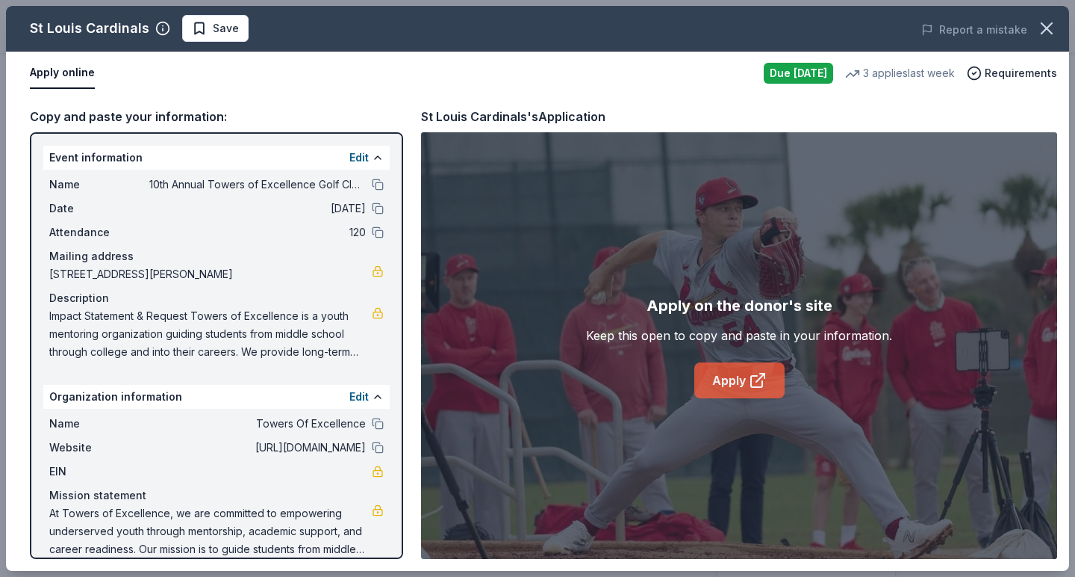
click at [737, 382] on link "Apply" at bounding box center [740, 380] width 90 height 36
click at [214, 29] on span "Save" at bounding box center [226, 28] width 26 height 18
click at [255, 27] on body "10th Annual Towers of Excellence Golf Classic Plus trial ends on 5PM[DATE] Earn…" at bounding box center [537, 209] width 1075 height 577
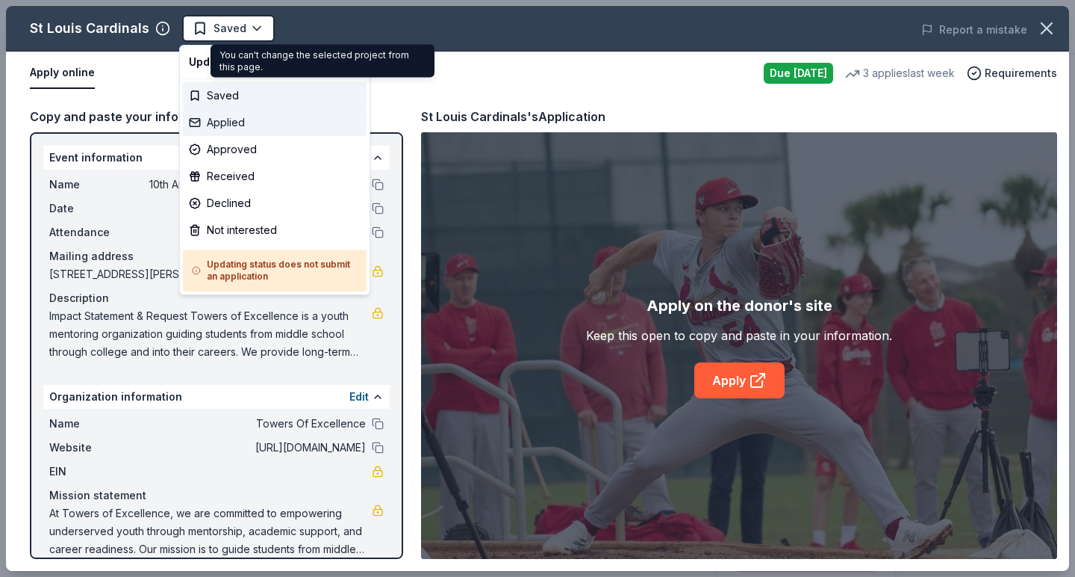
click at [233, 119] on div "Applied" at bounding box center [275, 122] width 184 height 27
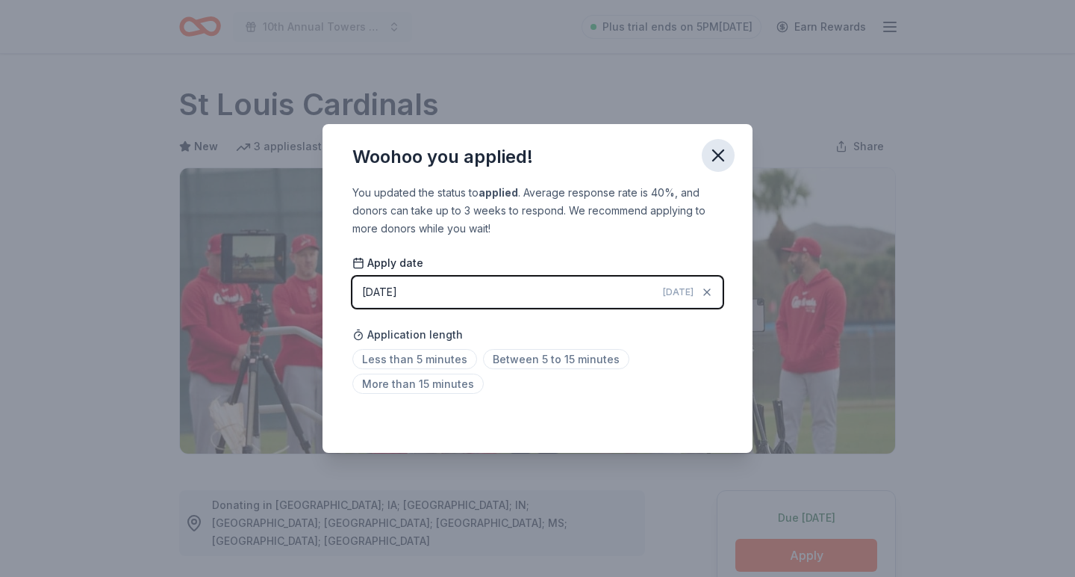
click at [712, 159] on icon "button" at bounding box center [718, 155] width 21 height 21
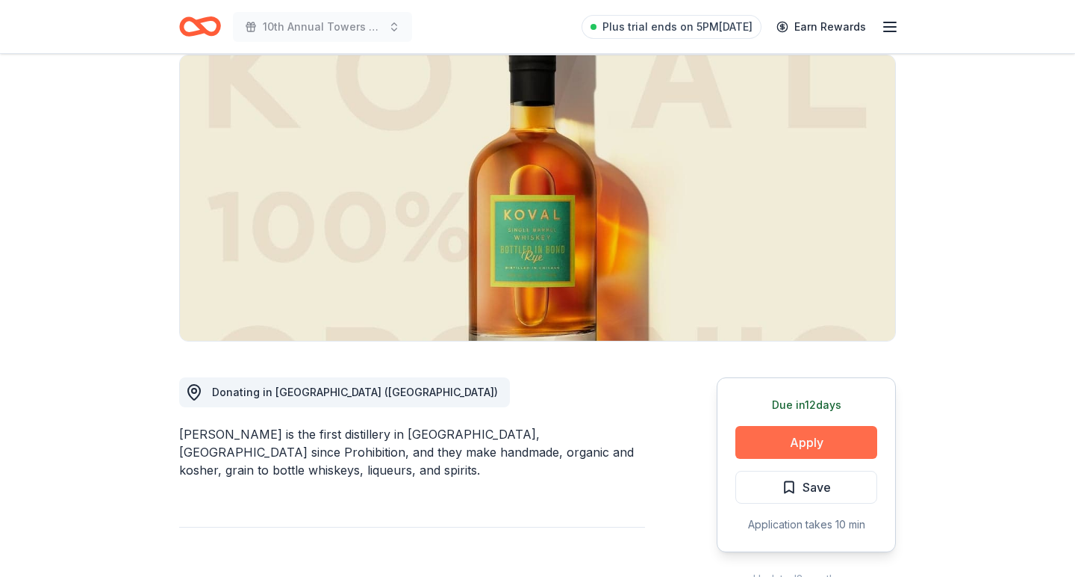
scroll to position [121, 0]
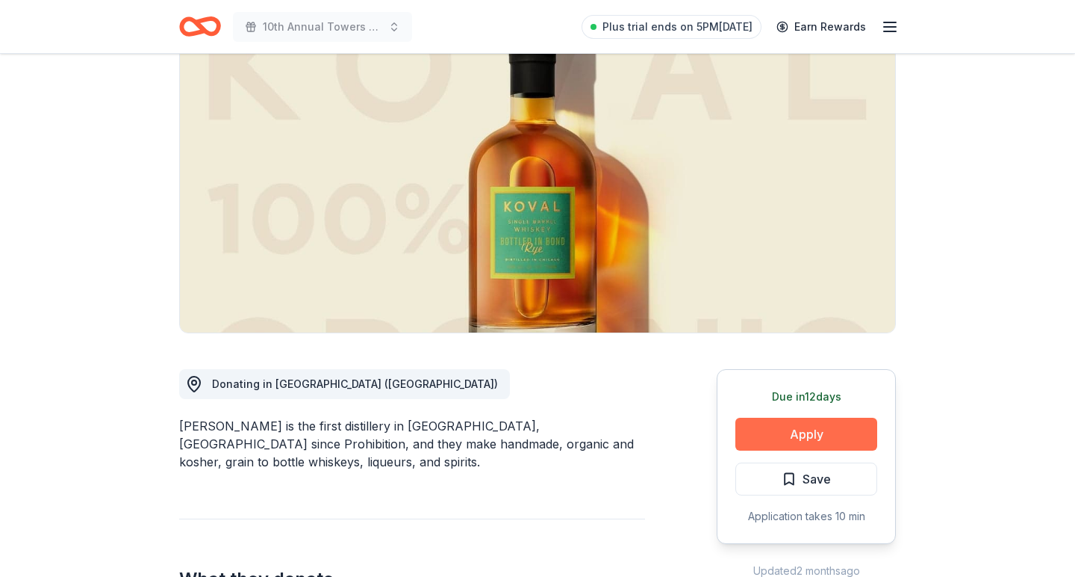
click at [825, 431] on button "Apply" at bounding box center [807, 433] width 142 height 33
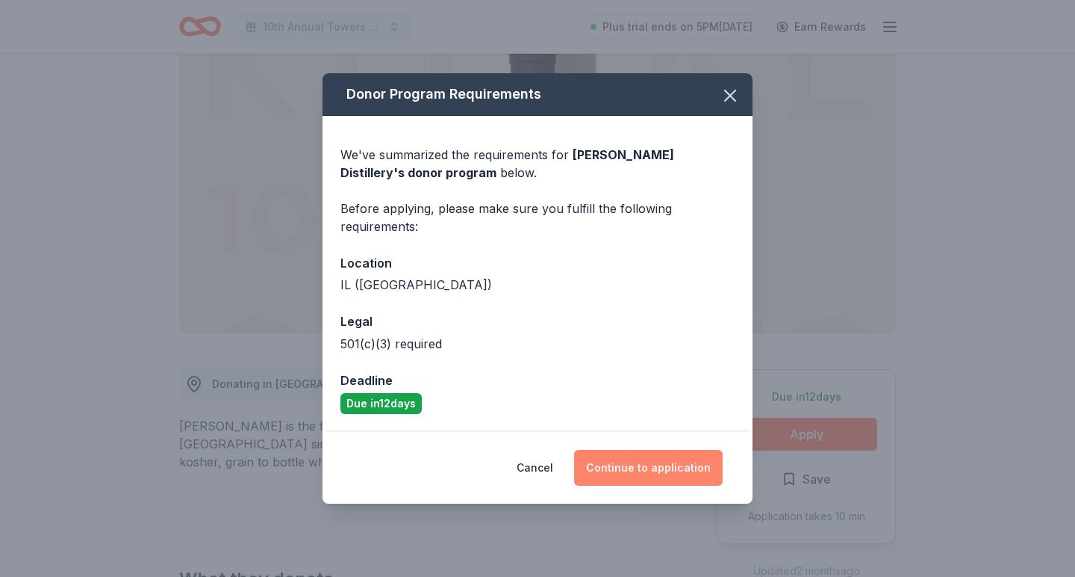
click at [654, 471] on button "Continue to application" at bounding box center [648, 468] width 149 height 36
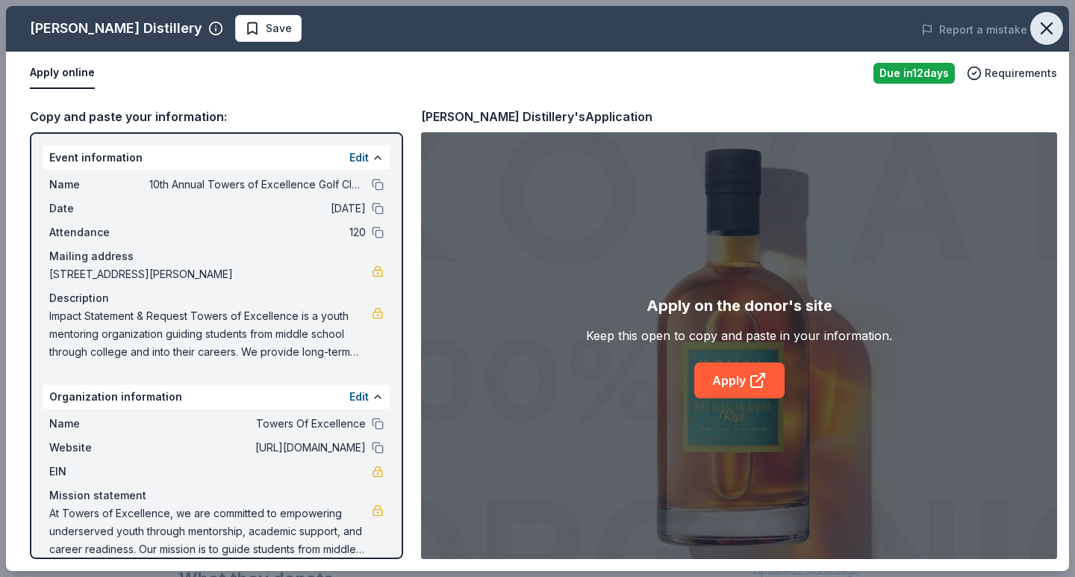
click at [1056, 29] on icon "button" at bounding box center [1047, 28] width 21 height 21
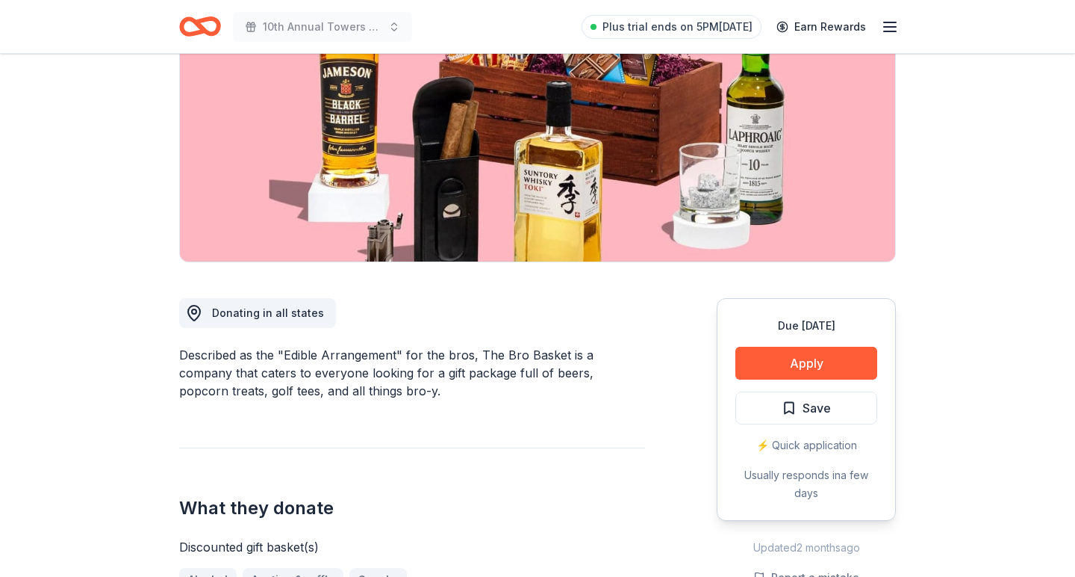
scroll to position [204, 0]
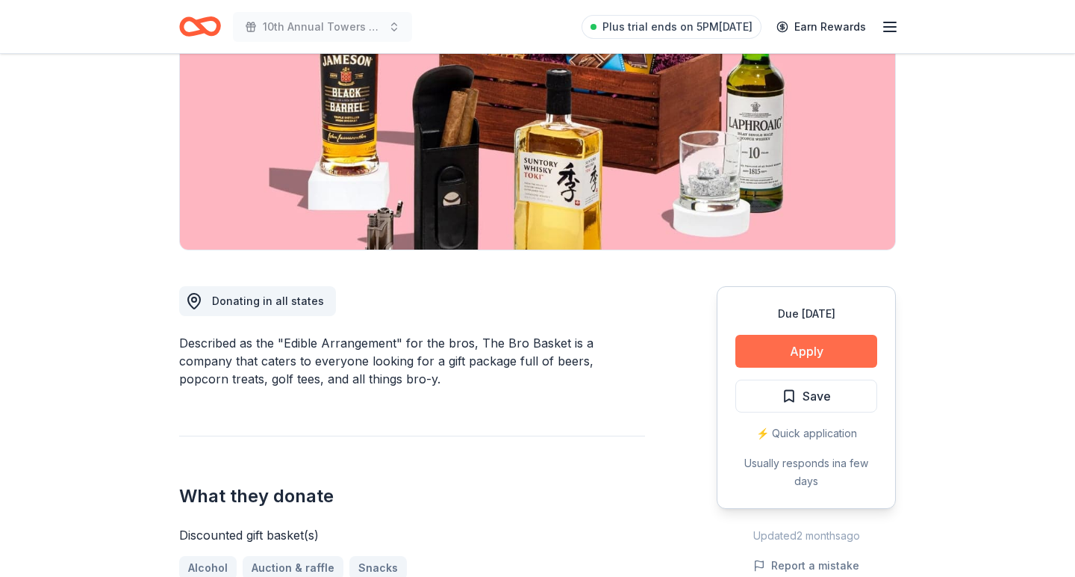
click at [786, 345] on button "Apply" at bounding box center [807, 351] width 142 height 33
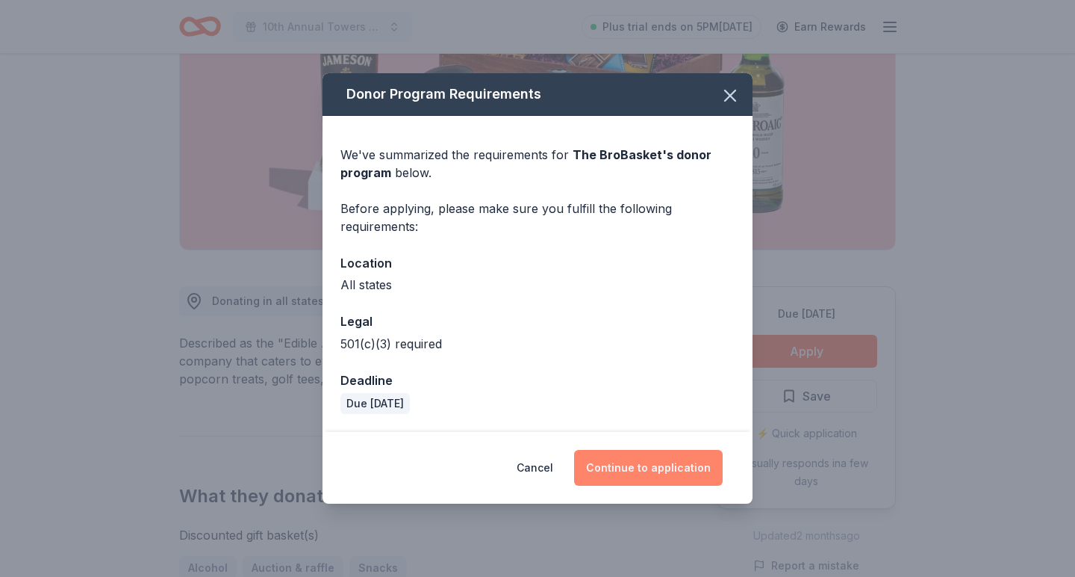
click at [626, 468] on button "Continue to application" at bounding box center [648, 468] width 149 height 36
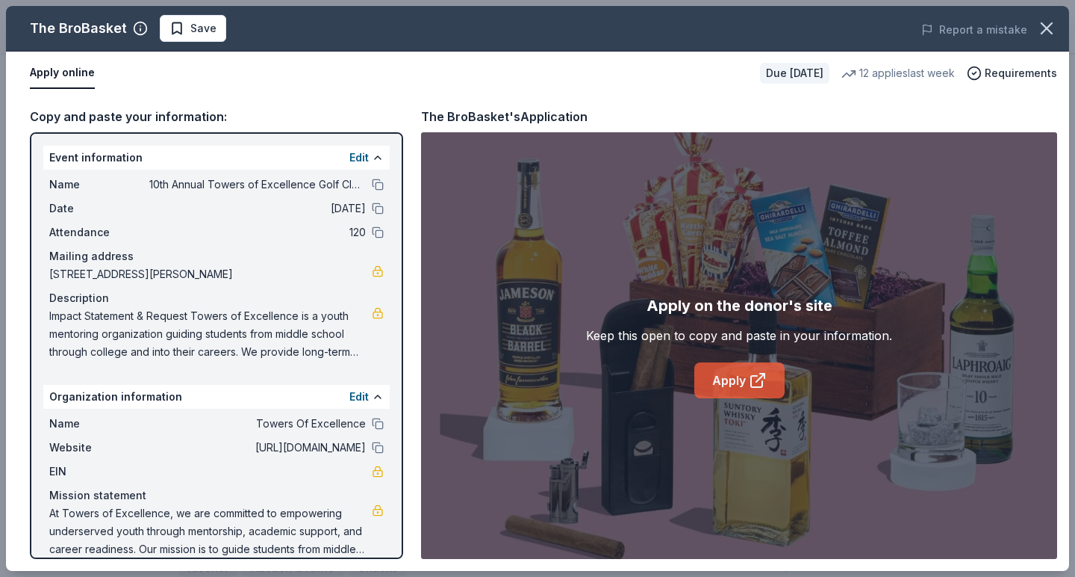
click at [724, 391] on link "Apply" at bounding box center [740, 380] width 90 height 36
click at [200, 26] on span "Save" at bounding box center [203, 28] width 26 height 18
click at [232, 33] on html "10th Annual Towers of Excellence Golf Classic Plus trial ends on 5PM[DATE] Earn…" at bounding box center [537, 84] width 1075 height 577
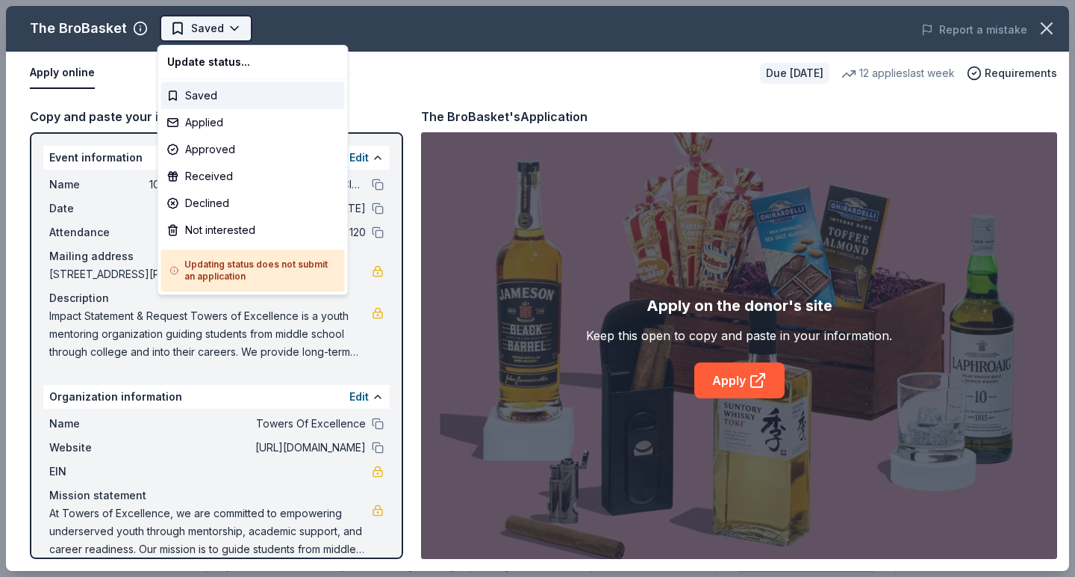
scroll to position [0, 0]
click at [223, 116] on div "Applied" at bounding box center [253, 122] width 184 height 27
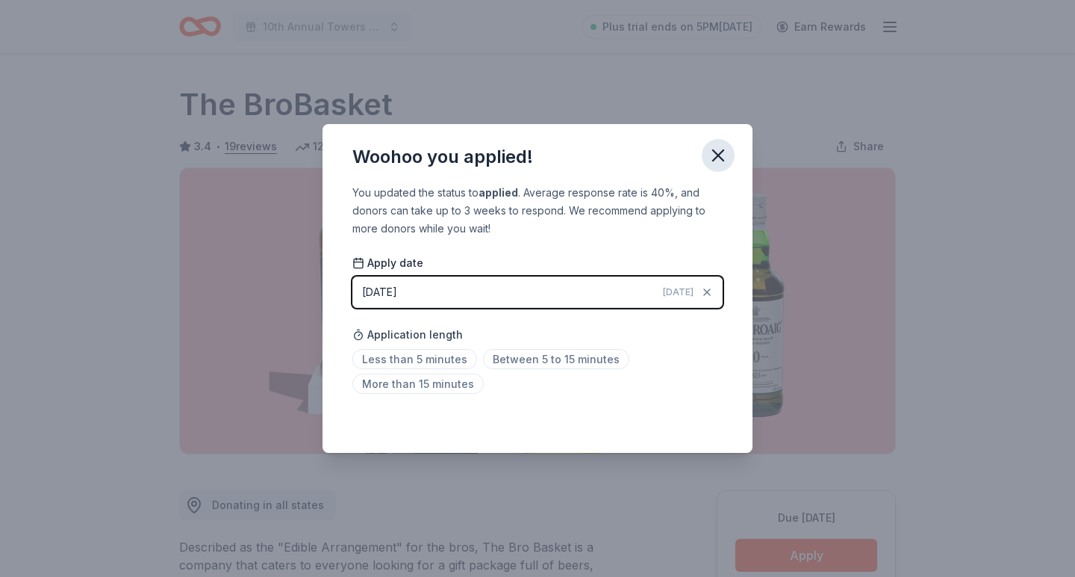
click at [716, 156] on icon "button" at bounding box center [718, 155] width 21 height 21
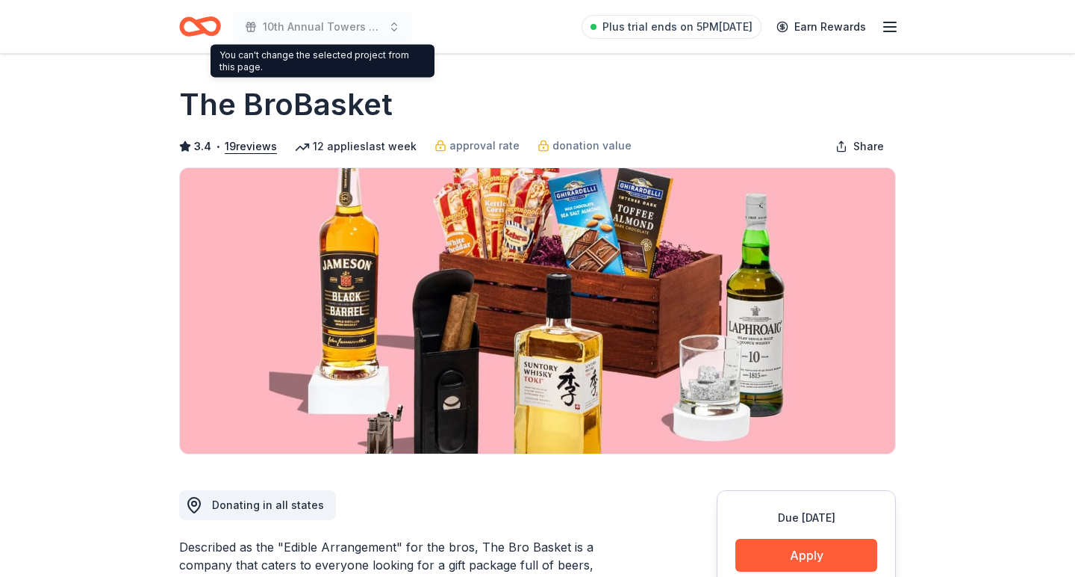
click at [299, 29] on span "10th Annual Towers of Excellence Golf Classic" at bounding box center [322, 27] width 119 height 18
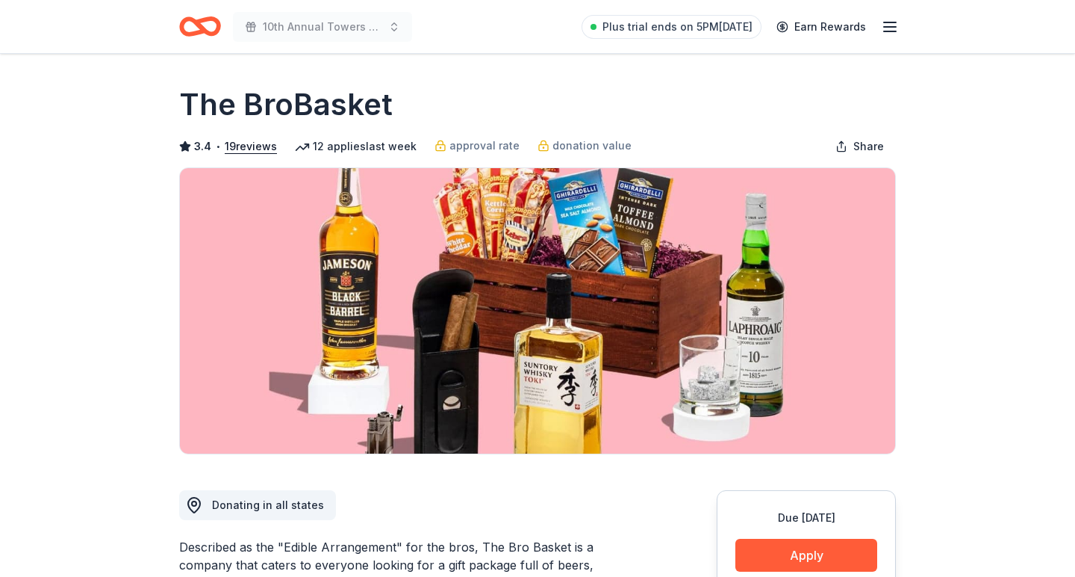
click at [297, 27] on span "10th Annual Towers of Excellence Golf Classic" at bounding box center [322, 27] width 119 height 18
click at [299, 23] on span "10th Annual Towers of Excellence Golf Classic" at bounding box center [322, 27] width 119 height 18
click at [299, 24] on span "10th Annual Towers of Excellence Golf Classic" at bounding box center [322, 27] width 119 height 18
click at [196, 25] on icon "Home" at bounding box center [207, 26] width 23 height 15
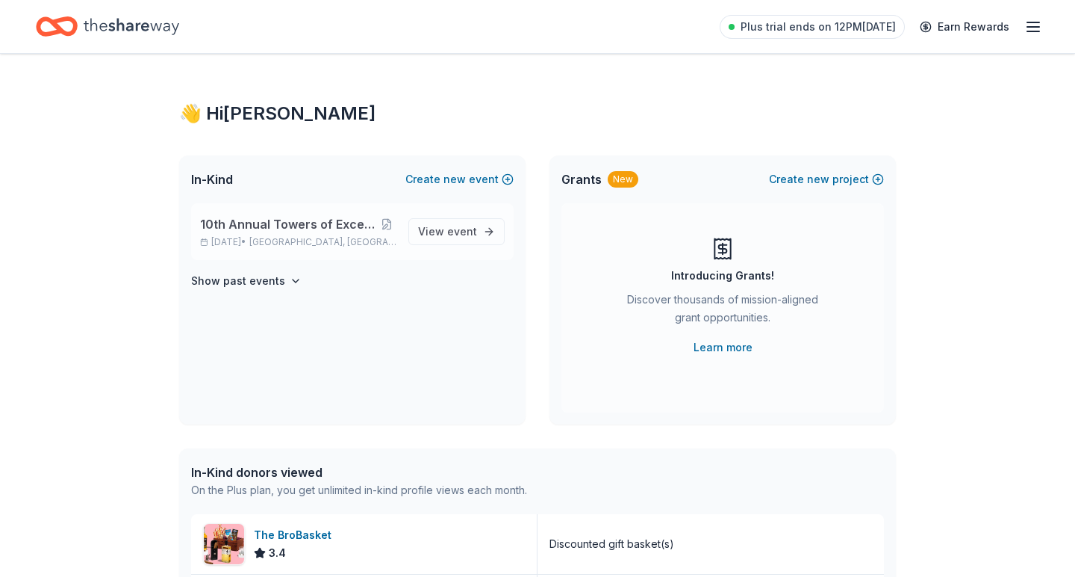
click at [282, 232] on span "10th Annual Towers of Excellence Golf Classic" at bounding box center [288, 224] width 177 height 18
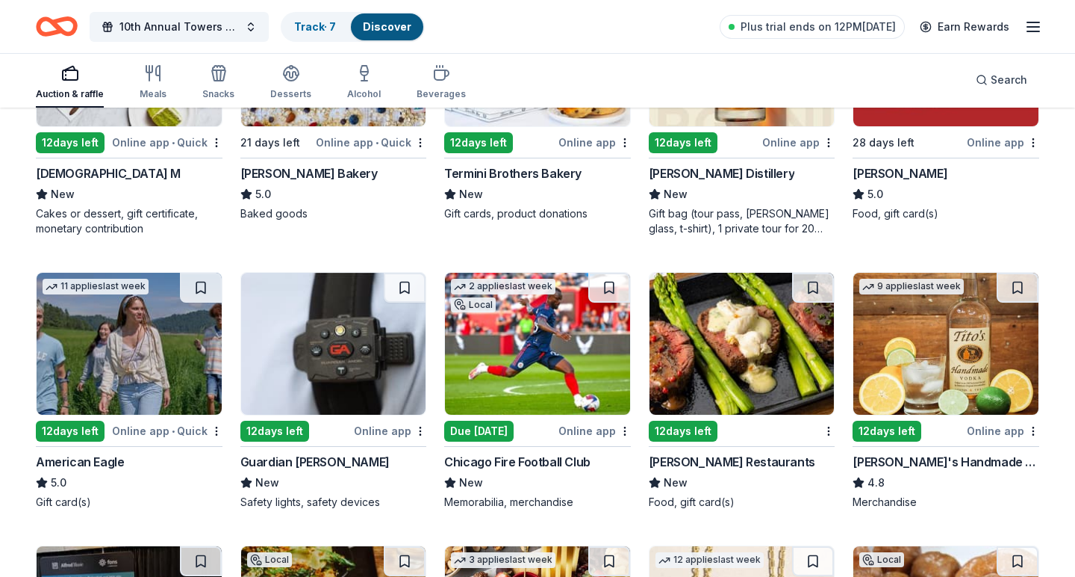
scroll to position [1739, 0]
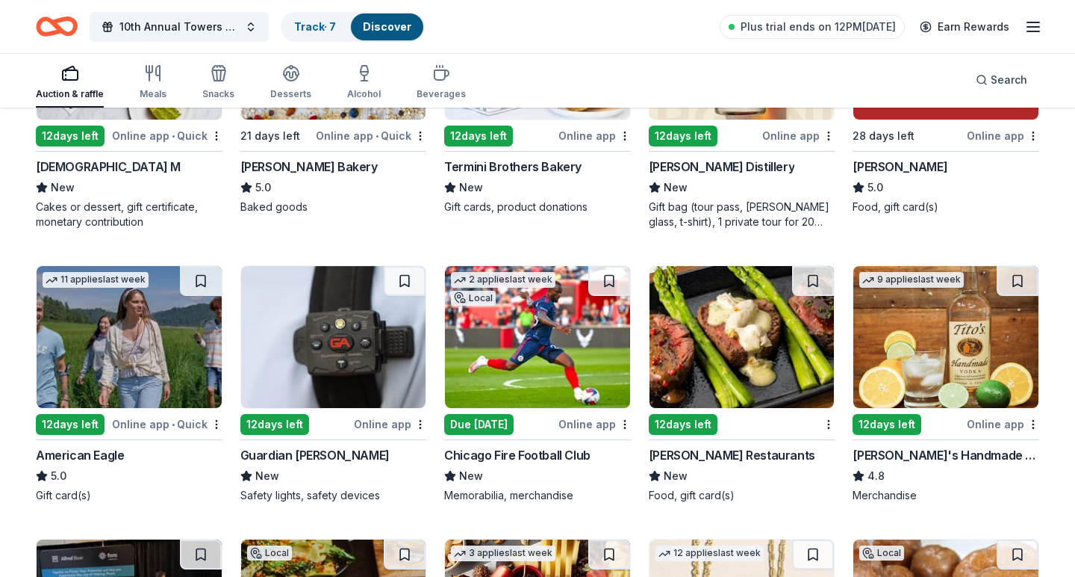
click at [949, 353] on img at bounding box center [946, 337] width 185 height 142
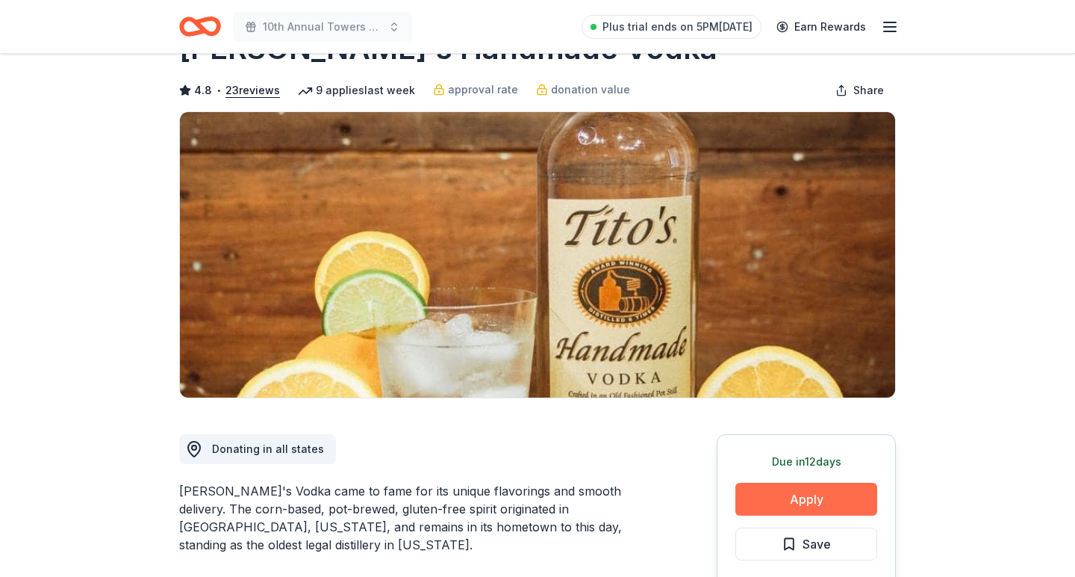
scroll to position [80, 0]
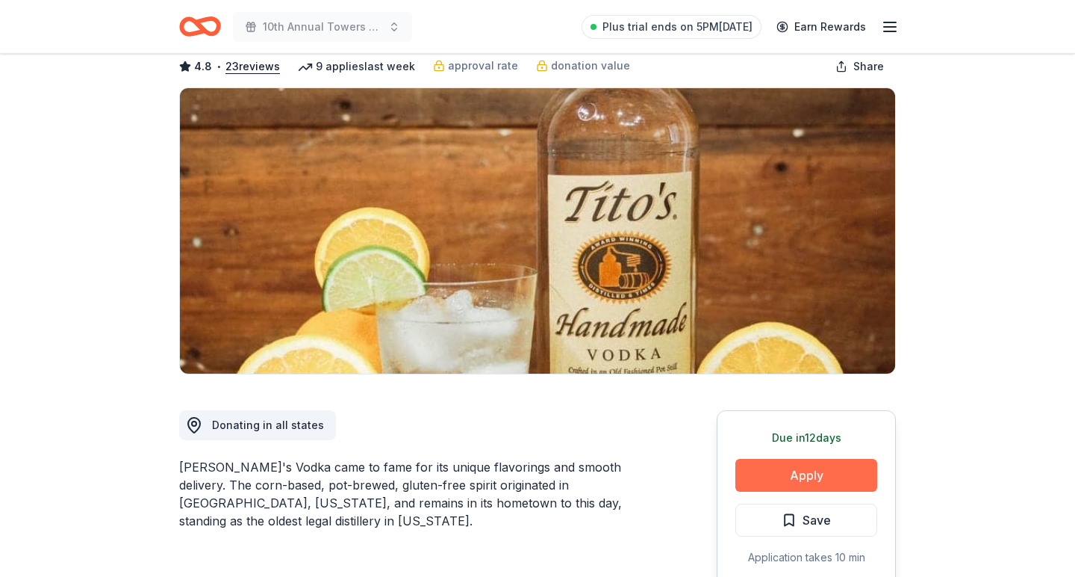
click at [816, 480] on button "Apply" at bounding box center [807, 475] width 142 height 33
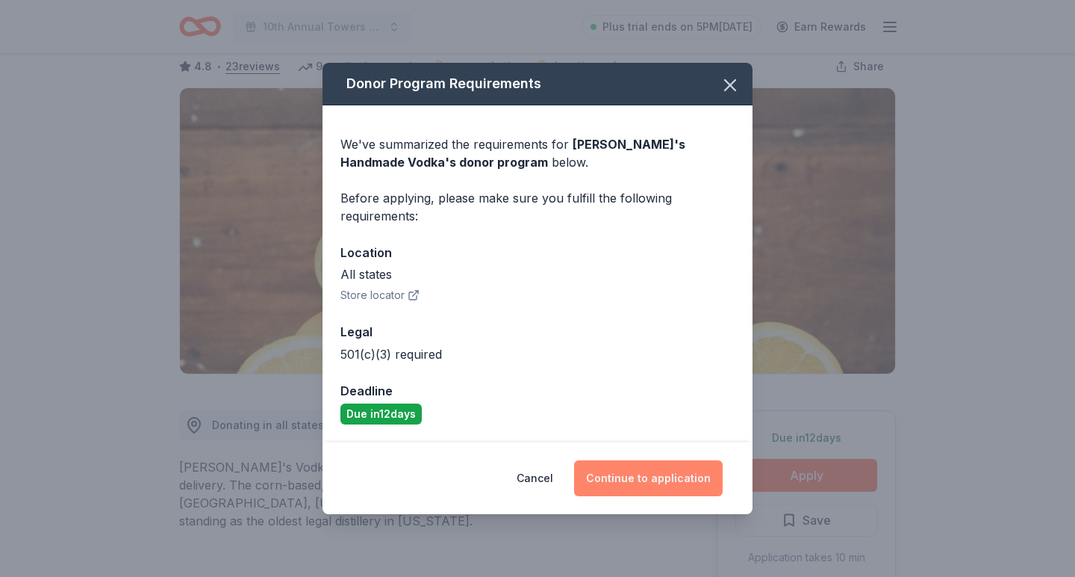
click at [684, 478] on button "Continue to application" at bounding box center [648, 478] width 149 height 36
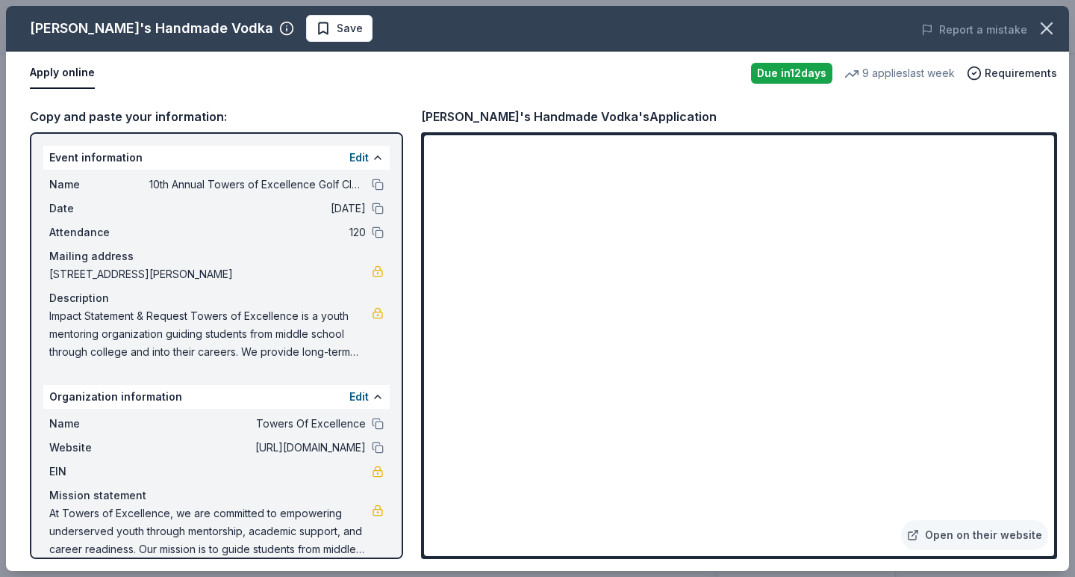
click at [337, 28] on span "Save" at bounding box center [350, 28] width 26 height 18
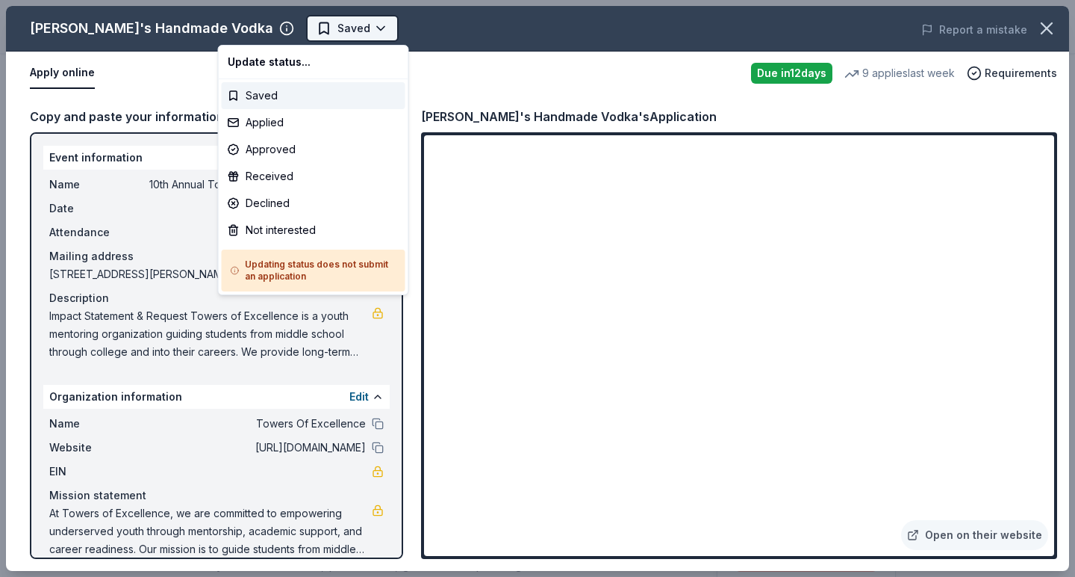
click at [291, 31] on body "10th Annual Towers of Excellence Golf Classic Plus trial ends on 5PM, 8/18 Earn…" at bounding box center [537, 288] width 1075 height 577
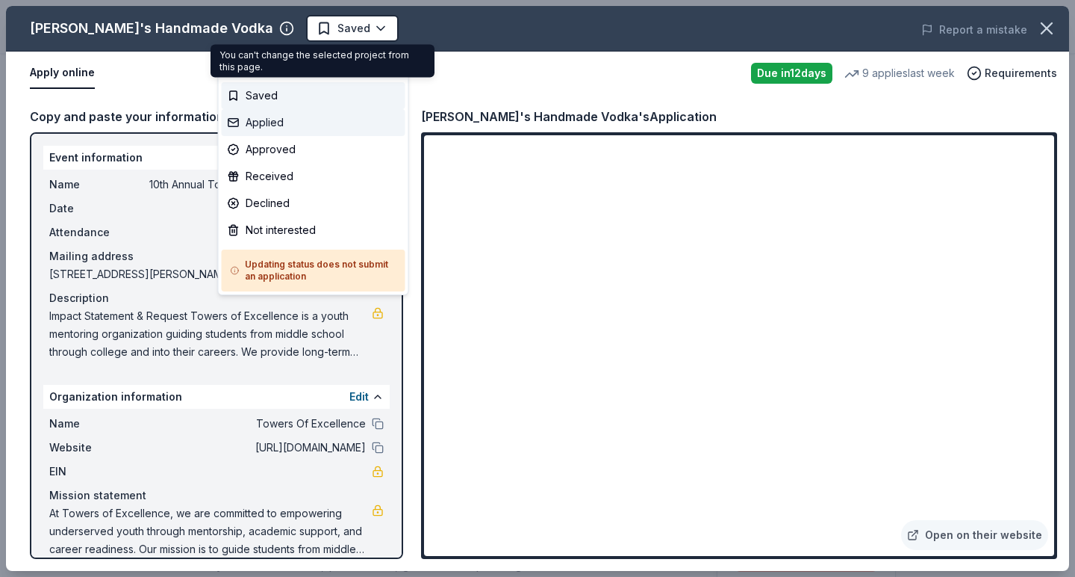
click at [288, 122] on div "Applied" at bounding box center [314, 122] width 184 height 27
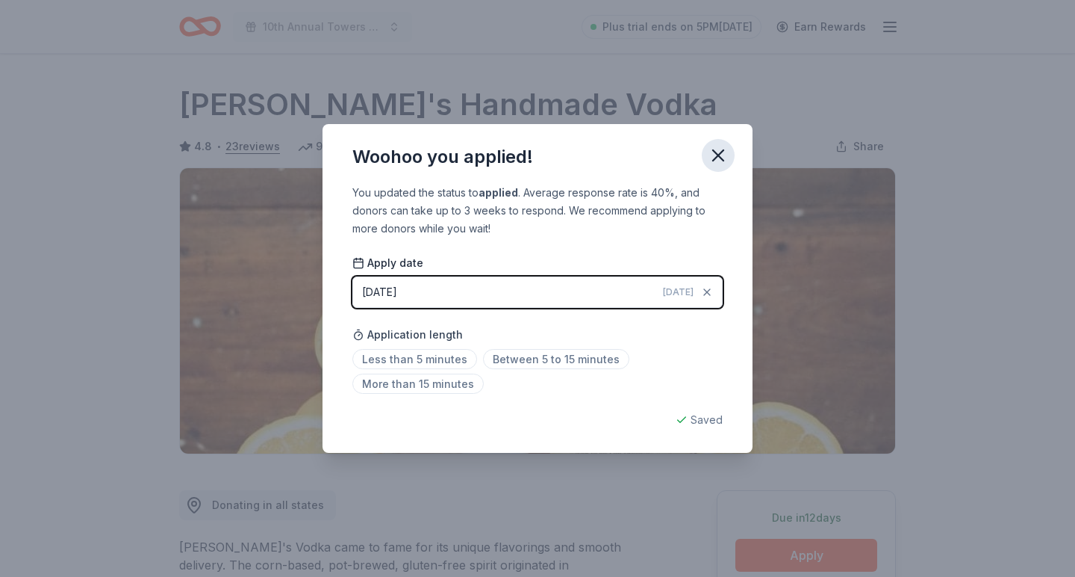
click at [723, 151] on icon "button" at bounding box center [718, 155] width 10 height 10
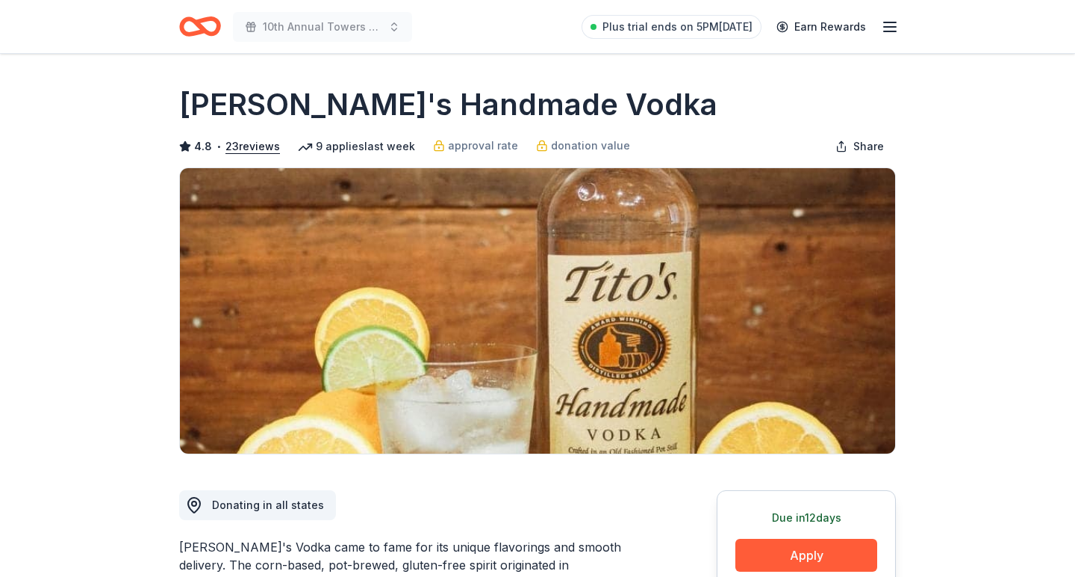
scroll to position [69, 0]
